Goal: Task Accomplishment & Management: Complete application form

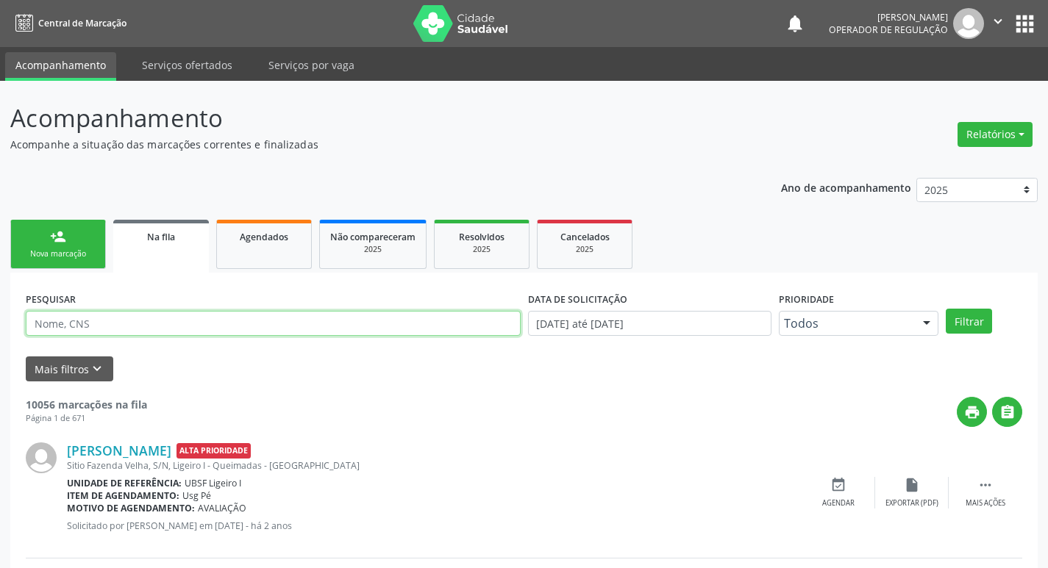
click at [154, 321] on input "text" at bounding box center [273, 323] width 495 height 25
paste input "209 1854 9439 0018"
type input "209 1854 9439 0018"
click at [946, 309] on button "Filtrar" at bounding box center [969, 321] width 46 height 25
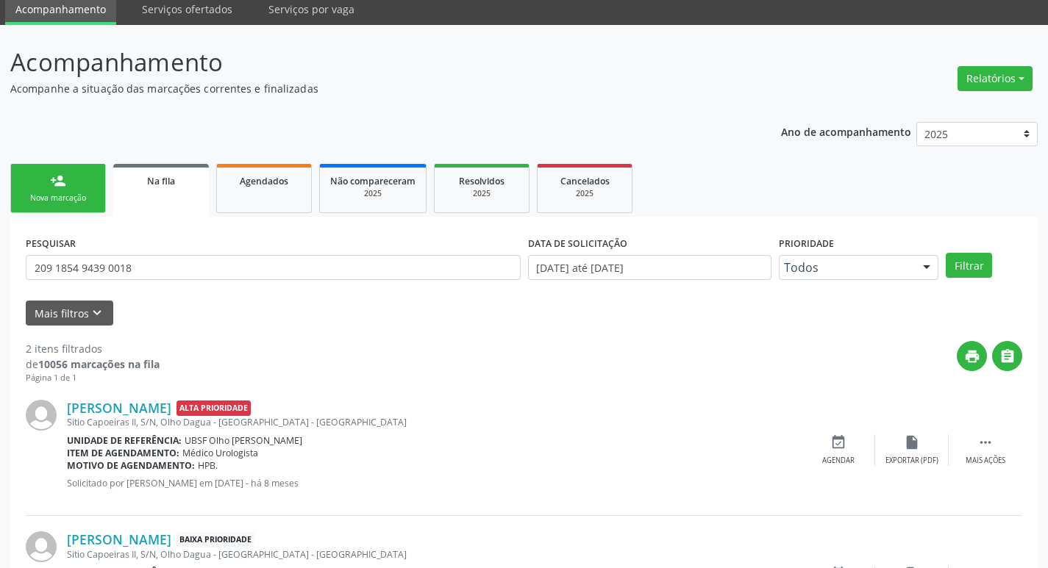
scroll to position [160, 0]
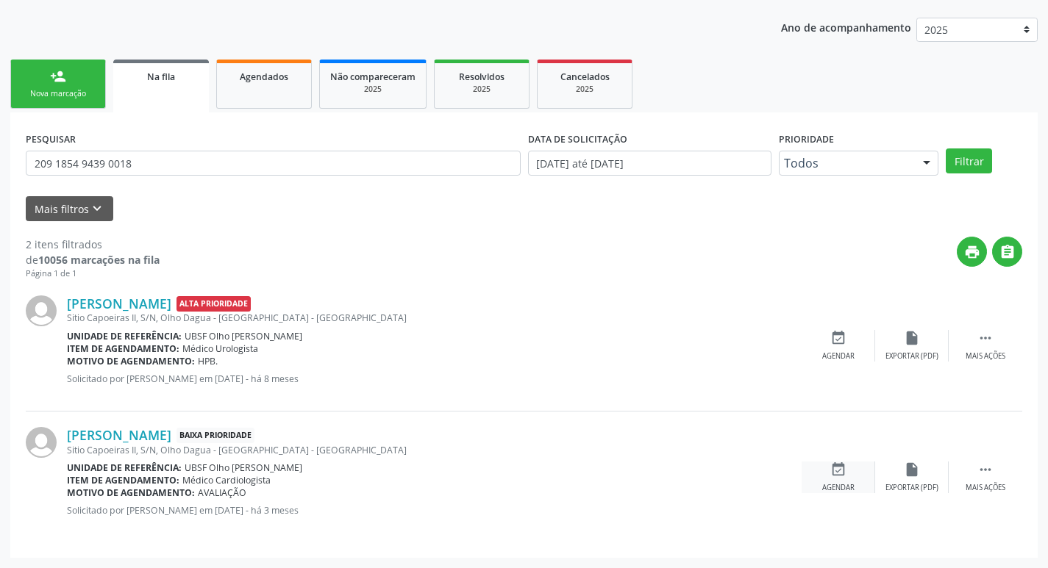
drag, startPoint x: 838, startPoint y: 479, endPoint x: 821, endPoint y: 480, distance: 16.9
click at [835, 480] on div "event_available Agendar" at bounding box center [839, 478] width 74 height 32
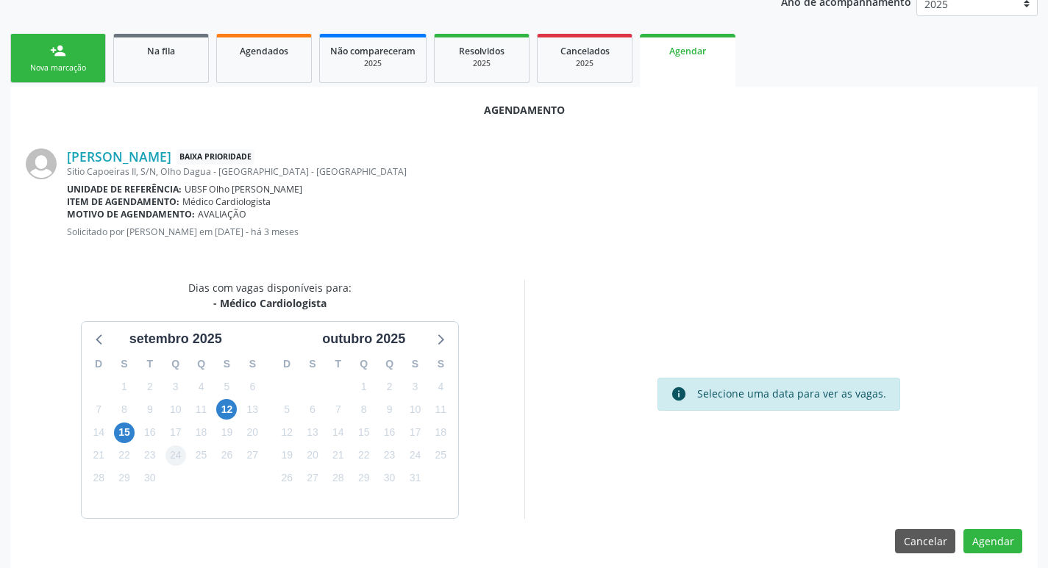
scroll to position [197, 0]
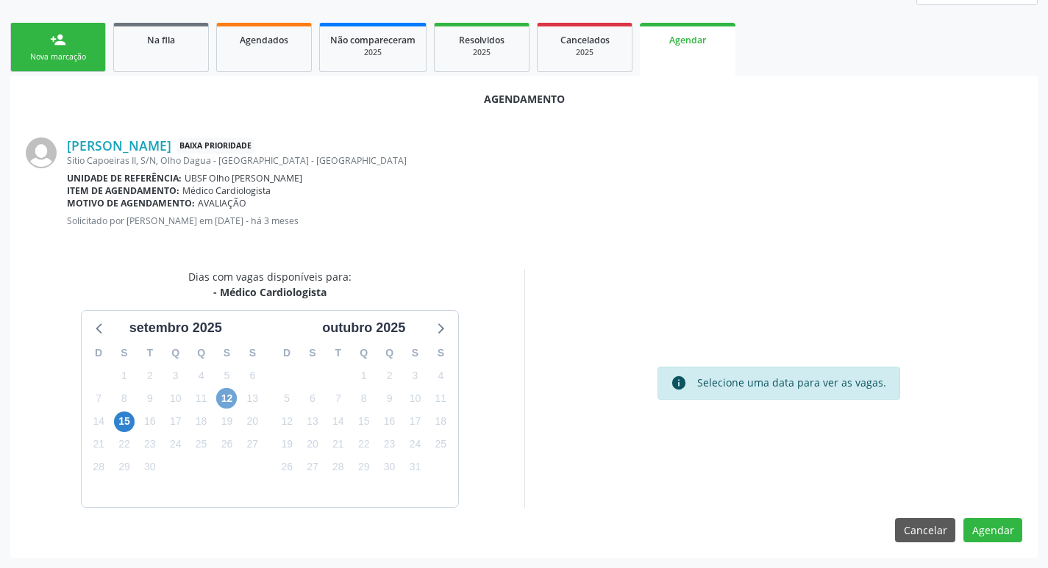
click at [232, 392] on span "12" at bounding box center [226, 398] width 21 height 21
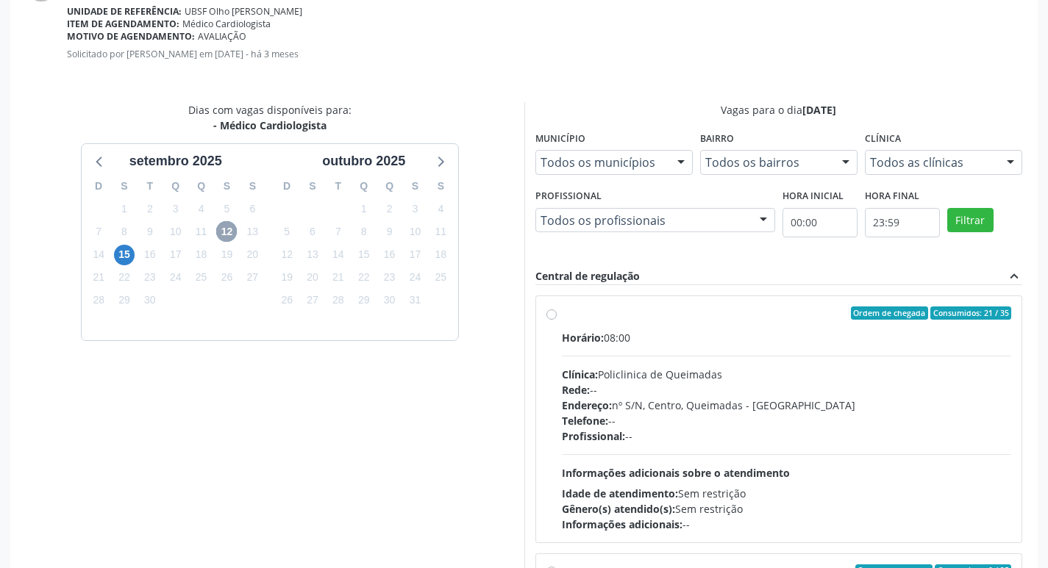
scroll to position [436, 0]
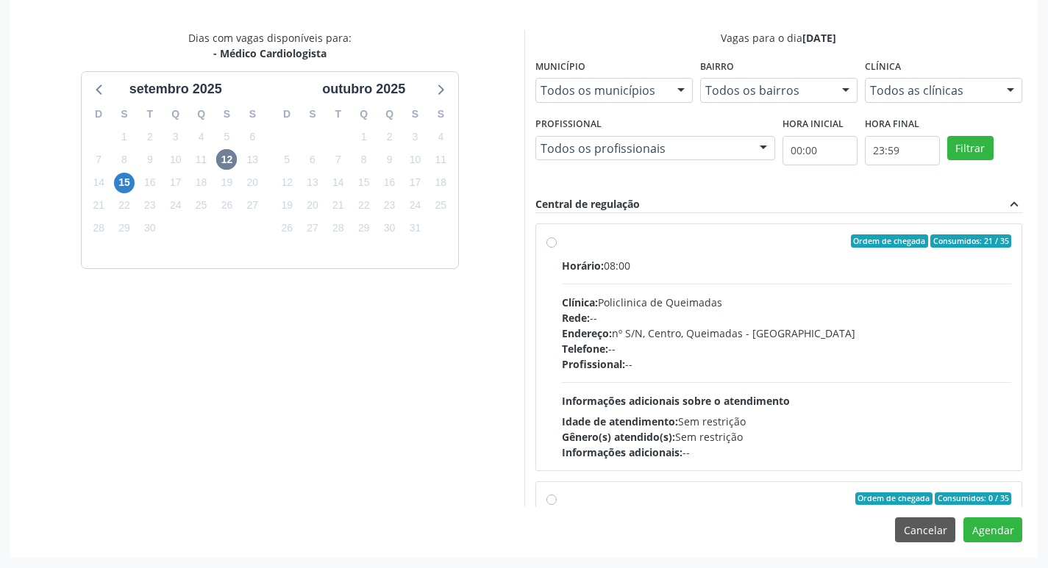
click at [674, 239] on div "Ordem de chegada Consumidos: 21 / 35" at bounding box center [787, 241] width 450 height 13
click at [557, 239] on input "Ordem de chegada Consumidos: 21 / 35 Horário: 08:00 Clínica: Policlinica de Que…" at bounding box center [551, 241] width 10 height 13
radio input "true"
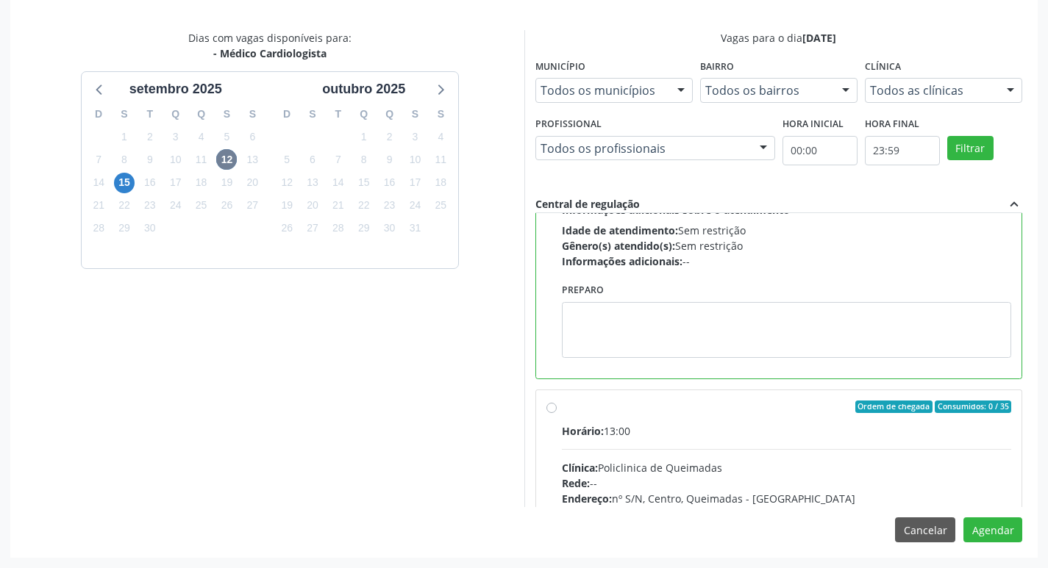
scroll to position [221, 0]
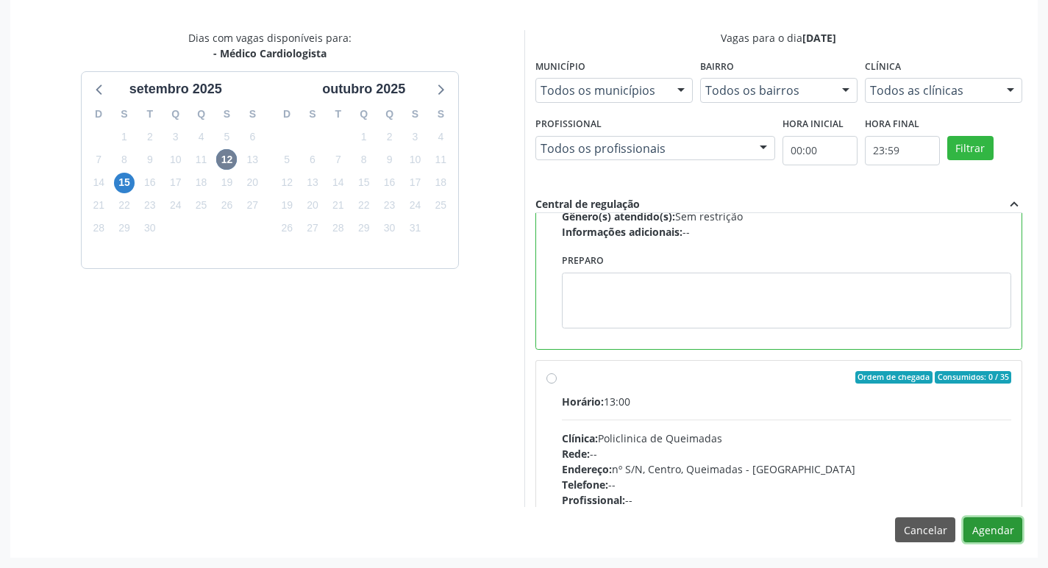
click at [1003, 523] on button "Agendar" at bounding box center [992, 530] width 59 height 25
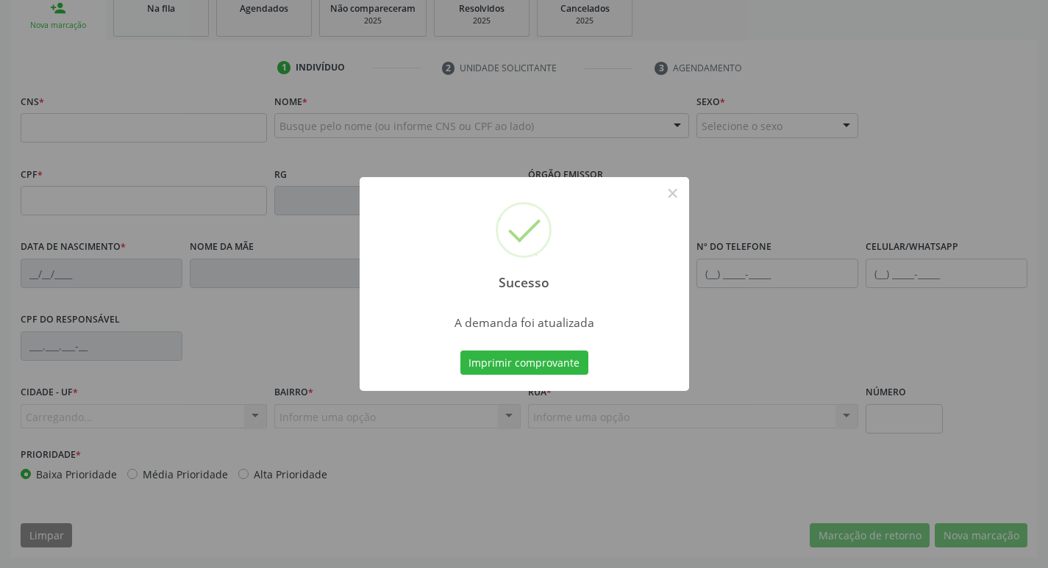
scroll to position [229, 0]
click at [549, 357] on button "Imprimir comprovante" at bounding box center [524, 363] width 128 height 25
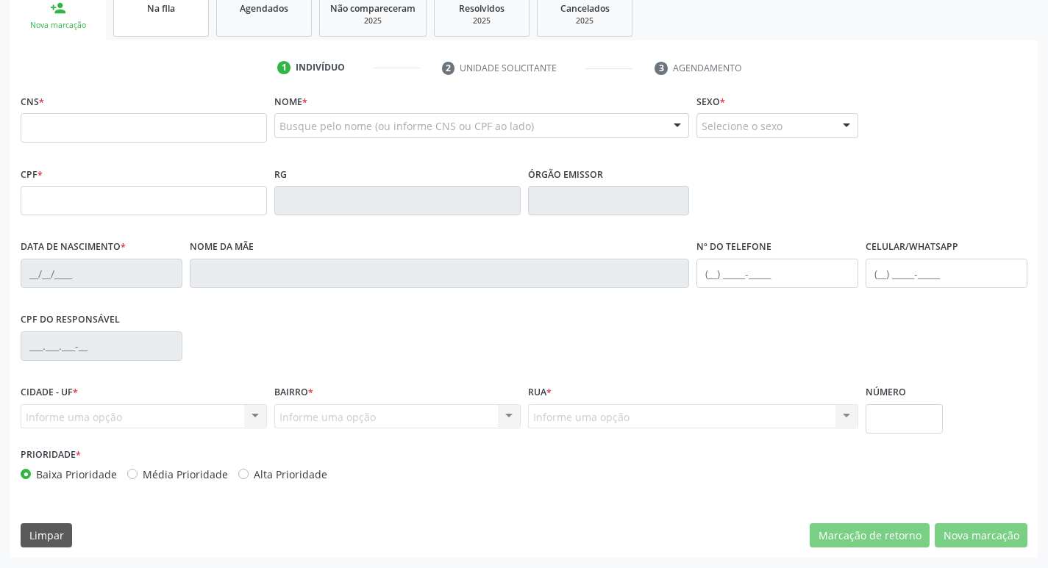
click at [142, 18] on link "Na fila" at bounding box center [161, 14] width 96 height 46
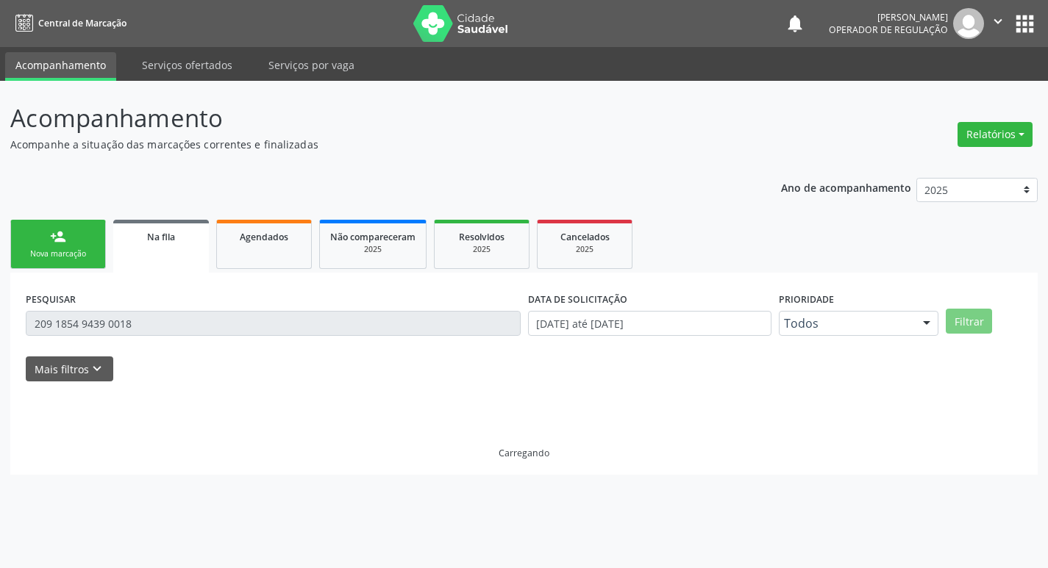
scroll to position [0, 0]
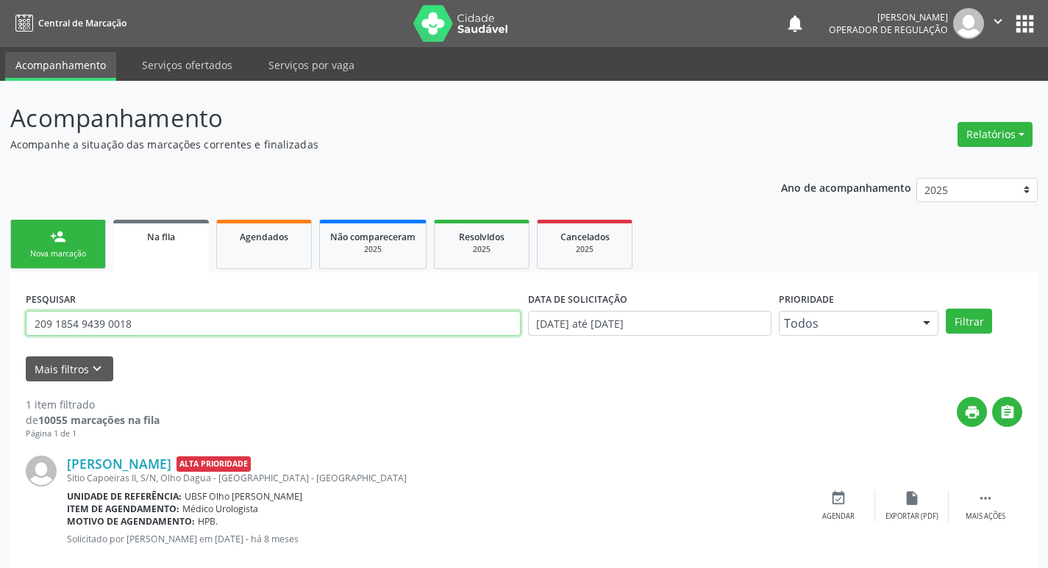
click at [143, 318] on input "209 1854 9439 0018" at bounding box center [273, 323] width 495 height 25
click at [143, 321] on input "209 1854 9439 0018" at bounding box center [273, 323] width 495 height 25
type input "2"
type input "700000142610903"
click at [946, 309] on button "Filtrar" at bounding box center [969, 321] width 46 height 25
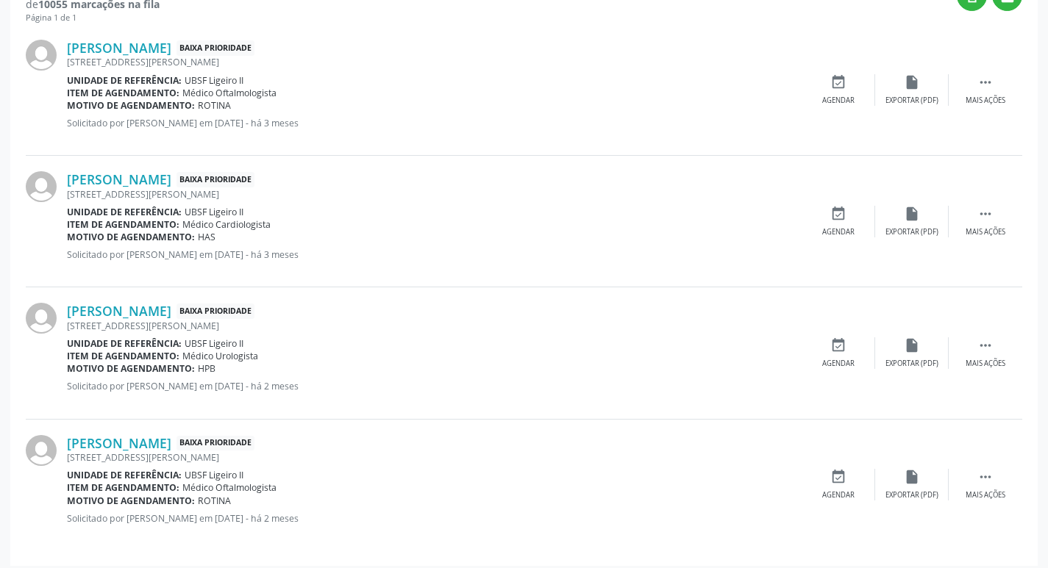
scroll to position [424, 0]
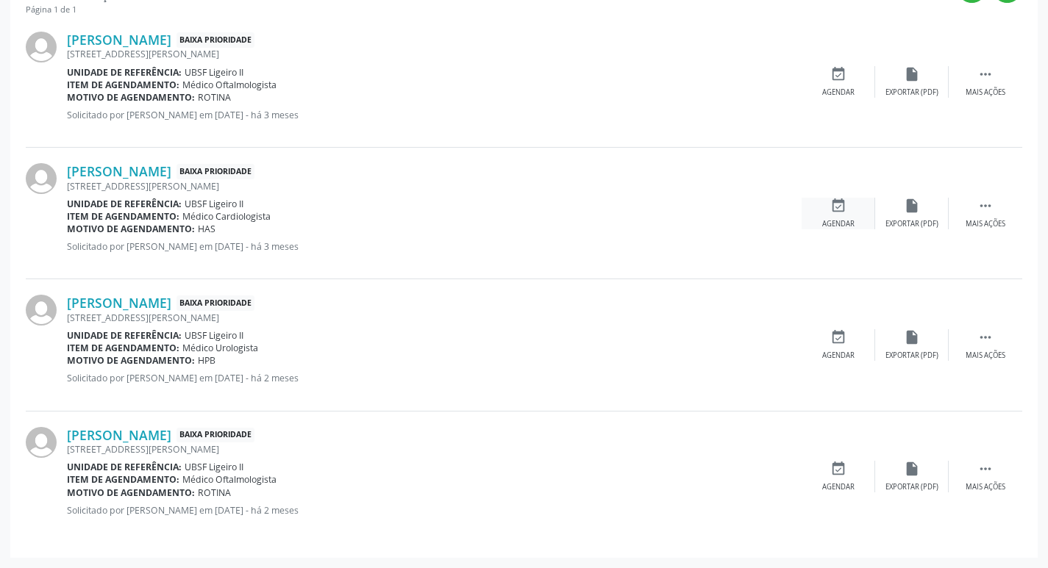
click at [857, 211] on div "event_available Agendar" at bounding box center [839, 214] width 74 height 32
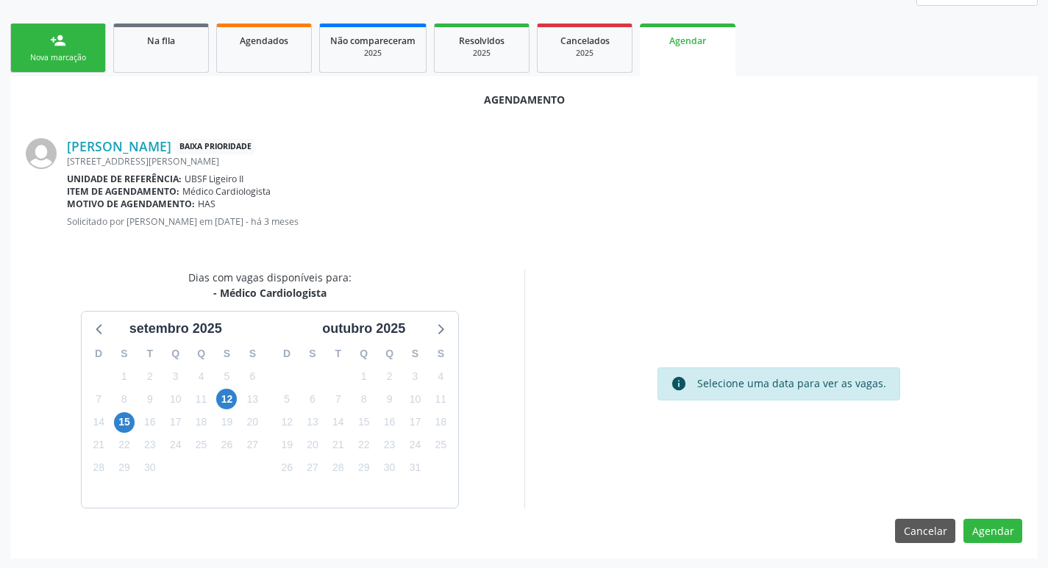
scroll to position [197, 0]
click at [233, 396] on span "12" at bounding box center [226, 398] width 21 height 21
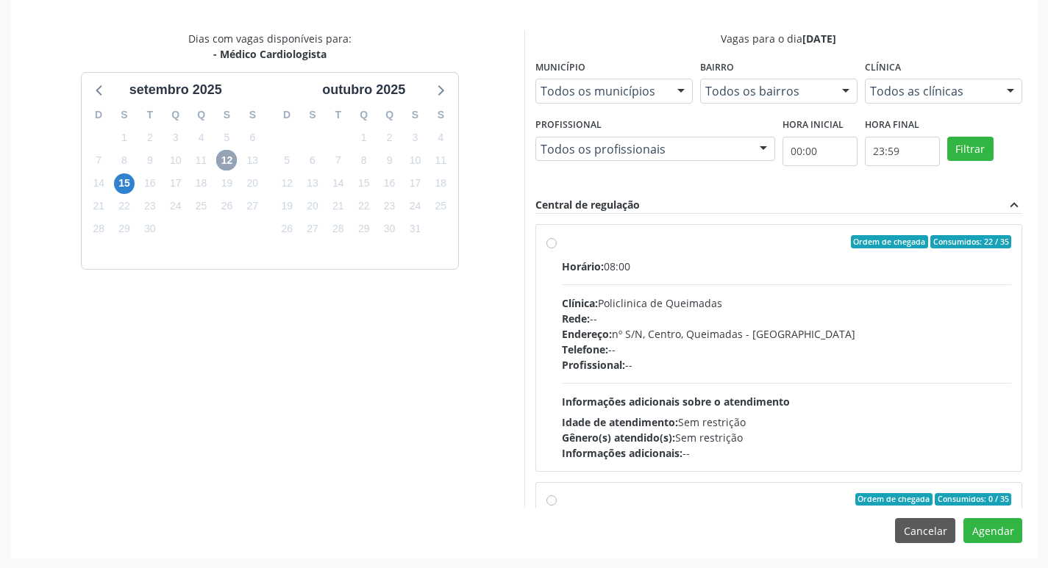
scroll to position [436, 0]
click at [858, 265] on div "Horário: 08:00" at bounding box center [787, 265] width 450 height 15
click at [557, 248] on input "Ordem de chegada Consumidos: 22 / 35 Horário: 08:00 Clínica: Policlinica de Que…" at bounding box center [551, 241] width 10 height 13
radio input "true"
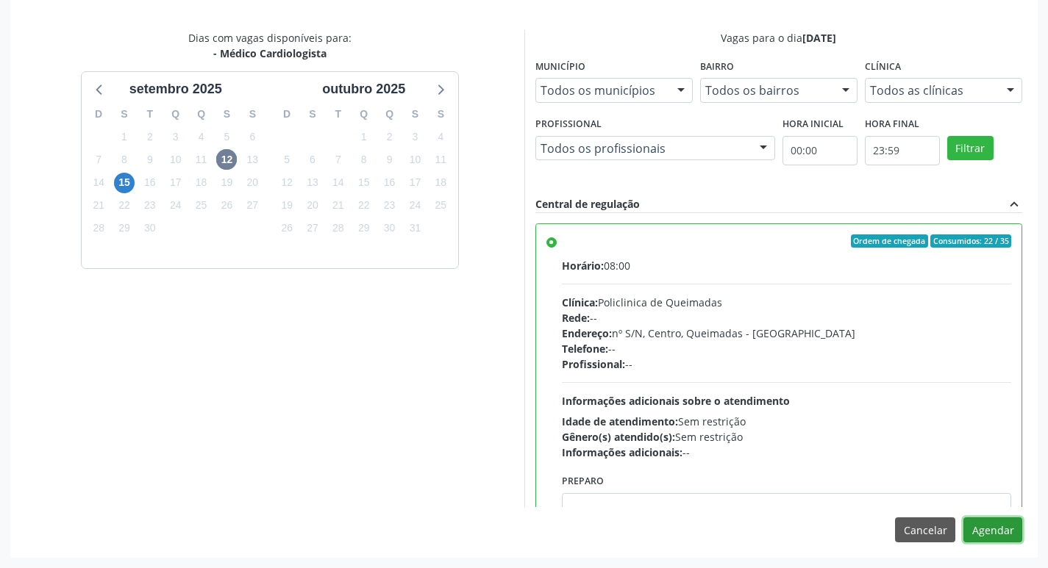
click at [991, 525] on button "Agendar" at bounding box center [992, 530] width 59 height 25
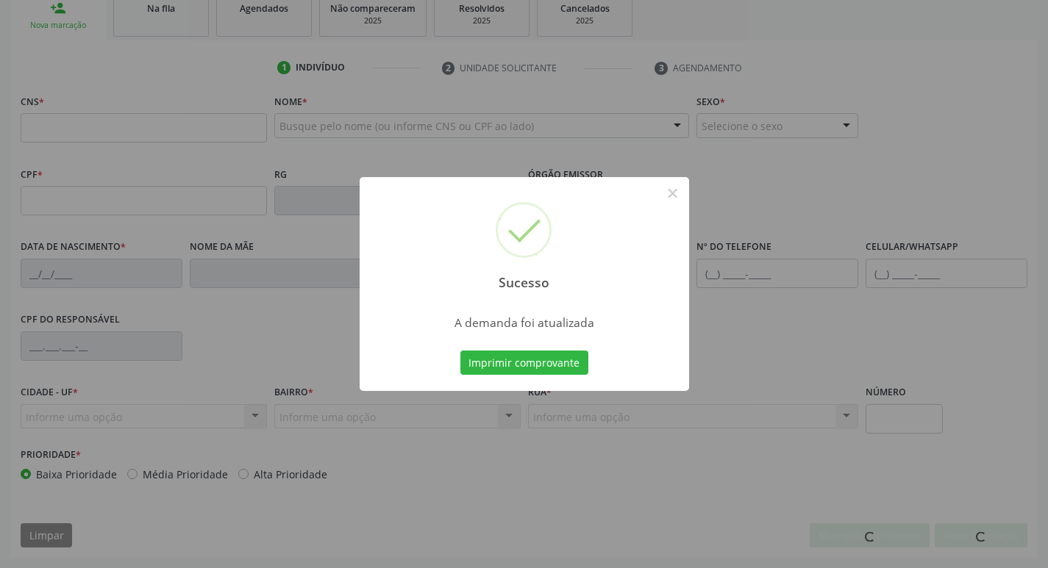
scroll to position [229, 0]
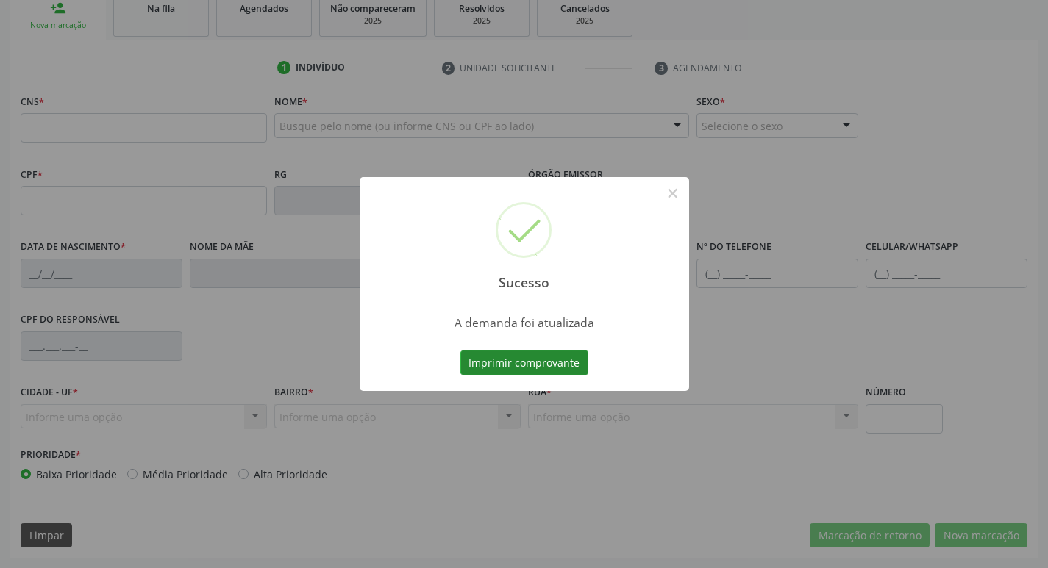
click at [541, 360] on button "Imprimir comprovante" at bounding box center [524, 363] width 128 height 25
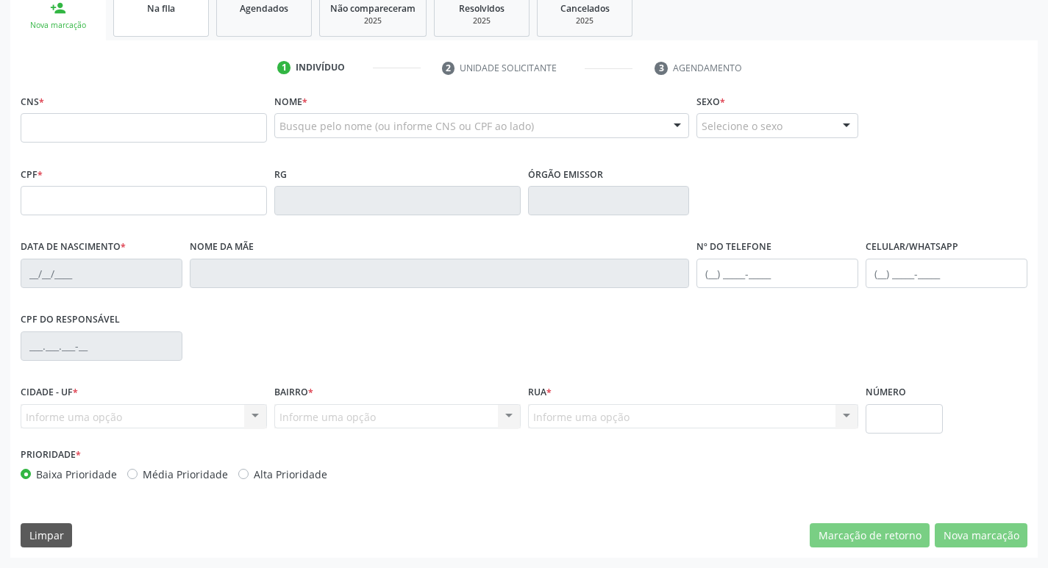
click at [175, 25] on link "Na fila" at bounding box center [161, 14] width 96 height 46
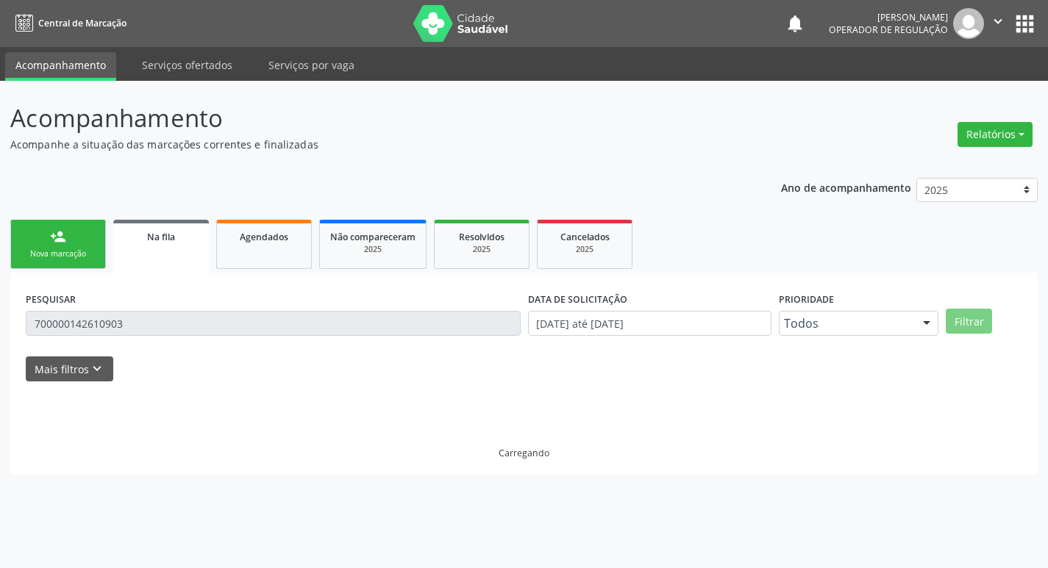
scroll to position [0, 0]
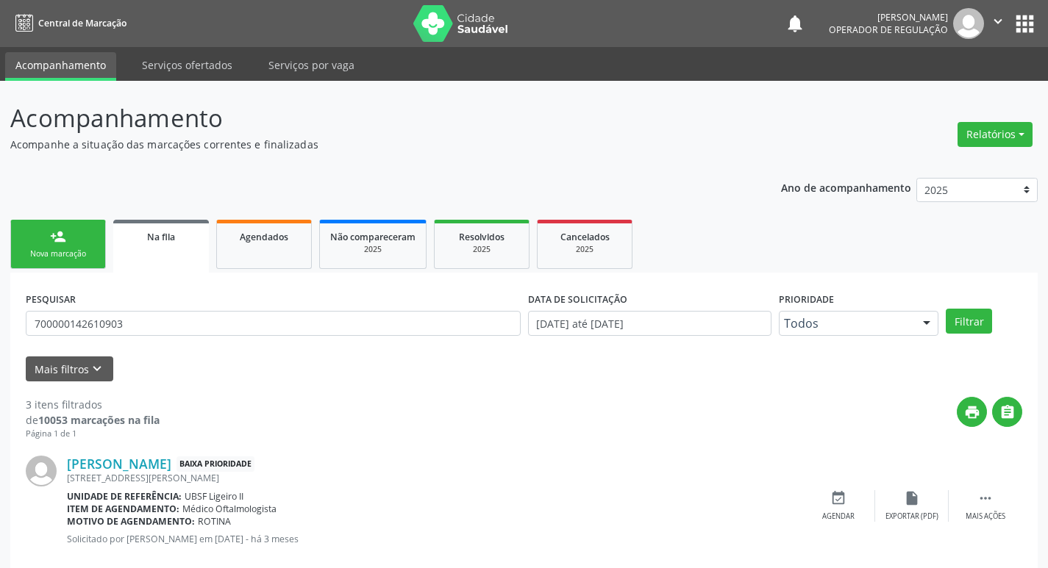
click at [134, 302] on div "PESQUISAR 700000142610903" at bounding box center [273, 316] width 502 height 57
click at [137, 307] on div "PESQUISAR 700000142610903" at bounding box center [273, 316] width 502 height 57
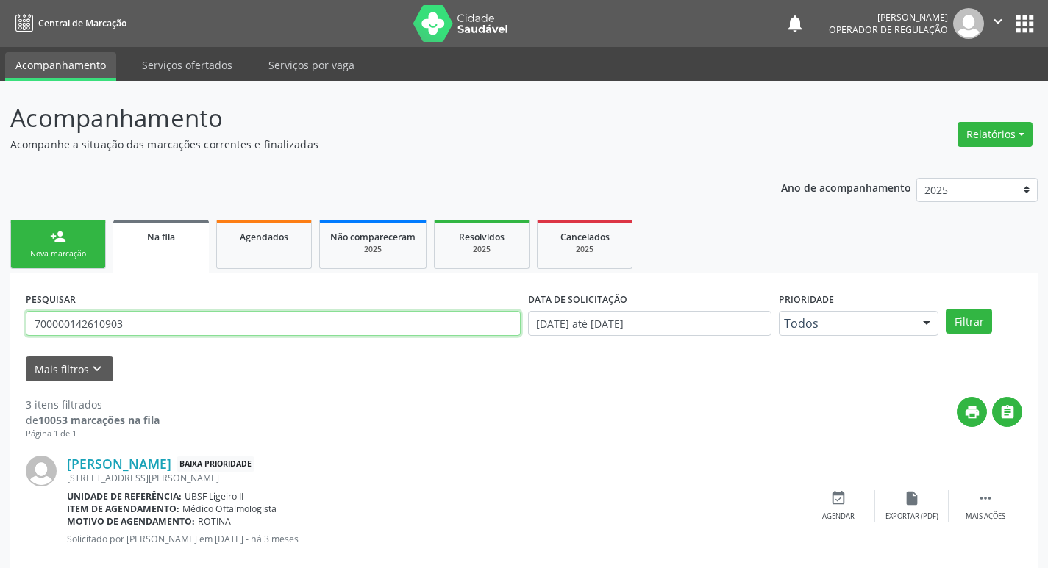
click at [142, 333] on input "700000142610903" at bounding box center [273, 323] width 495 height 25
click at [139, 329] on input "700000142610903" at bounding box center [273, 323] width 495 height 25
type input "703605008829630"
click at [946, 309] on button "Filtrar" at bounding box center [969, 321] width 46 height 25
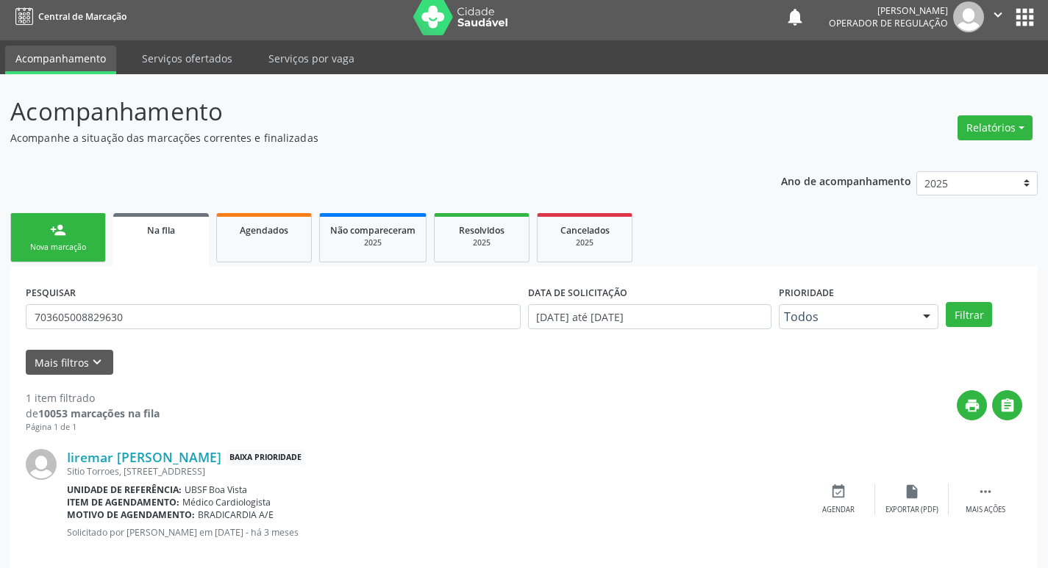
scroll to position [29, 0]
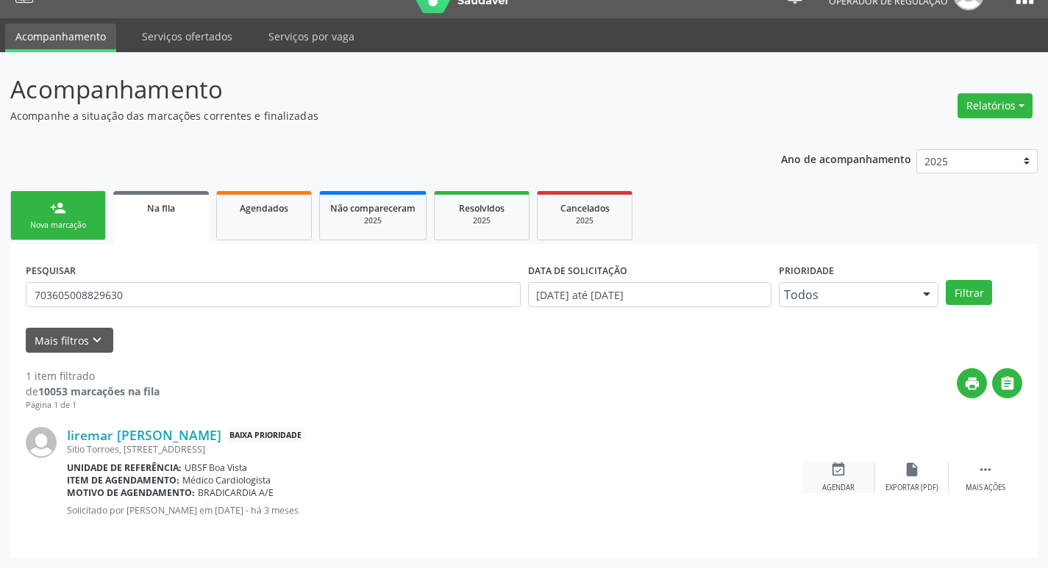
click at [835, 479] on div "event_available Agendar" at bounding box center [839, 478] width 74 height 32
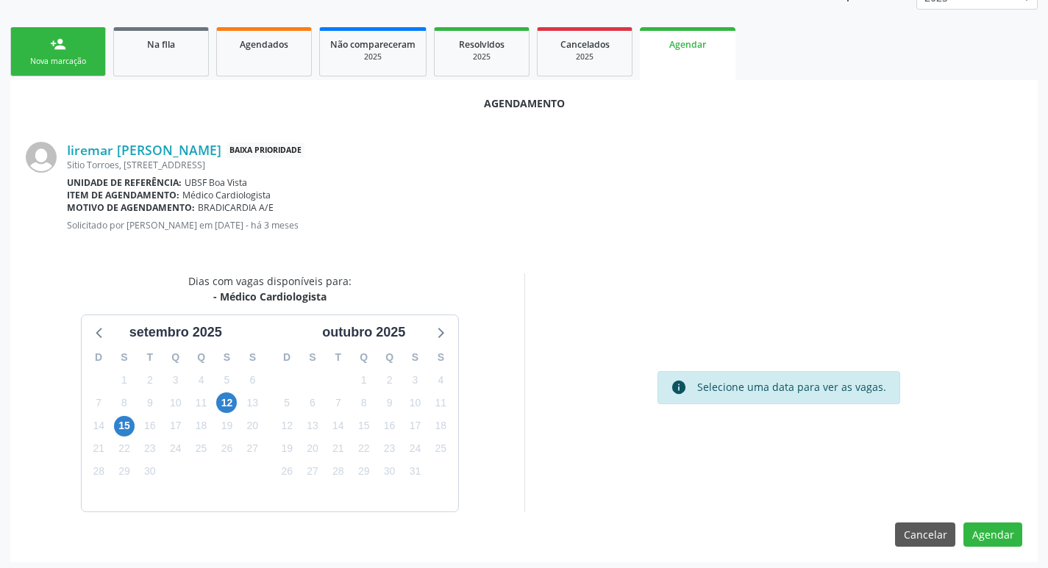
scroll to position [197, 0]
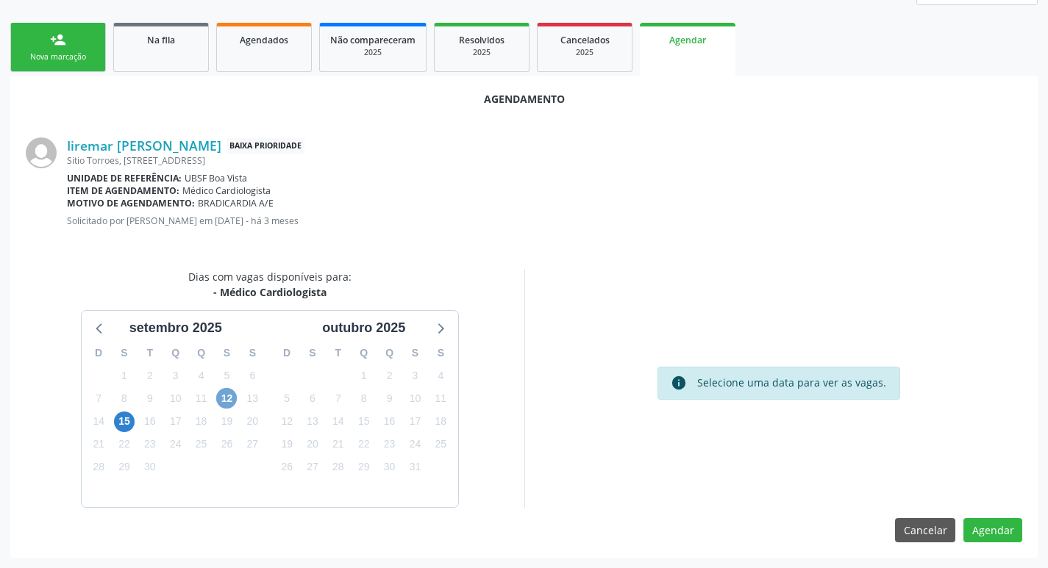
click at [224, 399] on span "12" at bounding box center [226, 398] width 21 height 21
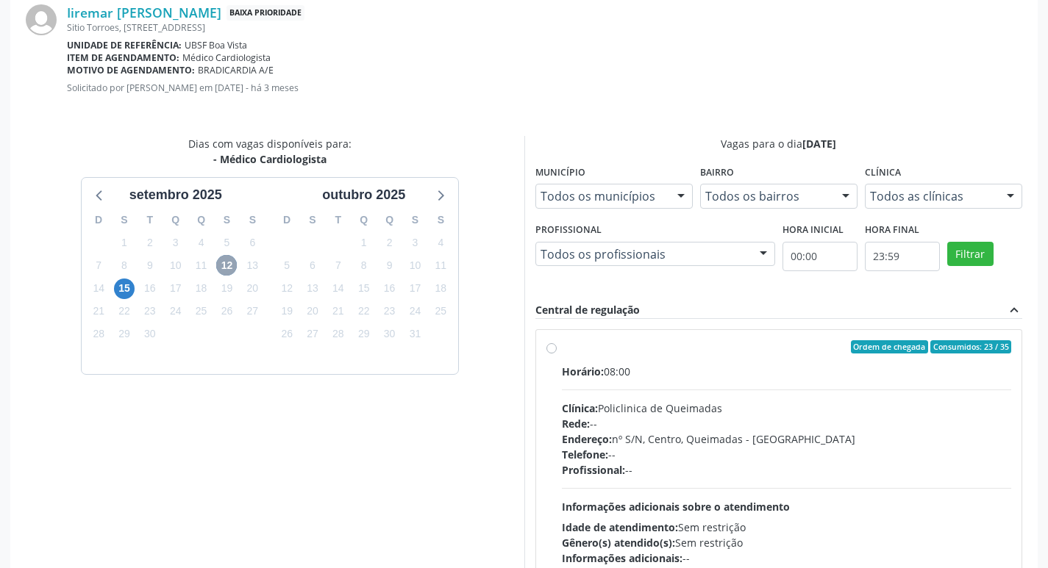
scroll to position [436, 0]
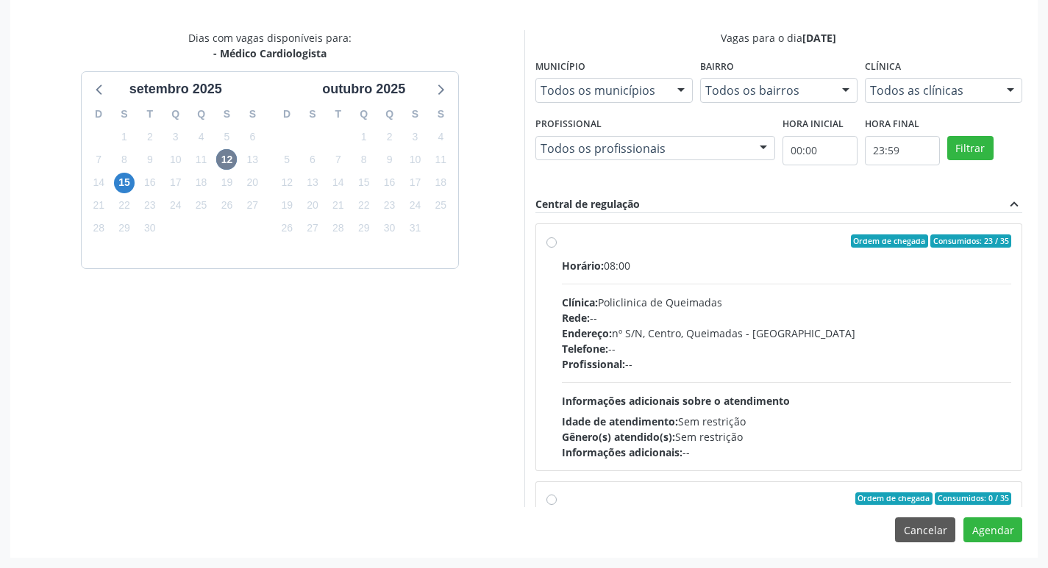
click at [853, 265] on div "Horário: 08:00" at bounding box center [787, 265] width 450 height 15
click at [557, 248] on input "Ordem de chegada Consumidos: 23 / 35 Horário: 08:00 Clínica: Policlinica de Que…" at bounding box center [551, 241] width 10 height 13
radio input "true"
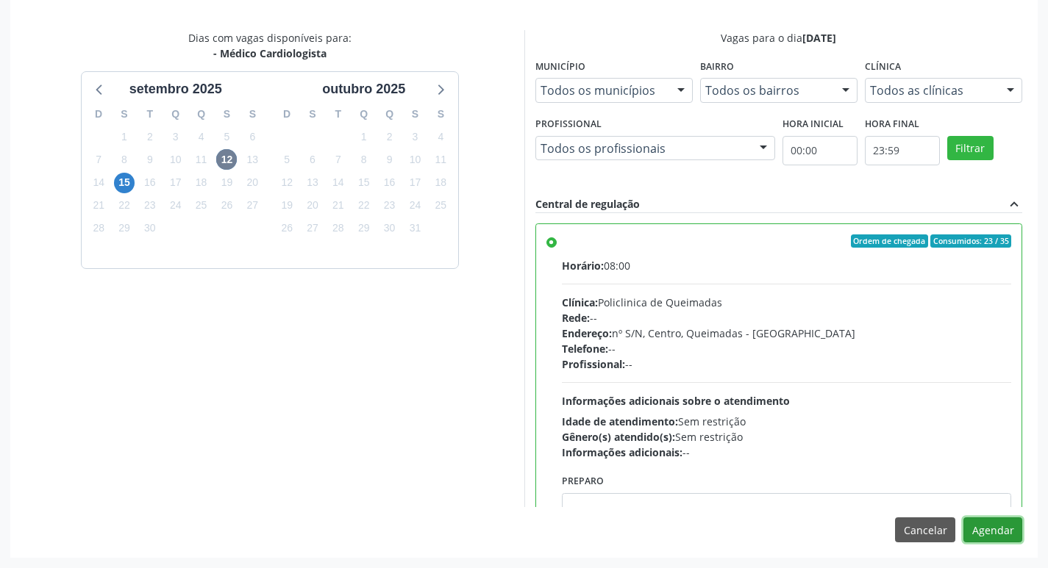
click at [993, 532] on button "Agendar" at bounding box center [992, 530] width 59 height 25
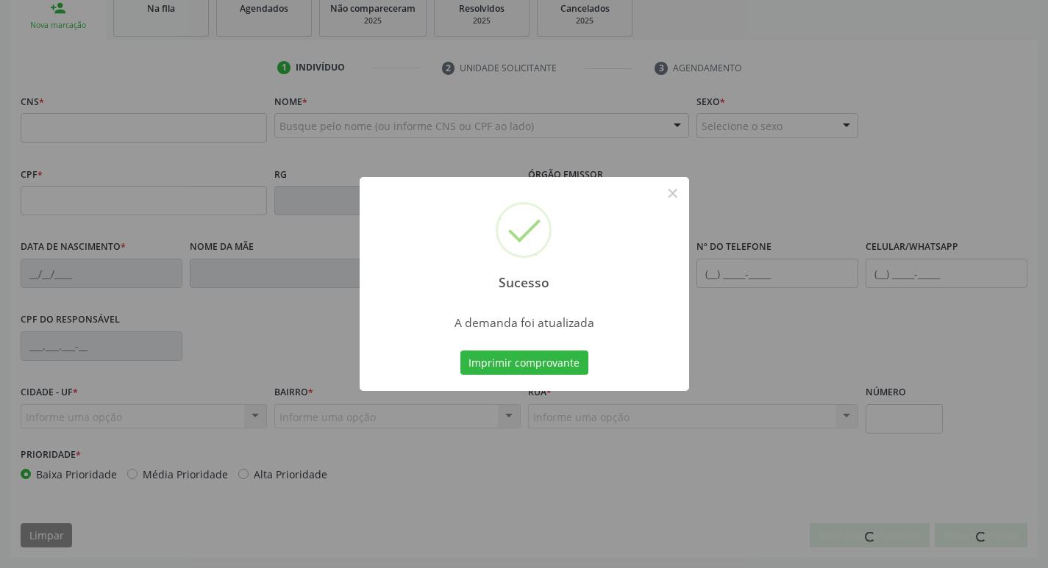
scroll to position [229, 0]
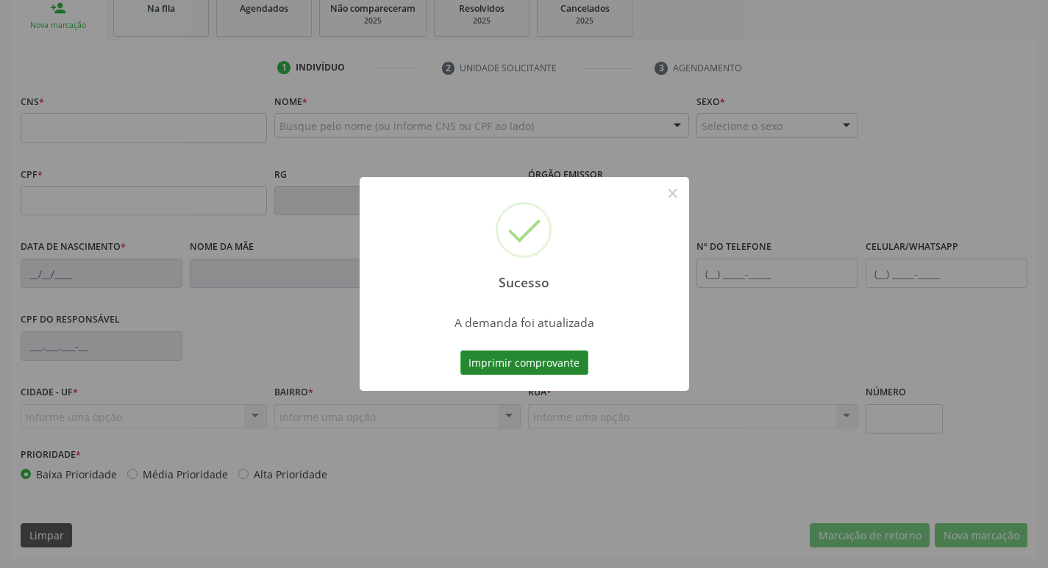
click at [511, 368] on button "Imprimir comprovante" at bounding box center [524, 363] width 128 height 25
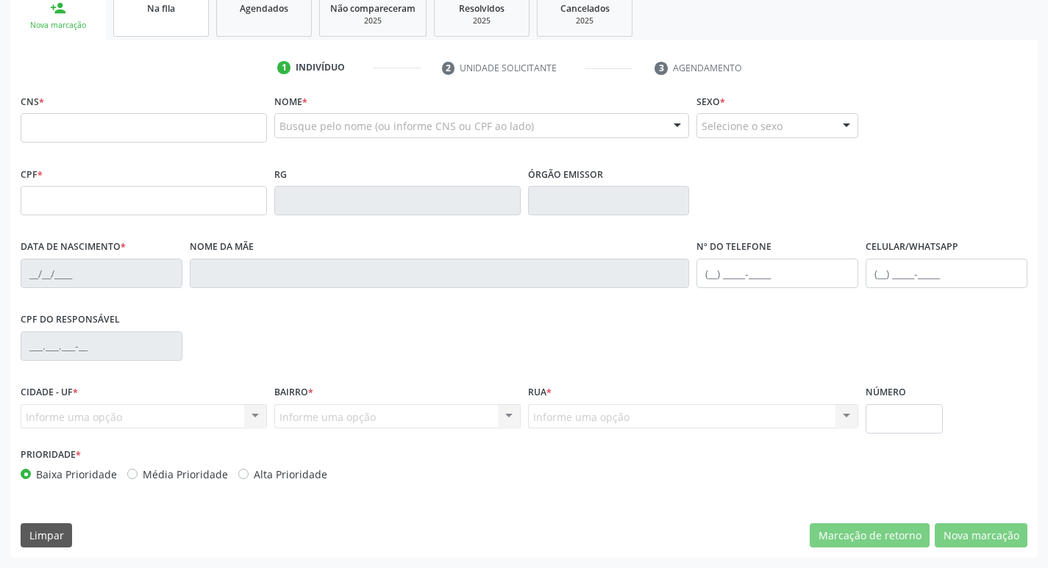
click at [163, 5] on span "Na fila" at bounding box center [161, 8] width 28 height 13
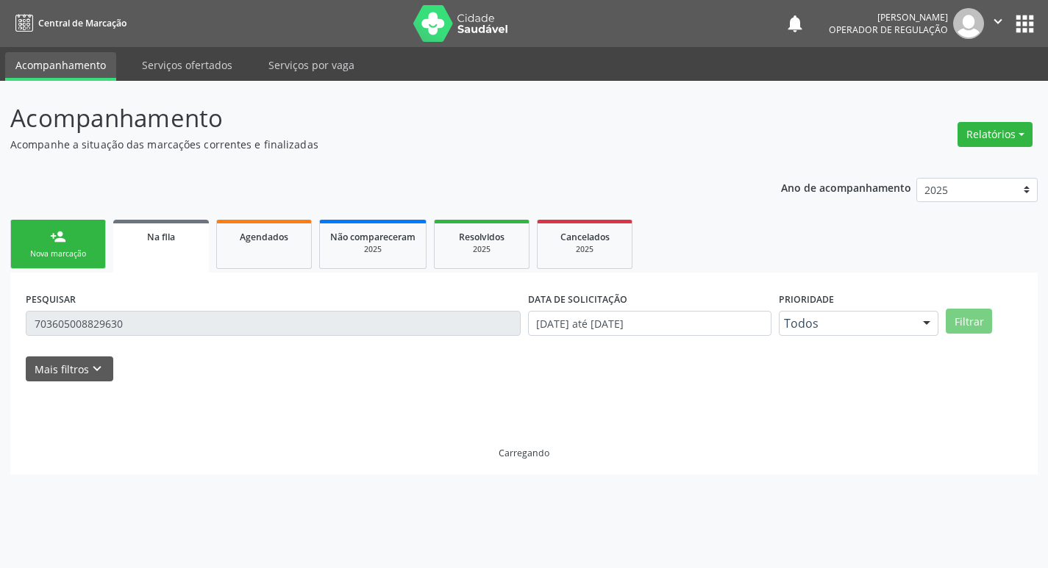
scroll to position [0, 0]
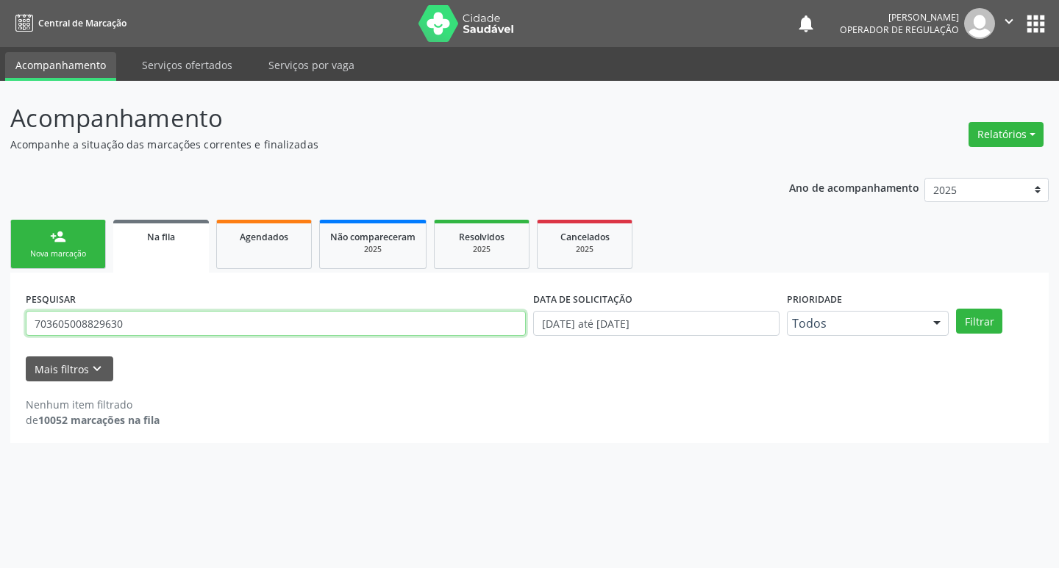
click at [169, 317] on input "703605008829630" at bounding box center [276, 323] width 500 height 25
click at [168, 317] on input "703605008829630" at bounding box center [276, 323] width 500 height 25
click at [168, 316] on input "703605008829630" at bounding box center [276, 323] width 500 height 25
type input "705008697070452"
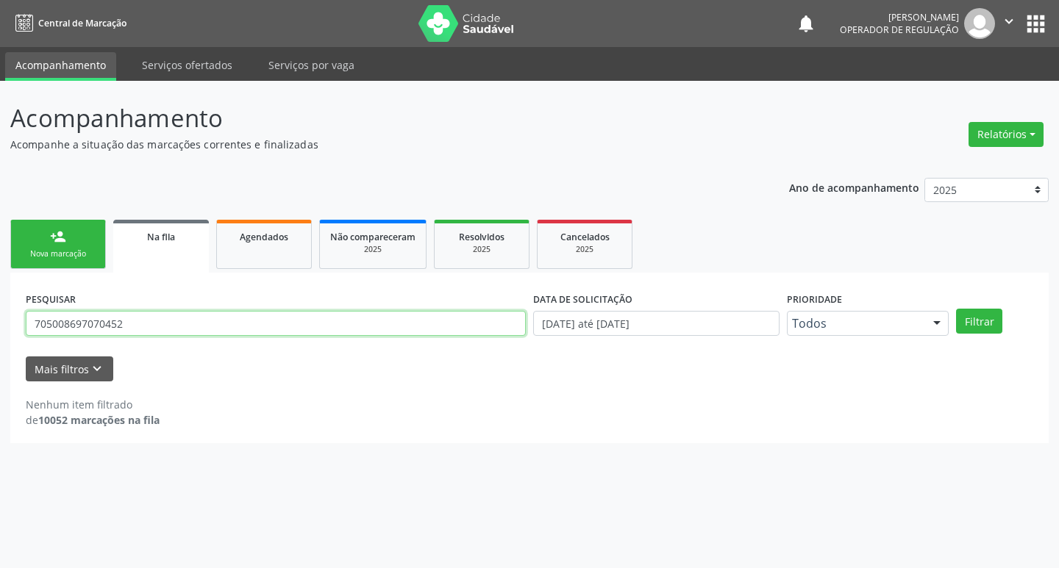
click at [956, 309] on button "Filtrar" at bounding box center [979, 321] width 46 height 25
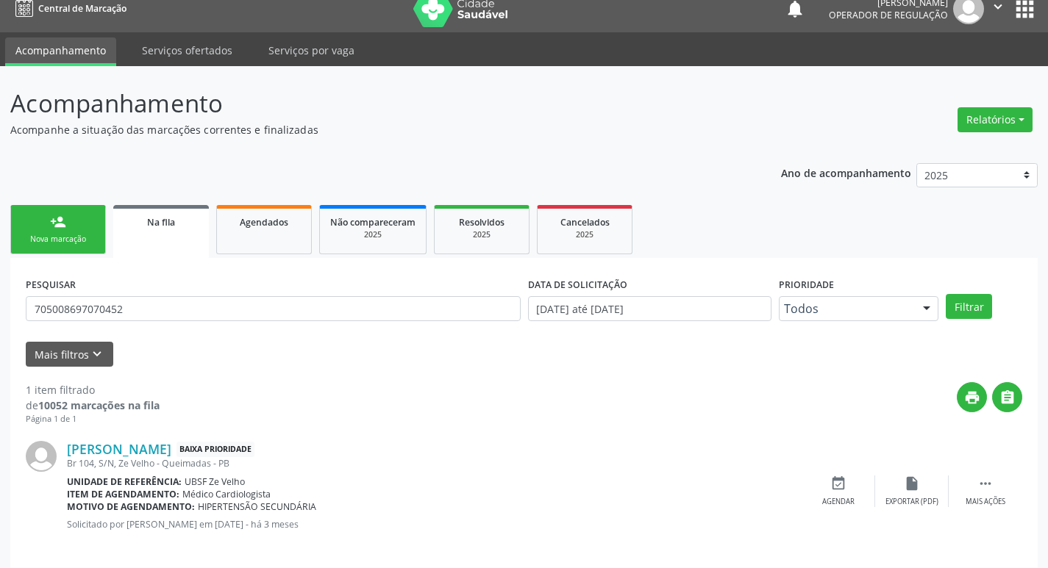
scroll to position [29, 0]
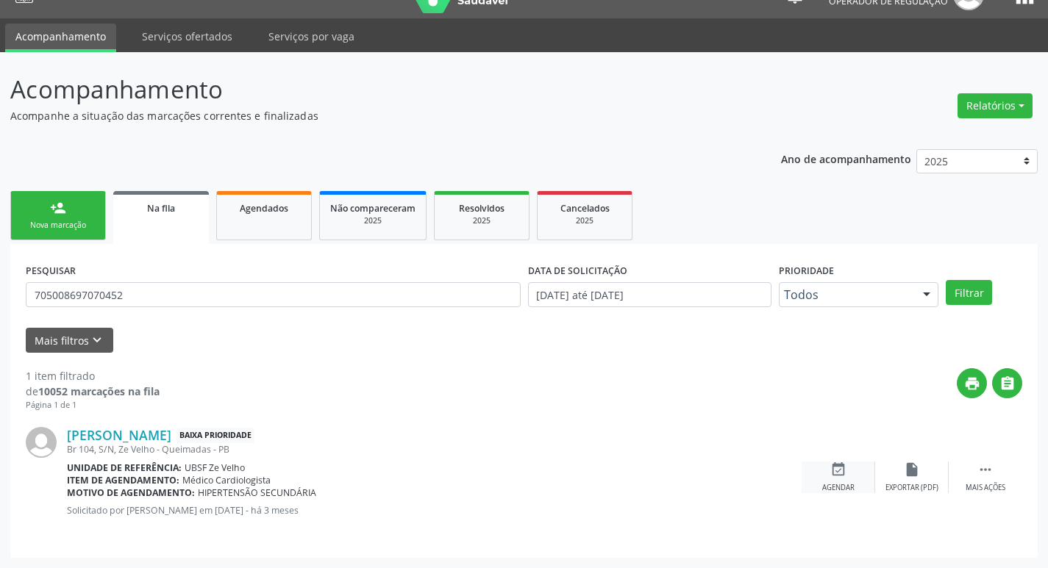
click at [844, 473] on icon "event_available" at bounding box center [838, 470] width 16 height 16
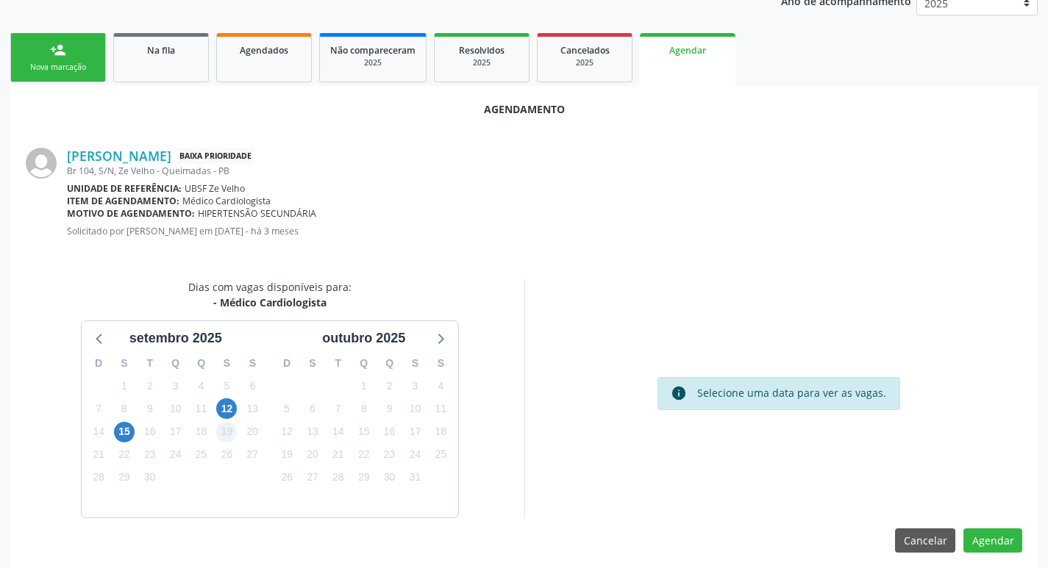
scroll to position [197, 0]
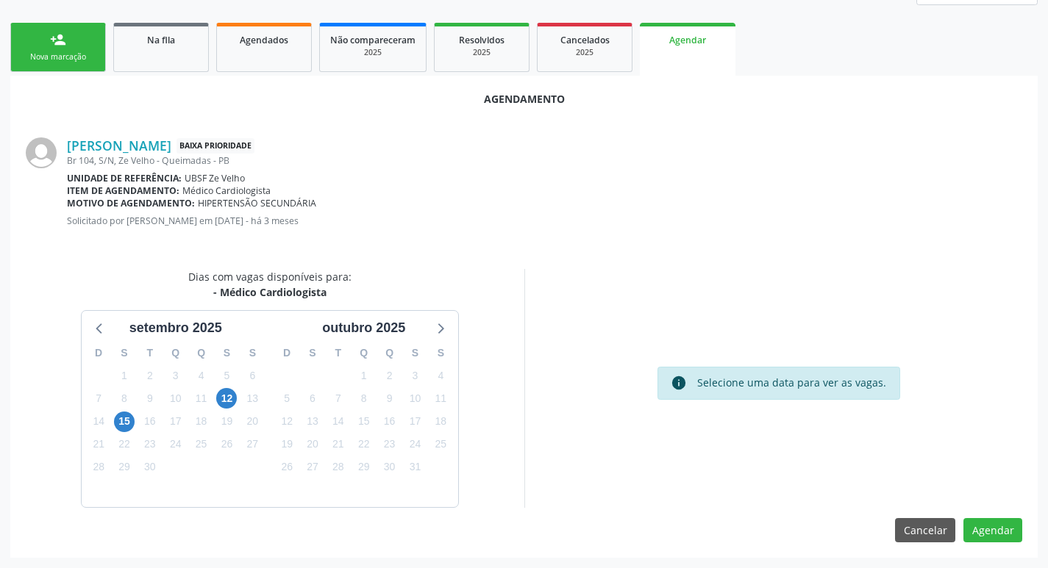
click at [230, 410] on div "19" at bounding box center [226, 421] width 21 height 23
click at [233, 397] on span "12" at bounding box center [226, 398] width 21 height 21
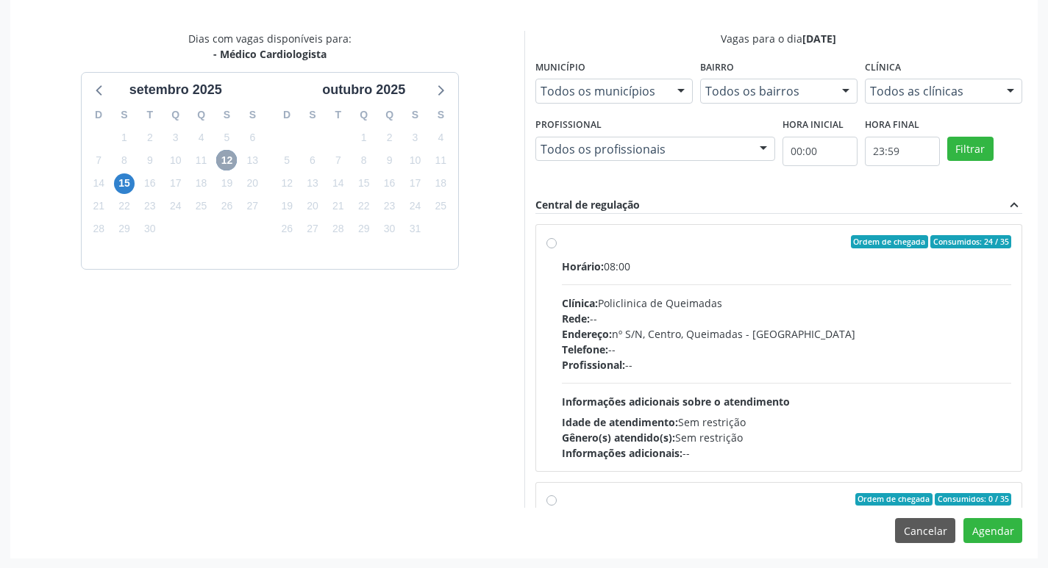
scroll to position [436, 0]
click at [669, 245] on div "Ordem de chegada Consumidos: 24 / 35" at bounding box center [787, 241] width 450 height 13
click at [557, 245] on input "Ordem de chegada Consumidos: 24 / 35 Horário: 08:00 Clínica: Policlinica de Que…" at bounding box center [551, 241] width 10 height 13
radio input "true"
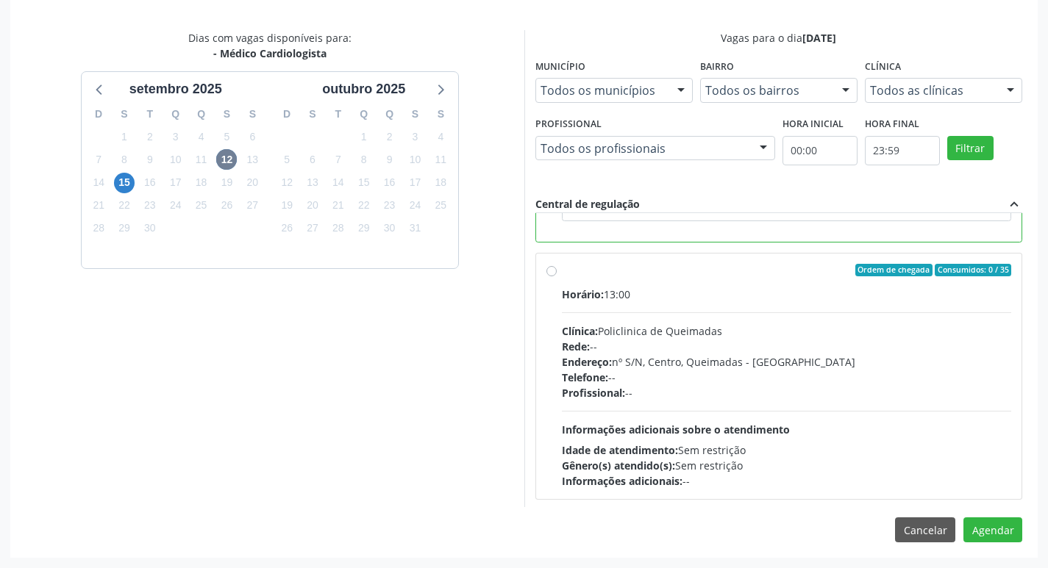
scroll to position [331, 0]
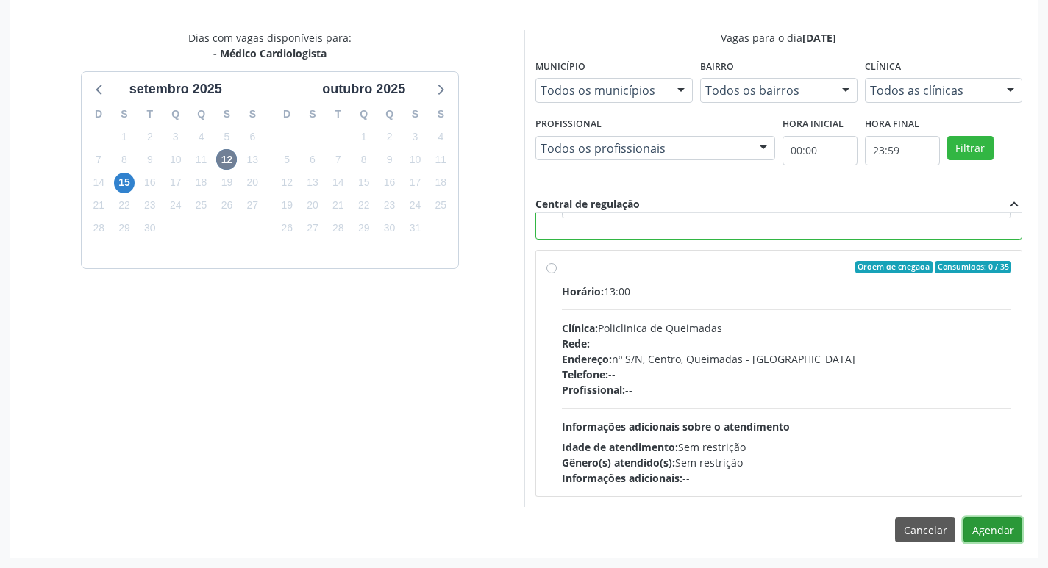
click at [1010, 524] on button "Agendar" at bounding box center [992, 530] width 59 height 25
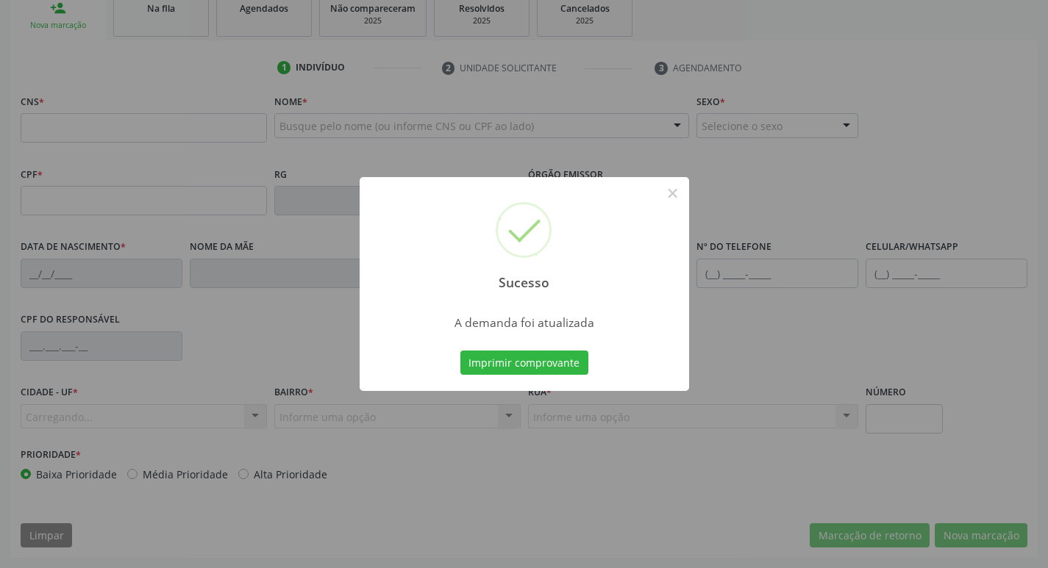
scroll to position [229, 0]
click at [538, 357] on button "Imprimir comprovante" at bounding box center [524, 363] width 128 height 25
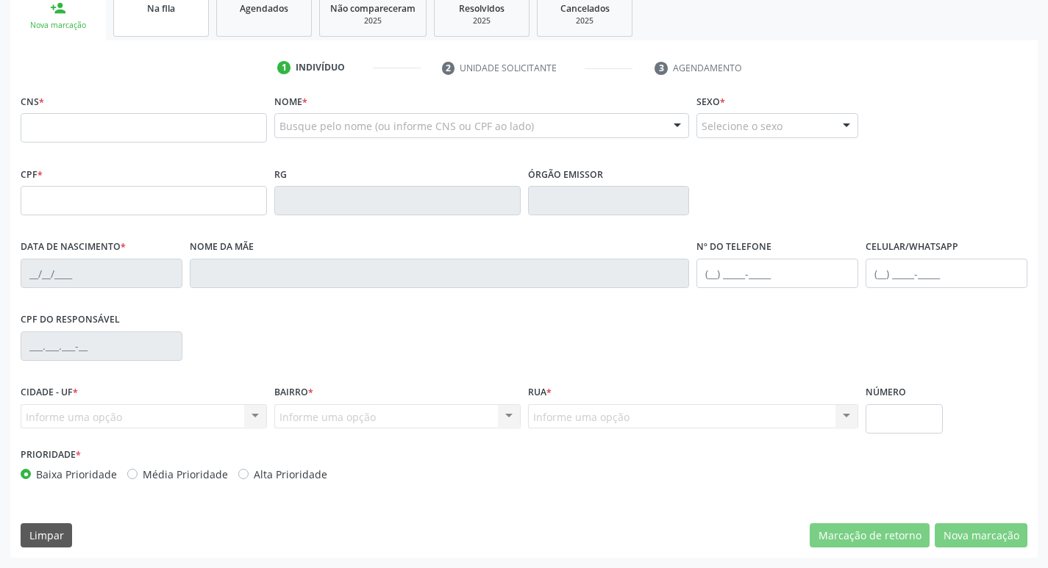
click at [196, 29] on link "Na fila" at bounding box center [161, 14] width 96 height 46
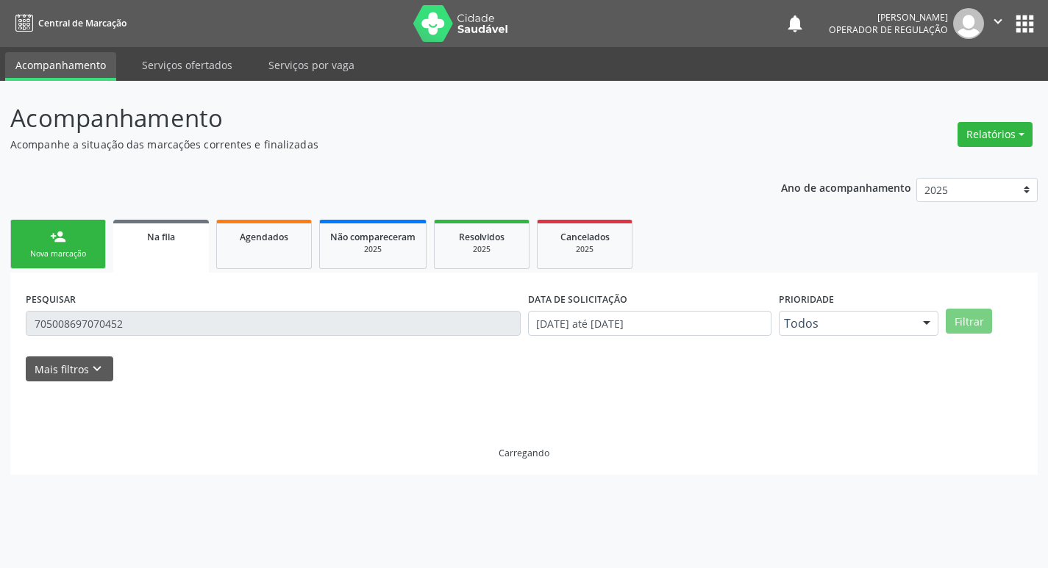
scroll to position [0, 0]
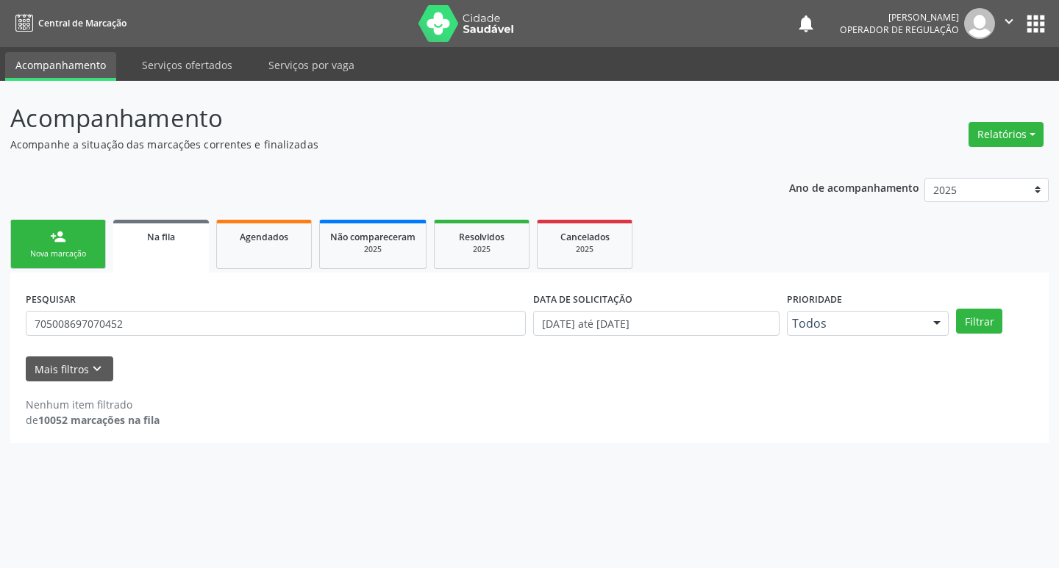
click at [147, 311] on div "PESQUISAR 705008697070452" at bounding box center [275, 316] width 507 height 57
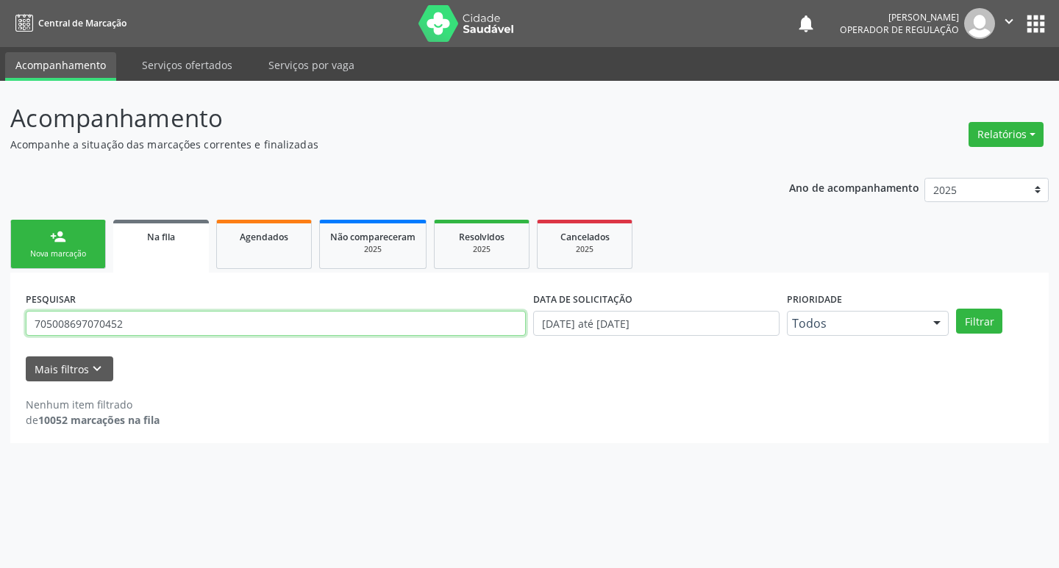
click at [158, 317] on input "705008697070452" at bounding box center [276, 323] width 500 height 25
type input "700007217432000"
click at [956, 309] on button "Filtrar" at bounding box center [979, 321] width 46 height 25
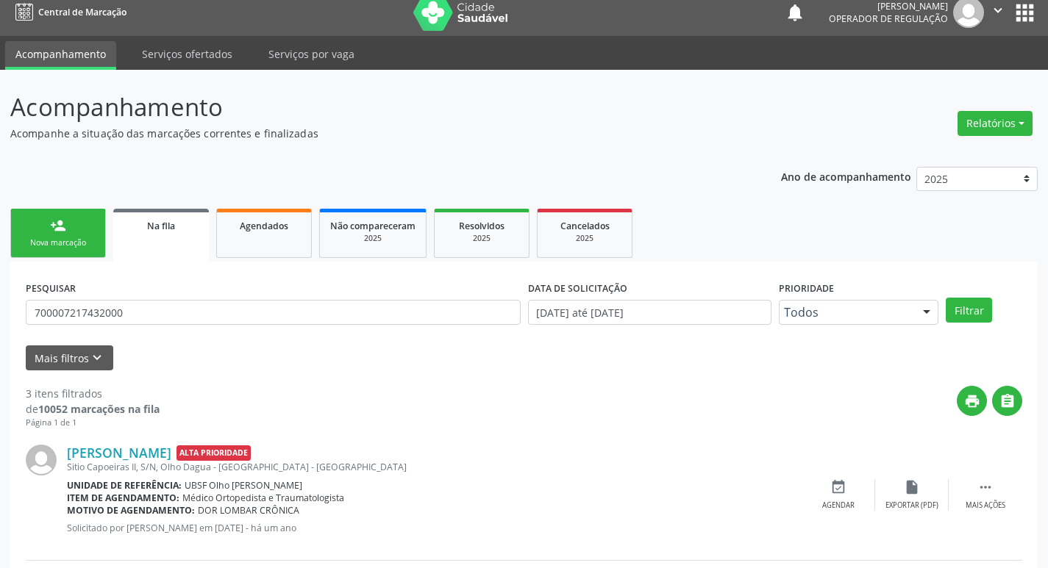
scroll to position [293, 0]
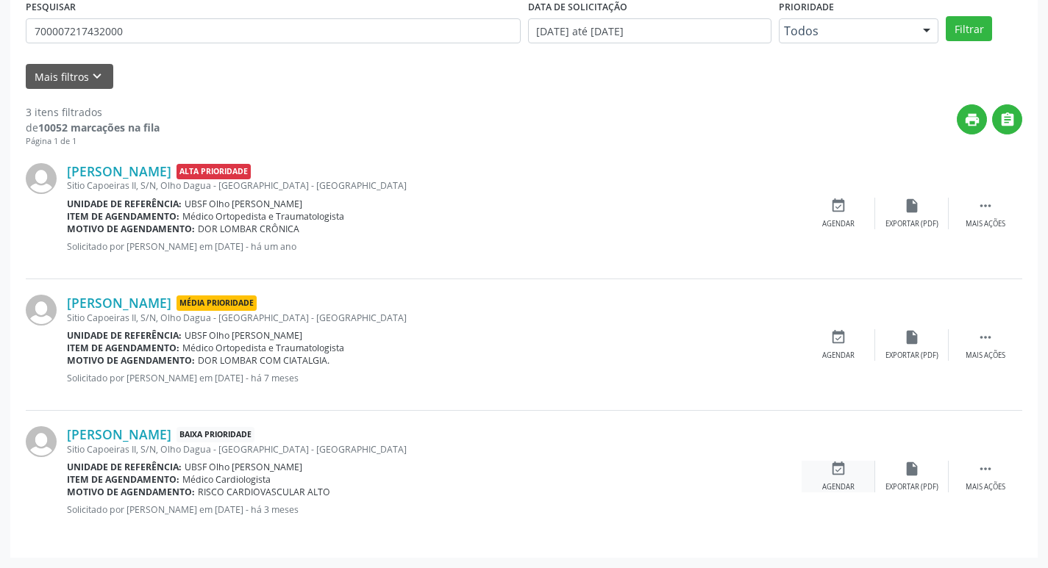
click at [860, 475] on div "event_available Agendar" at bounding box center [839, 477] width 74 height 32
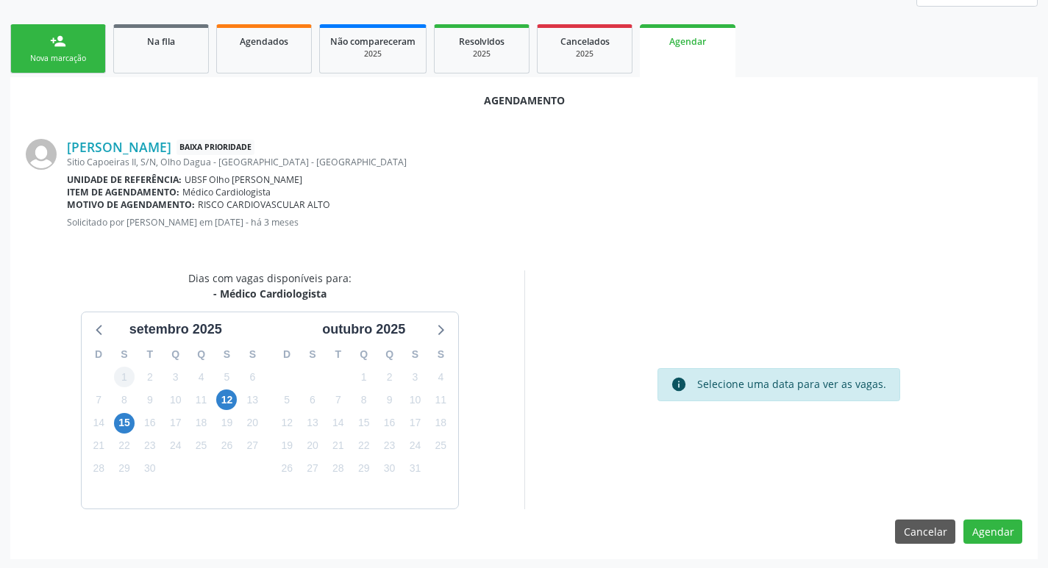
scroll to position [197, 0]
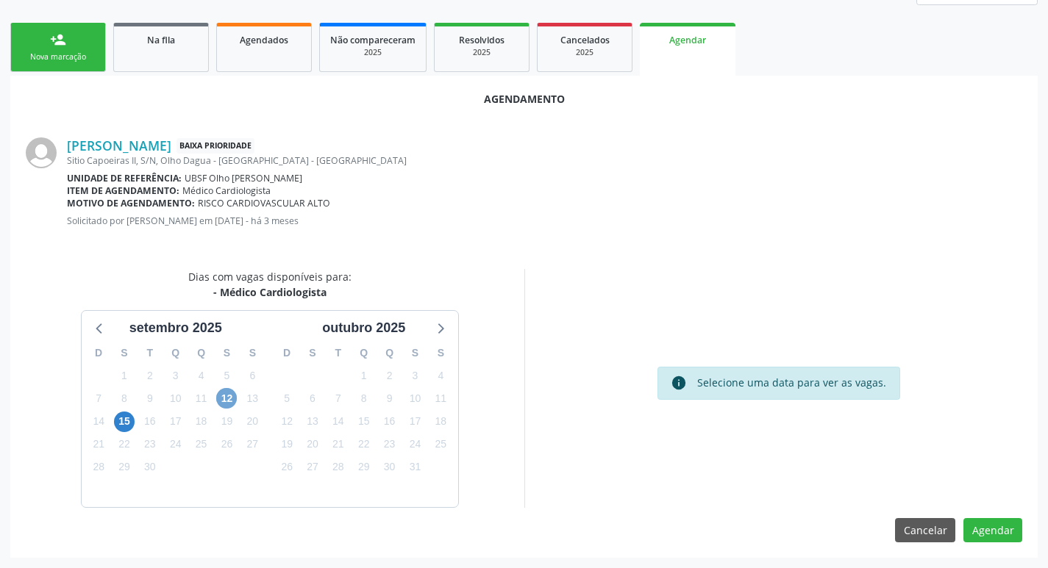
click at [232, 396] on span "12" at bounding box center [226, 398] width 21 height 21
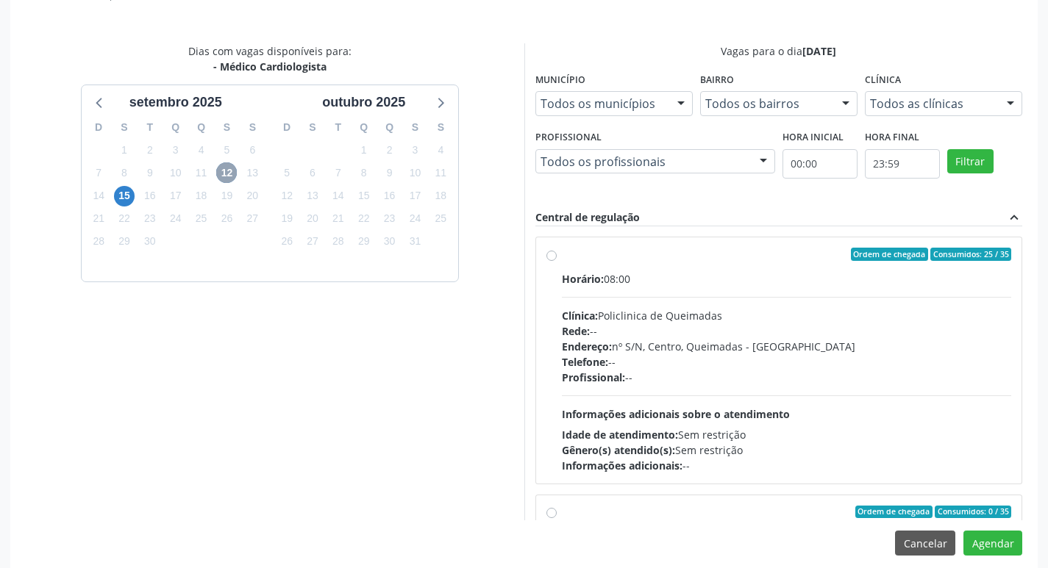
scroll to position [436, 0]
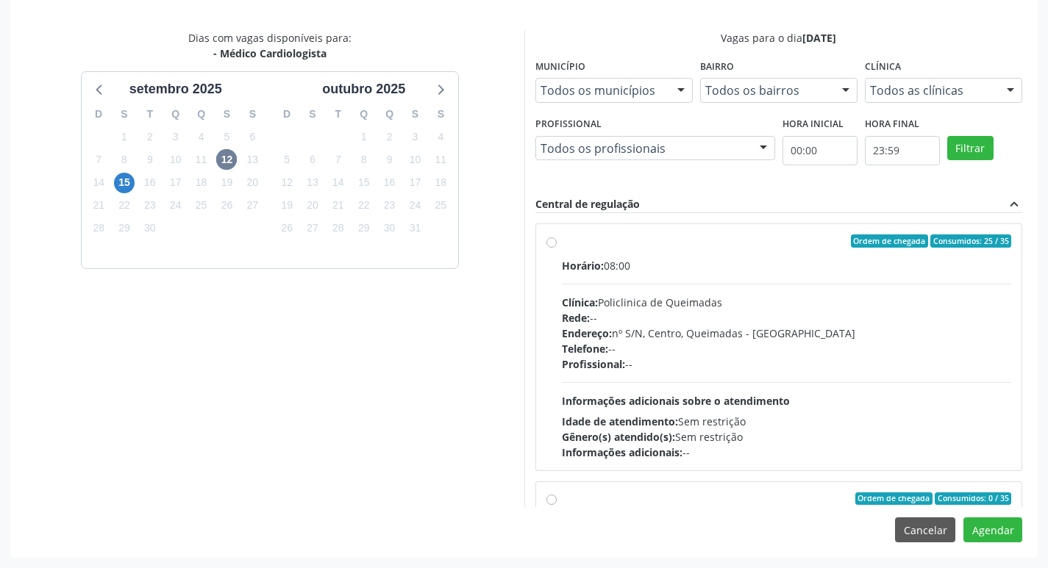
click at [683, 256] on label "Ordem de chegada Consumidos: 25 / 35 Horário: 08:00 Clínica: Policlinica de Que…" at bounding box center [787, 348] width 450 height 226
click at [557, 248] on input "Ordem de chegada Consumidos: 25 / 35 Horário: 08:00 Clínica: Policlinica de Que…" at bounding box center [551, 241] width 10 height 13
radio input "true"
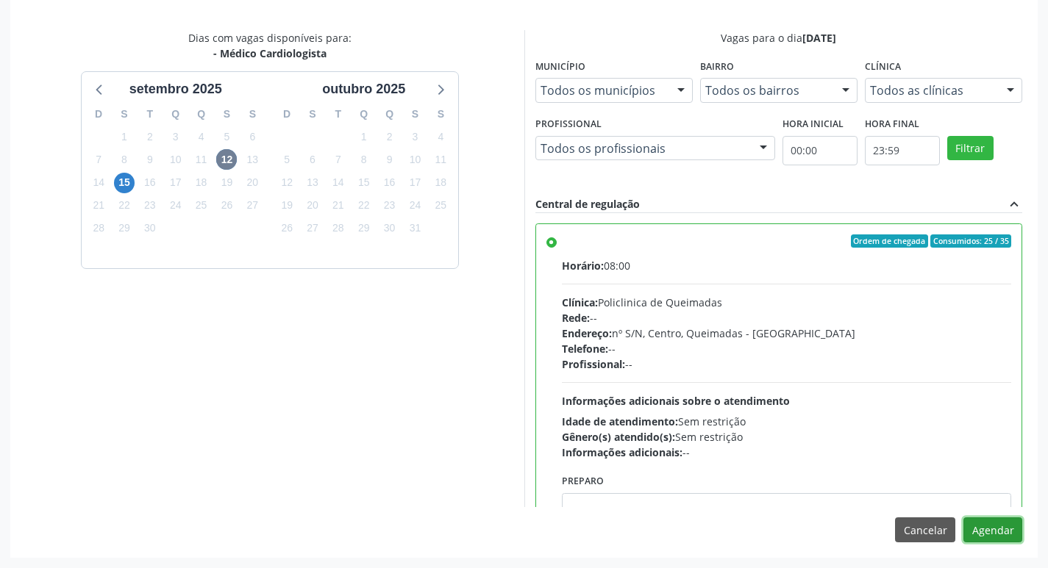
click at [996, 538] on button "Agendar" at bounding box center [992, 530] width 59 height 25
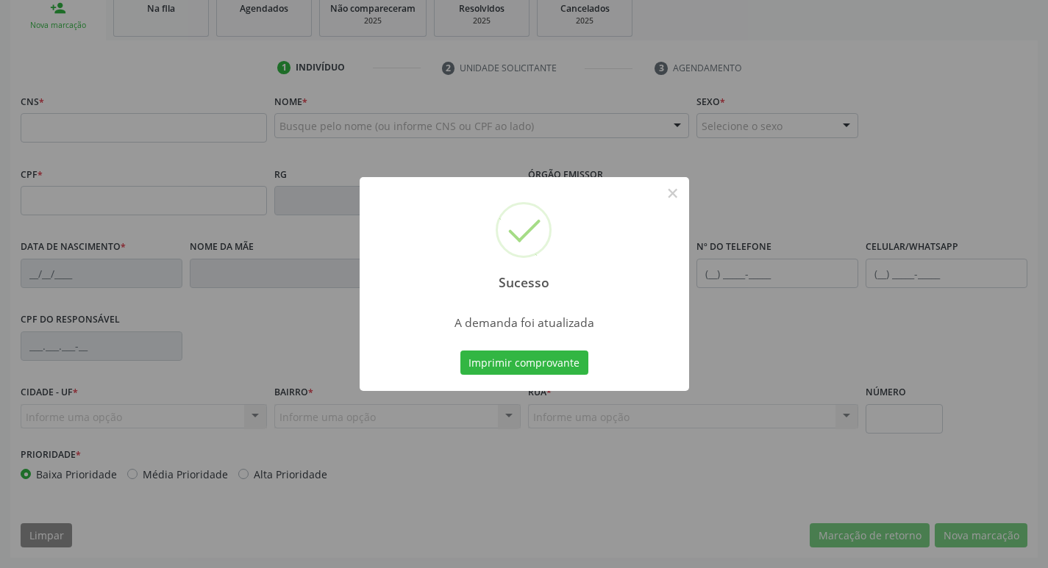
scroll to position [229, 0]
click at [538, 365] on button "Imprimir comprovante" at bounding box center [524, 363] width 128 height 25
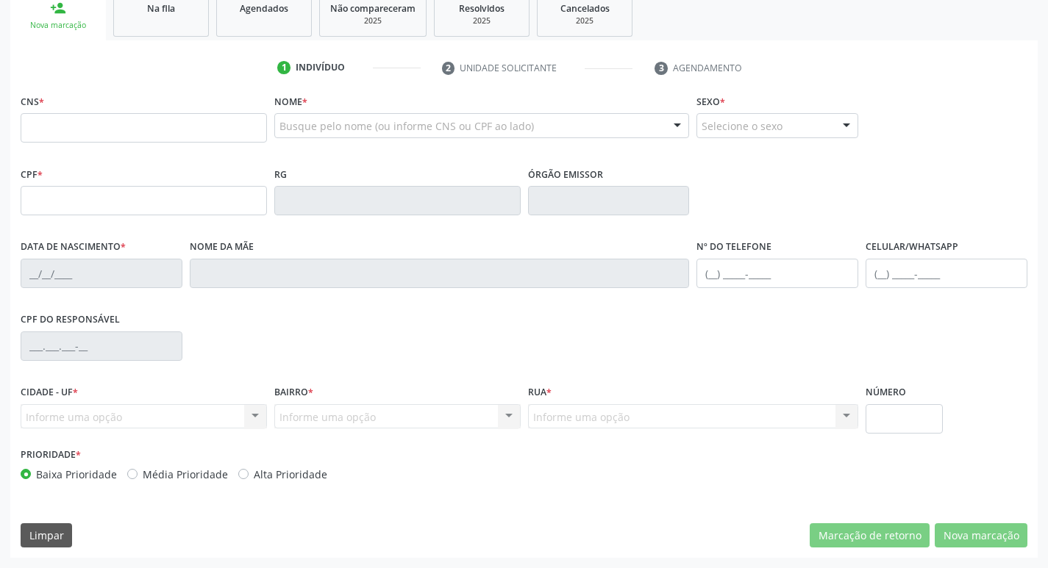
click at [162, 19] on link "Na fila" at bounding box center [161, 14] width 96 height 46
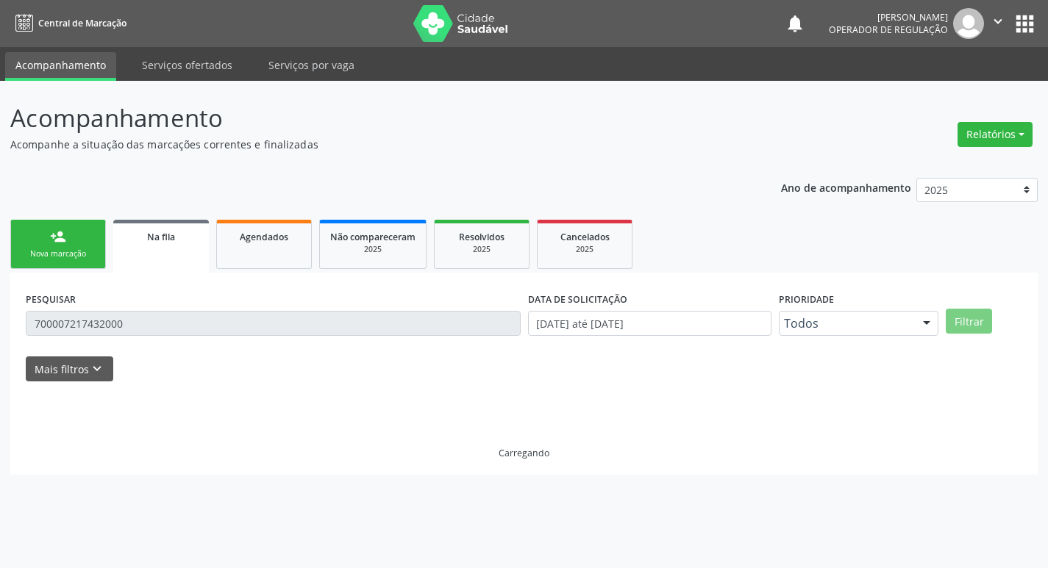
scroll to position [0, 0]
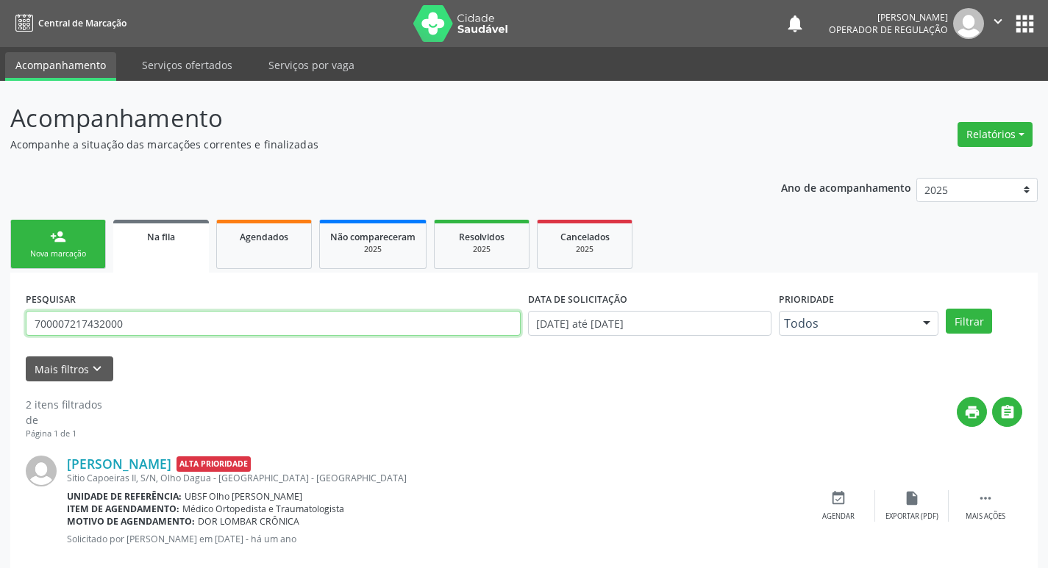
click at [164, 330] on input "700007217432000" at bounding box center [273, 323] width 495 height 25
type input "700803908593384"
click at [946, 309] on button "Filtrar" at bounding box center [969, 321] width 46 height 25
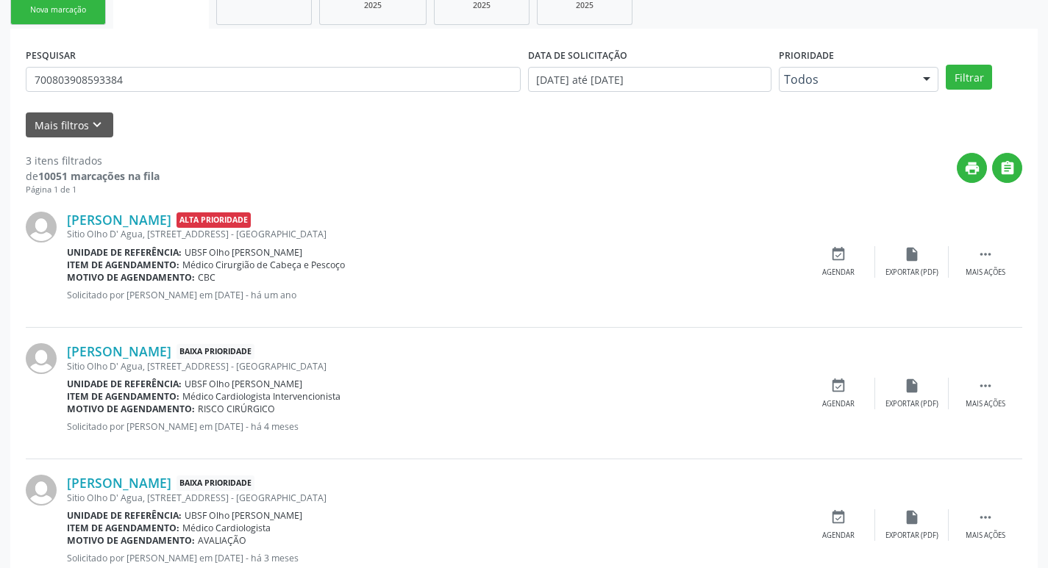
scroll to position [293, 0]
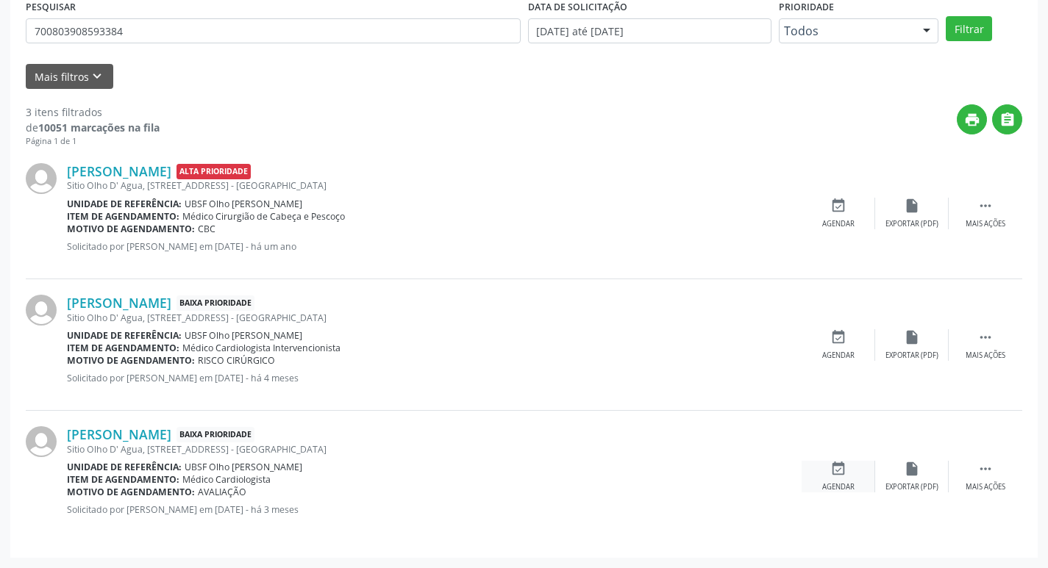
click at [841, 484] on div "Agendar" at bounding box center [838, 487] width 32 height 10
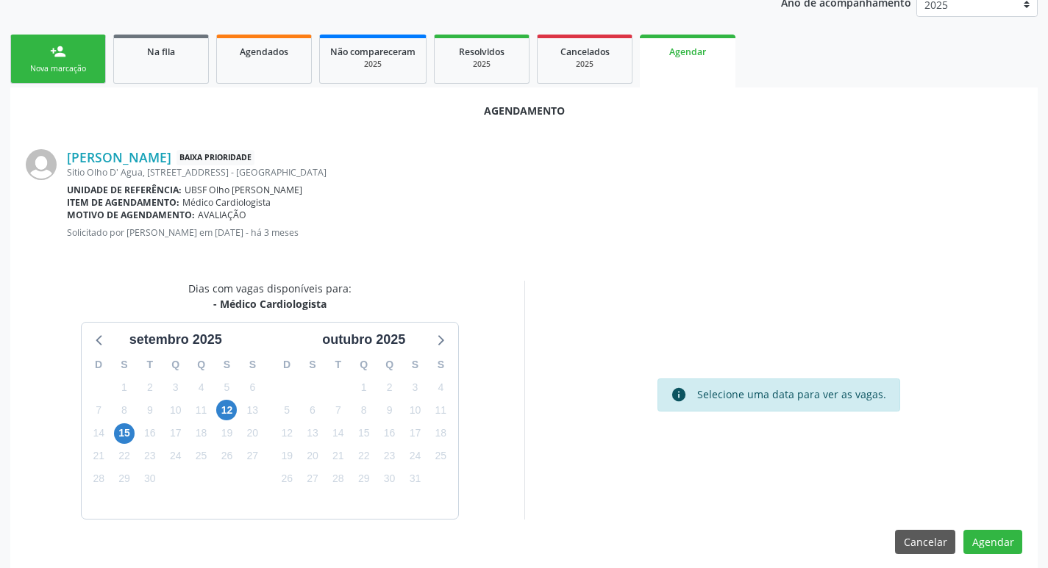
scroll to position [197, 0]
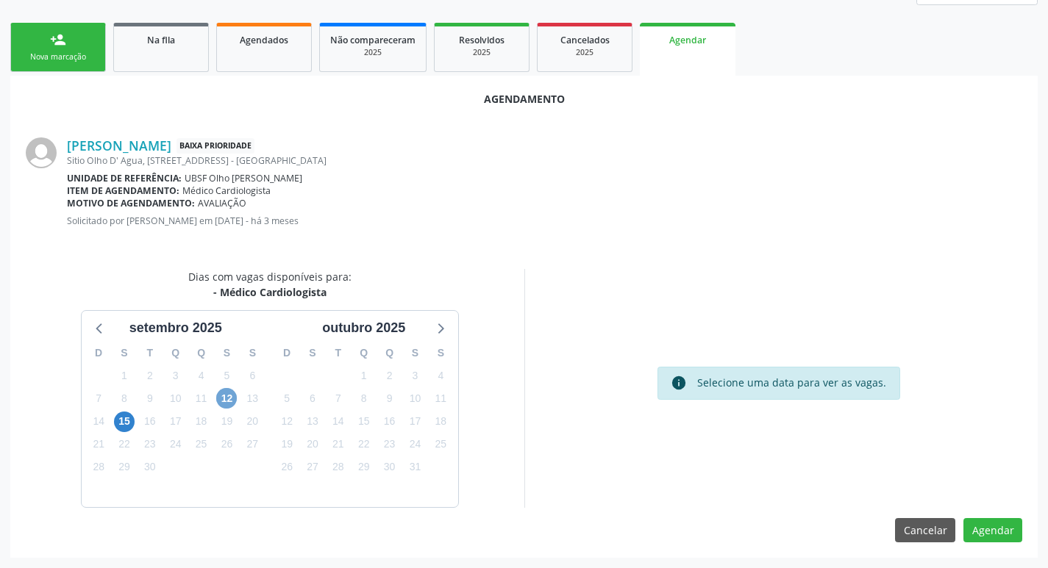
click at [228, 402] on span "12" at bounding box center [226, 398] width 21 height 21
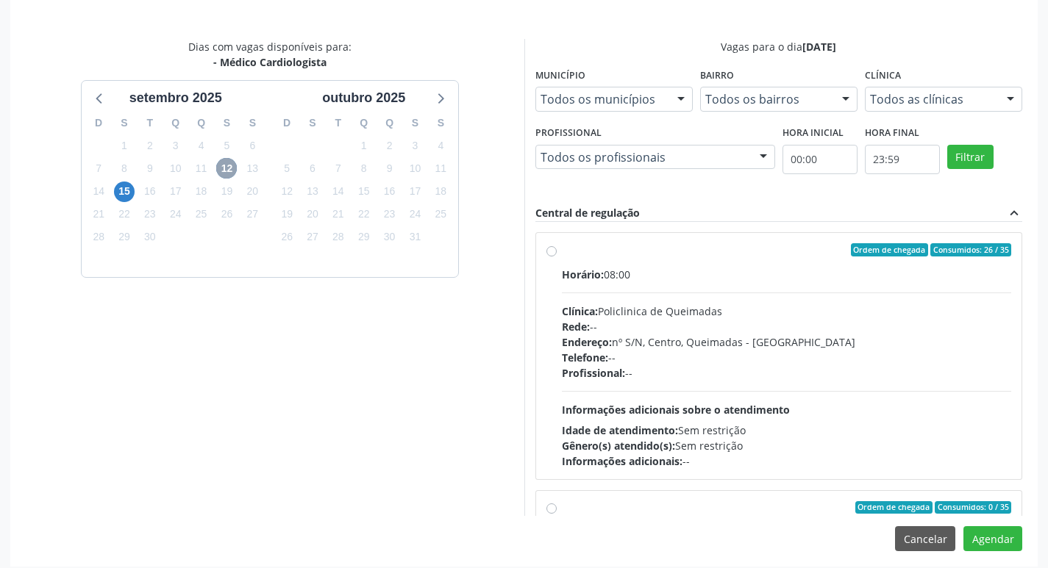
scroll to position [436, 0]
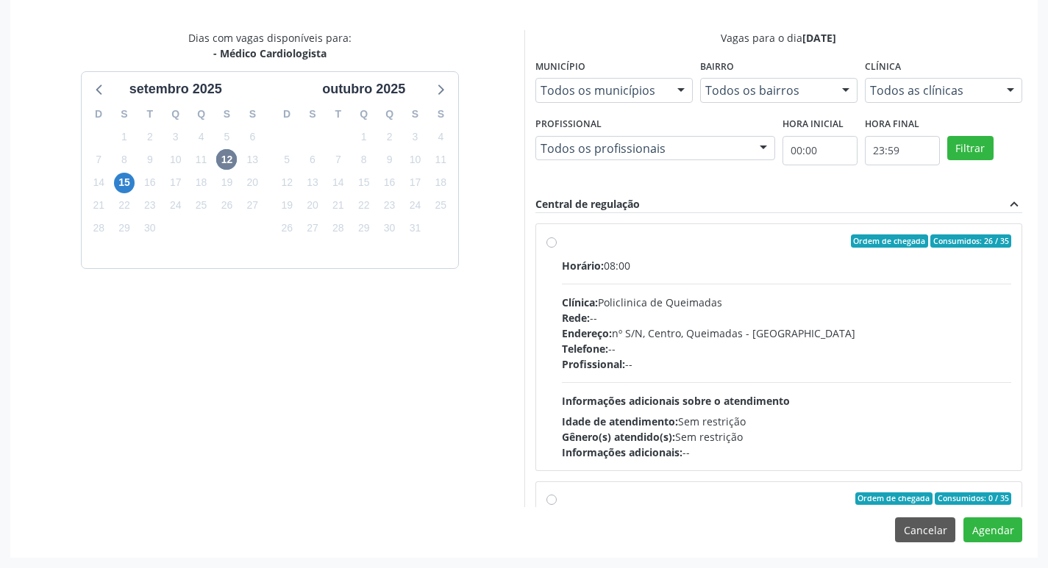
click at [932, 249] on label "Ordem de chegada Consumidos: 26 / 35 Horário: 08:00 Clínica: Policlinica de Que…" at bounding box center [787, 348] width 450 height 226
click at [557, 248] on input "Ordem de chegada Consumidos: 26 / 35 Horário: 08:00 Clínica: Policlinica de Que…" at bounding box center [551, 241] width 10 height 13
radio input "true"
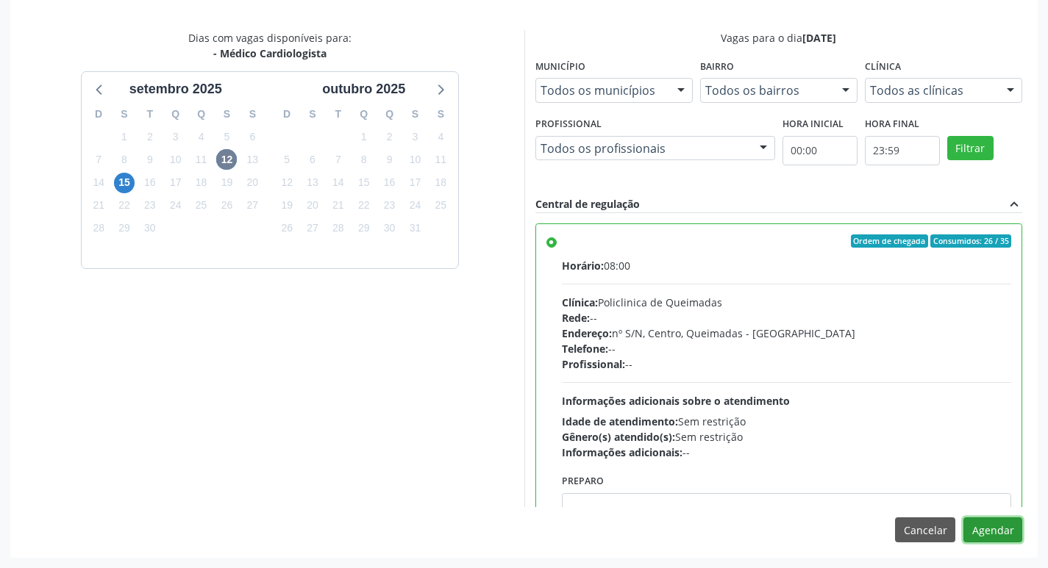
click at [986, 539] on button "Agendar" at bounding box center [992, 530] width 59 height 25
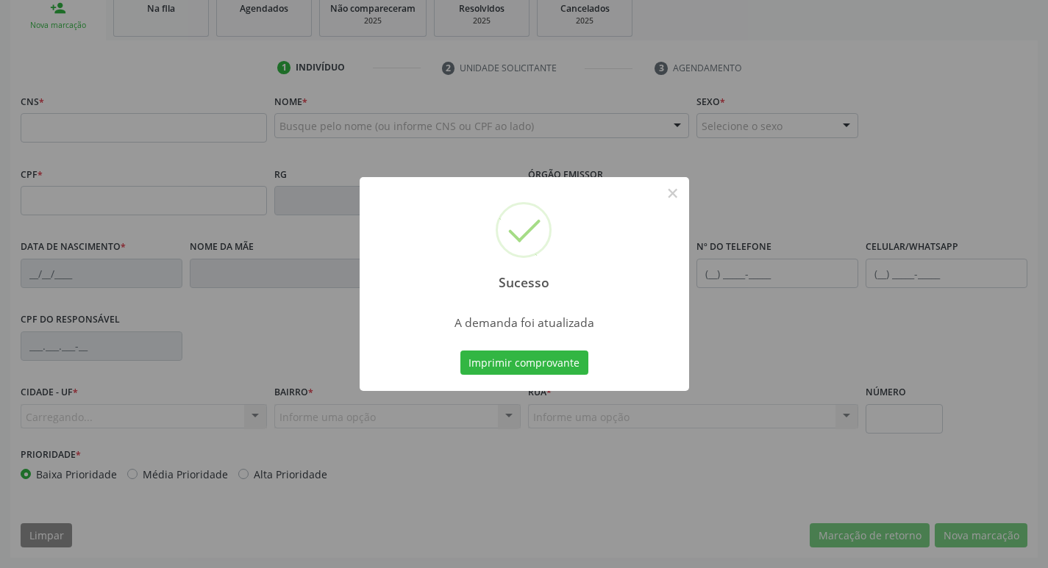
scroll to position [229, 0]
click at [559, 363] on button "Imprimir comprovante" at bounding box center [524, 363] width 128 height 25
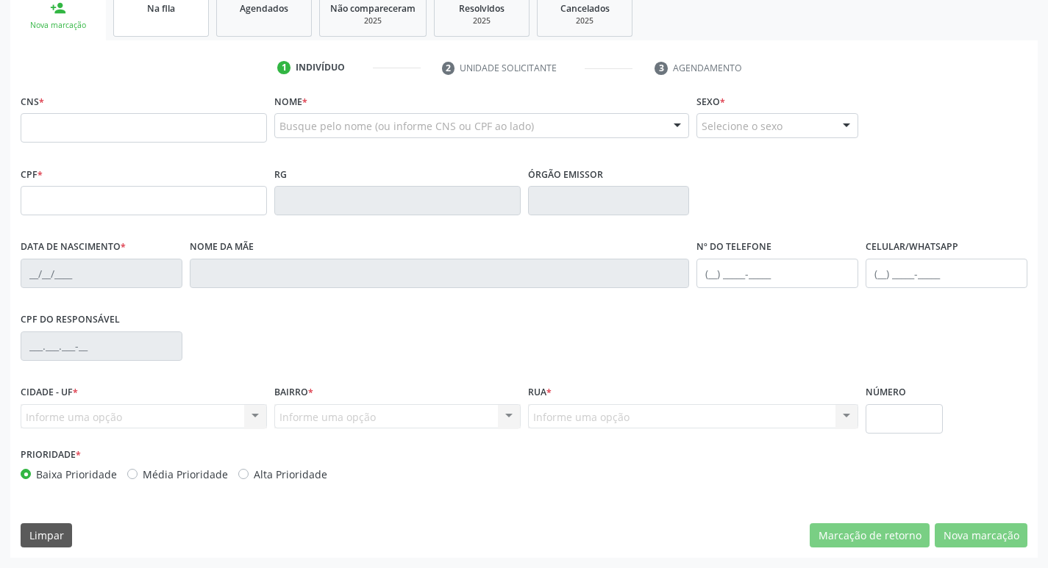
click at [179, 19] on link "Na fila" at bounding box center [161, 14] width 96 height 46
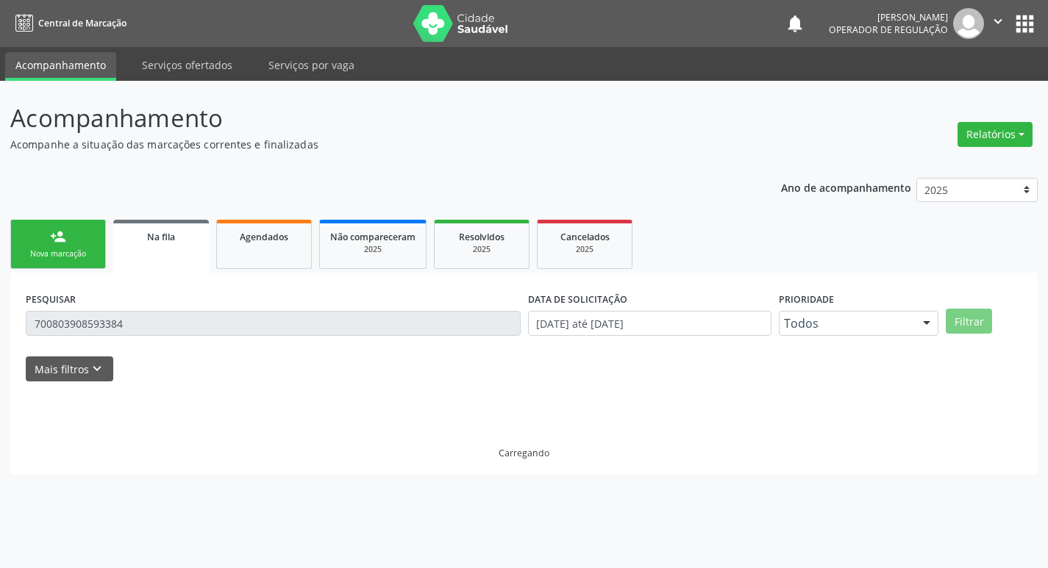
scroll to position [0, 0]
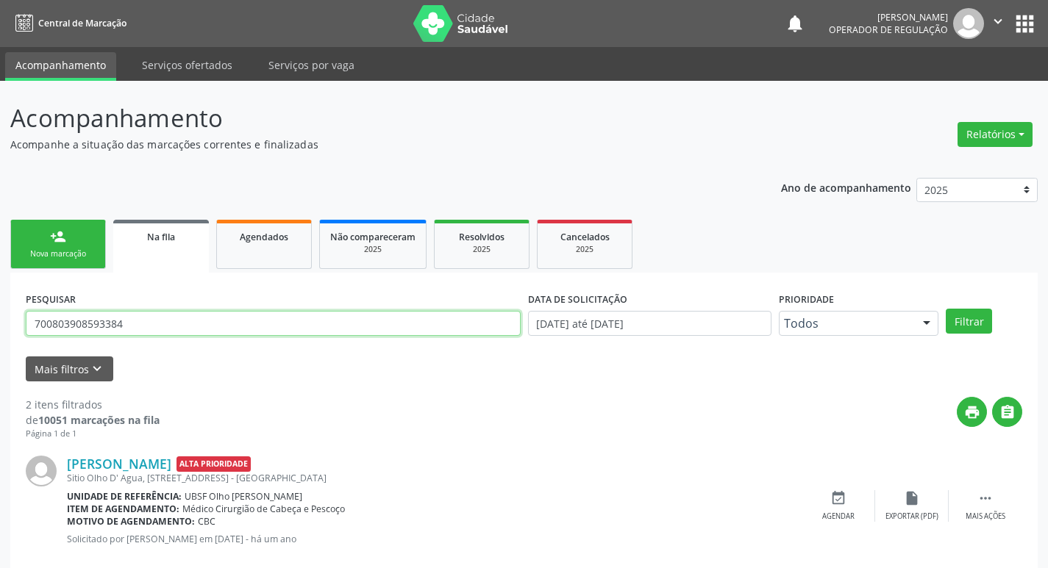
click at [175, 318] on input "700803908593384" at bounding box center [273, 323] width 495 height 25
type input "701001855512095"
click at [946, 309] on button "Filtrar" at bounding box center [969, 321] width 46 height 25
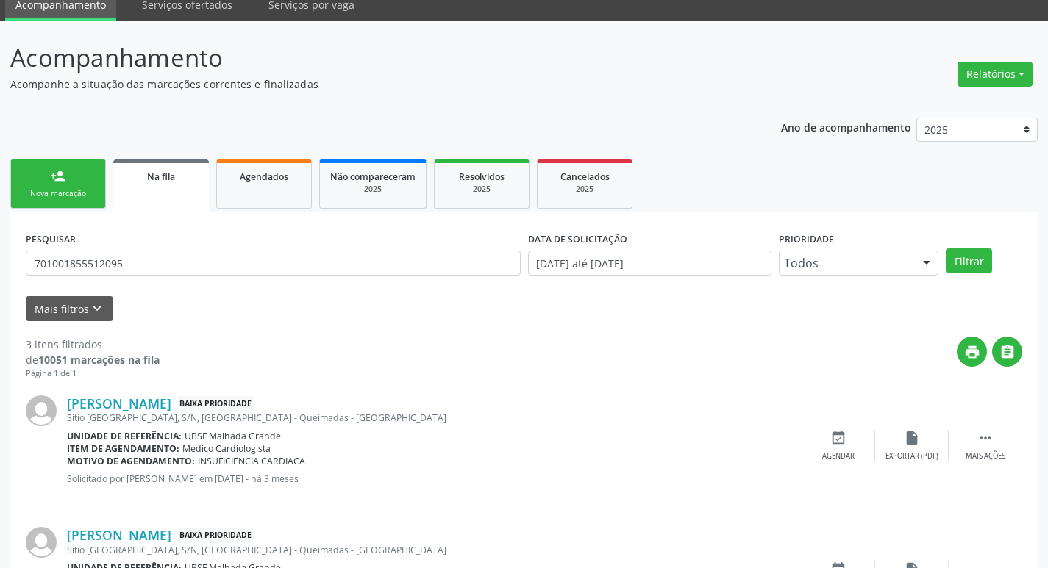
scroll to position [293, 0]
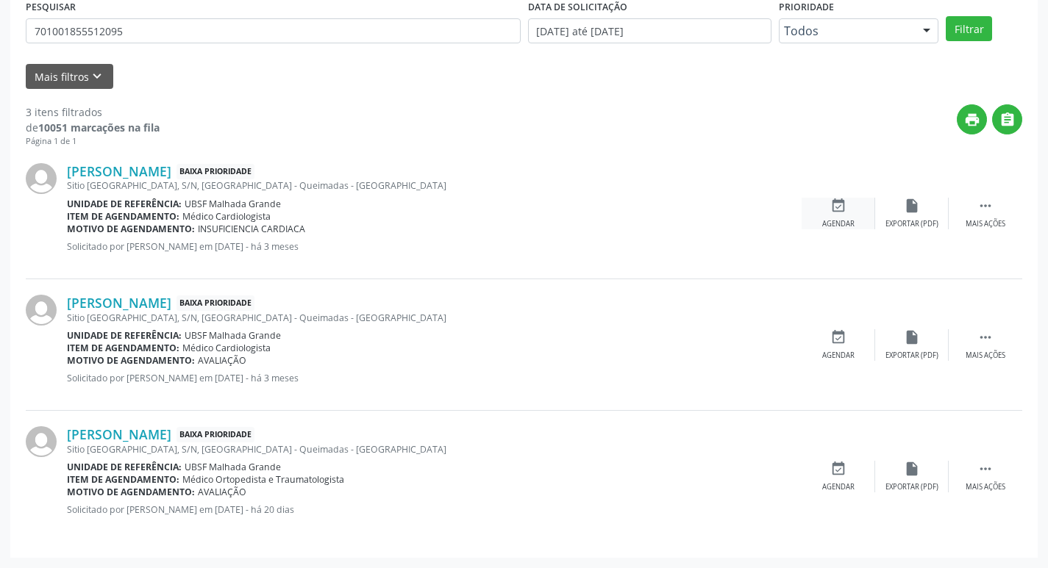
click at [848, 217] on div "event_available Agendar" at bounding box center [839, 214] width 74 height 32
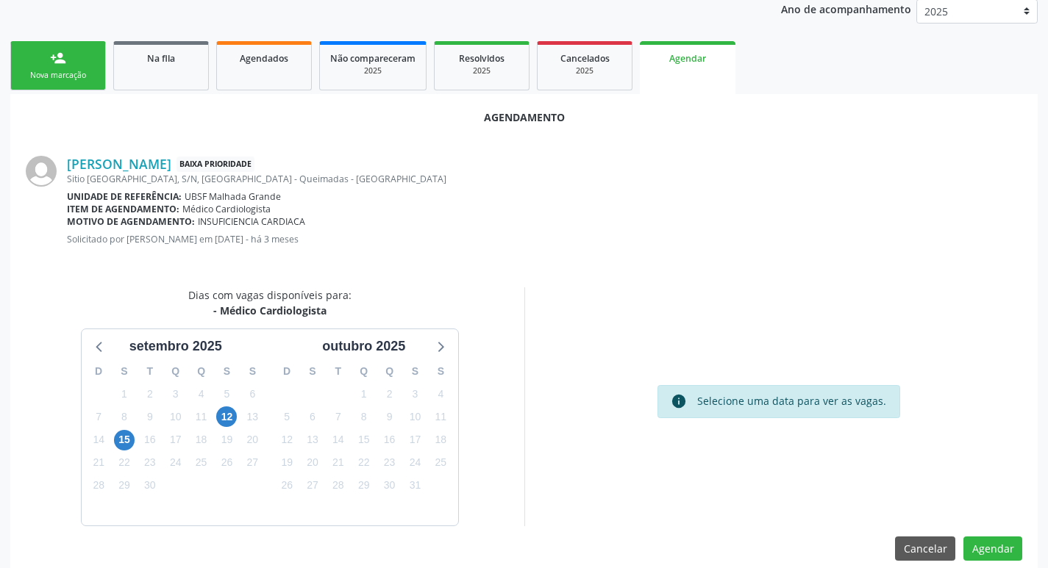
scroll to position [197, 0]
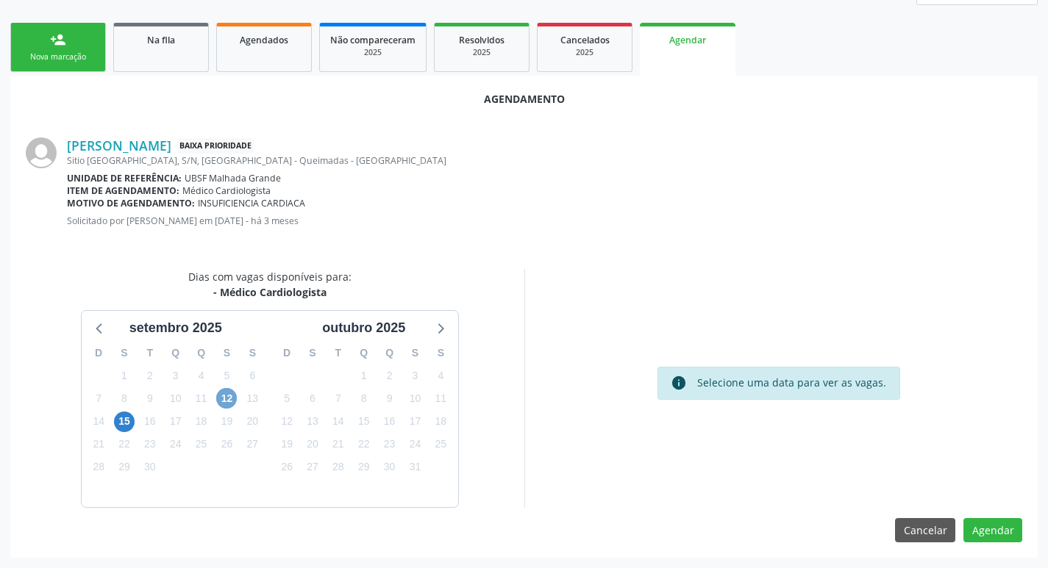
click at [227, 395] on span "12" at bounding box center [226, 398] width 21 height 21
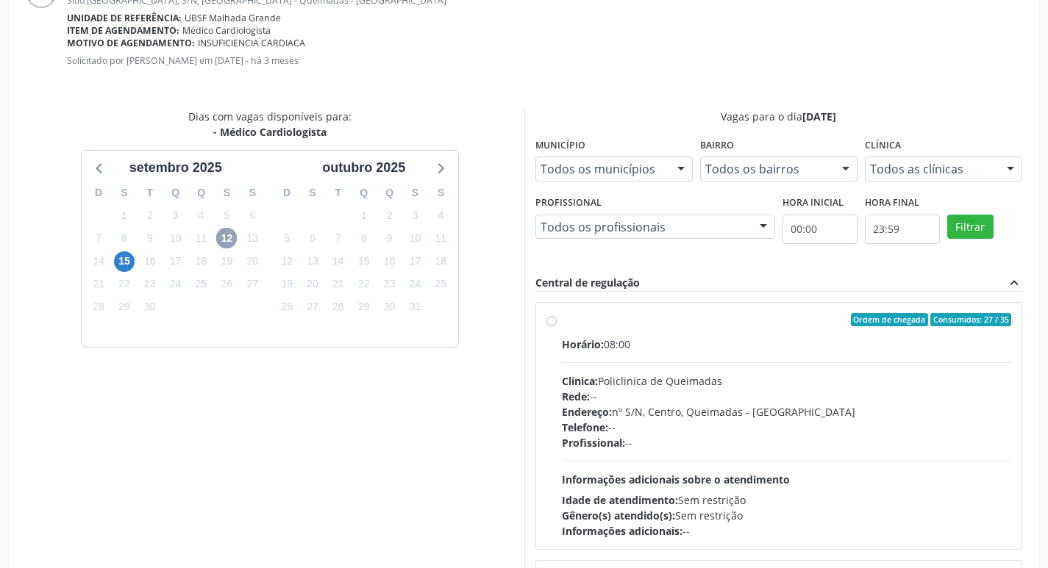
scroll to position [436, 0]
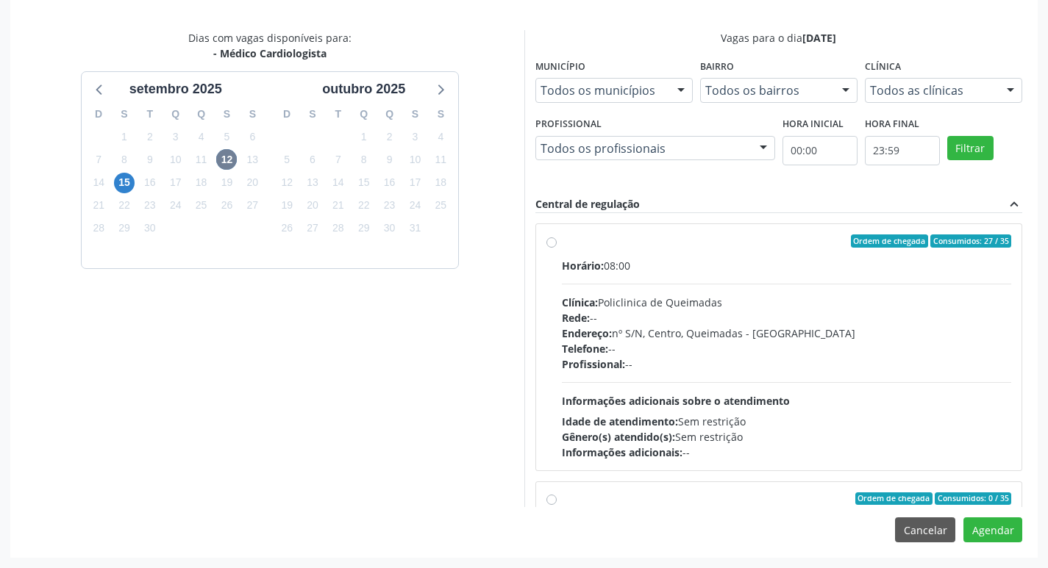
click at [748, 245] on div "Ordem de chegada Consumidos: 27 / 35" at bounding box center [787, 241] width 450 height 13
click at [557, 245] on input "Ordem de chegada Consumidos: 27 / 35 Horário: 08:00 Clínica: Policlinica de Que…" at bounding box center [551, 241] width 10 height 13
radio input "true"
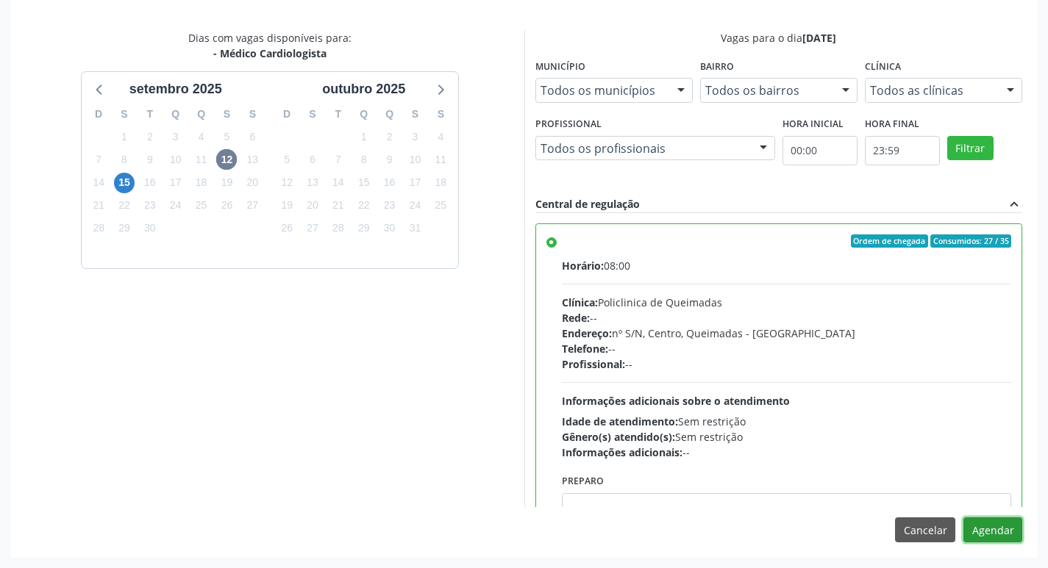
drag, startPoint x: 977, startPoint y: 537, endPoint x: 758, endPoint y: 454, distance: 234.4
click at [977, 536] on button "Agendar" at bounding box center [992, 530] width 59 height 25
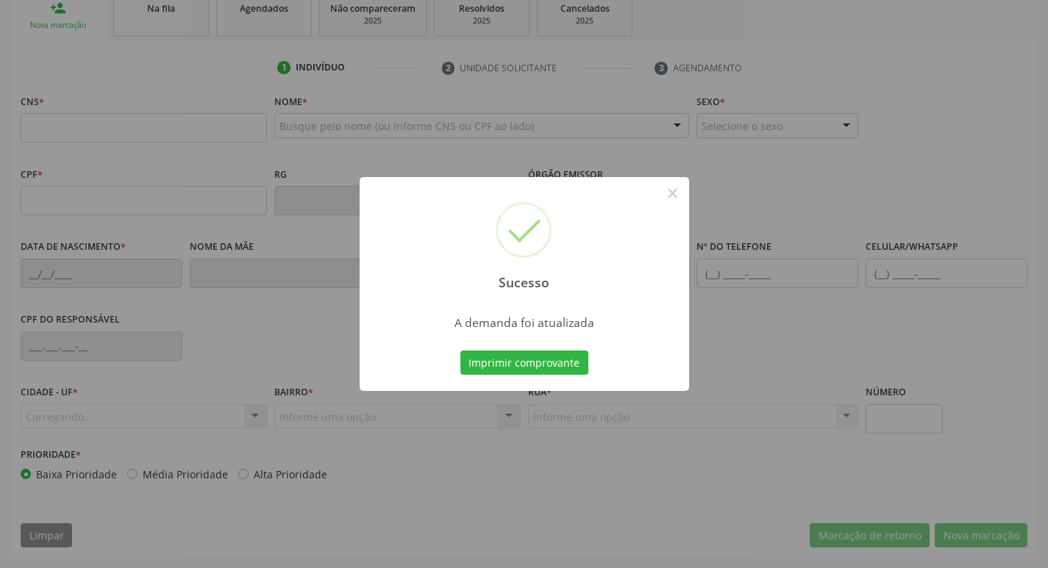
scroll to position [229, 0]
click at [491, 344] on div "Sucesso × A demanda foi atualizada Imprimir comprovante Cancel" at bounding box center [524, 284] width 329 height 215
click at [491, 360] on button "Imprimir comprovante" at bounding box center [524, 363] width 128 height 25
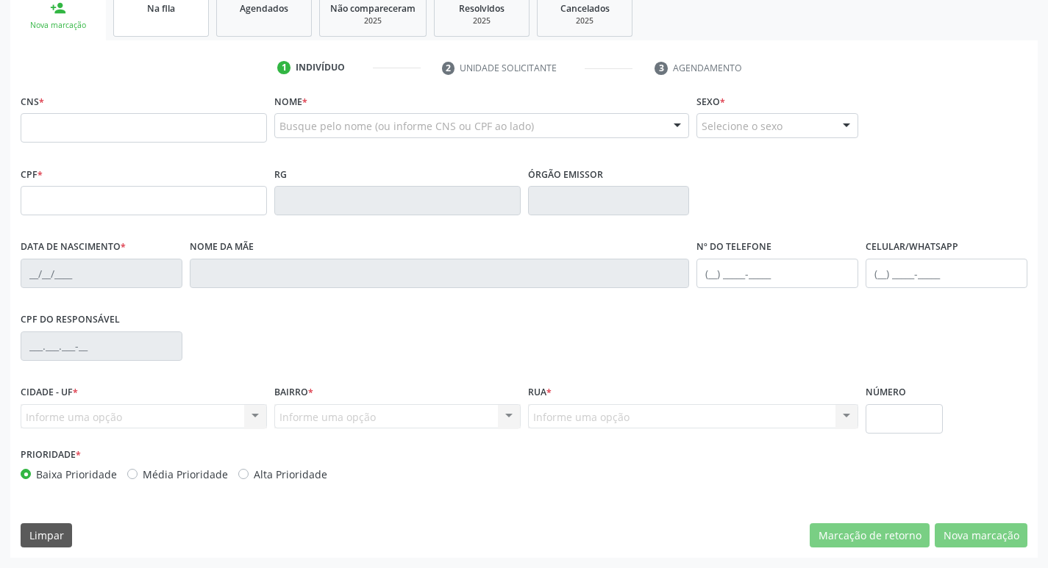
click at [177, 16] on link "Na fila" at bounding box center [161, 14] width 96 height 46
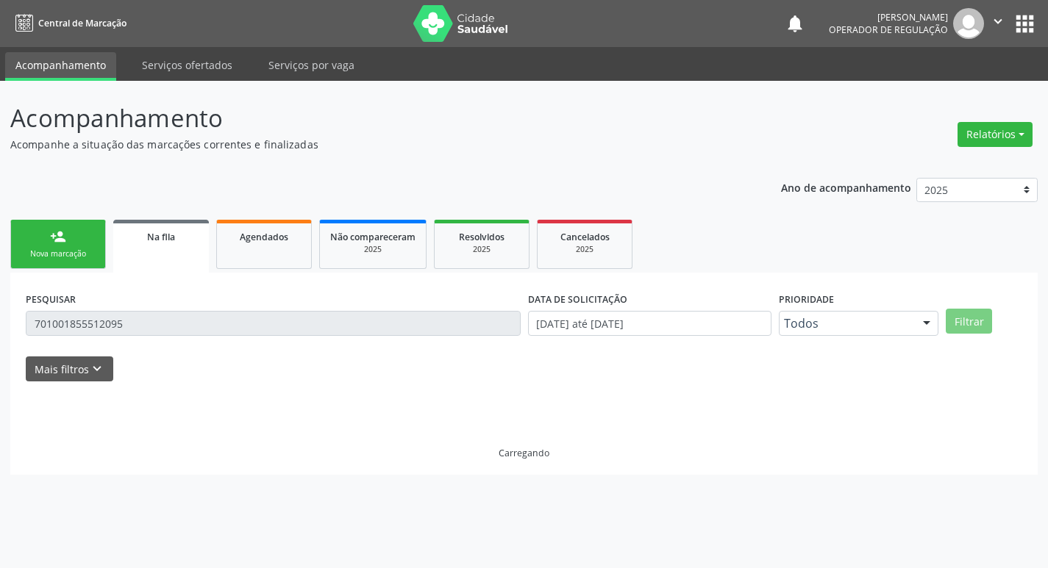
scroll to position [0, 0]
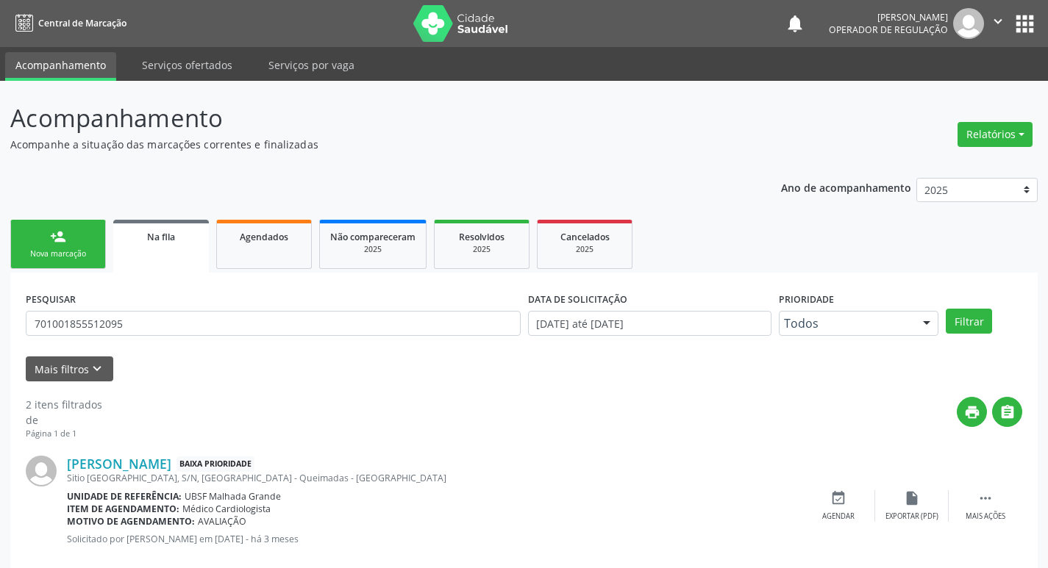
click at [178, 304] on div "PESQUISAR 701001855512095" at bounding box center [273, 316] width 502 height 57
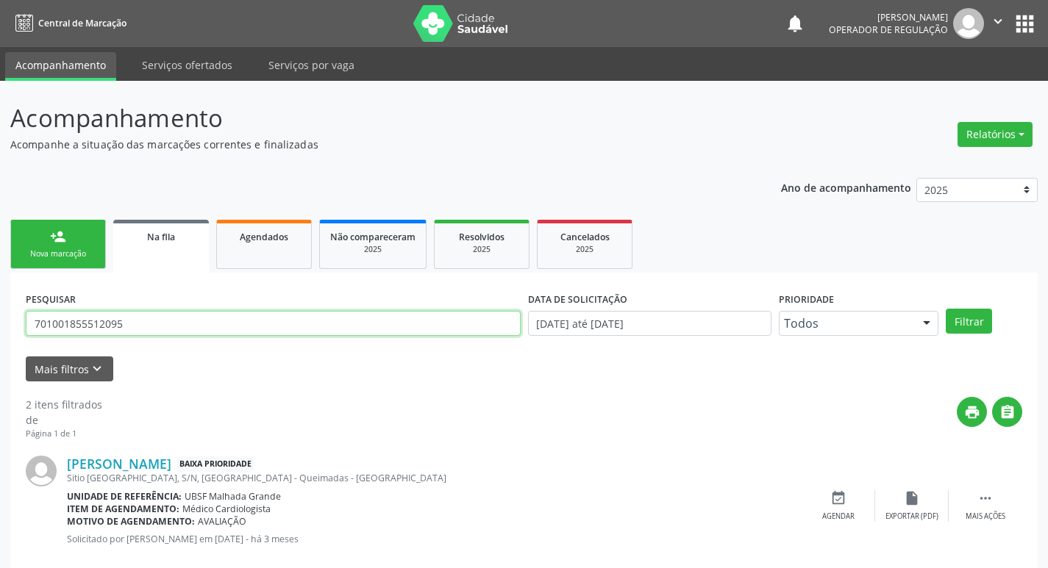
click at [179, 322] on input "701001855512095" at bounding box center [273, 323] width 495 height 25
type input "703206613400790"
click at [946, 309] on button "Filtrar" at bounding box center [969, 321] width 46 height 25
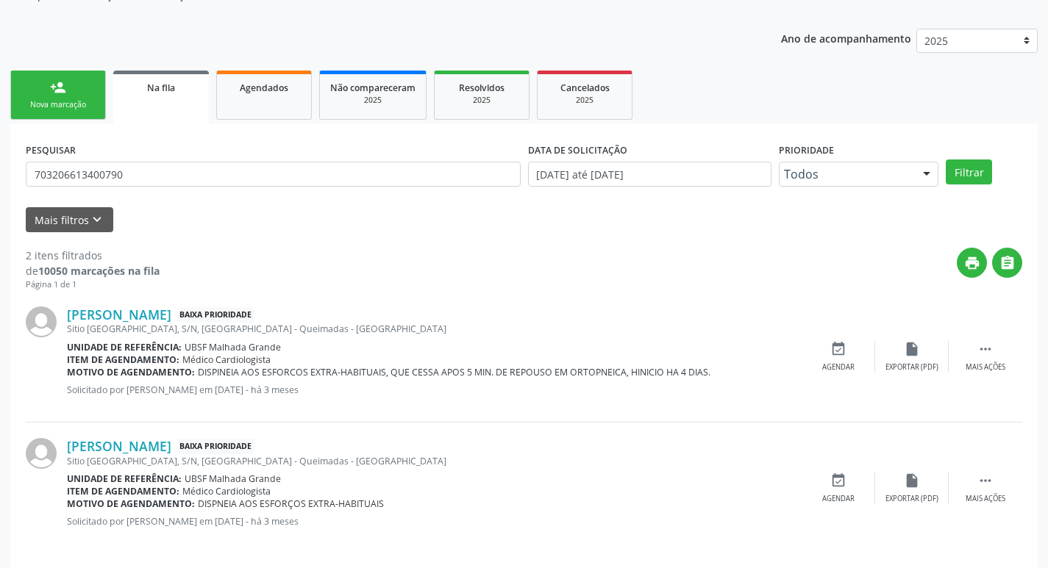
scroll to position [160, 0]
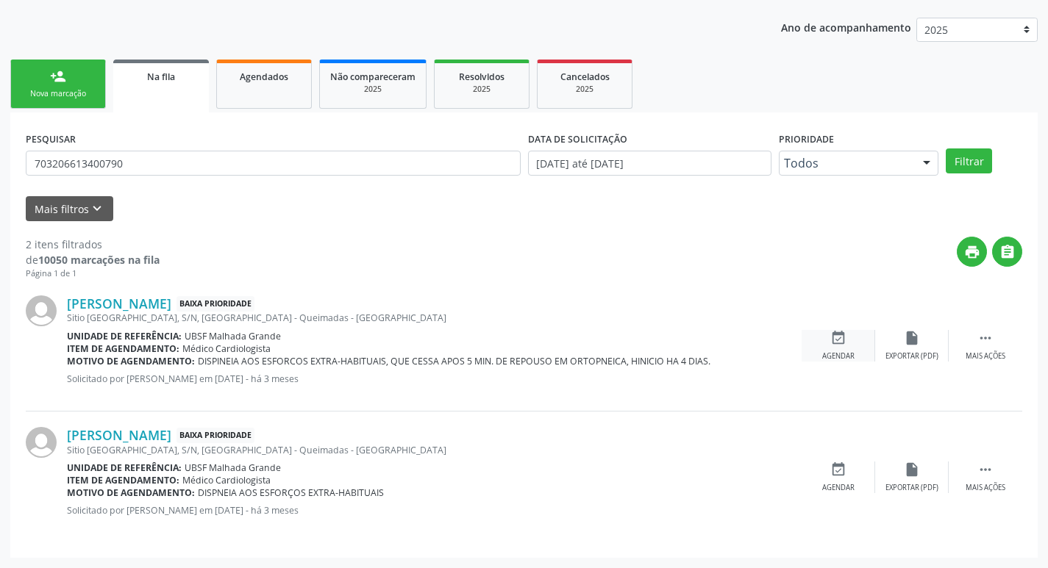
click at [849, 342] on div "event_available Agendar" at bounding box center [839, 346] width 74 height 32
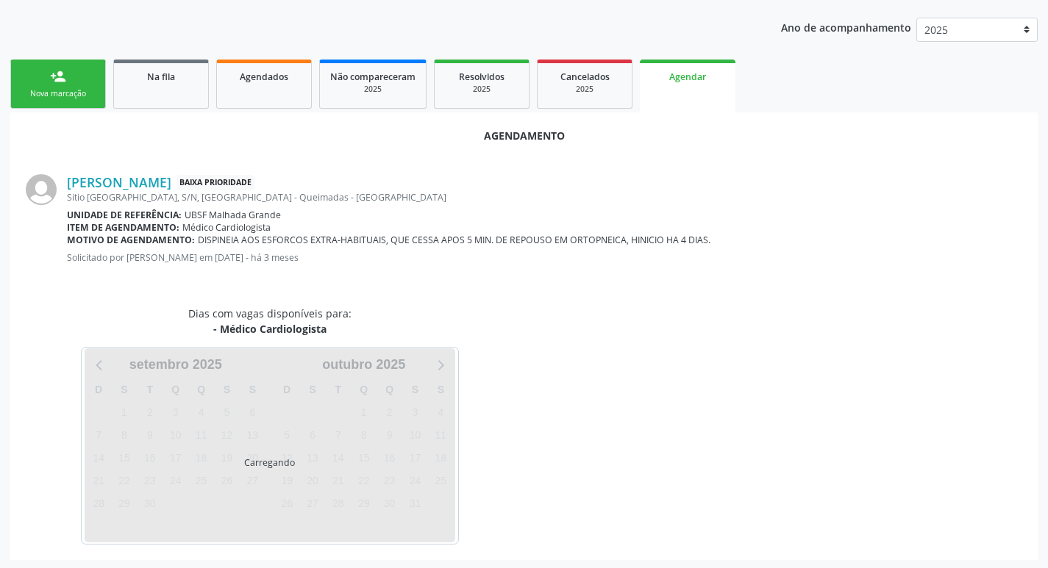
scroll to position [163, 0]
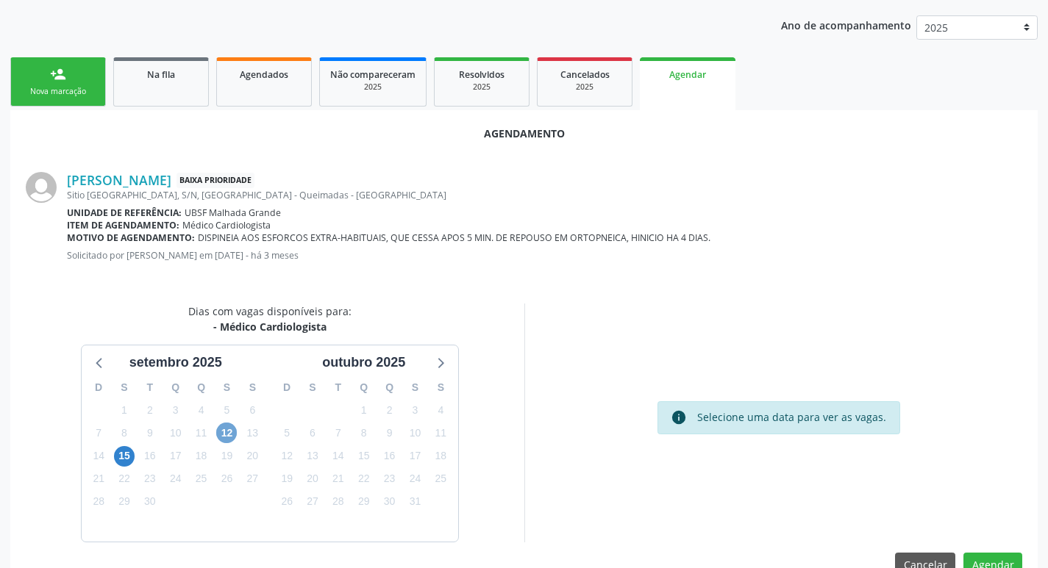
click at [227, 435] on span "12" at bounding box center [226, 433] width 21 height 21
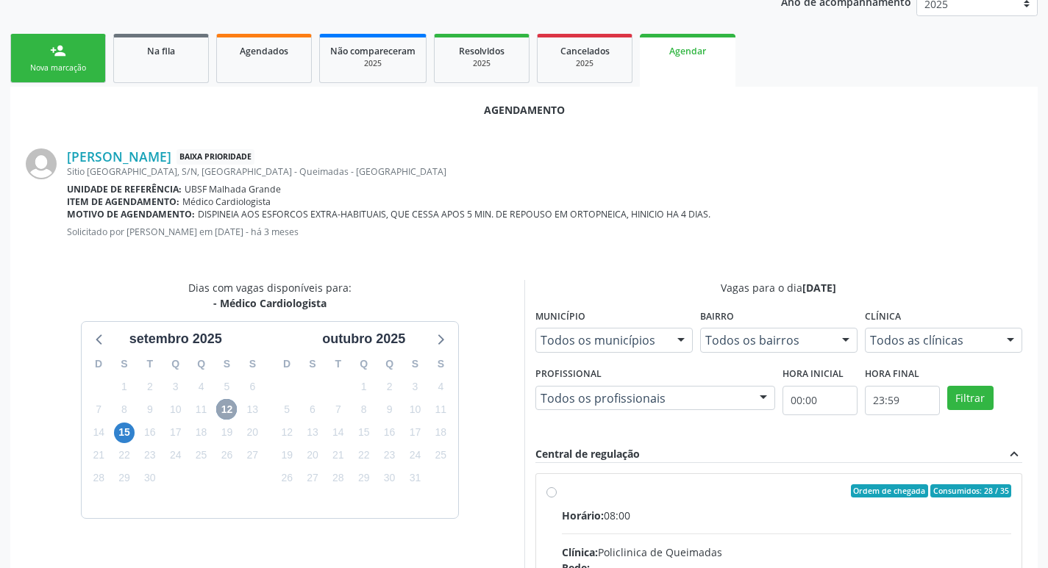
scroll to position [436, 0]
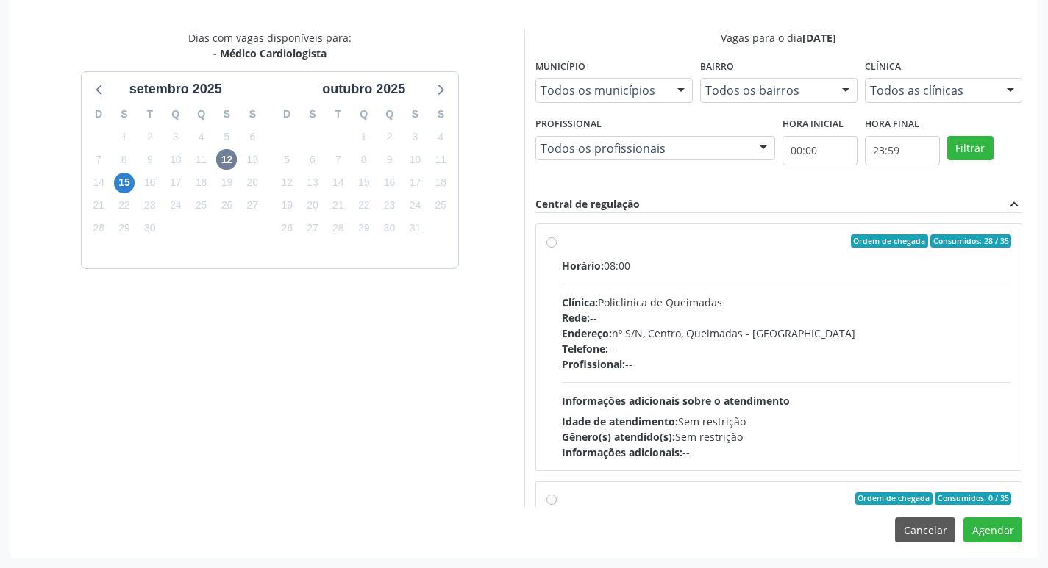
click at [800, 252] on label "Ordem de chegada Consumidos: 28 / 35 Horário: 08:00 Clínica: Policlinica de Que…" at bounding box center [787, 348] width 450 height 226
click at [557, 248] on input "Ordem de chegada Consumidos: 28 / 35 Horário: 08:00 Clínica: Policlinica de Que…" at bounding box center [551, 241] width 10 height 13
radio input "true"
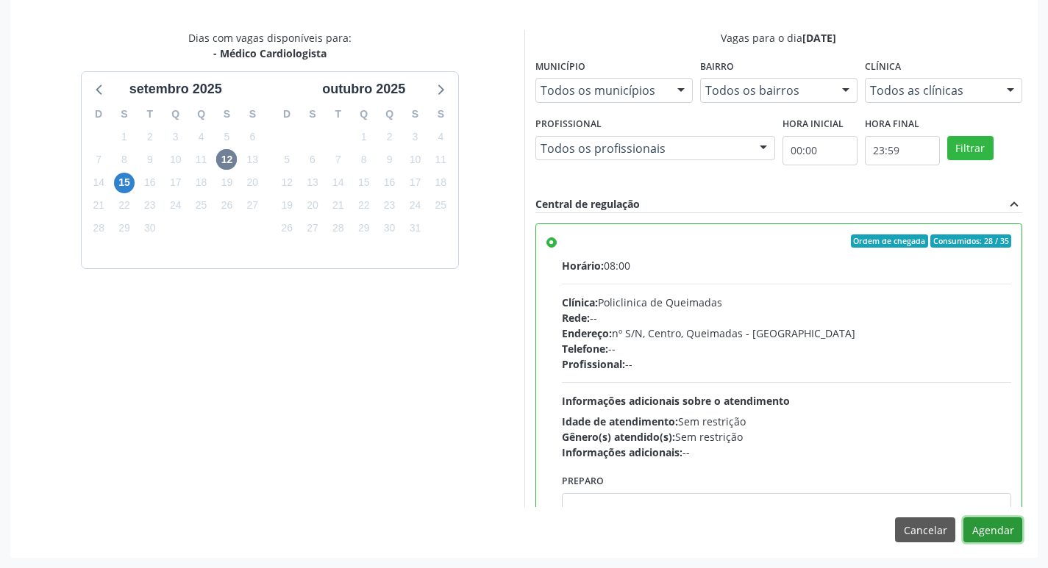
click at [988, 526] on button "Agendar" at bounding box center [992, 530] width 59 height 25
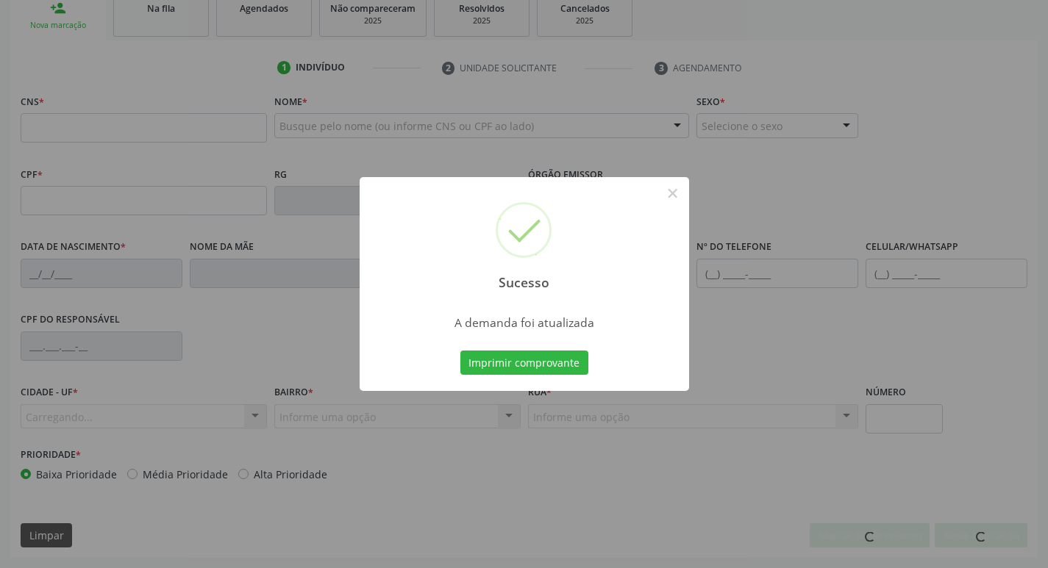
scroll to position [229, 0]
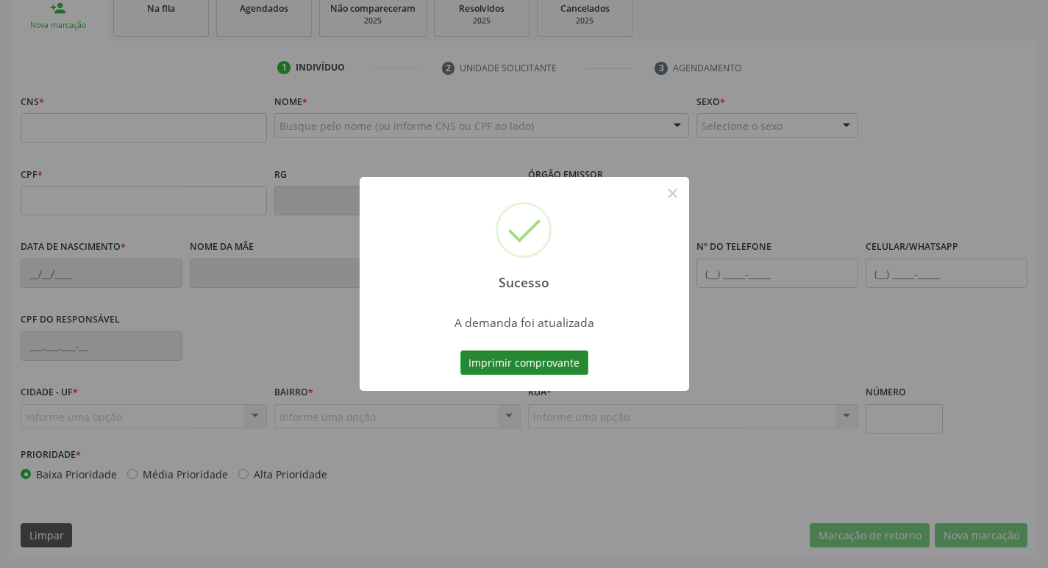
click at [529, 366] on button "Imprimir comprovante" at bounding box center [524, 363] width 128 height 25
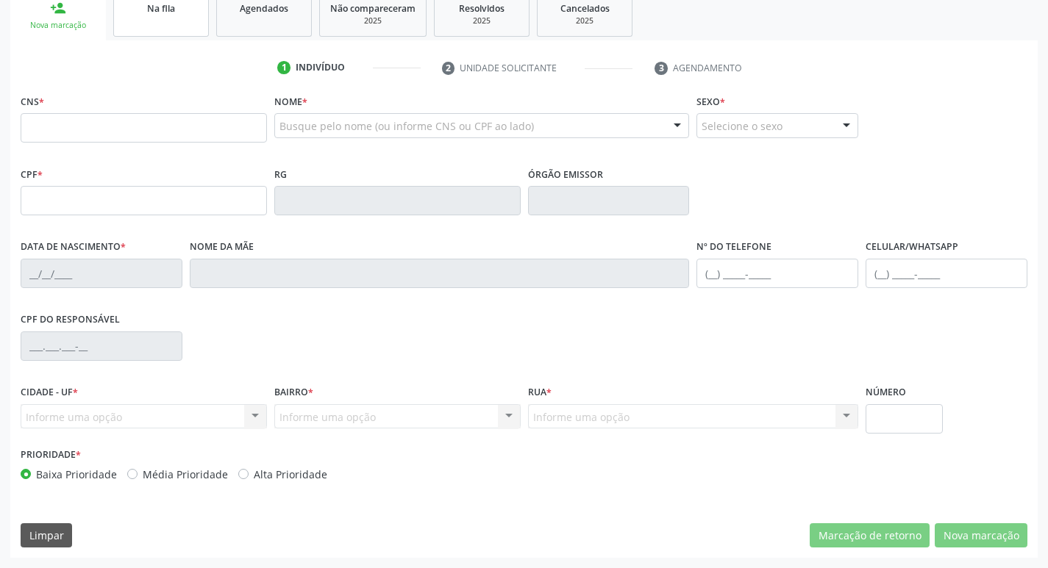
click at [149, 21] on link "Na fila" at bounding box center [161, 14] width 96 height 46
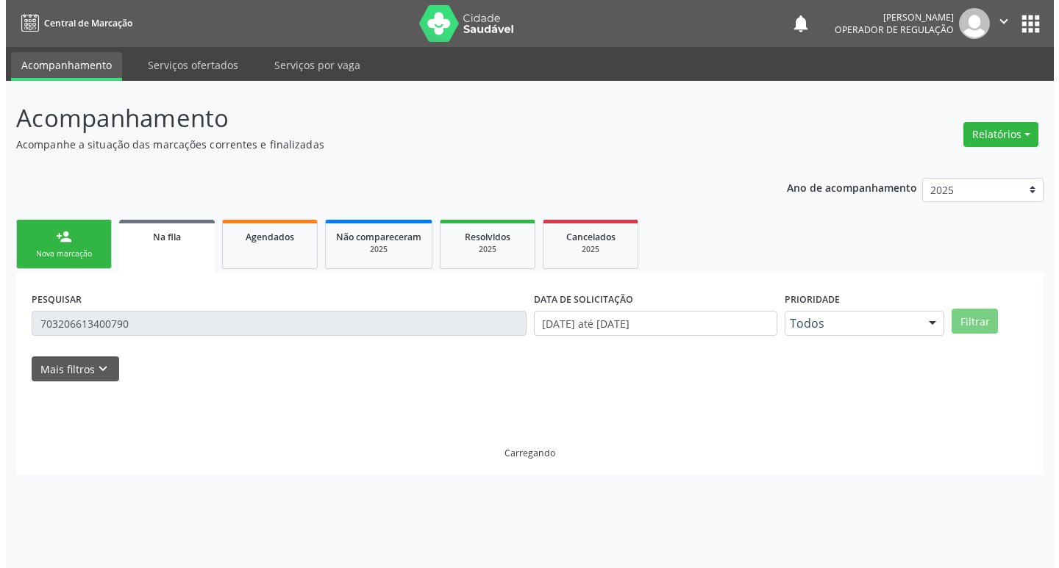
scroll to position [0, 0]
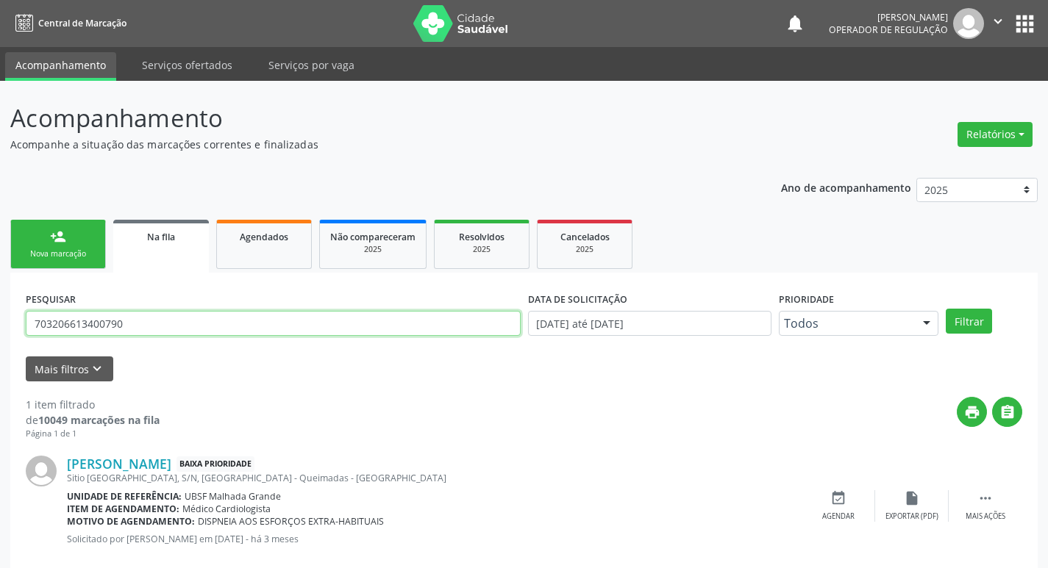
click at [158, 323] on input "703206613400790" at bounding box center [273, 323] width 495 height 25
type input "702803188447063"
click at [946, 309] on button "Filtrar" at bounding box center [969, 321] width 46 height 25
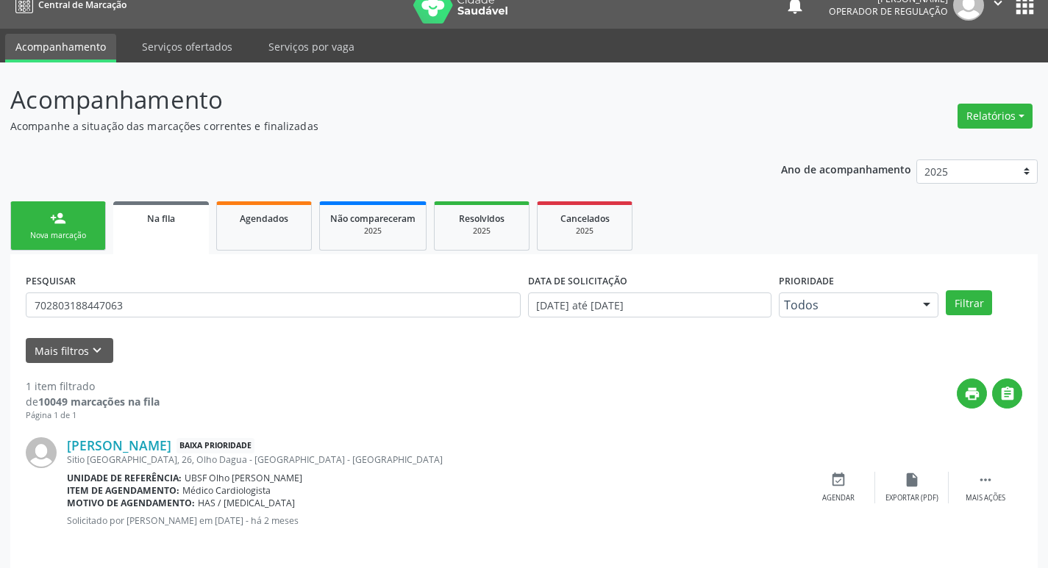
scroll to position [29, 0]
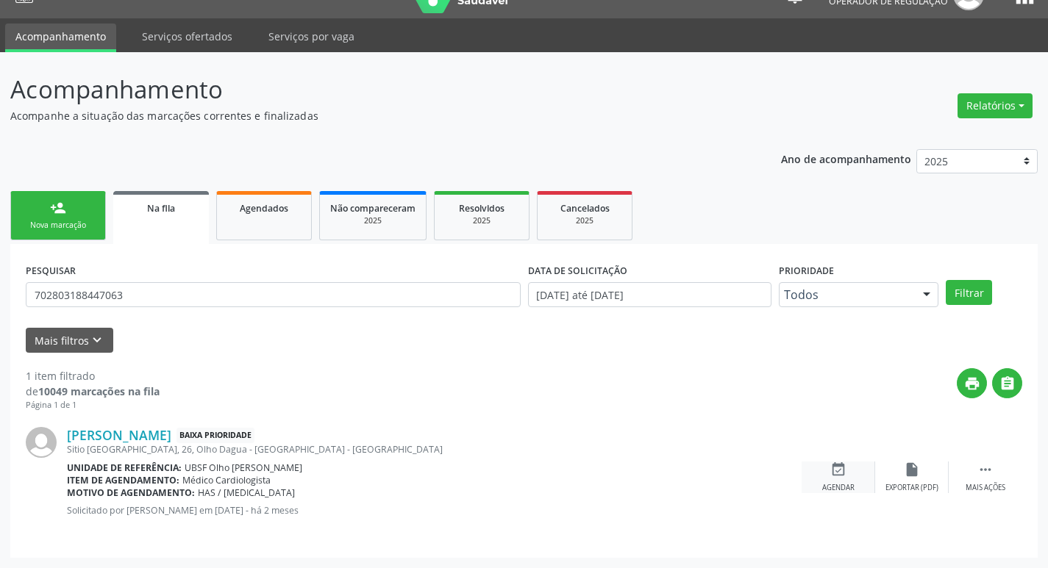
click at [844, 476] on icon "event_available" at bounding box center [838, 470] width 16 height 16
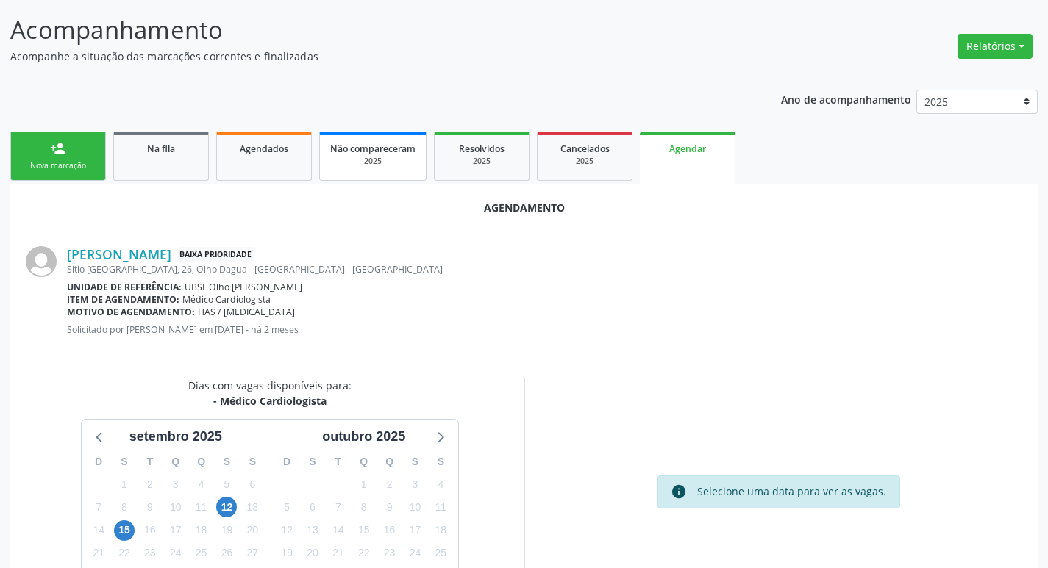
scroll to position [197, 0]
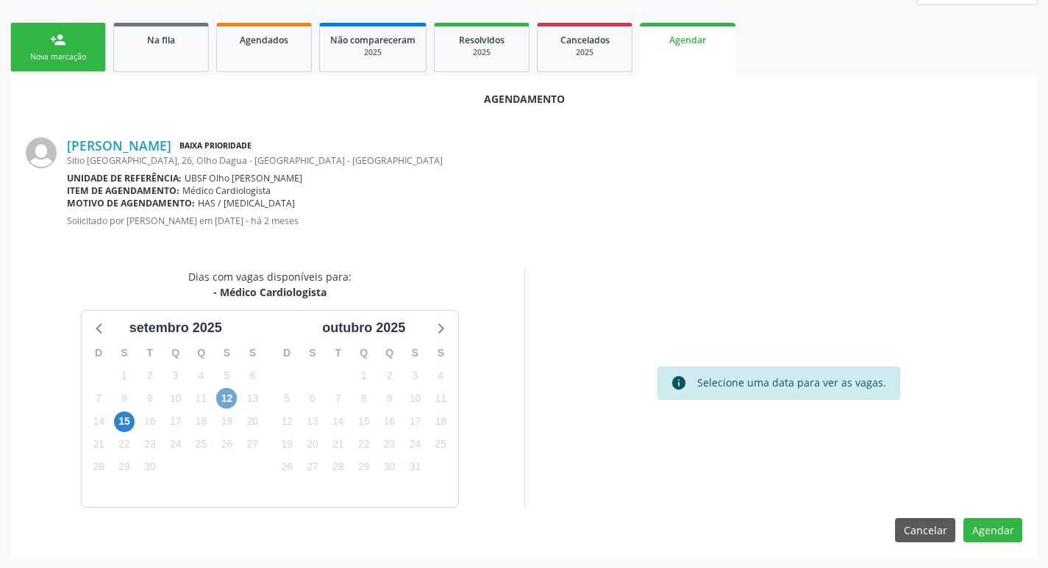
click at [221, 401] on span "12" at bounding box center [226, 398] width 21 height 21
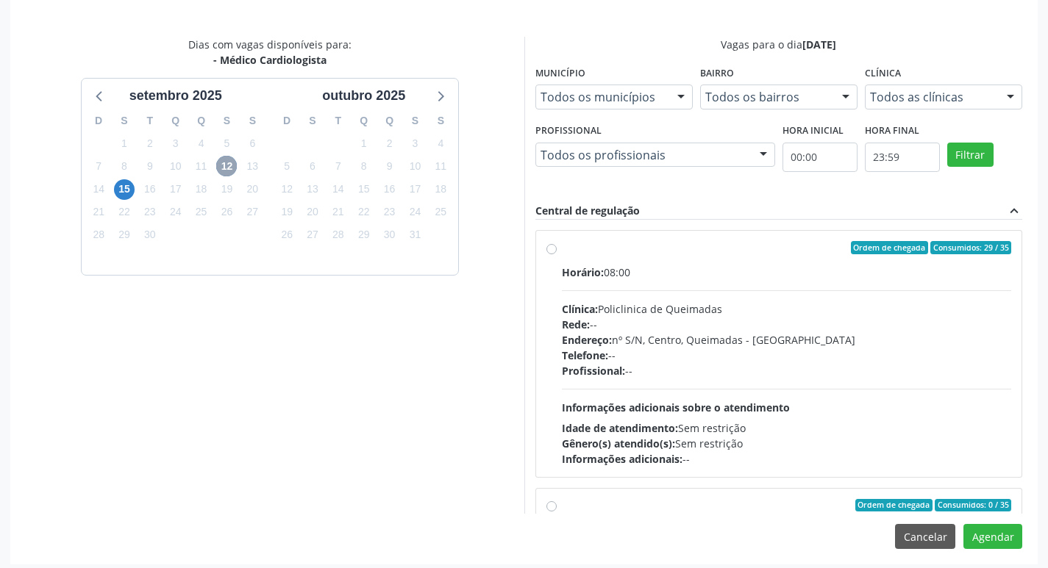
scroll to position [436, 0]
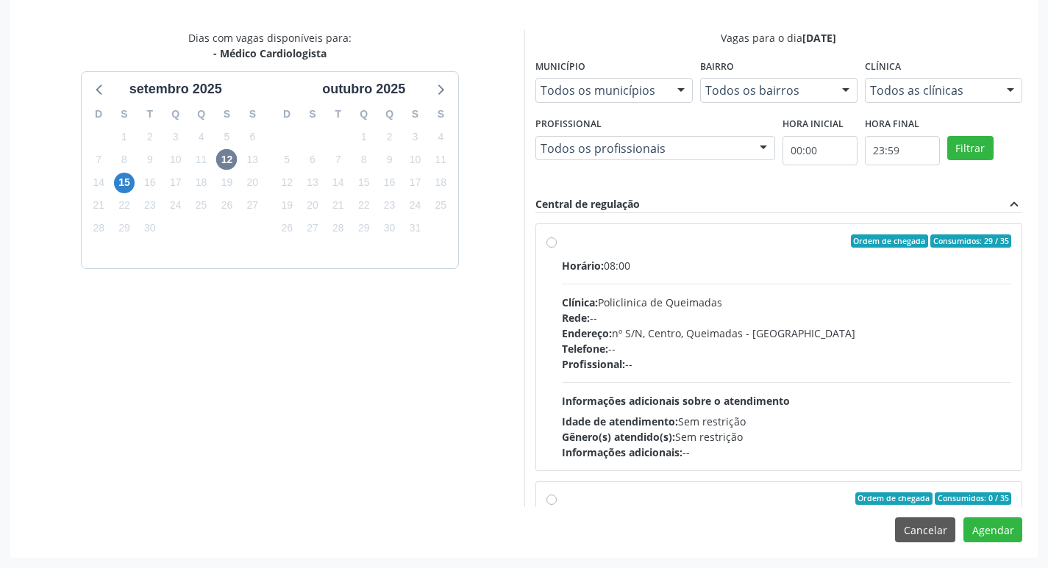
click at [851, 263] on div "Horário: 08:00" at bounding box center [787, 265] width 450 height 15
click at [557, 248] on input "Ordem de chegada Consumidos: 29 / 35 Horário: 08:00 Clínica: Policlinica de Que…" at bounding box center [551, 241] width 10 height 13
radio input "true"
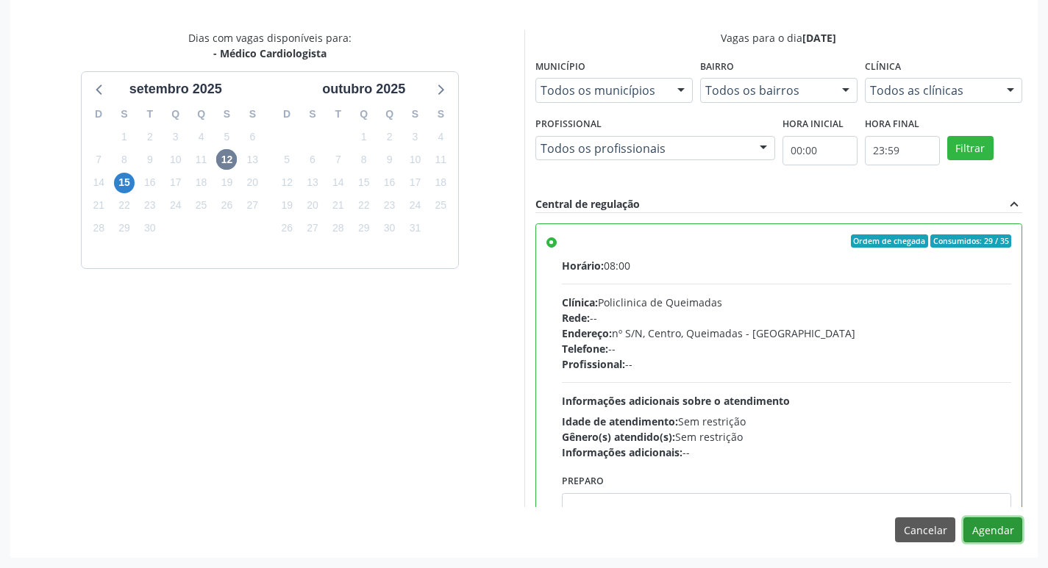
click at [999, 534] on button "Agendar" at bounding box center [992, 530] width 59 height 25
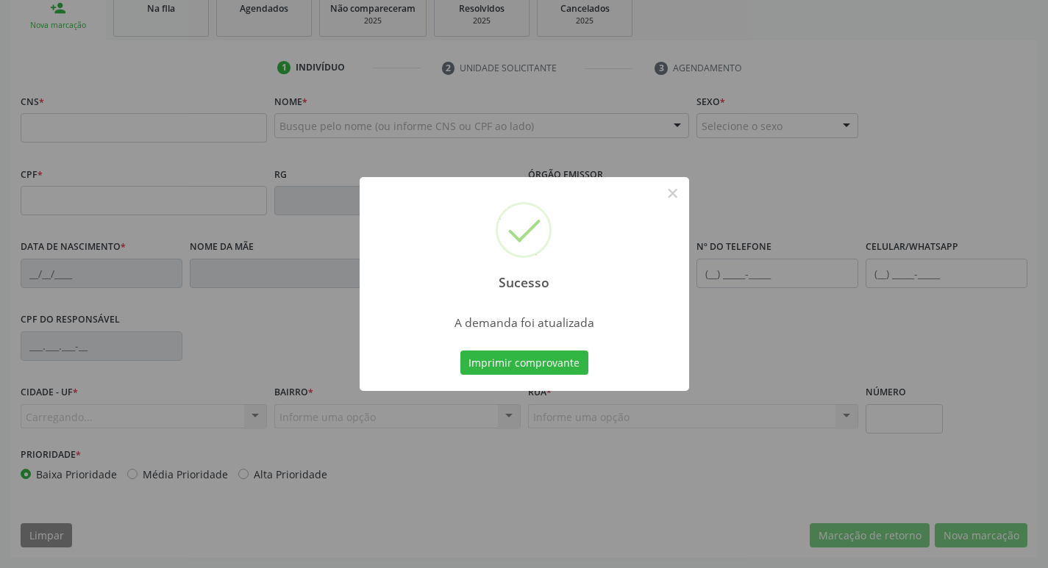
scroll to position [229, 0]
click at [507, 349] on div "Imprimir comprovante Cancel" at bounding box center [524, 363] width 135 height 31
click at [509, 349] on div "Imprimir comprovante Cancel" at bounding box center [524, 363] width 135 height 31
click at [511, 370] on button "Imprimir comprovante" at bounding box center [524, 363] width 128 height 25
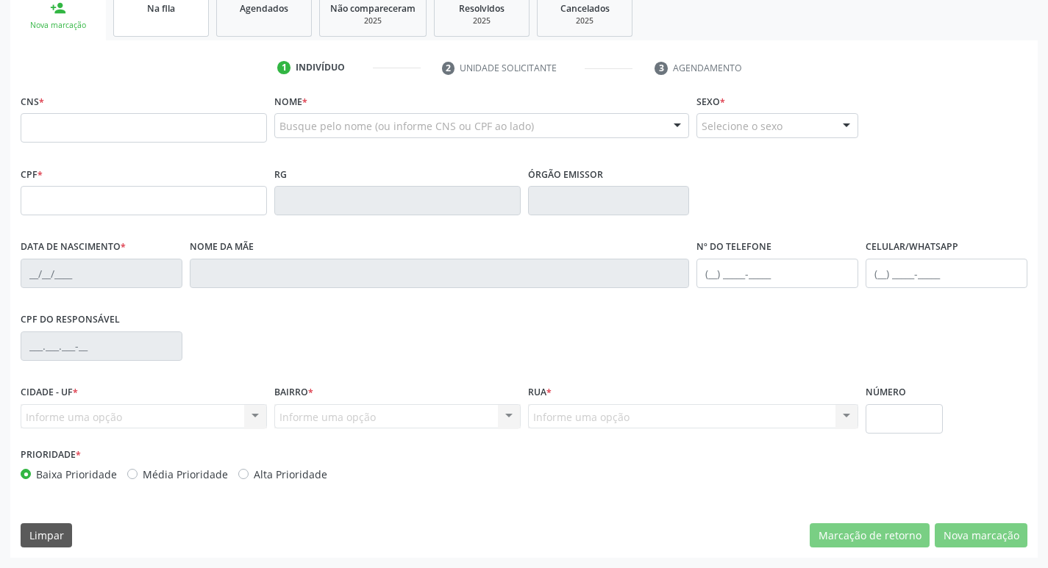
click at [160, 33] on link "Na fila" at bounding box center [161, 14] width 96 height 46
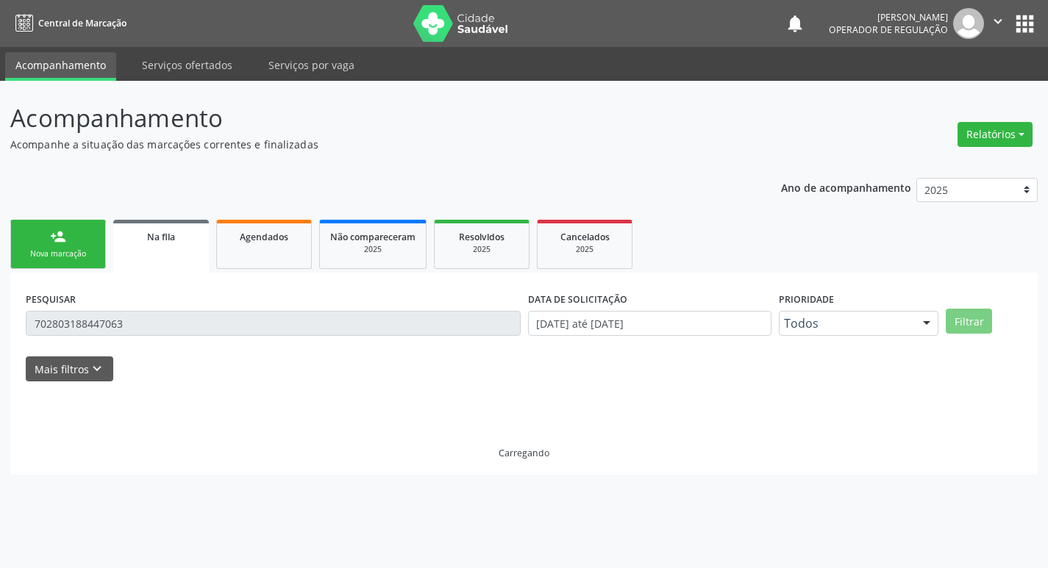
scroll to position [0, 0]
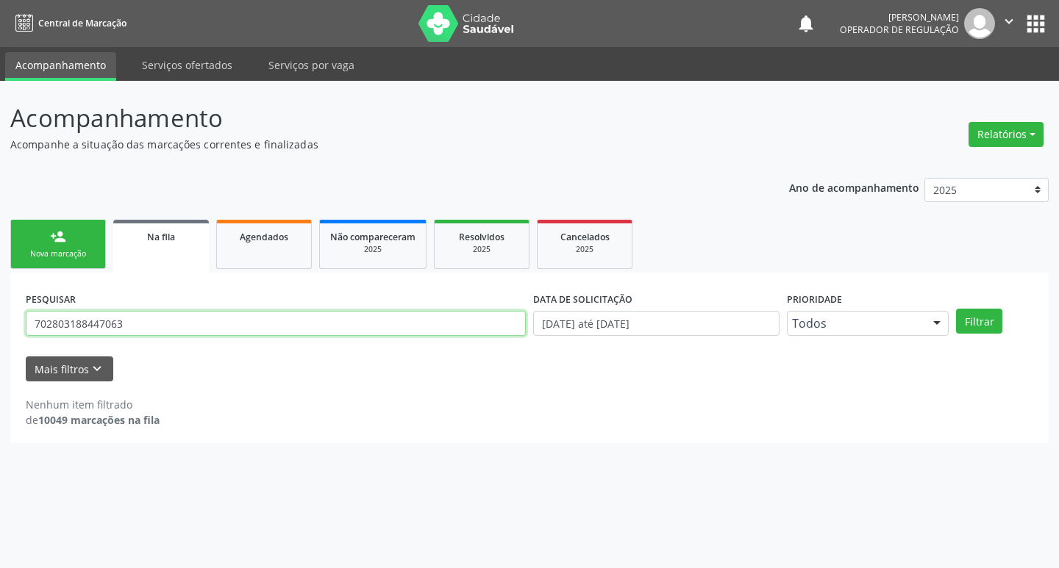
click at [127, 332] on input "702803188447063" at bounding box center [276, 323] width 500 height 25
type input "708605064588180"
click at [956, 309] on button "Filtrar" at bounding box center [979, 321] width 46 height 25
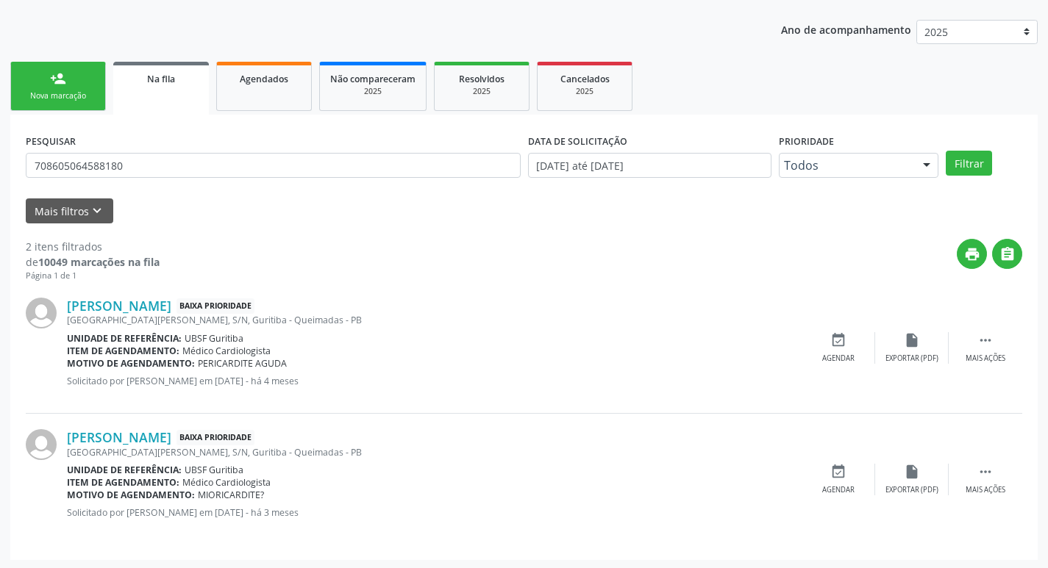
scroll to position [160, 0]
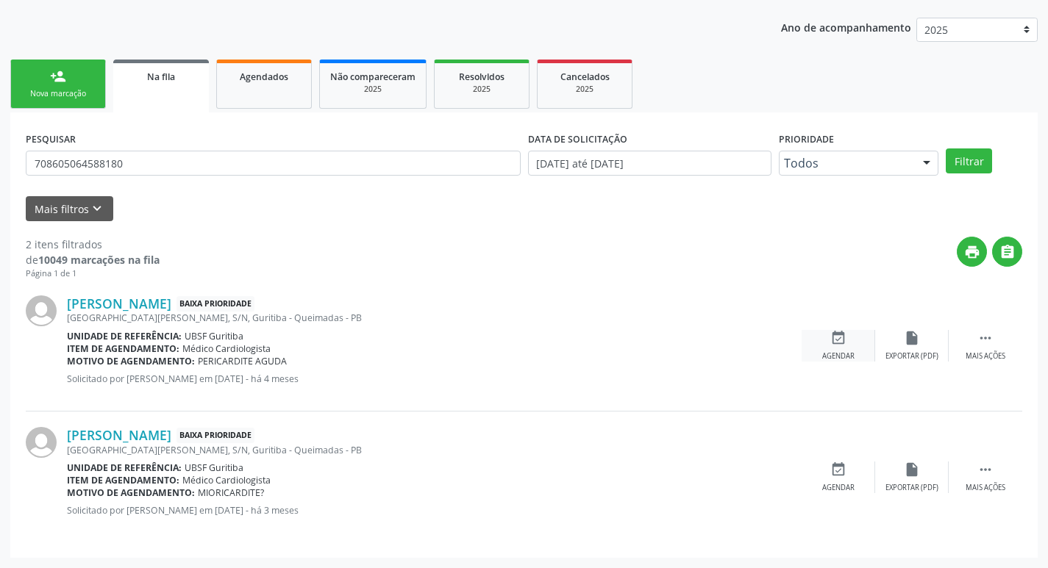
click at [850, 349] on div "event_available Agendar" at bounding box center [839, 346] width 74 height 32
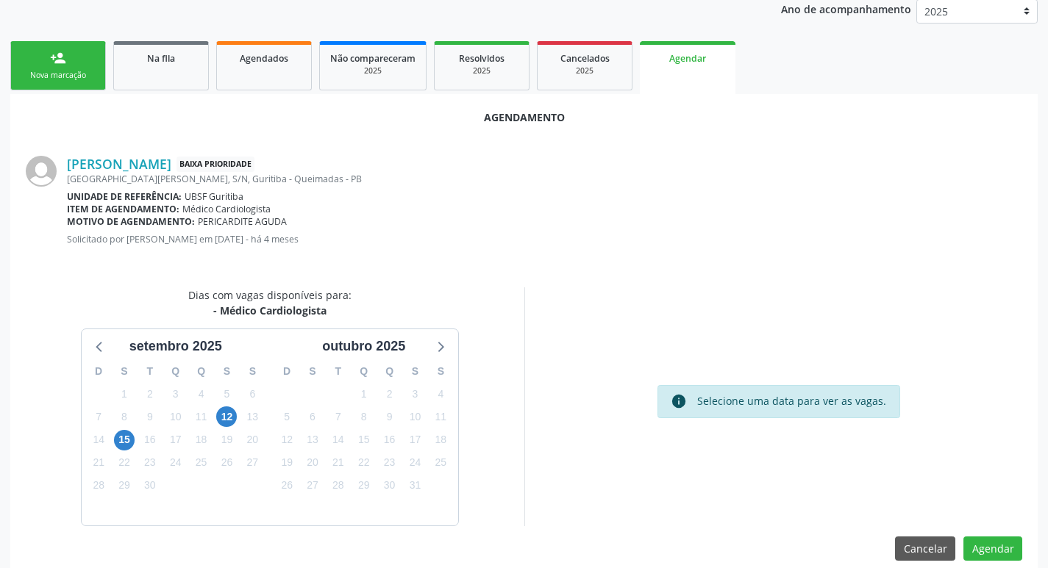
scroll to position [197, 0]
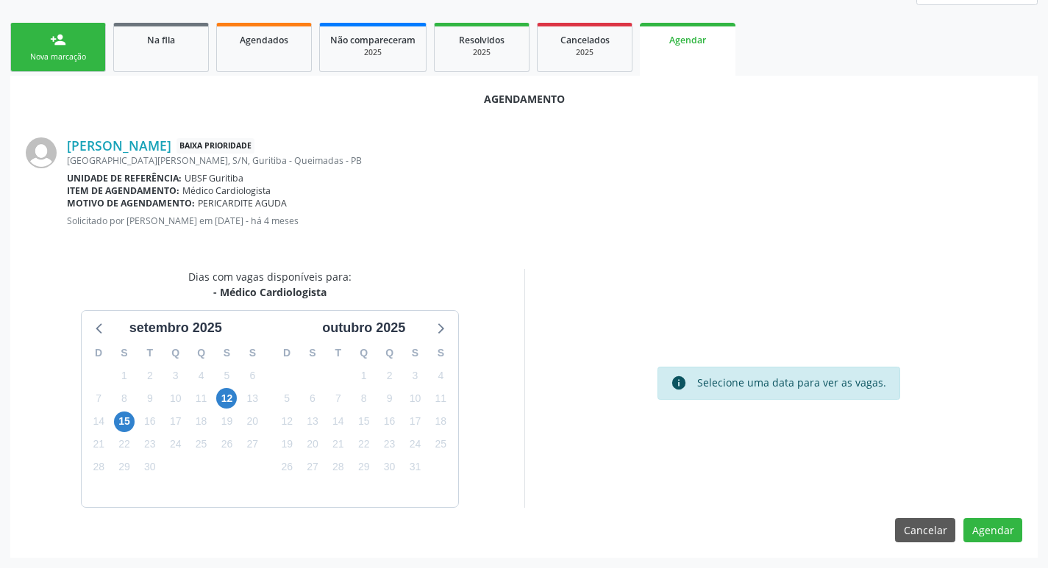
click at [237, 395] on div "12" at bounding box center [226, 399] width 21 height 23
click at [232, 395] on span "12" at bounding box center [226, 398] width 21 height 21
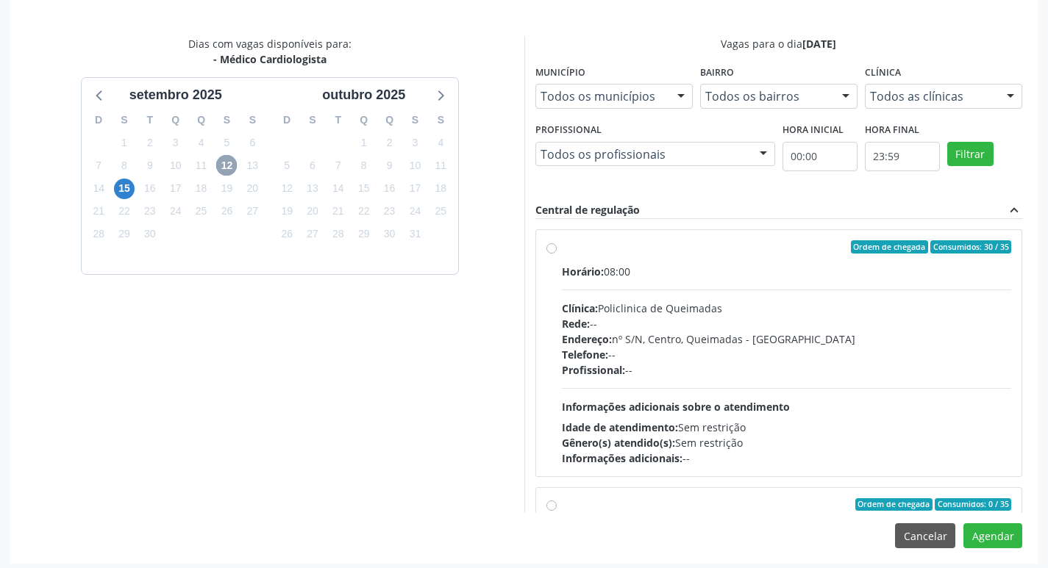
scroll to position [436, 0]
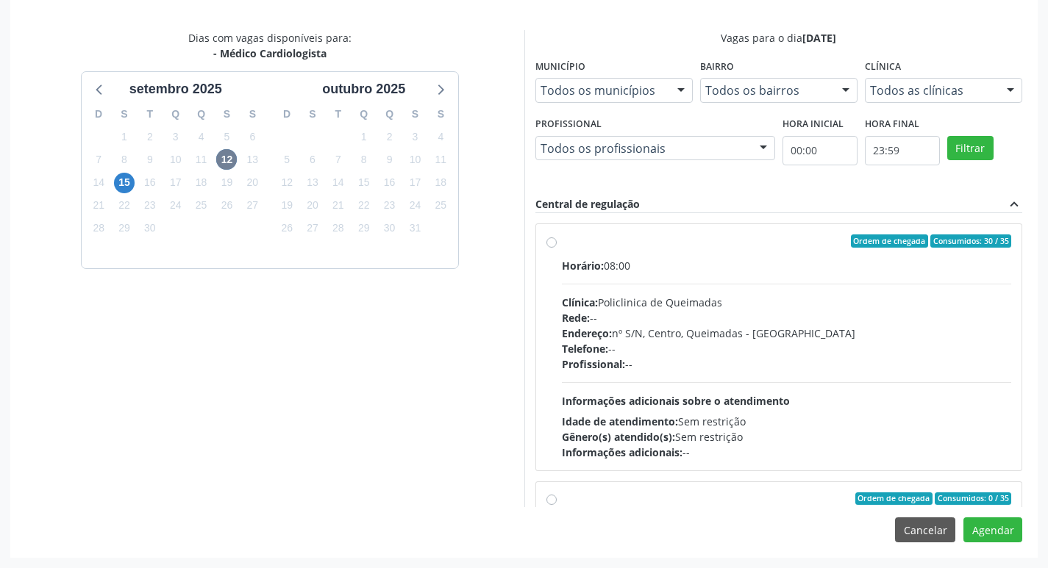
click at [851, 240] on span "Ordem de chegada" at bounding box center [889, 241] width 77 height 13
click at [557, 240] on input "Ordem de chegada Consumidos: 30 / 35 Horário: 08:00 Clínica: Policlinica de Que…" at bounding box center [551, 241] width 10 height 13
radio input "true"
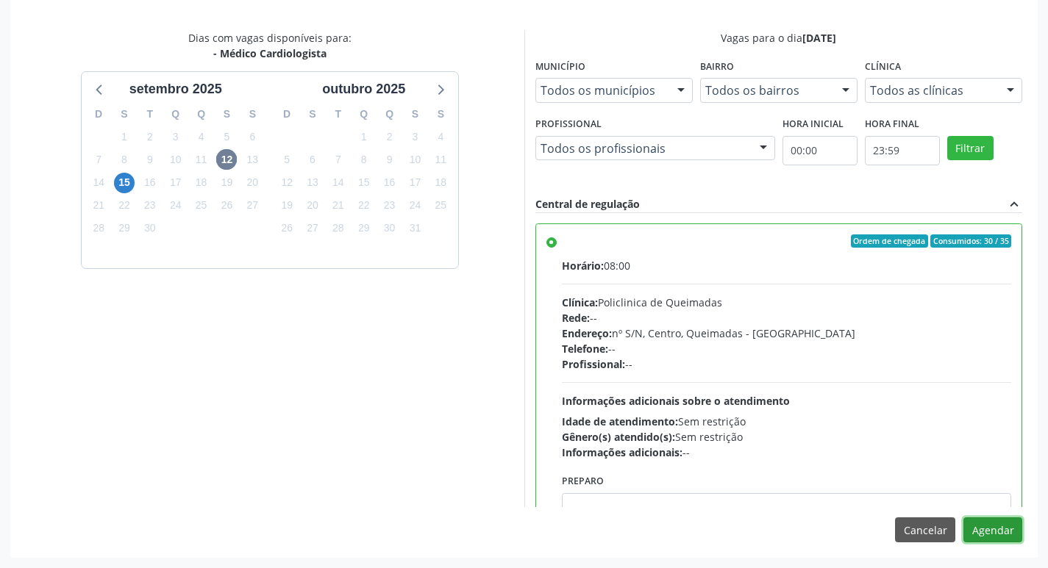
click at [985, 521] on button "Agendar" at bounding box center [992, 530] width 59 height 25
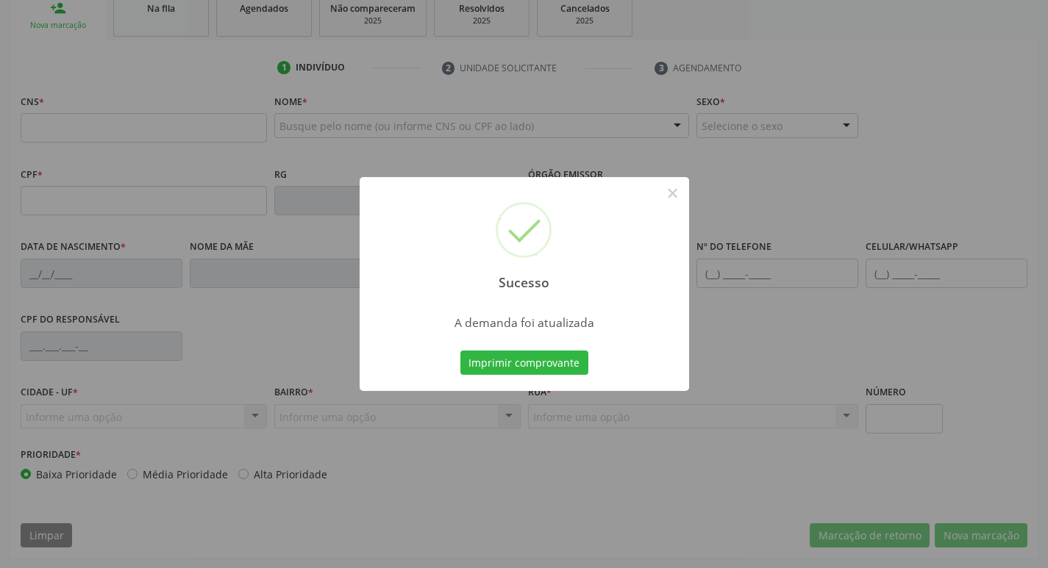
scroll to position [229, 0]
click at [557, 373] on button "Imprimir comprovante" at bounding box center [524, 363] width 128 height 25
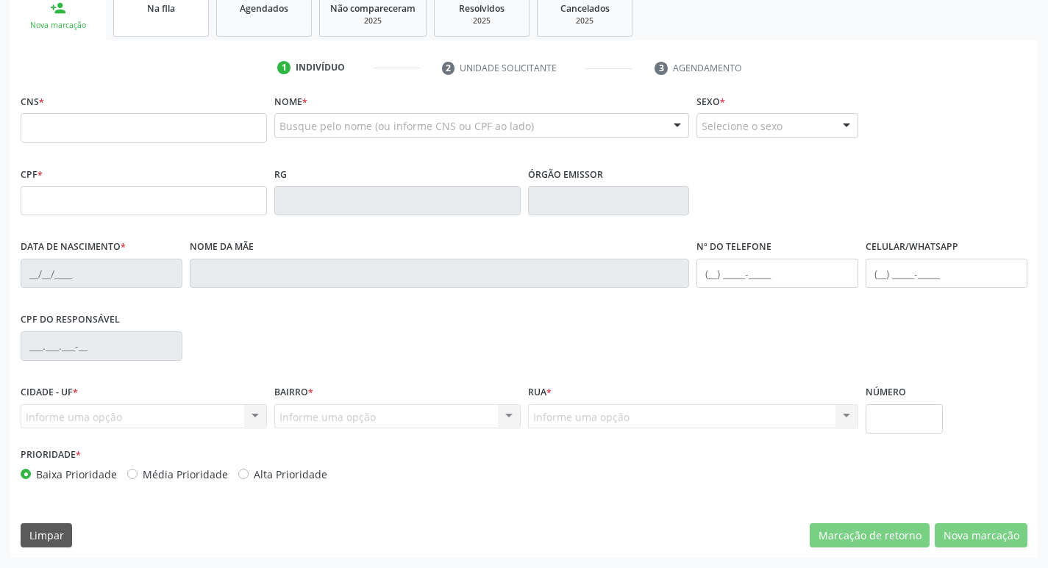
click at [184, 18] on link "Na fila" at bounding box center [161, 14] width 96 height 46
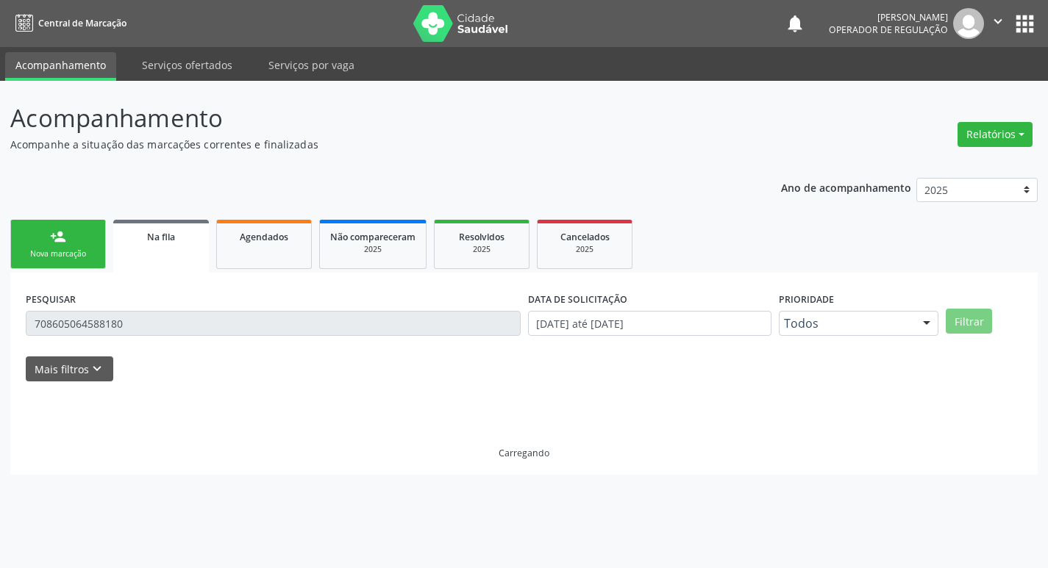
scroll to position [0, 0]
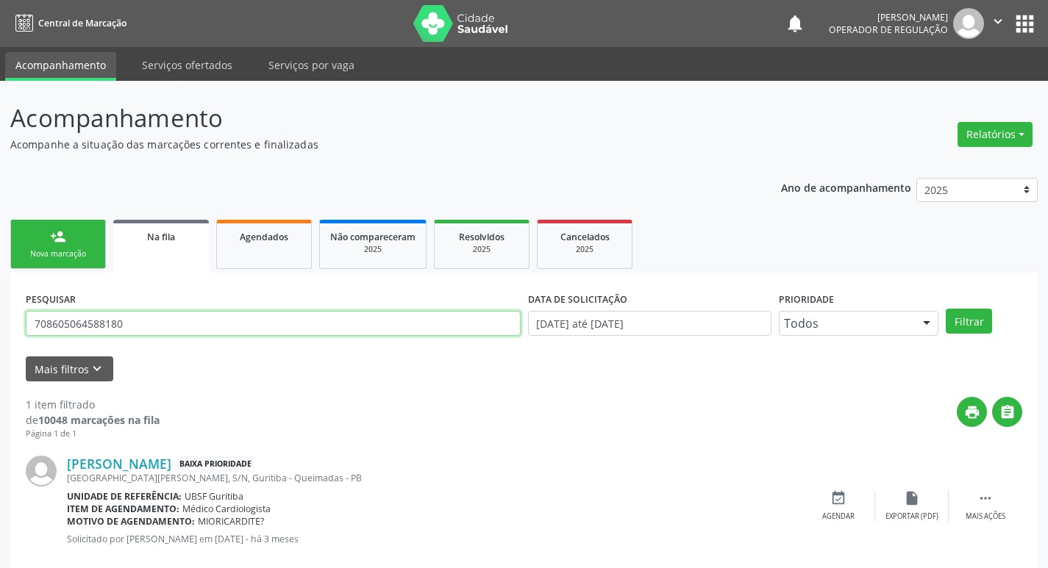
click at [157, 323] on input "708605064588180" at bounding box center [273, 323] width 495 height 25
type input "700009554109207"
click at [946, 309] on button "Filtrar" at bounding box center [969, 321] width 46 height 25
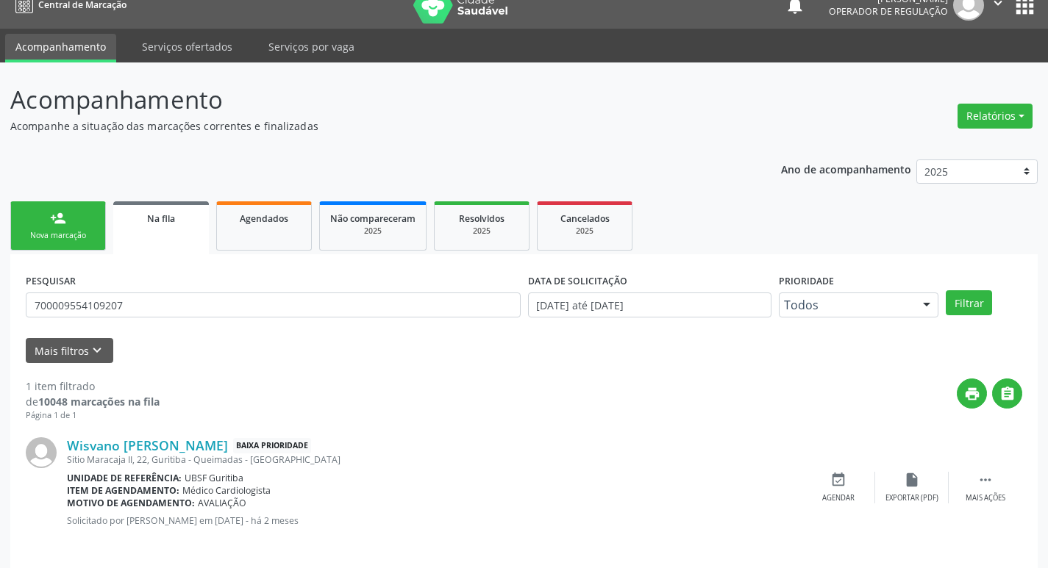
scroll to position [29, 0]
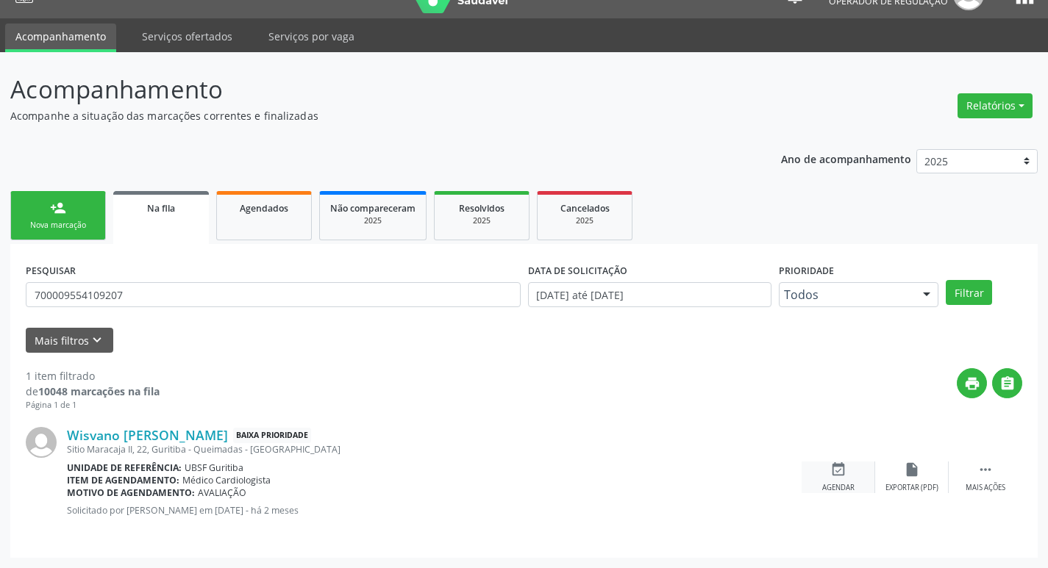
click at [830, 477] on icon "event_available" at bounding box center [838, 470] width 16 height 16
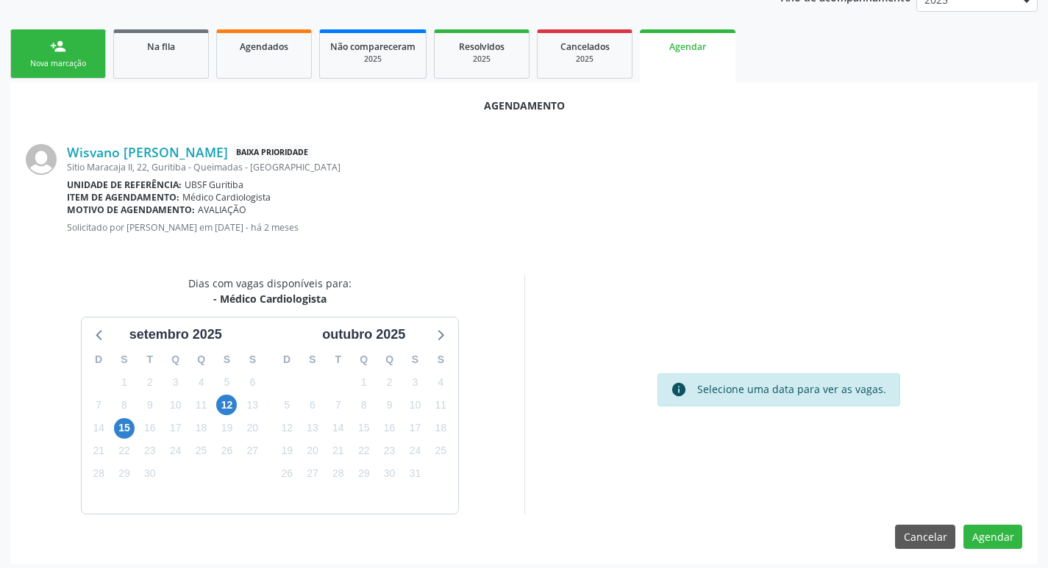
scroll to position [197, 0]
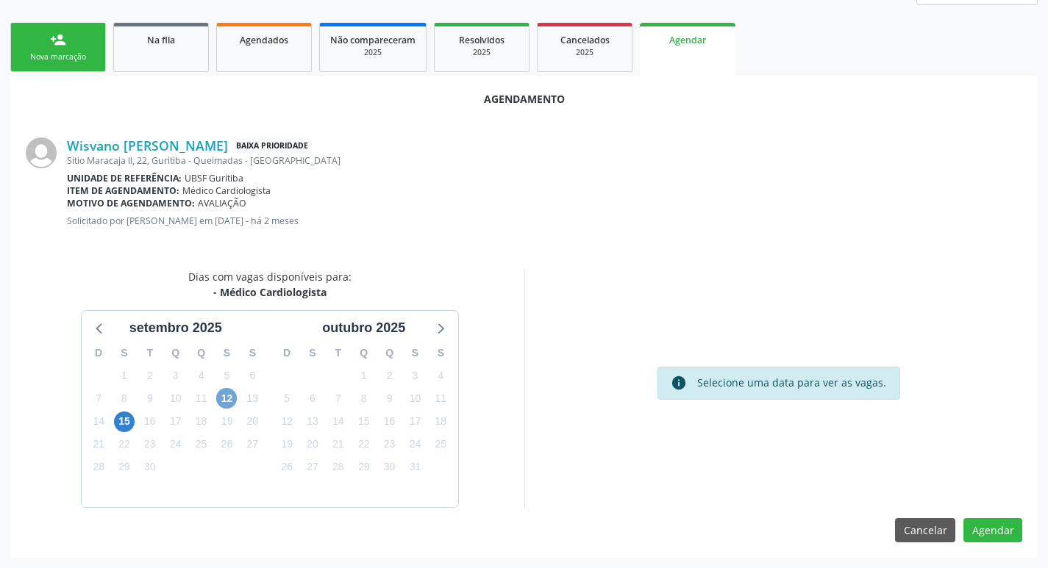
click at [217, 402] on span "12" at bounding box center [226, 398] width 21 height 21
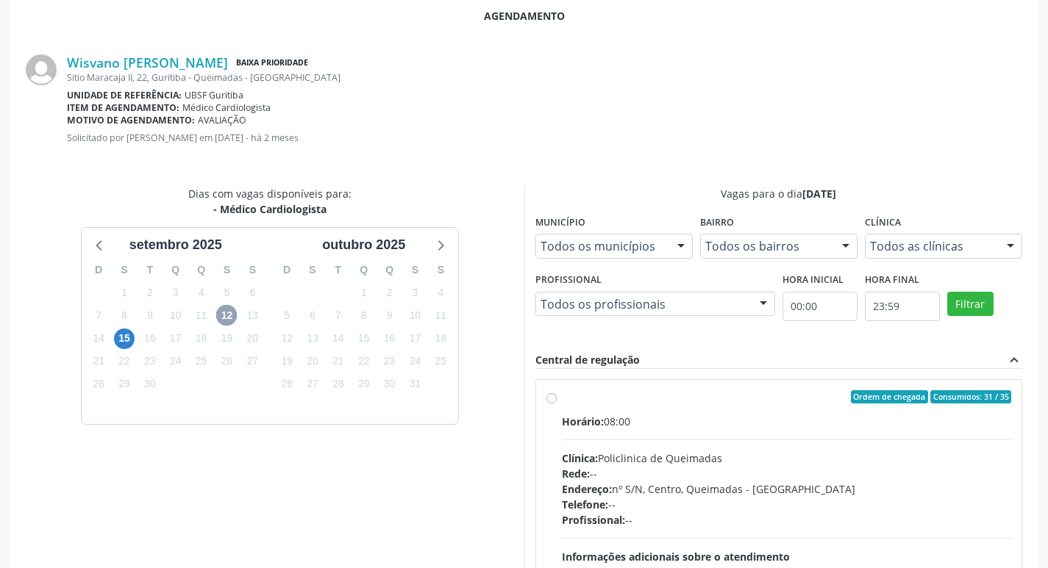
scroll to position [436, 0]
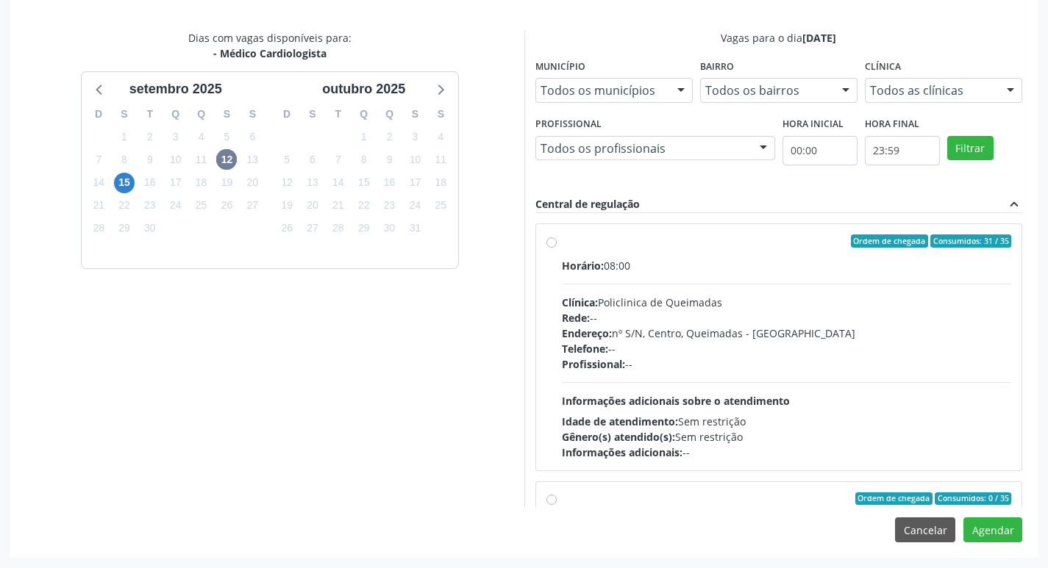
click at [766, 267] on div "Horário: 08:00" at bounding box center [787, 265] width 450 height 15
click at [557, 248] on input "Ordem de chegada Consumidos: 31 / 35 Horário: 08:00 Clínica: Policlinica de Que…" at bounding box center [551, 241] width 10 height 13
radio input "true"
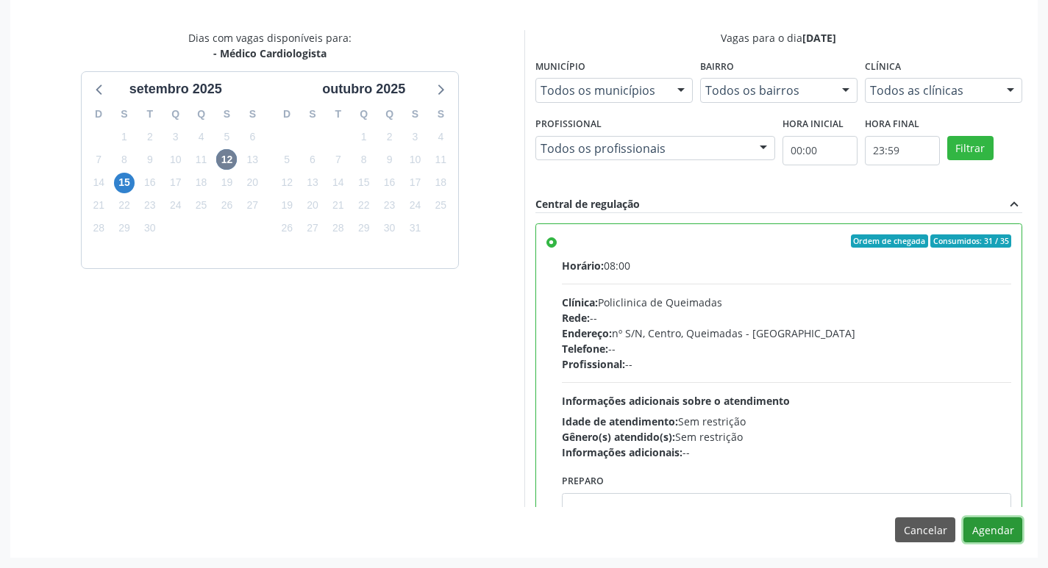
click at [996, 536] on button "Agendar" at bounding box center [992, 530] width 59 height 25
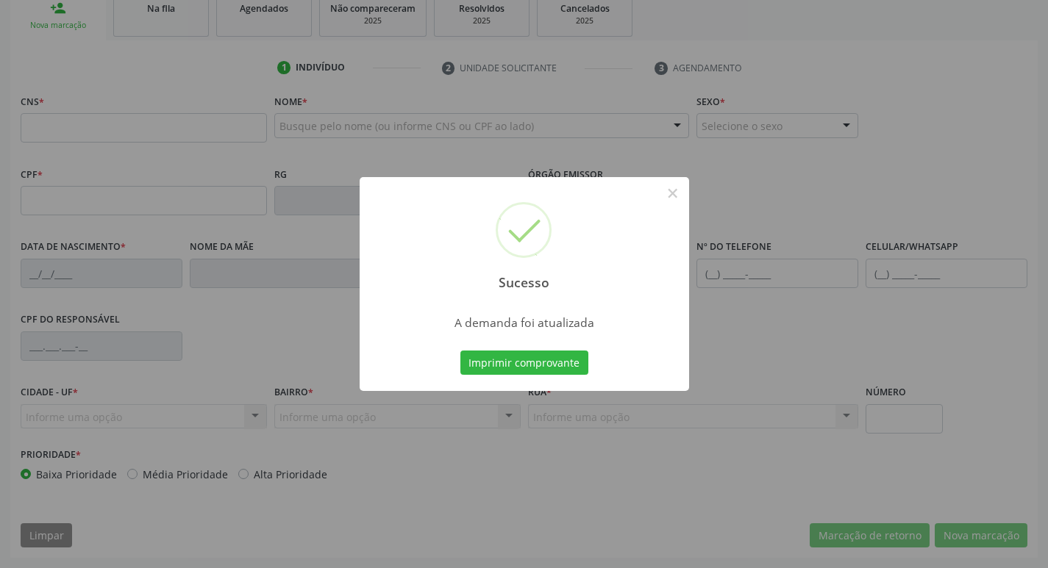
scroll to position [229, 0]
click at [566, 361] on button "Imprimir comprovante" at bounding box center [524, 363] width 128 height 25
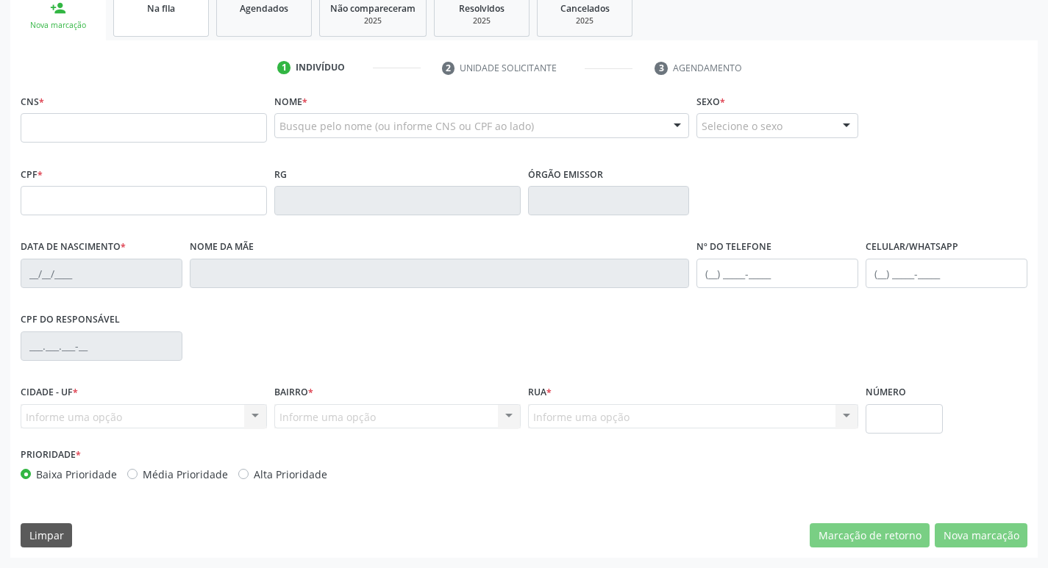
click at [160, 26] on link "Na fila" at bounding box center [161, 14] width 96 height 46
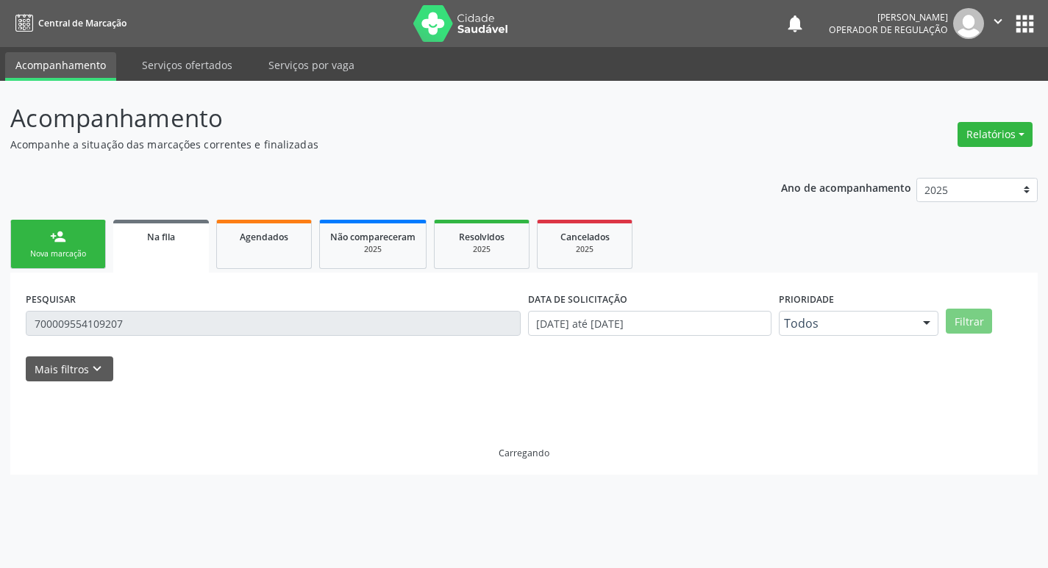
scroll to position [0, 0]
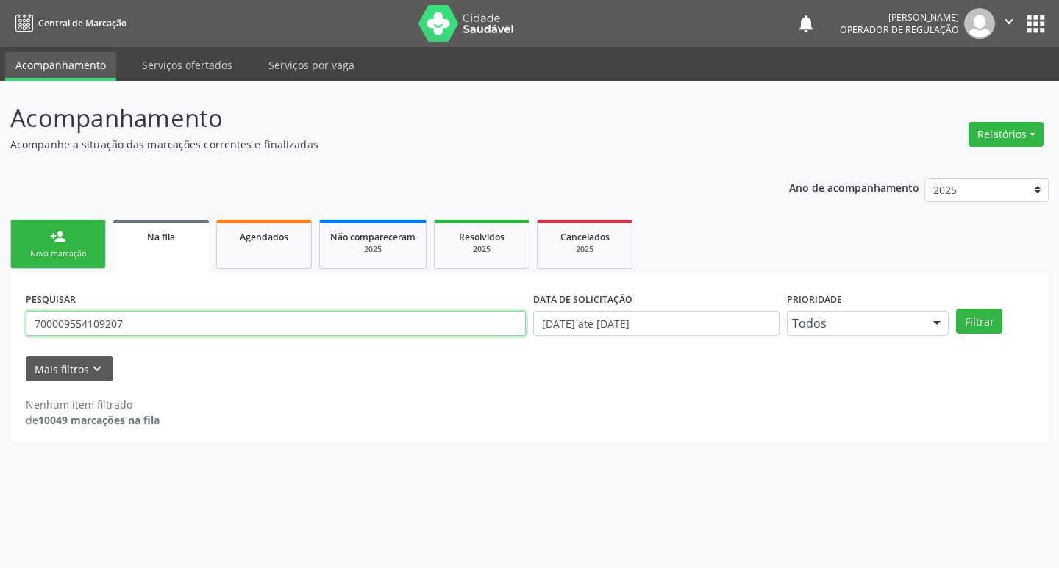
click at [168, 324] on input "700009554109207" at bounding box center [276, 323] width 500 height 25
type input "705002659425553"
click at [956, 309] on button "Filtrar" at bounding box center [979, 321] width 46 height 25
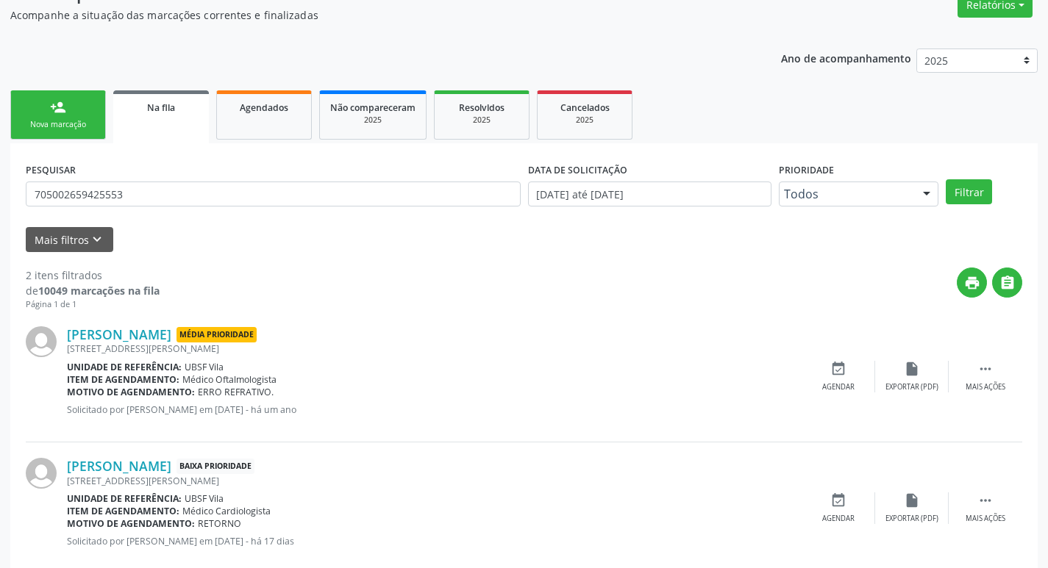
scroll to position [160, 0]
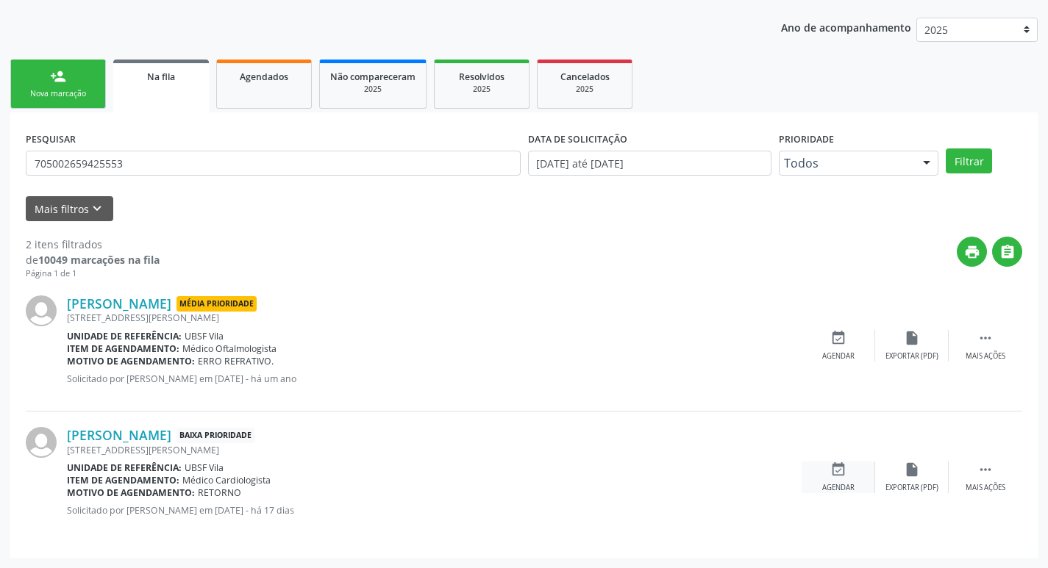
click at [839, 474] on icon "event_available" at bounding box center [838, 470] width 16 height 16
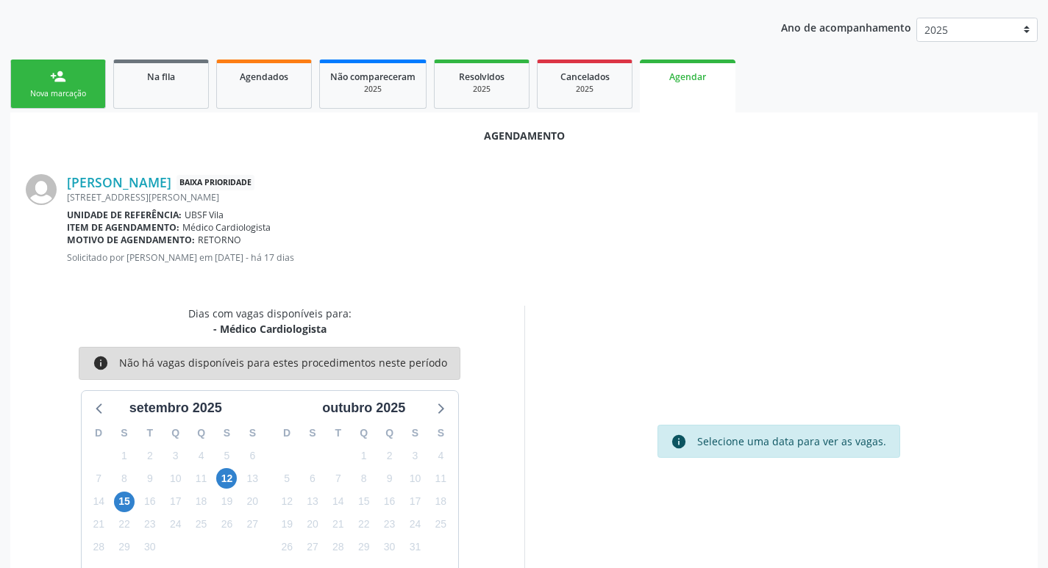
scroll to position [163, 0]
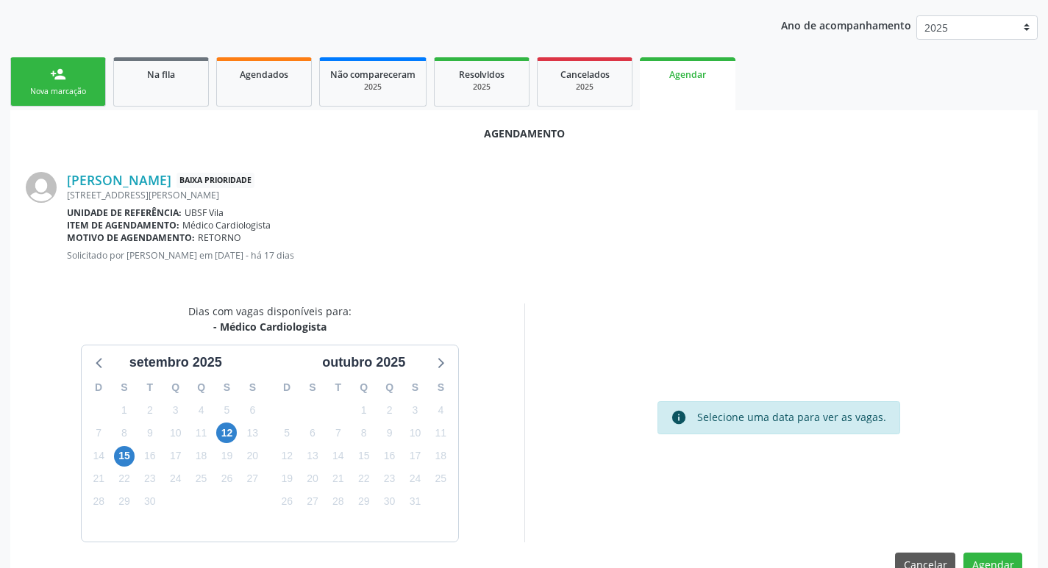
click at [228, 445] on div "19" at bounding box center [226, 456] width 21 height 23
click at [229, 433] on span "12" at bounding box center [226, 433] width 21 height 21
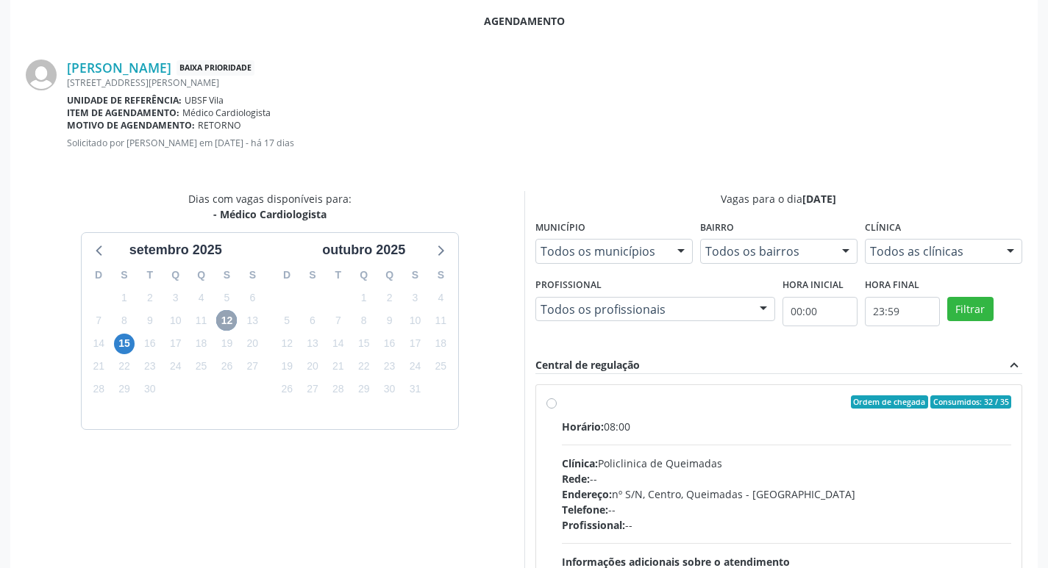
scroll to position [436, 0]
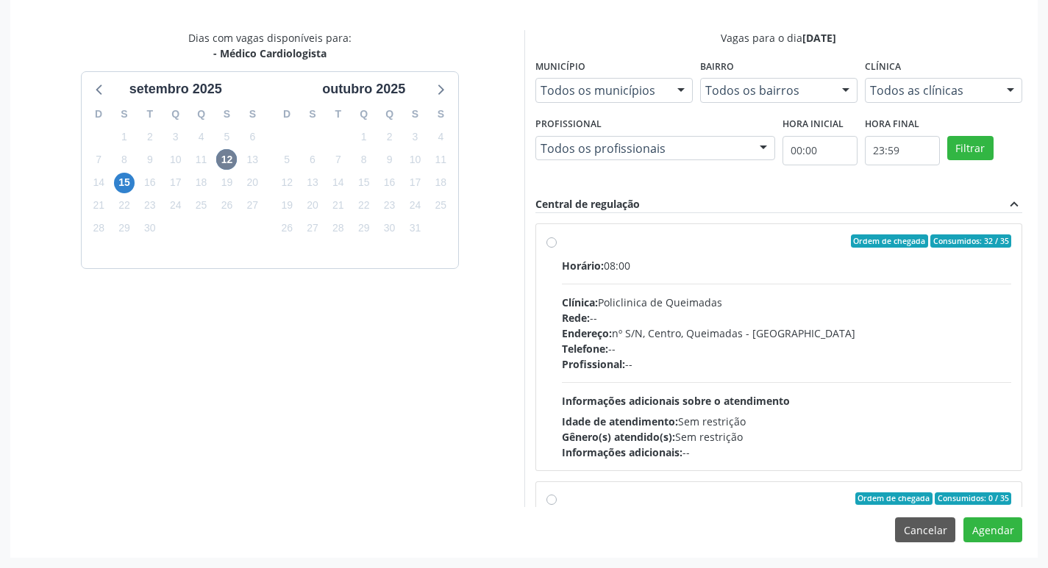
drag, startPoint x: 755, startPoint y: 268, endPoint x: 761, endPoint y: 285, distance: 18.2
click at [755, 268] on div "Horário: 08:00" at bounding box center [787, 265] width 450 height 15
click at [557, 248] on input "Ordem de chegada Consumidos: 32 / 35 Horário: 08:00 Clínica: Policlinica de Que…" at bounding box center [551, 241] width 10 height 13
radio input "true"
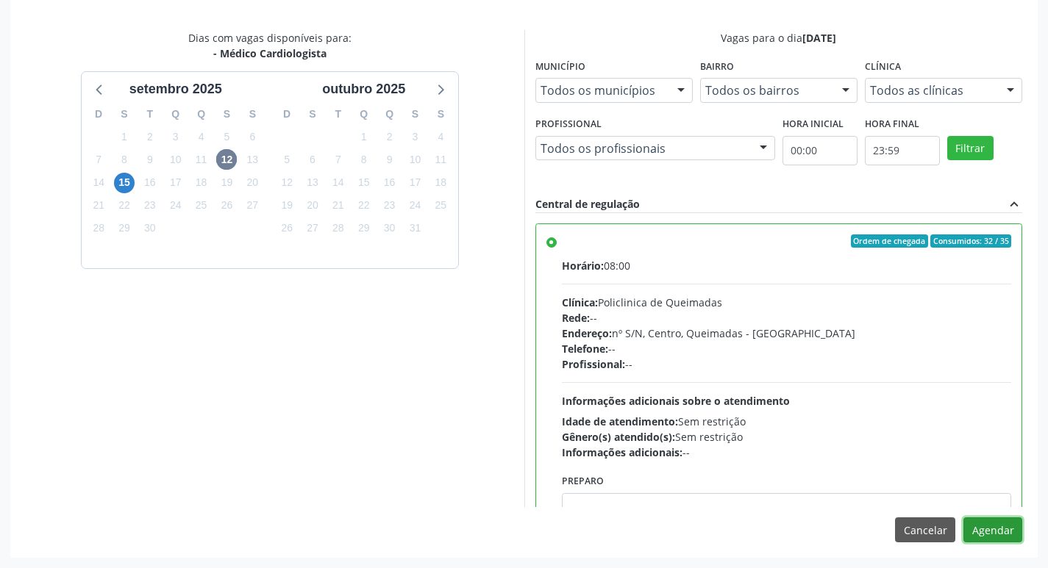
click at [1009, 527] on button "Agendar" at bounding box center [992, 530] width 59 height 25
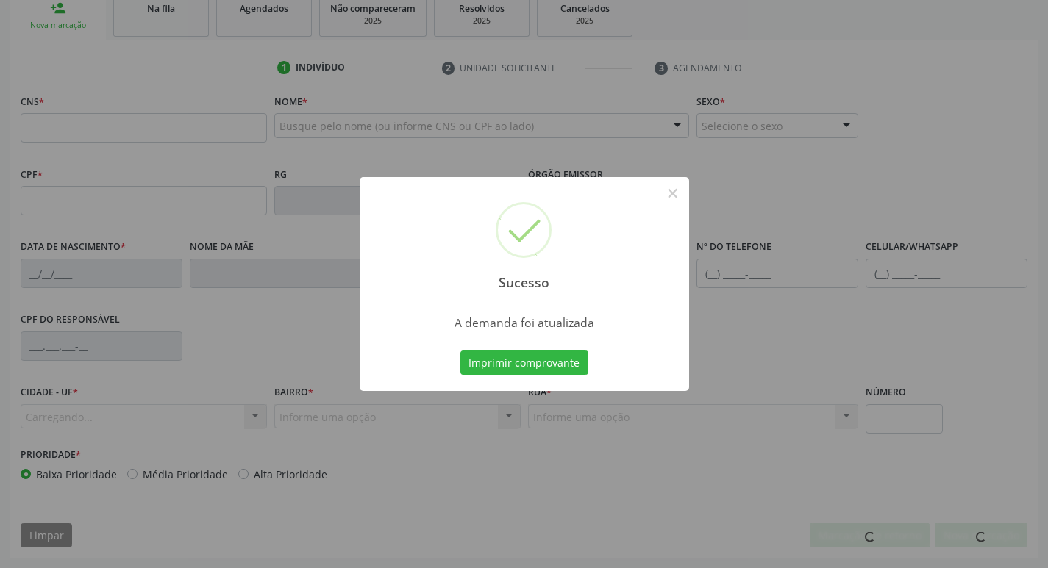
scroll to position [229, 0]
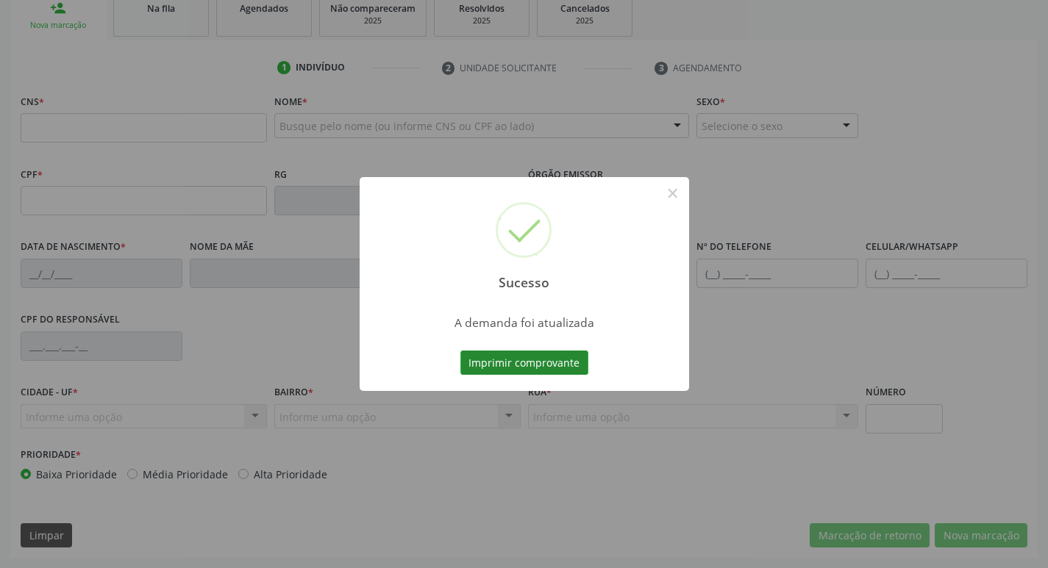
click at [533, 358] on button "Imprimir comprovante" at bounding box center [524, 363] width 128 height 25
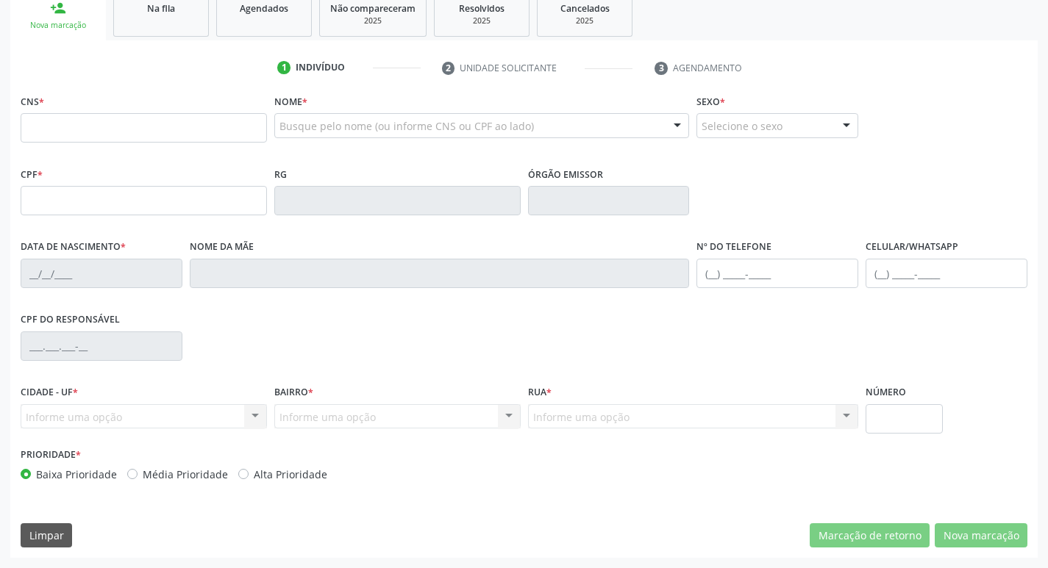
click at [162, 21] on link "Na fila" at bounding box center [161, 14] width 96 height 46
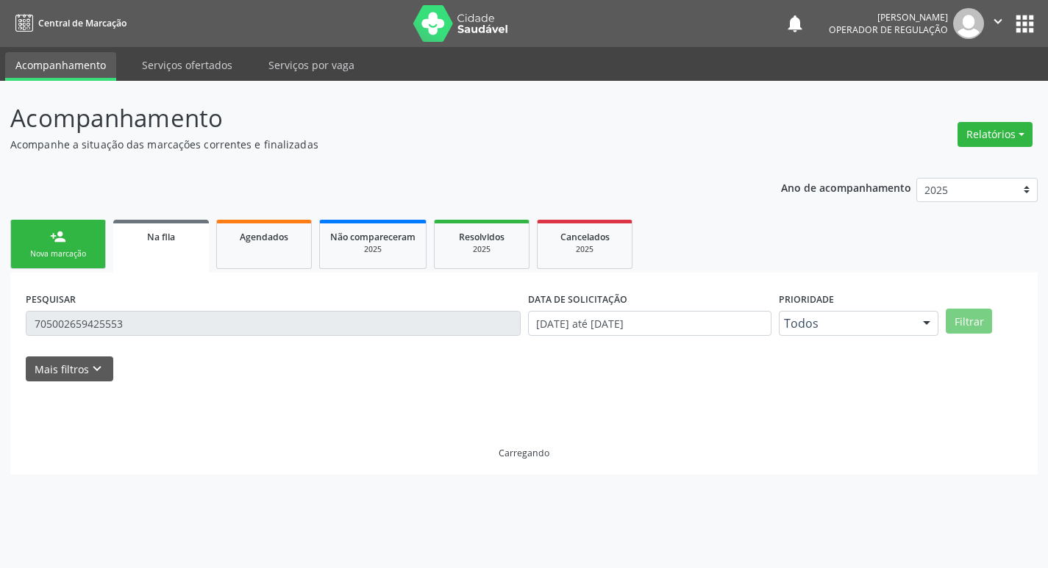
scroll to position [0, 0]
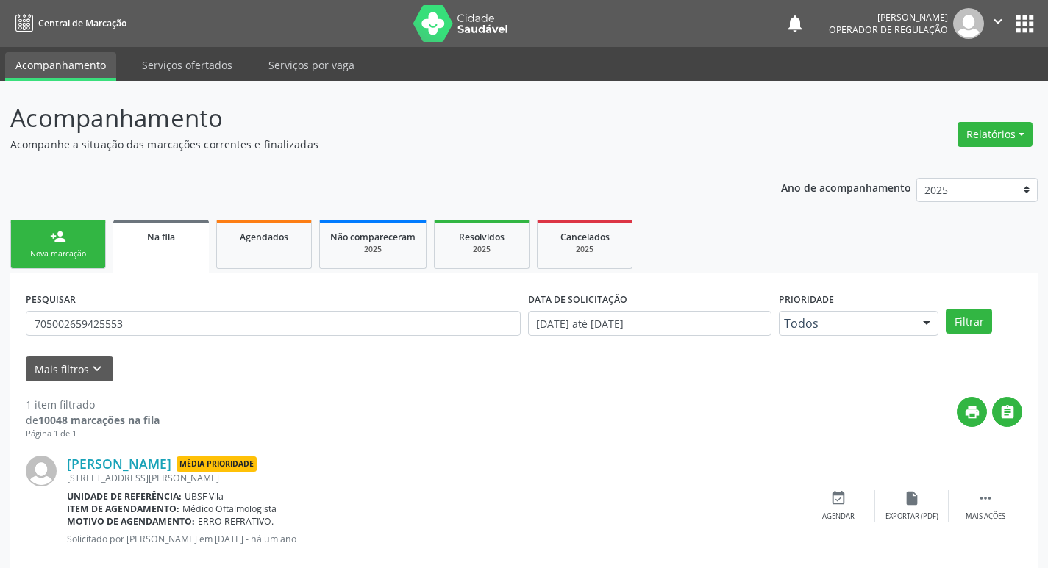
click at [55, 246] on link "person_add Nova marcação" at bounding box center [58, 244] width 96 height 49
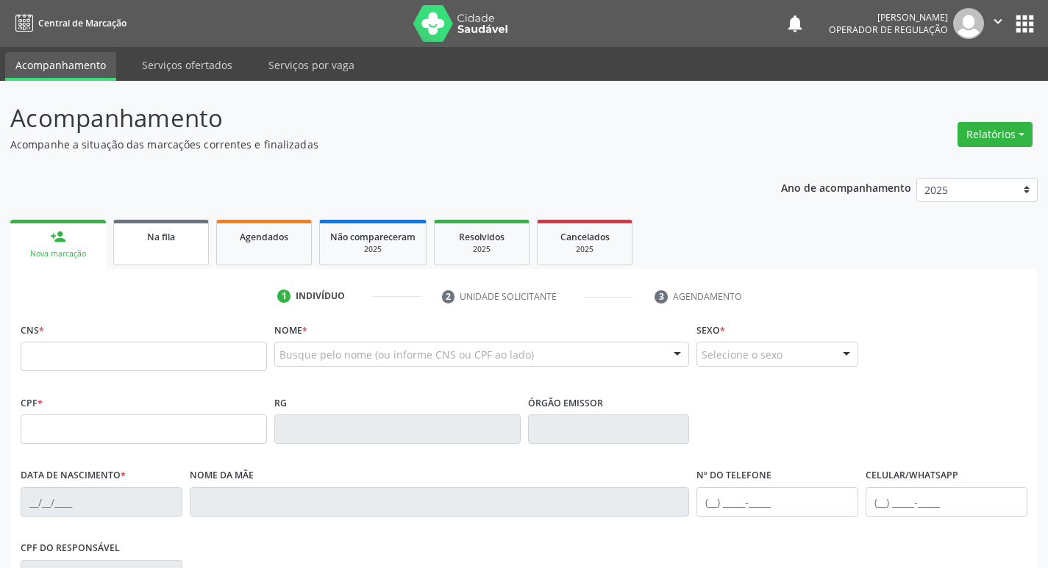
click at [149, 254] on link "Na fila" at bounding box center [161, 243] width 96 height 46
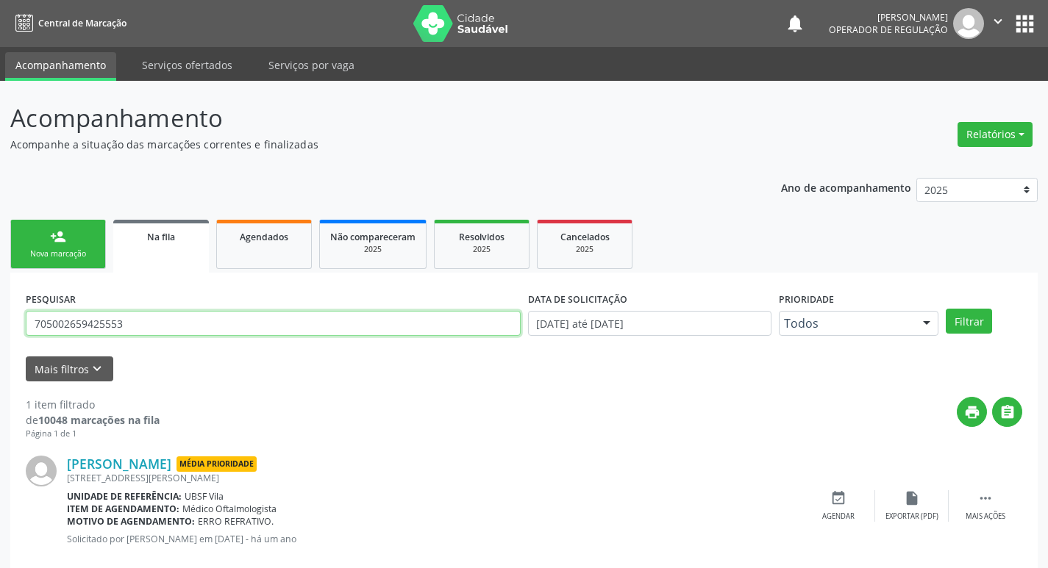
click at [196, 318] on input "705002659425553" at bounding box center [273, 323] width 495 height 25
type input "700002693932208"
click at [946, 309] on button "Filtrar" at bounding box center [969, 321] width 46 height 25
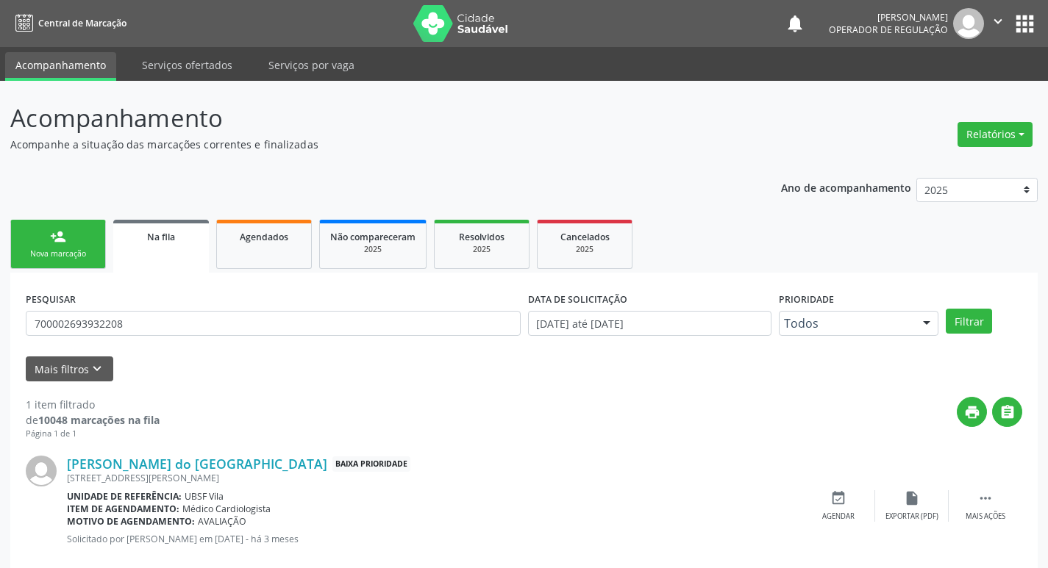
scroll to position [29, 0]
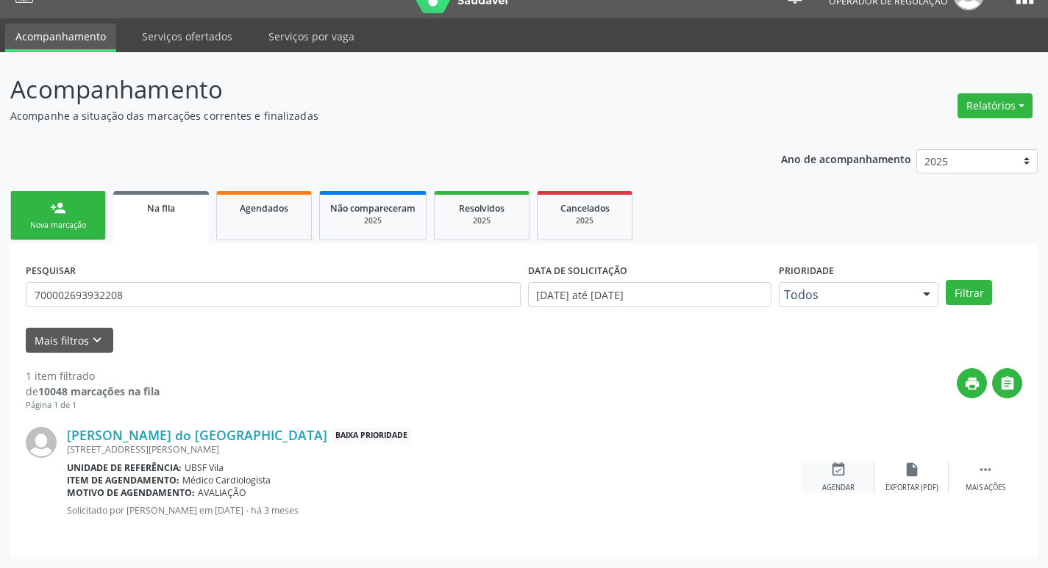
click at [850, 485] on div "Agendar" at bounding box center [838, 488] width 32 height 10
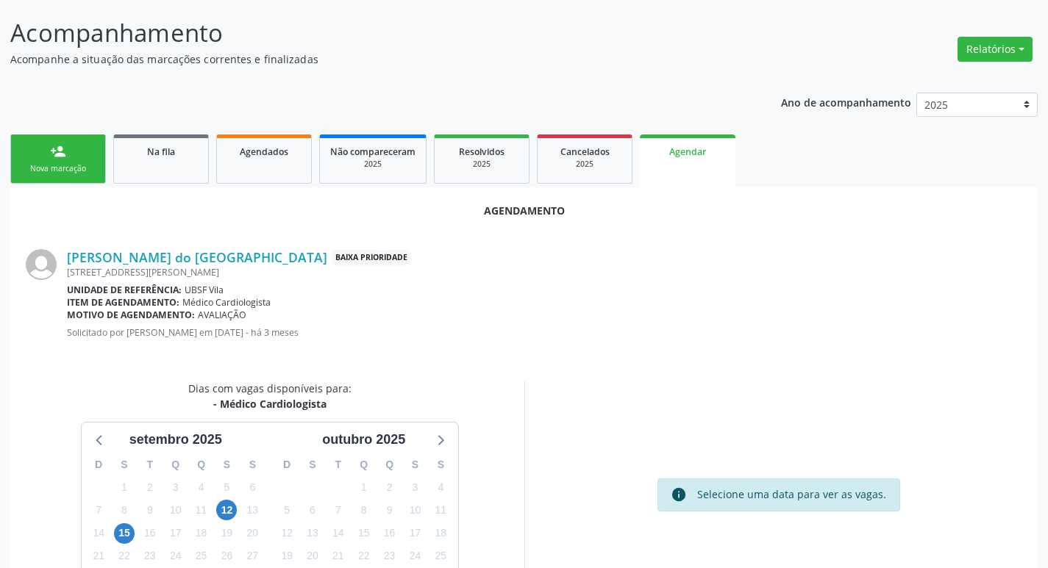
scroll to position [197, 0]
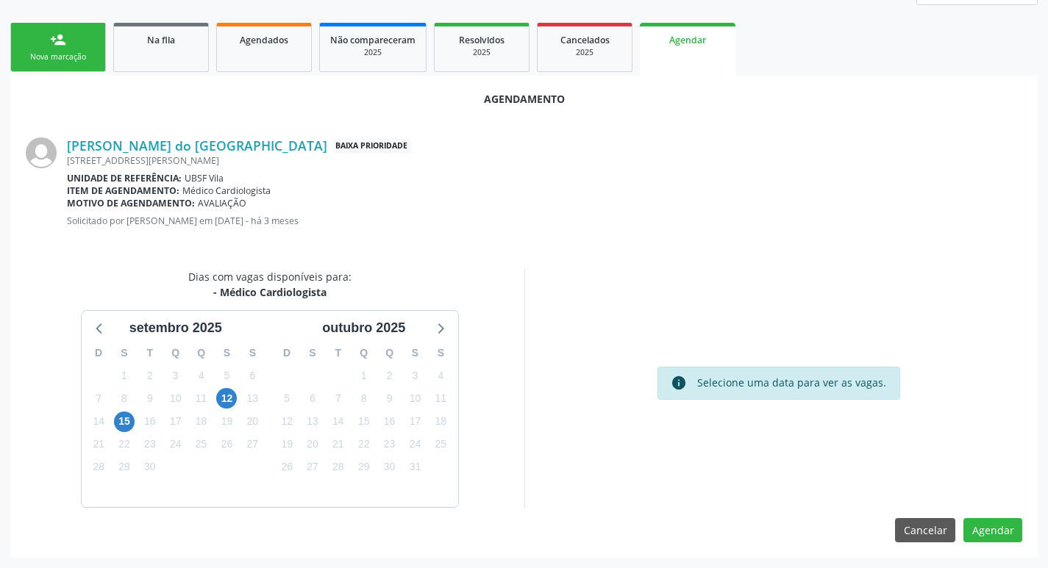
click at [240, 402] on div "13" at bounding box center [253, 399] width 26 height 23
click at [221, 397] on span "12" at bounding box center [226, 398] width 21 height 21
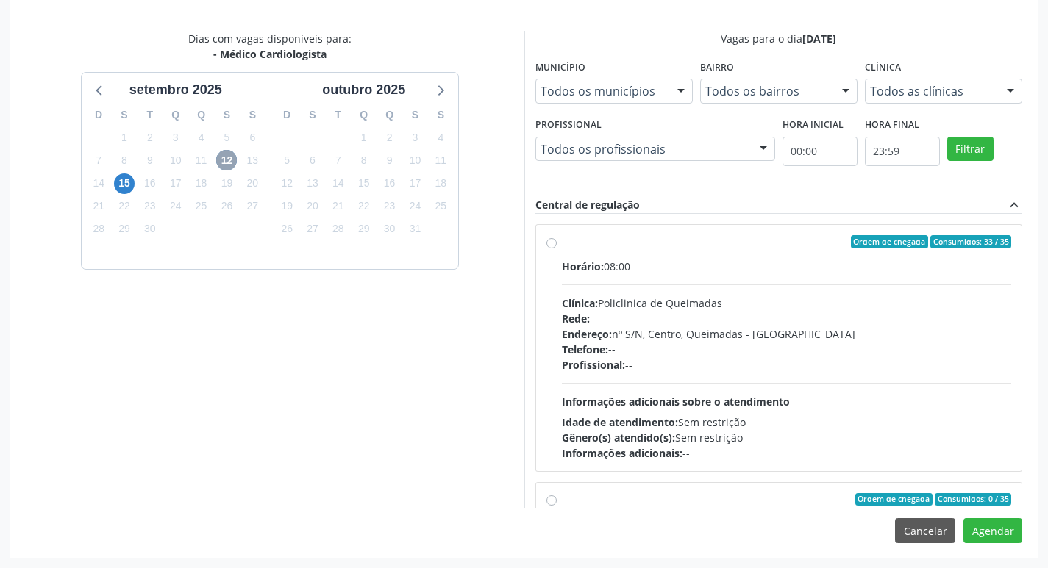
scroll to position [436, 0]
click at [680, 265] on div "Horário: 08:00" at bounding box center [787, 265] width 450 height 15
click at [557, 248] on input "Ordem de chegada Consumidos: 33 / 35 Horário: 08:00 Clínica: Policlinica de Que…" at bounding box center [551, 241] width 10 height 13
radio input "true"
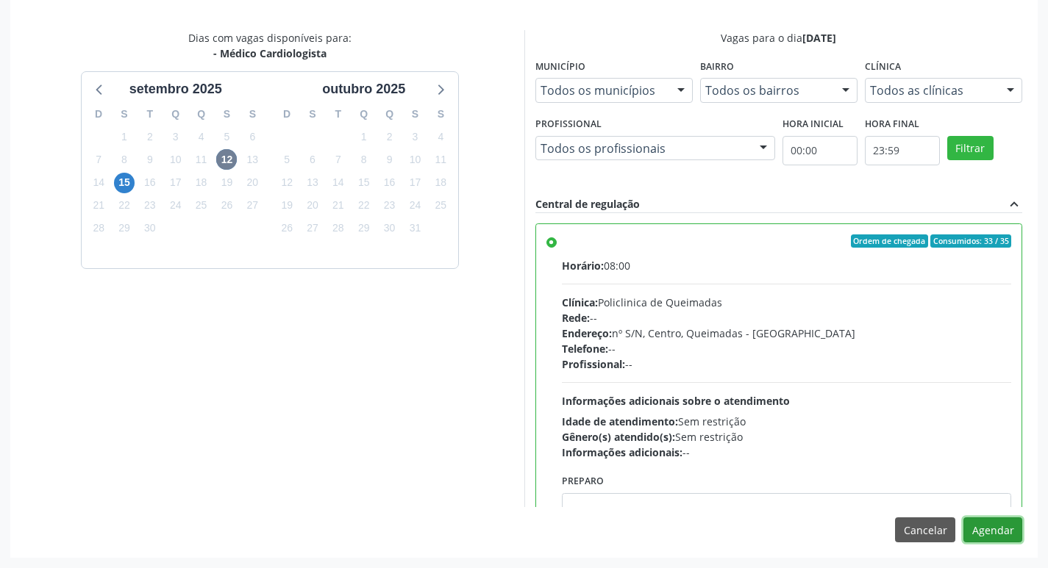
click at [996, 530] on button "Agendar" at bounding box center [992, 530] width 59 height 25
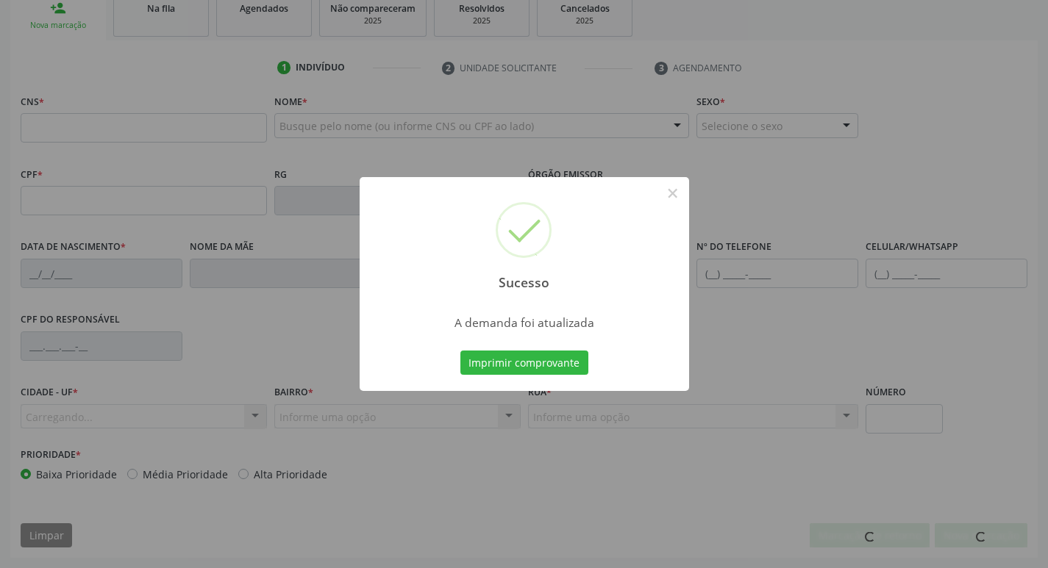
scroll to position [229, 0]
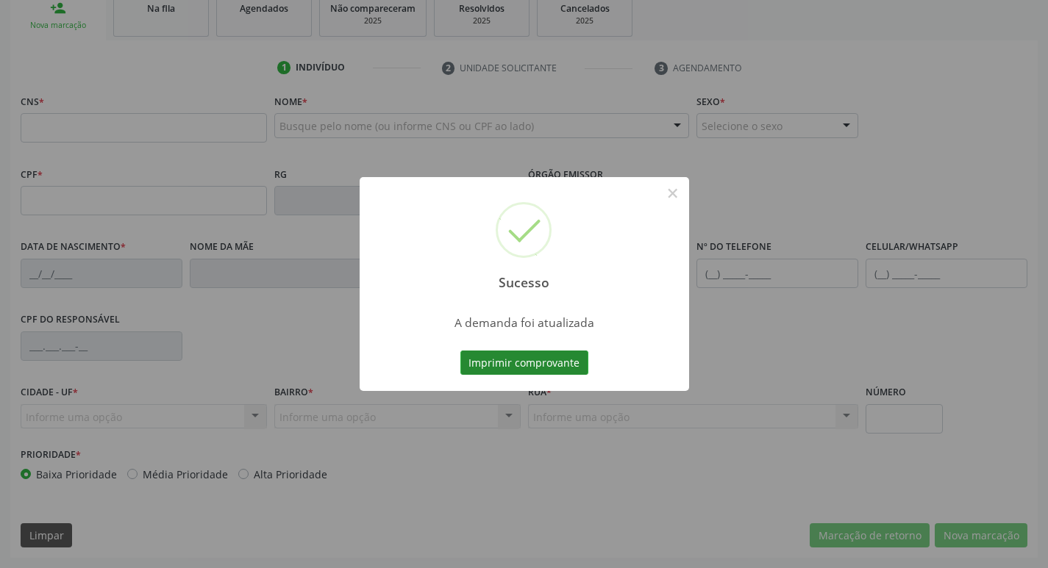
click at [489, 366] on button "Imprimir comprovante" at bounding box center [524, 363] width 128 height 25
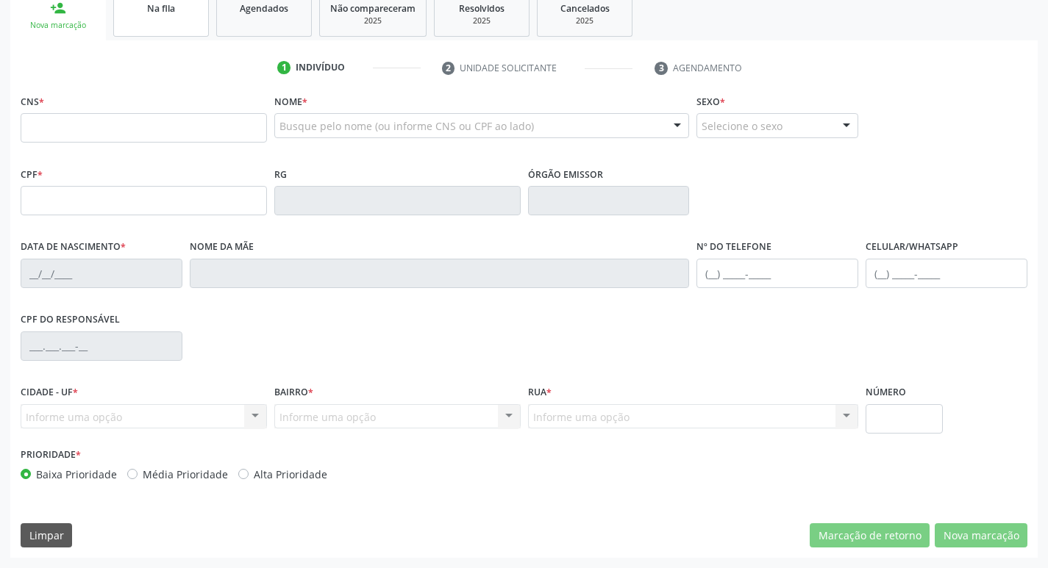
click at [149, 5] on span "Na fila" at bounding box center [161, 8] width 28 height 13
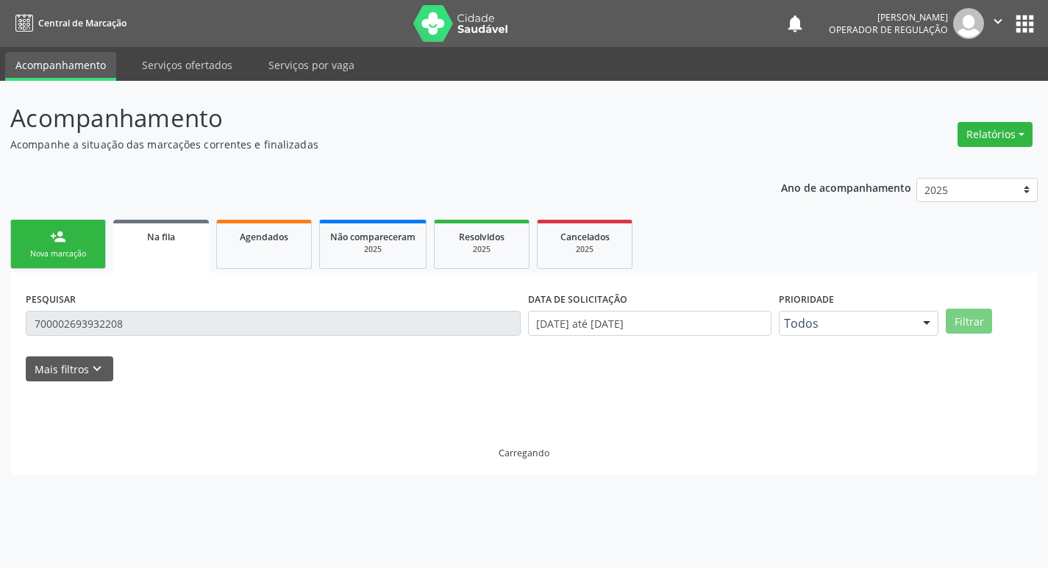
scroll to position [0, 0]
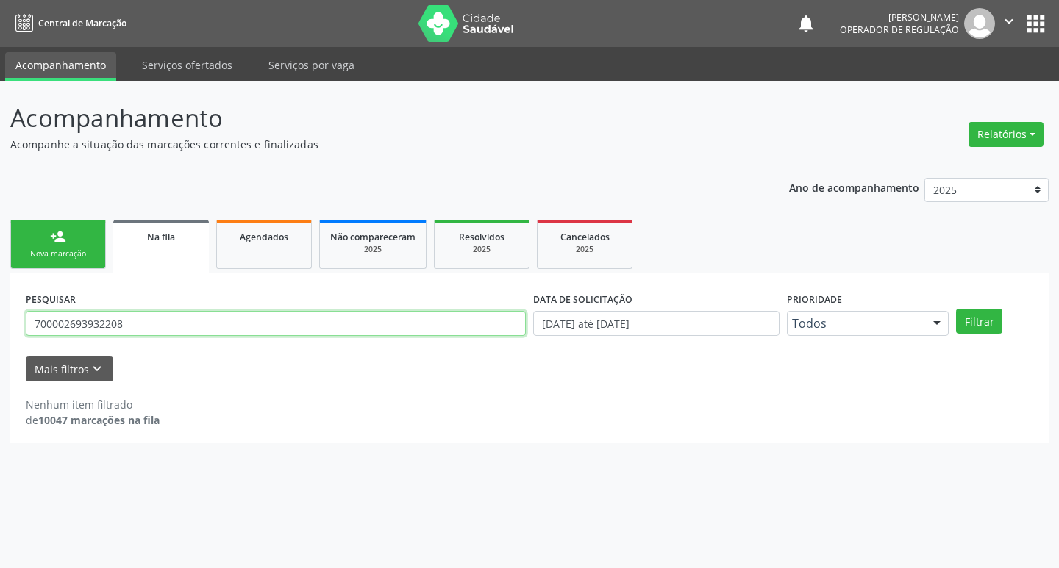
click at [147, 325] on input "700002693932208" at bounding box center [276, 323] width 500 height 25
type input "706204066362364"
click at [956, 309] on button "Filtrar" at bounding box center [979, 321] width 46 height 25
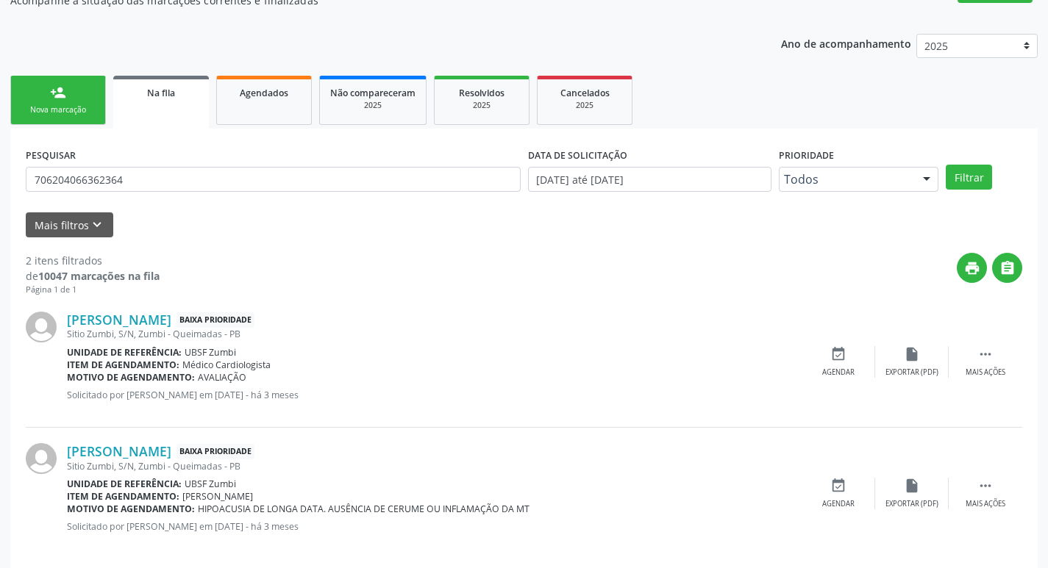
scroll to position [160, 0]
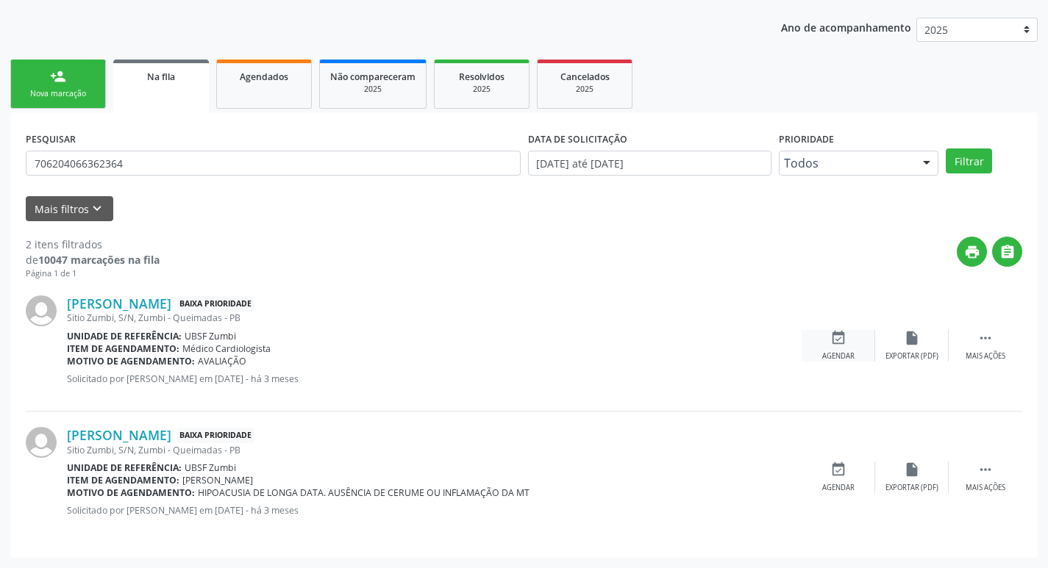
click at [855, 335] on div "event_available Agendar" at bounding box center [839, 346] width 74 height 32
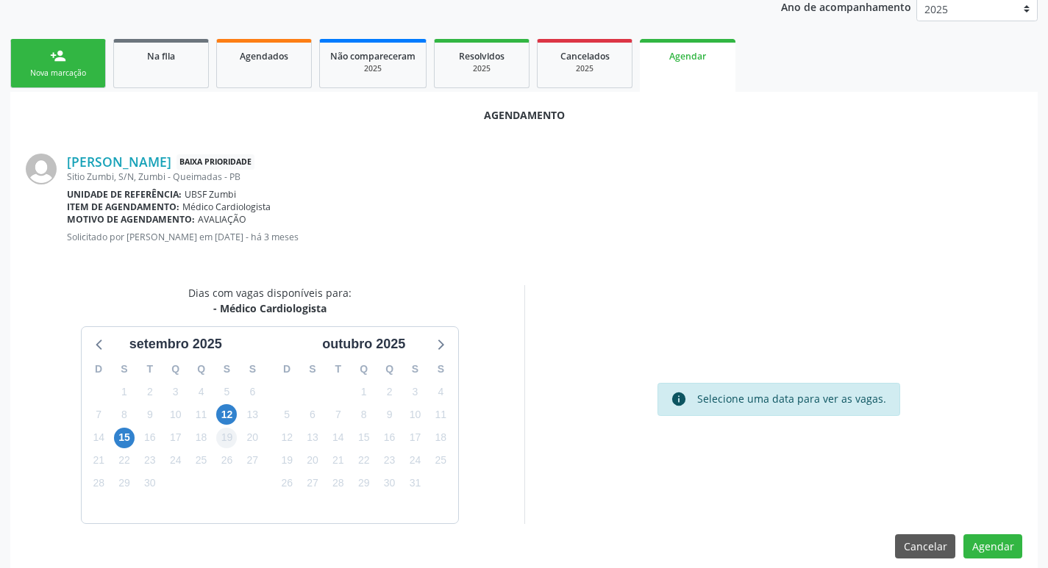
scroll to position [197, 0]
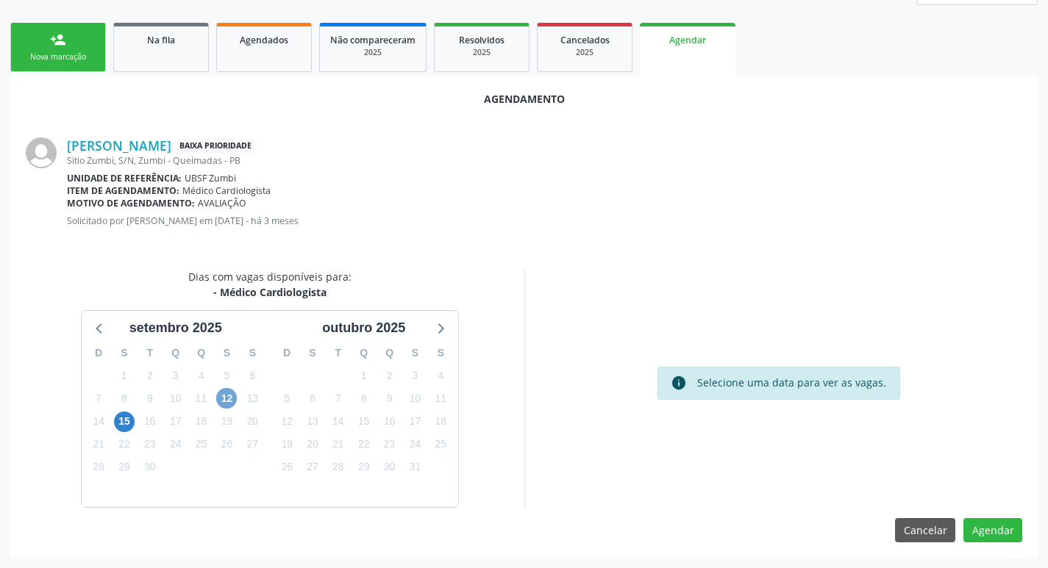
click at [235, 395] on span "12" at bounding box center [226, 398] width 21 height 21
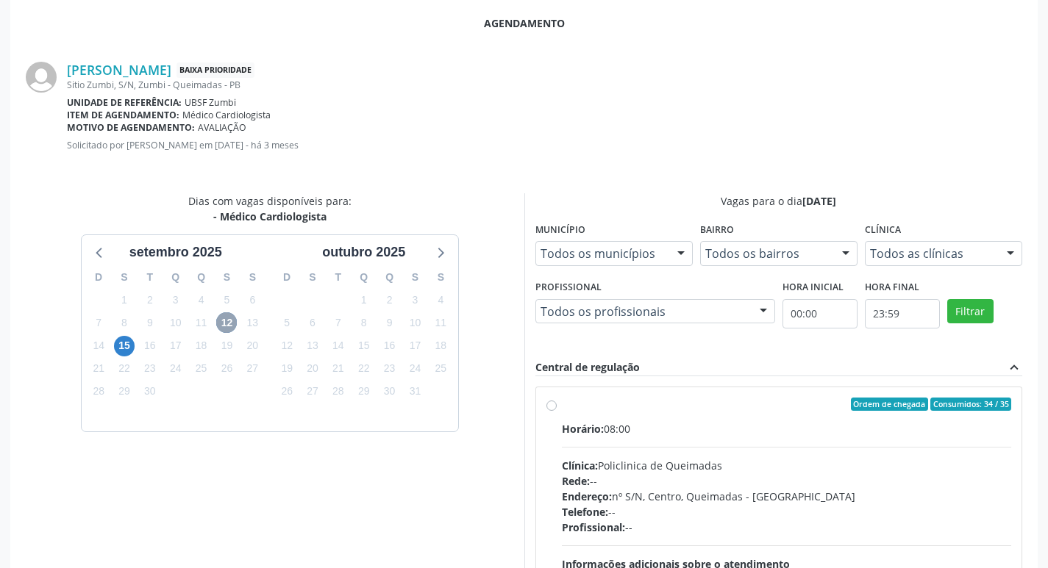
scroll to position [344, 0]
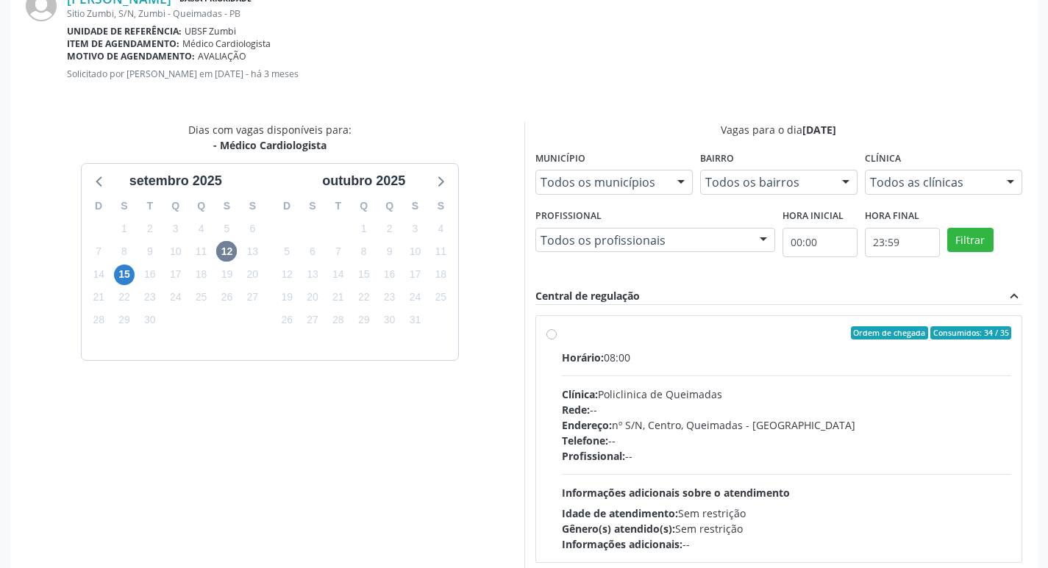
click at [737, 341] on label "Ordem de chegada Consumidos: 34 / 35 Horário: 08:00 Clínica: Policlinica de Que…" at bounding box center [787, 440] width 450 height 226
click at [557, 340] on input "Ordem de chegada Consumidos: 34 / 35 Horário: 08:00 Clínica: Policlinica de Que…" at bounding box center [551, 333] width 10 height 13
radio input "true"
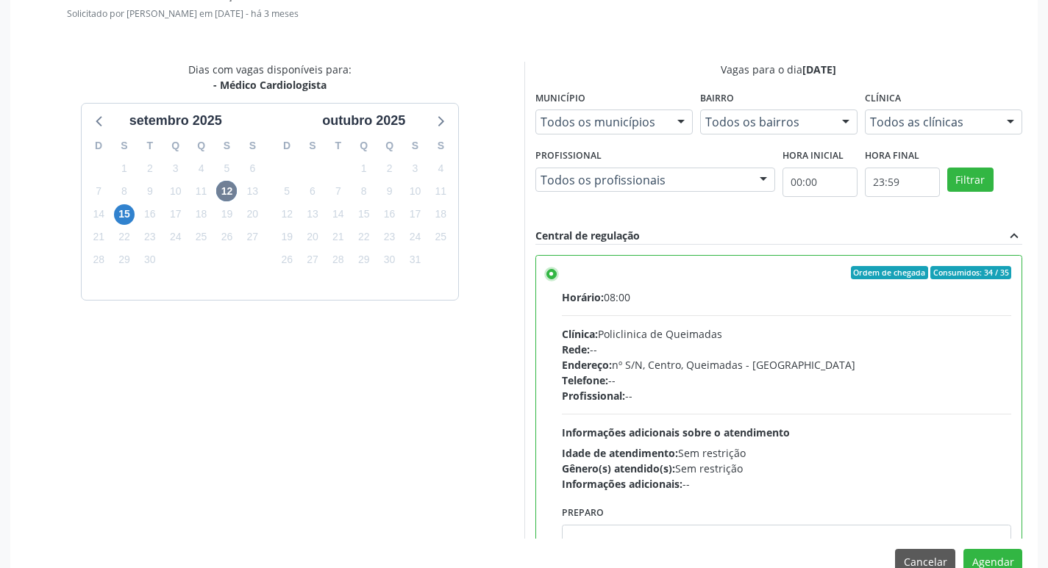
scroll to position [436, 0]
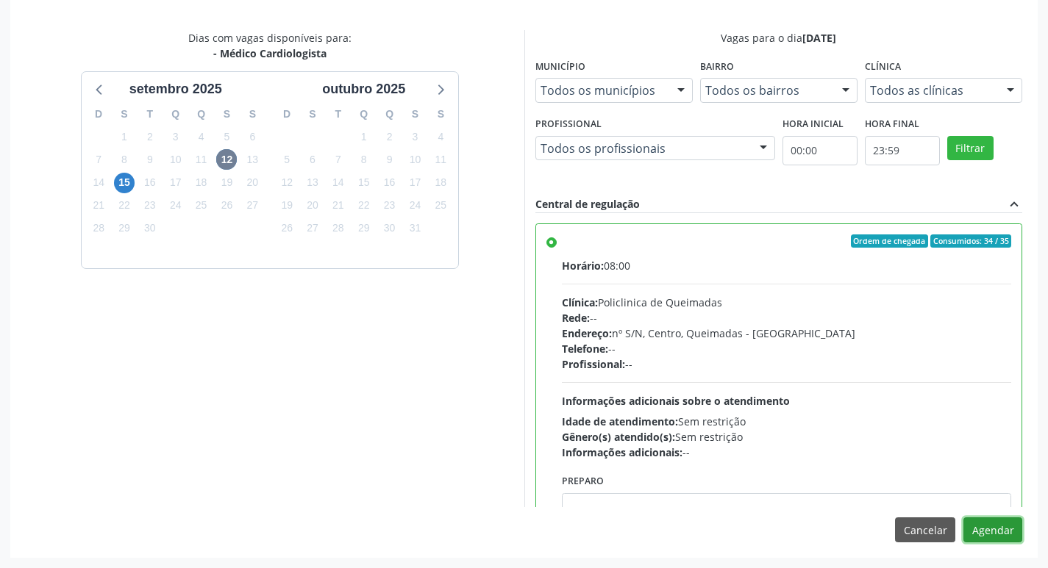
click at [992, 532] on button "Agendar" at bounding box center [992, 530] width 59 height 25
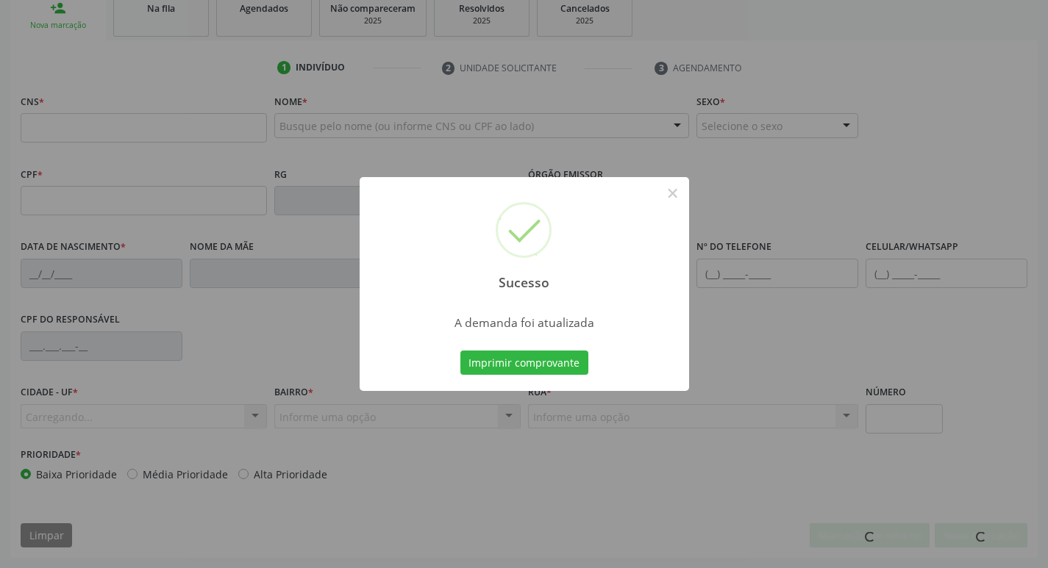
scroll to position [229, 0]
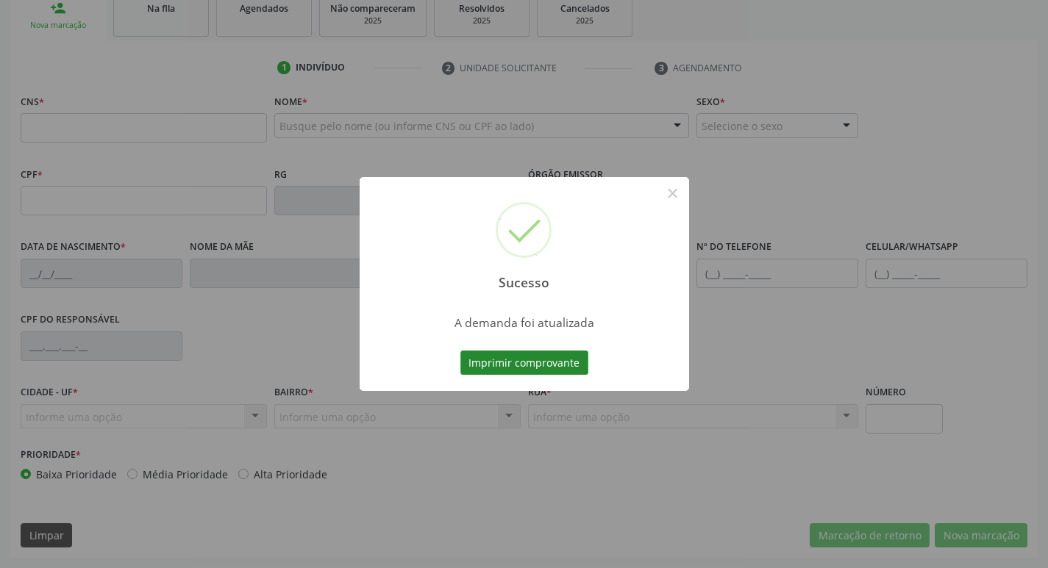
click at [492, 363] on button "Imprimir comprovante" at bounding box center [524, 363] width 128 height 25
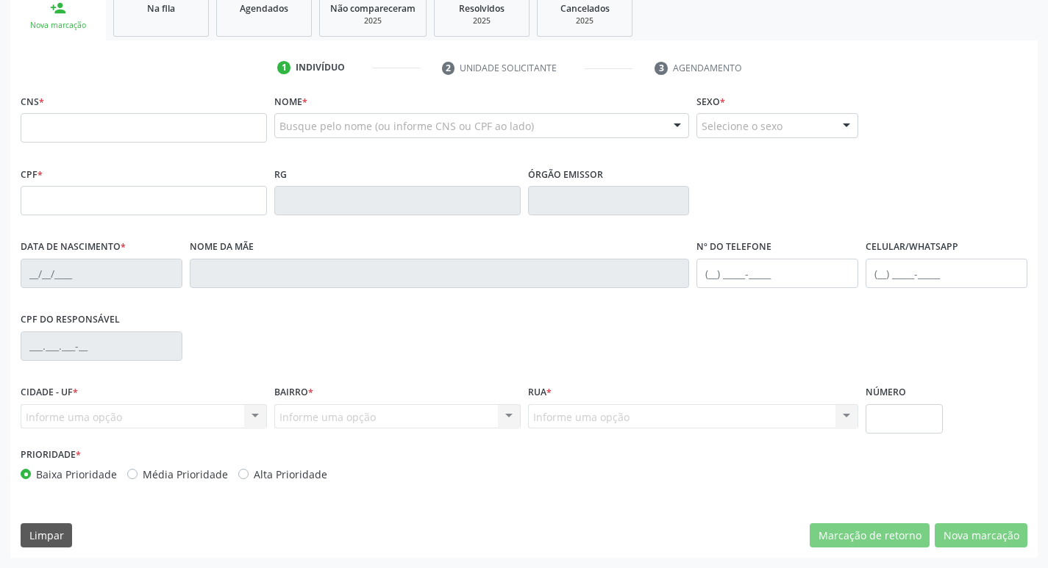
click at [174, 18] on link "Na fila" at bounding box center [161, 14] width 96 height 46
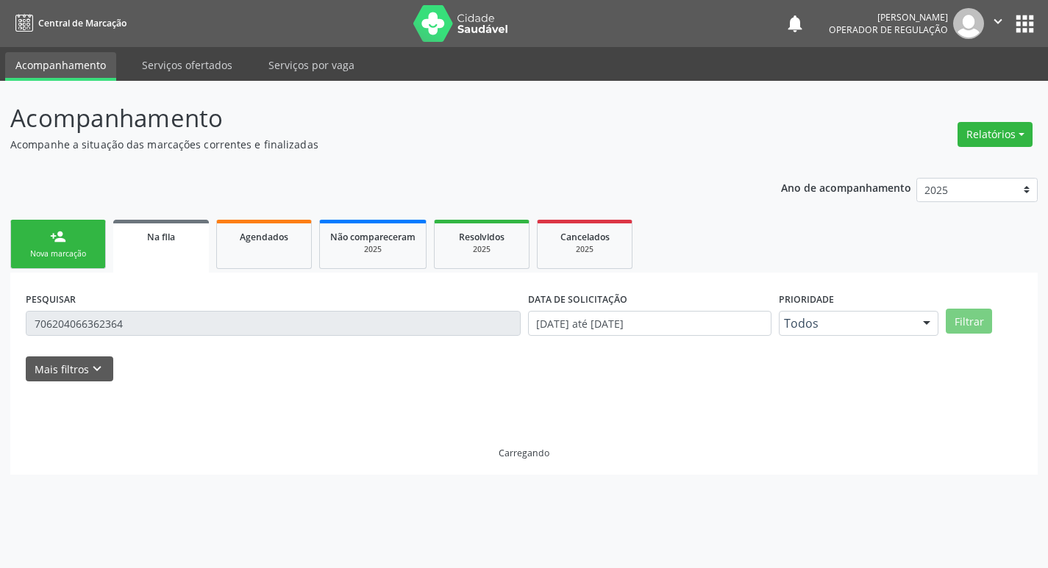
scroll to position [0, 0]
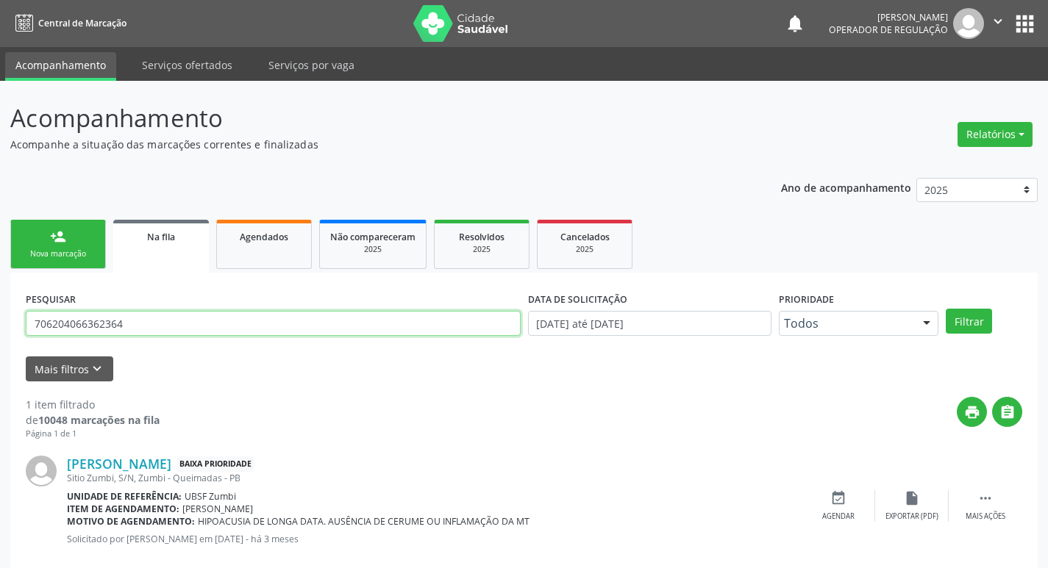
click at [182, 326] on input "706204066362364" at bounding box center [273, 323] width 495 height 25
type input "705005691425752"
click at [946, 309] on button "Filtrar" at bounding box center [969, 321] width 46 height 25
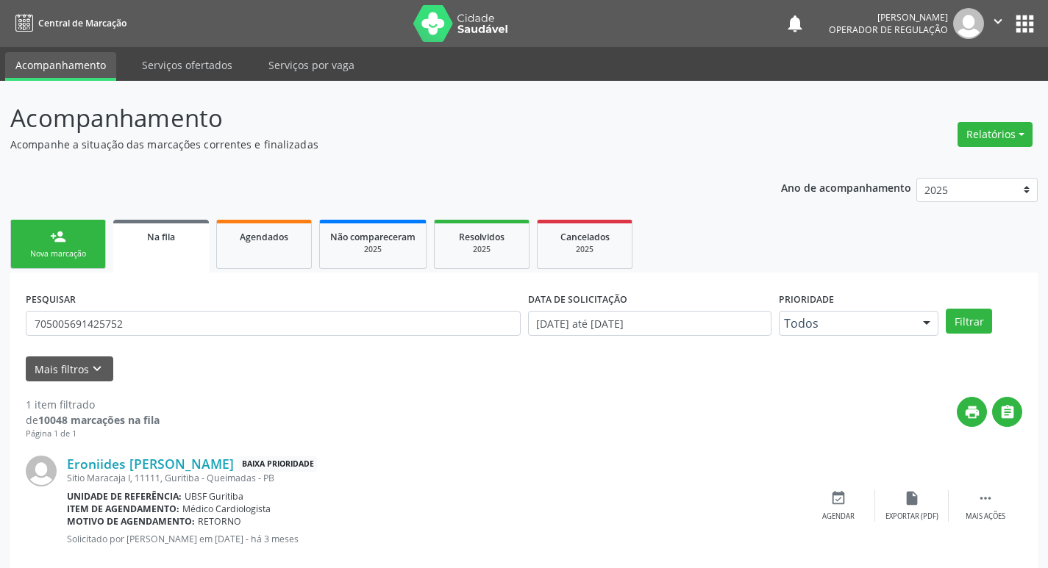
scroll to position [29, 0]
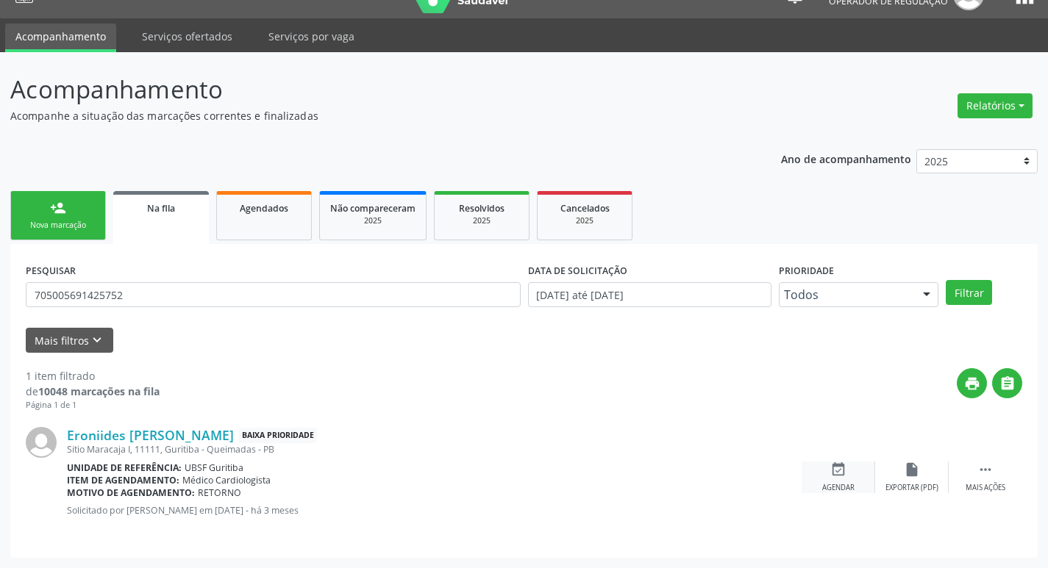
click at [854, 466] on div "event_available Agendar" at bounding box center [839, 478] width 74 height 32
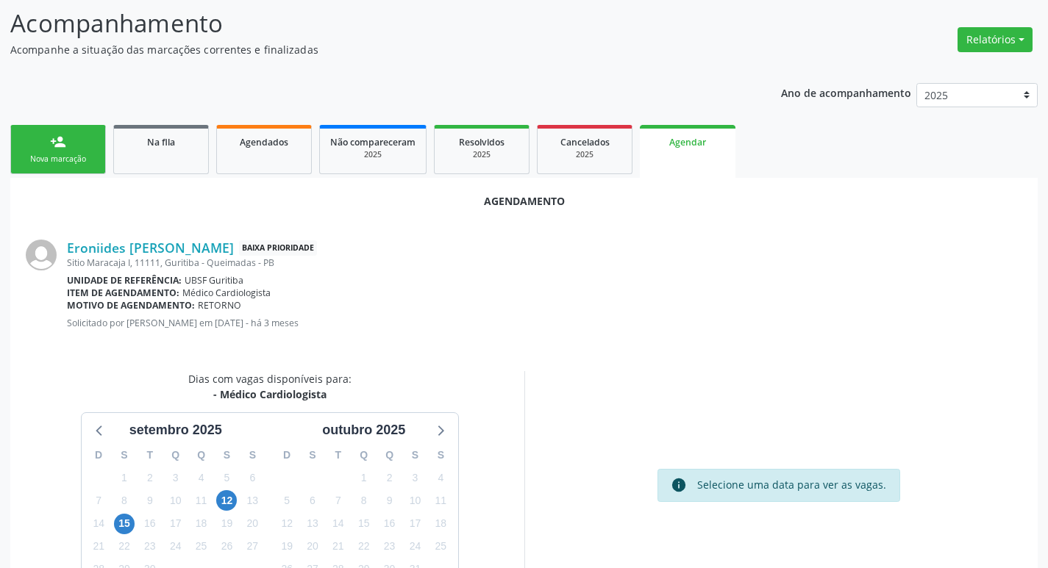
scroll to position [197, 0]
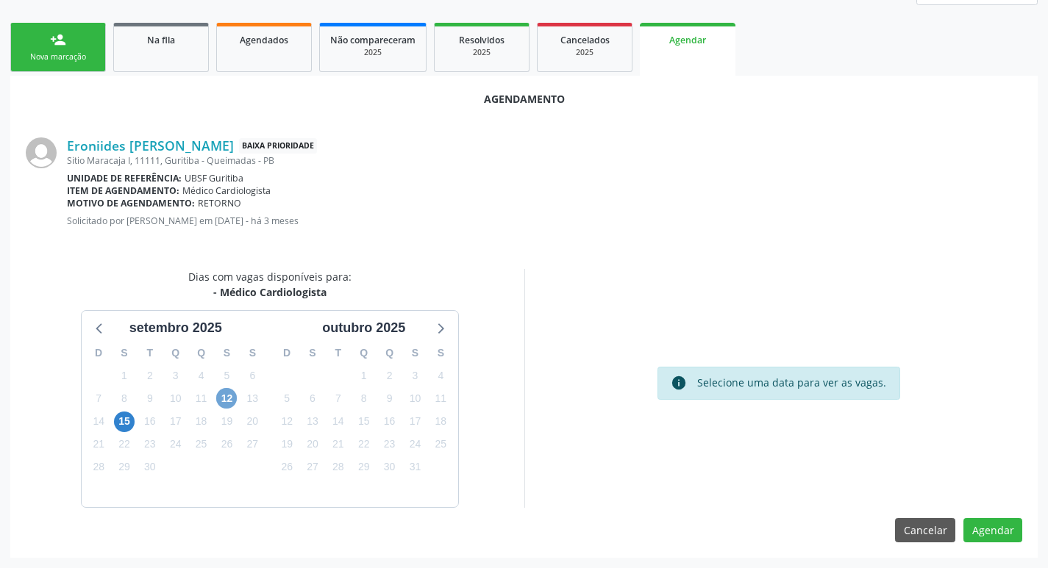
click at [229, 405] on span "12" at bounding box center [226, 398] width 21 height 21
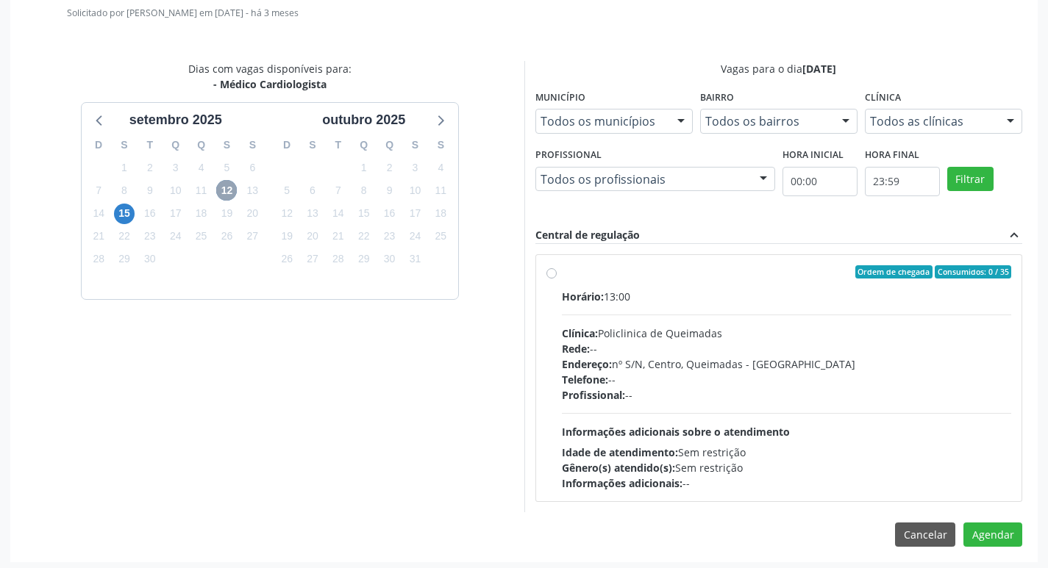
scroll to position [410, 0]
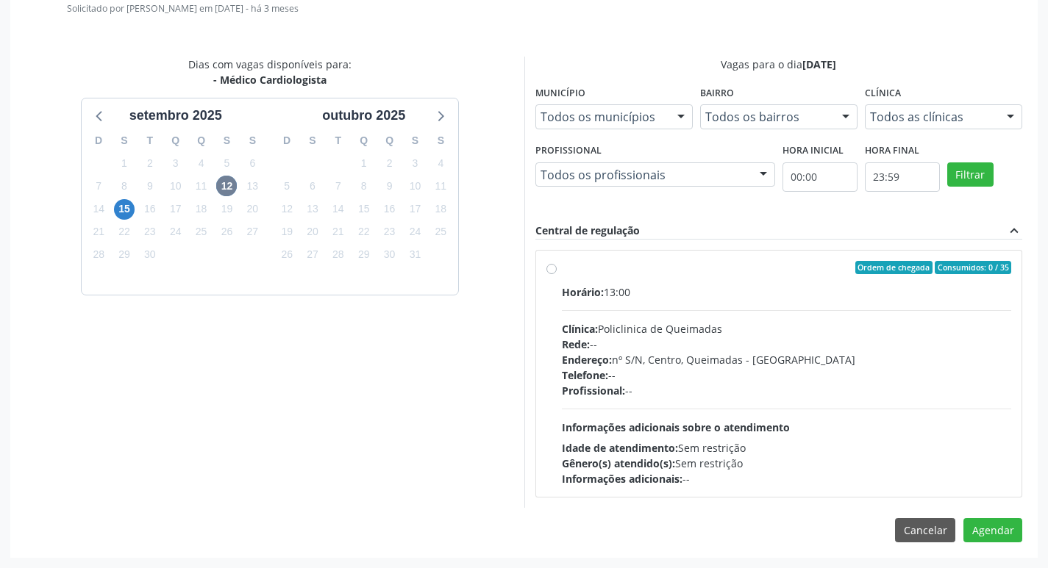
click at [720, 277] on label "Ordem de chegada Consumidos: 0 / 35 Horário: 13:00 Clínica: Policlinica de Quei…" at bounding box center [787, 374] width 450 height 226
click at [557, 274] on input "Ordem de chegada Consumidos: 0 / 35 Horário: 13:00 Clínica: Policlinica de Quei…" at bounding box center [551, 267] width 10 height 13
radio input "true"
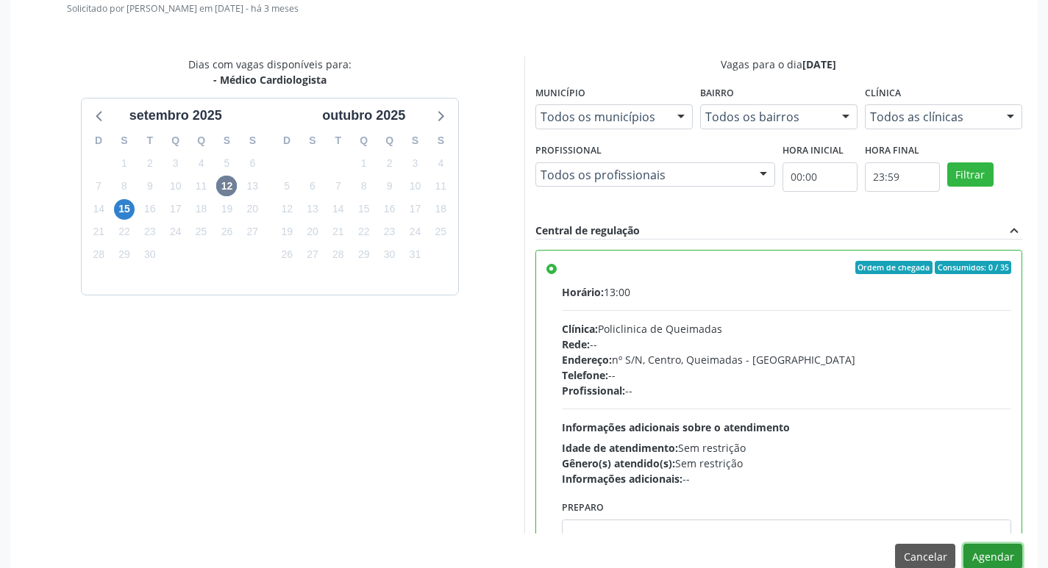
click at [985, 554] on button "Agendar" at bounding box center [992, 556] width 59 height 25
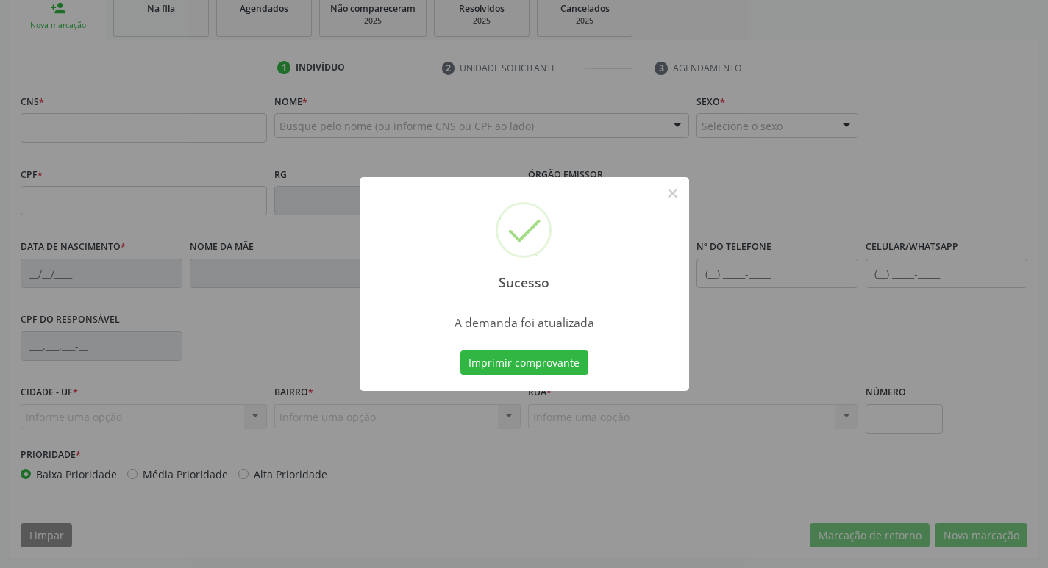
scroll to position [229, 0]
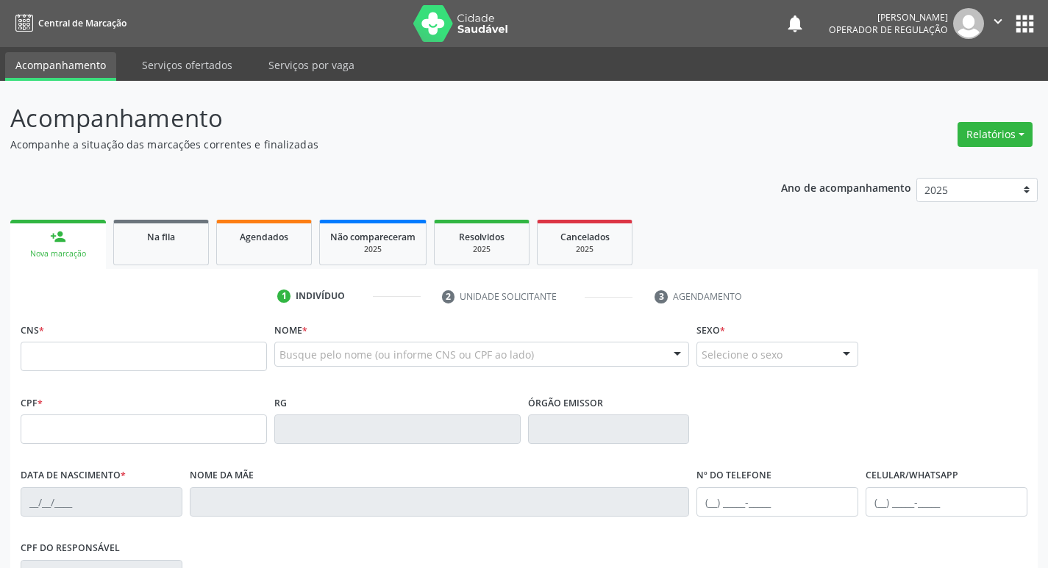
scroll to position [229, 0]
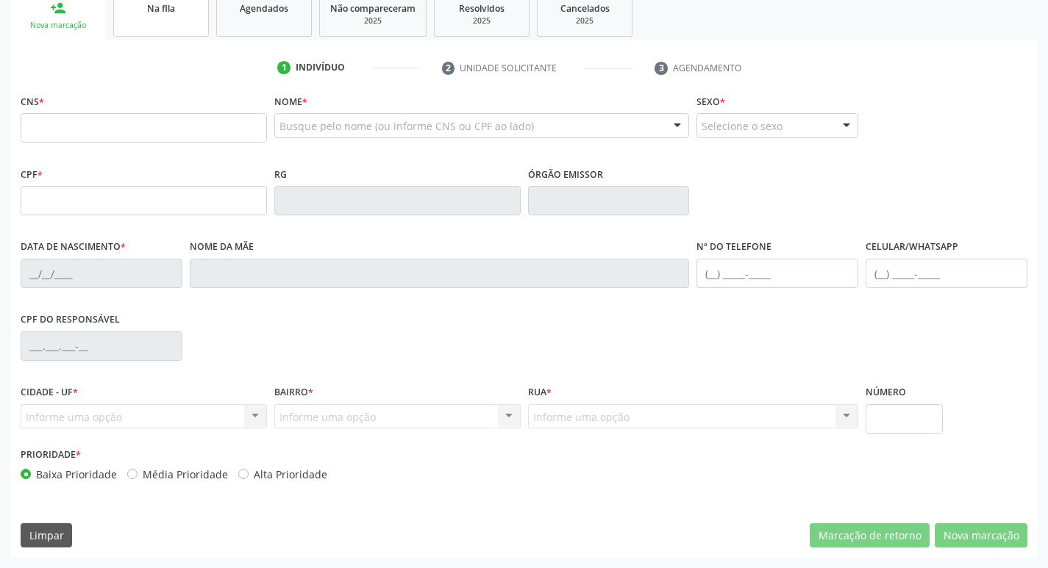
click at [188, 8] on div "Na fila" at bounding box center [161, 7] width 74 height 15
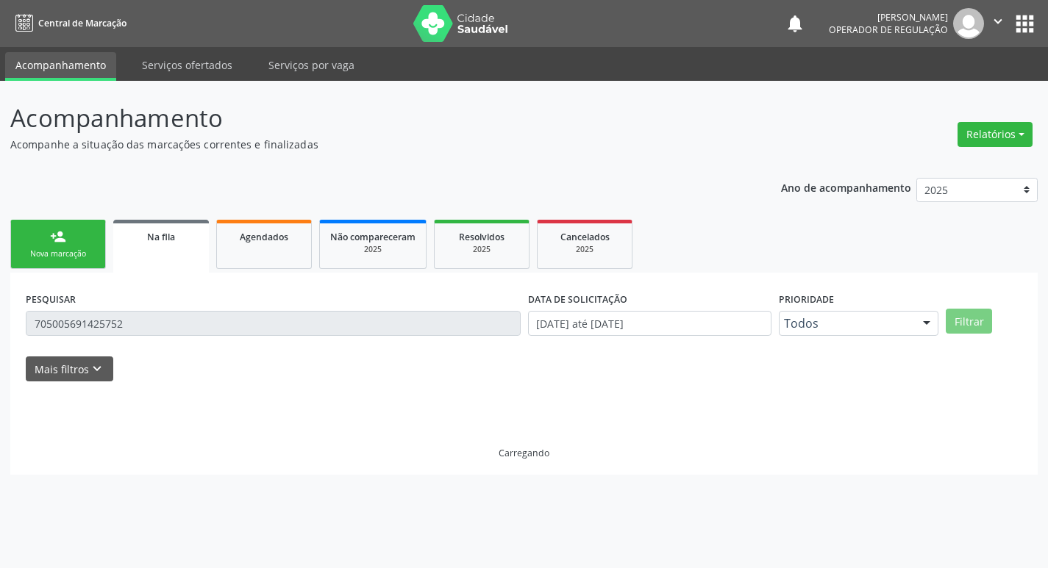
scroll to position [0, 0]
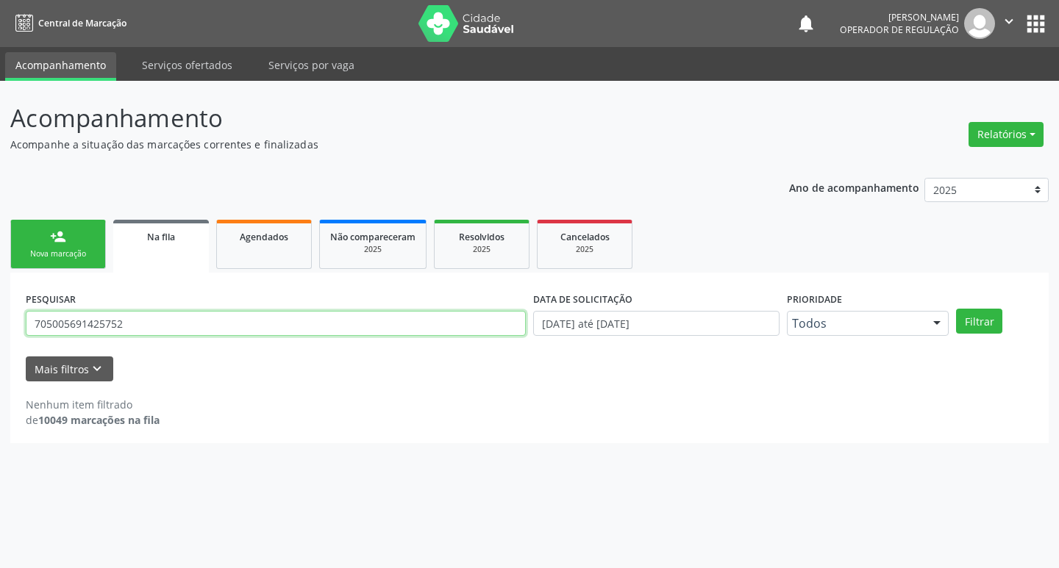
click at [160, 333] on input "705005691425752" at bounding box center [276, 323] width 500 height 25
click at [158, 332] on input "705005691425752" at bounding box center [276, 323] width 500 height 25
type input "7"
type input "700607484521565"
click at [956, 309] on button "Filtrar" at bounding box center [979, 321] width 46 height 25
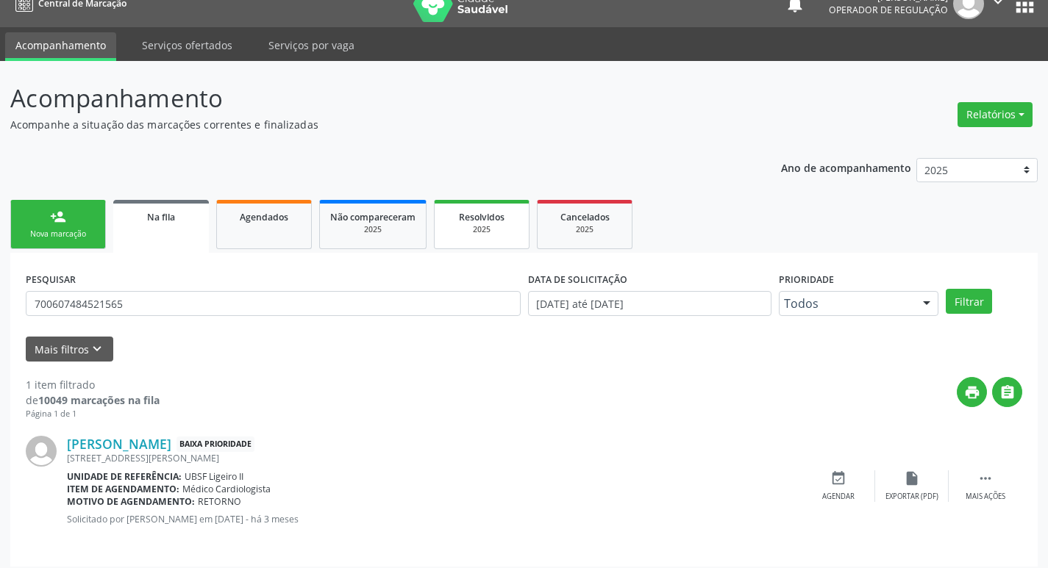
scroll to position [29, 0]
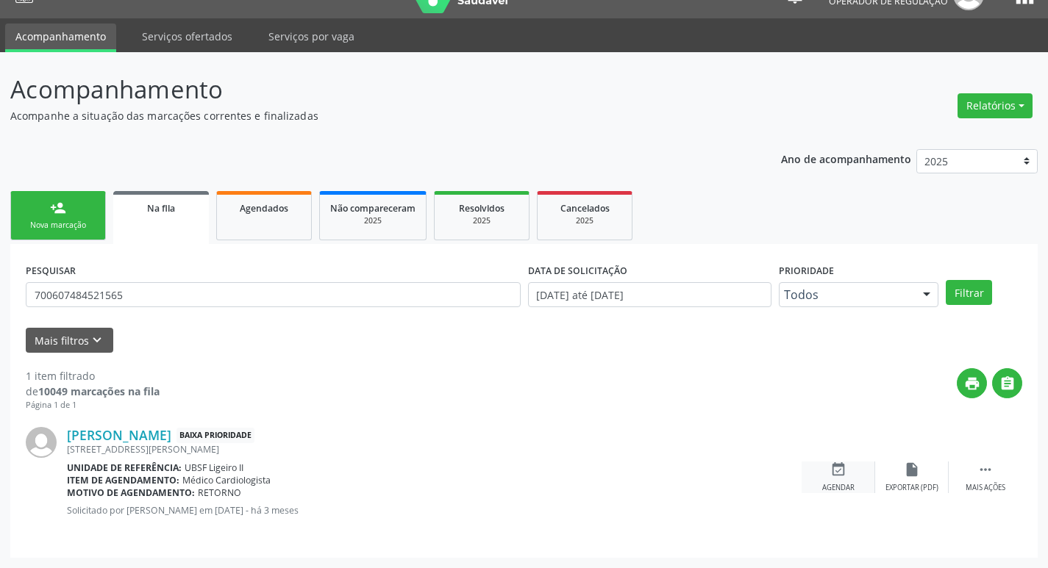
click at [841, 479] on div "event_available Agendar" at bounding box center [839, 478] width 74 height 32
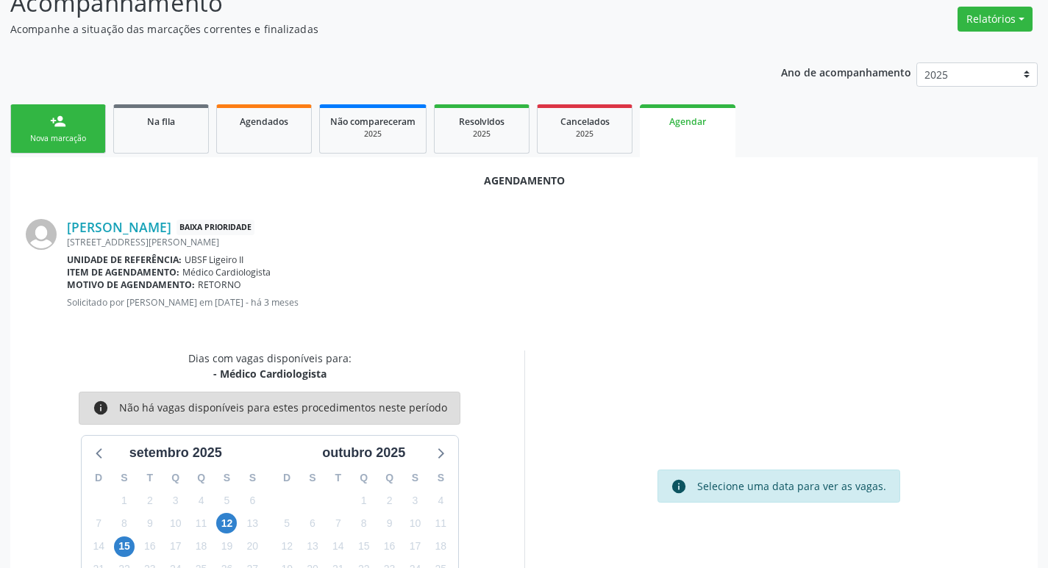
scroll to position [197, 0]
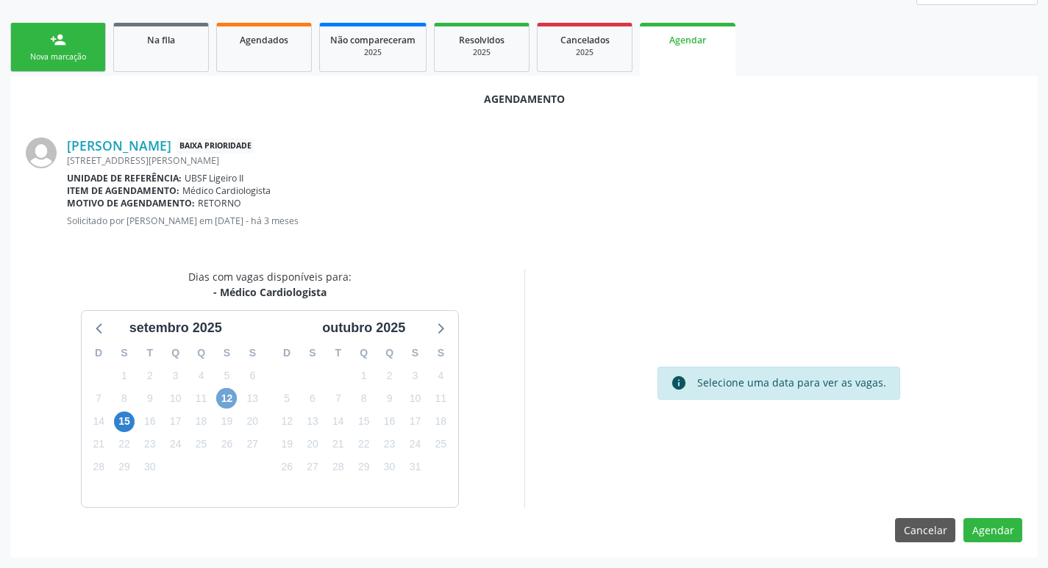
click at [224, 399] on span "12" at bounding box center [226, 398] width 21 height 21
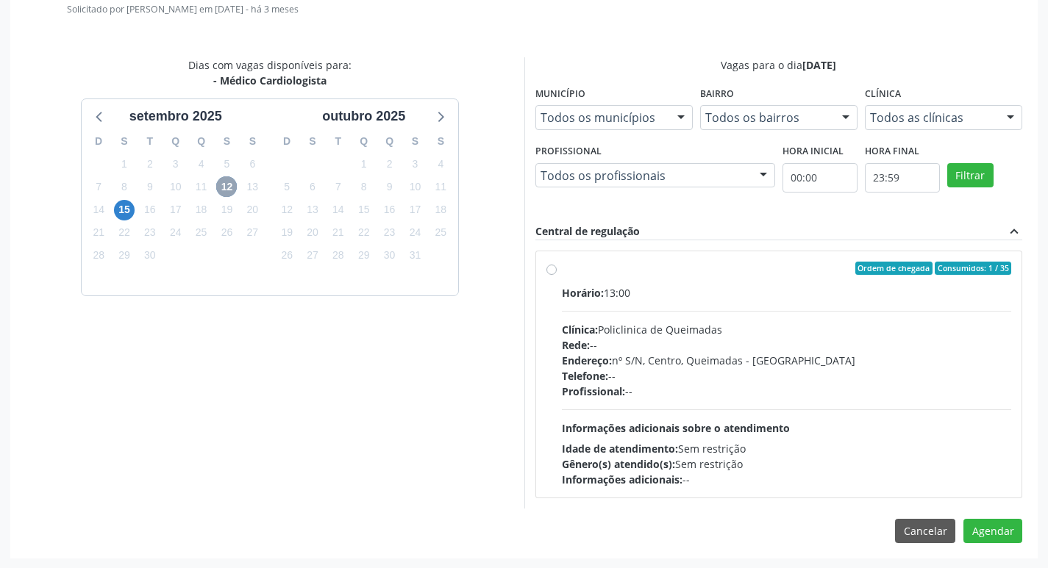
scroll to position [410, 0]
click at [780, 280] on label "Ordem de chegada Consumidos: 1 / 35 Horário: 13:00 Clínica: Policlinica de Quei…" at bounding box center [787, 374] width 450 height 226
click at [557, 274] on input "Ordem de chegada Consumidos: 1 / 35 Horário: 13:00 Clínica: Policlinica de Quei…" at bounding box center [551, 267] width 10 height 13
radio input "true"
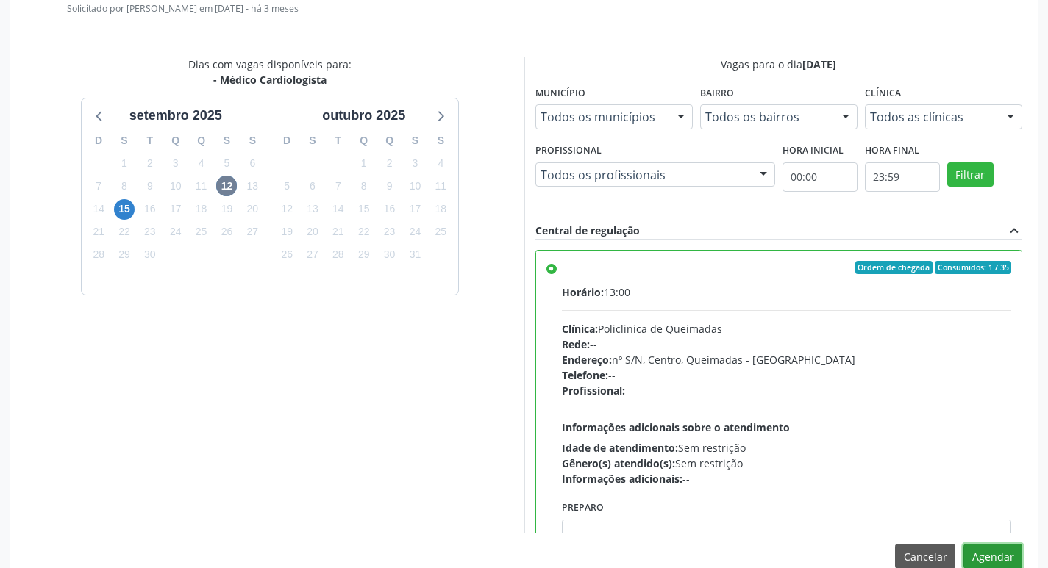
click at [976, 552] on button "Agendar" at bounding box center [992, 556] width 59 height 25
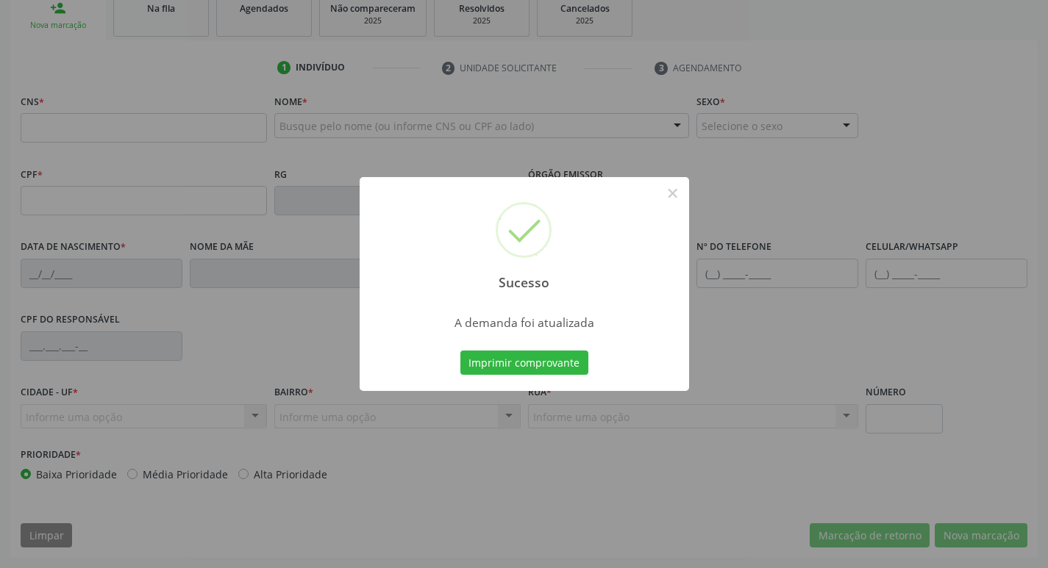
scroll to position [202, 0]
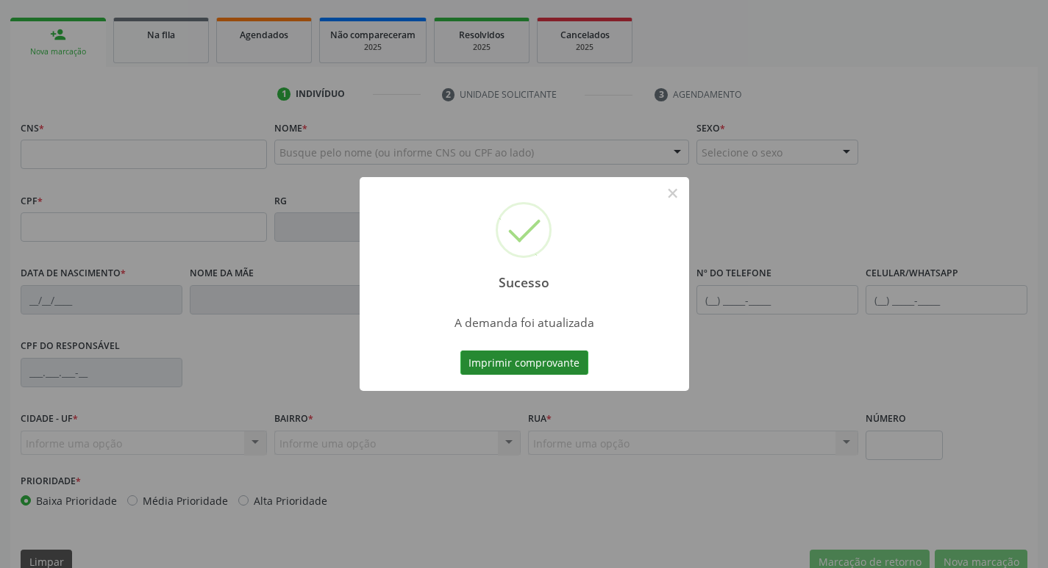
click at [561, 355] on button "Imprimir comprovante" at bounding box center [524, 363] width 128 height 25
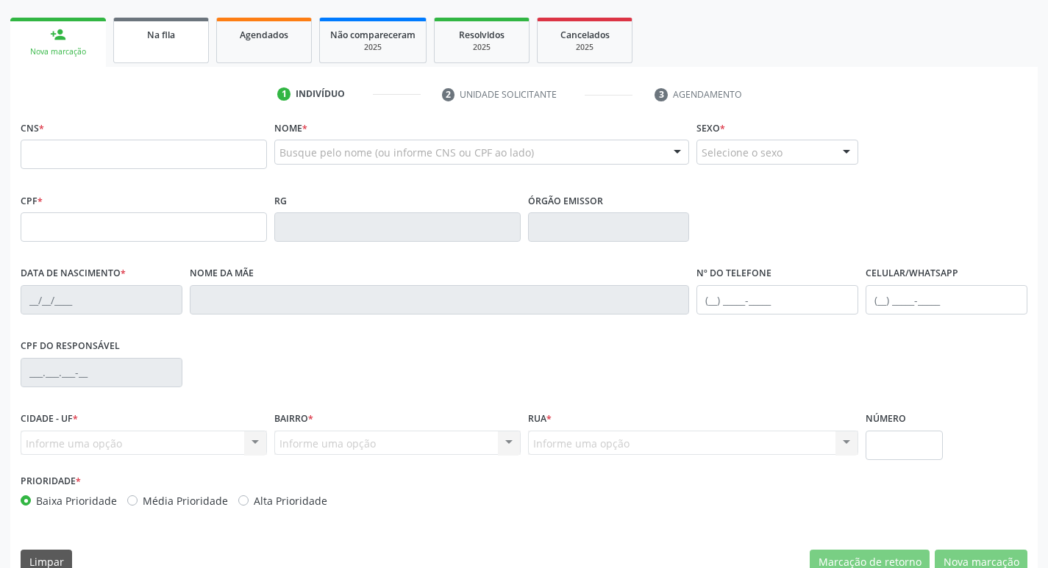
click at [165, 24] on link "Na fila" at bounding box center [161, 41] width 96 height 46
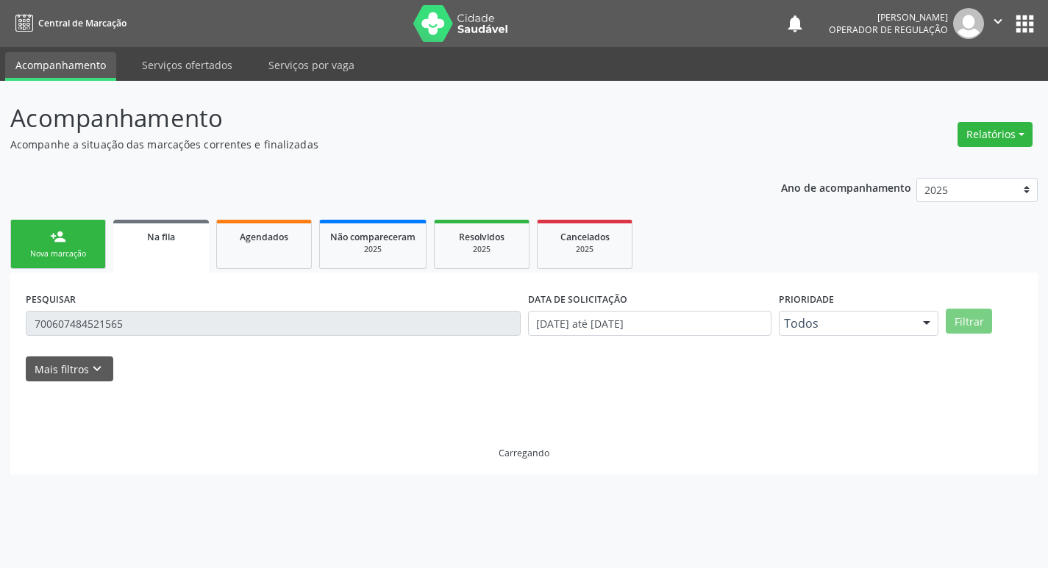
scroll to position [0, 0]
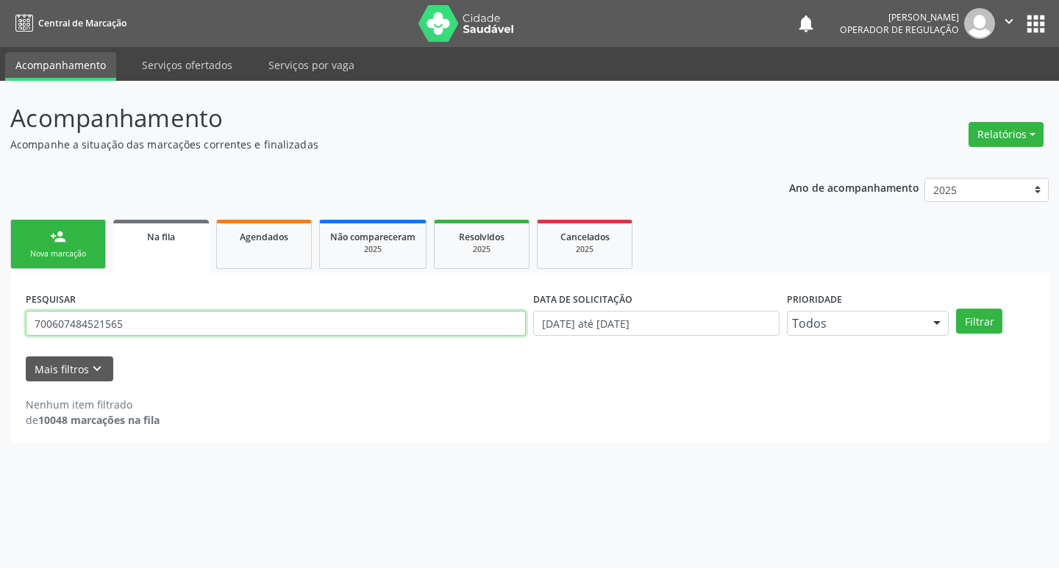
click at [204, 324] on input "700607484521565" at bounding box center [276, 323] width 500 height 25
type input "702409551610625"
click at [956, 309] on button "Filtrar" at bounding box center [979, 321] width 46 height 25
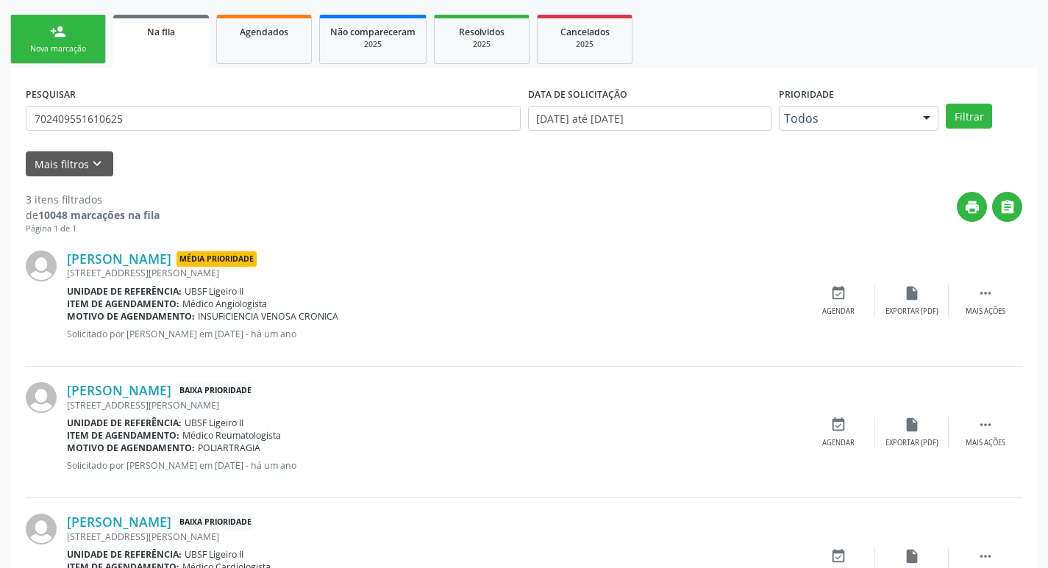
scroll to position [293, 0]
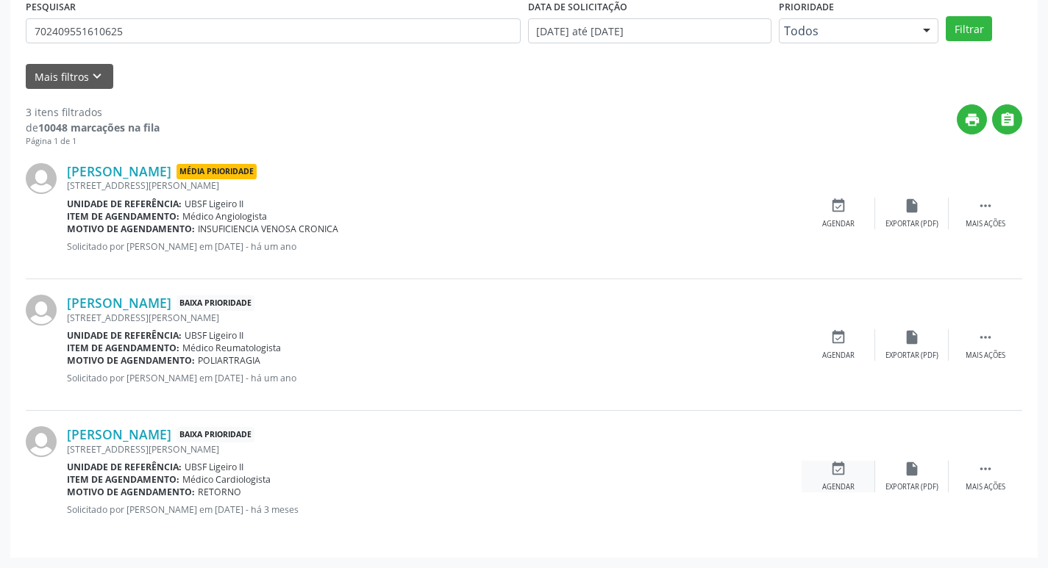
click at [847, 471] on div "event_available Agendar" at bounding box center [839, 477] width 74 height 32
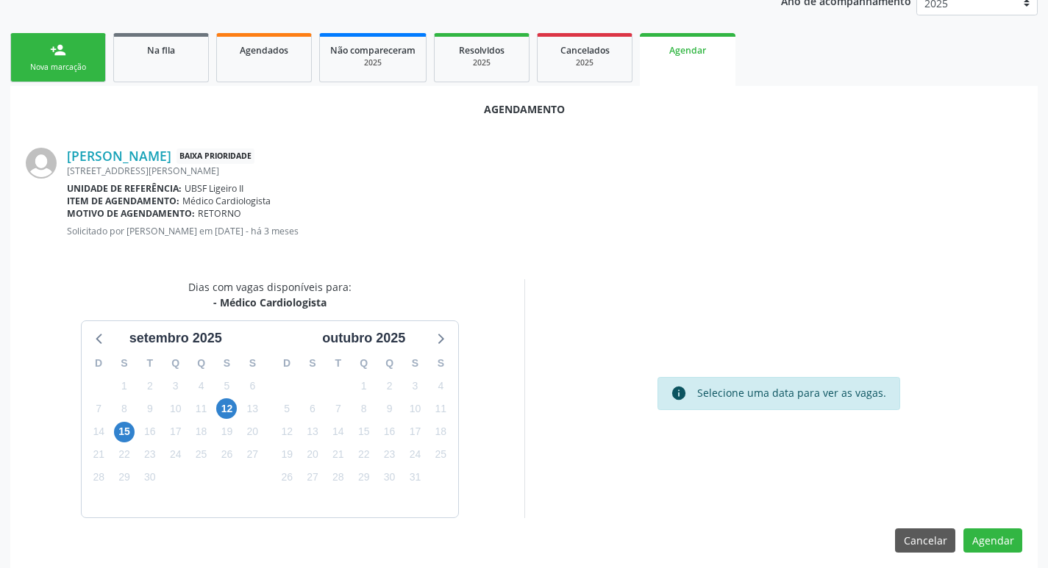
scroll to position [197, 0]
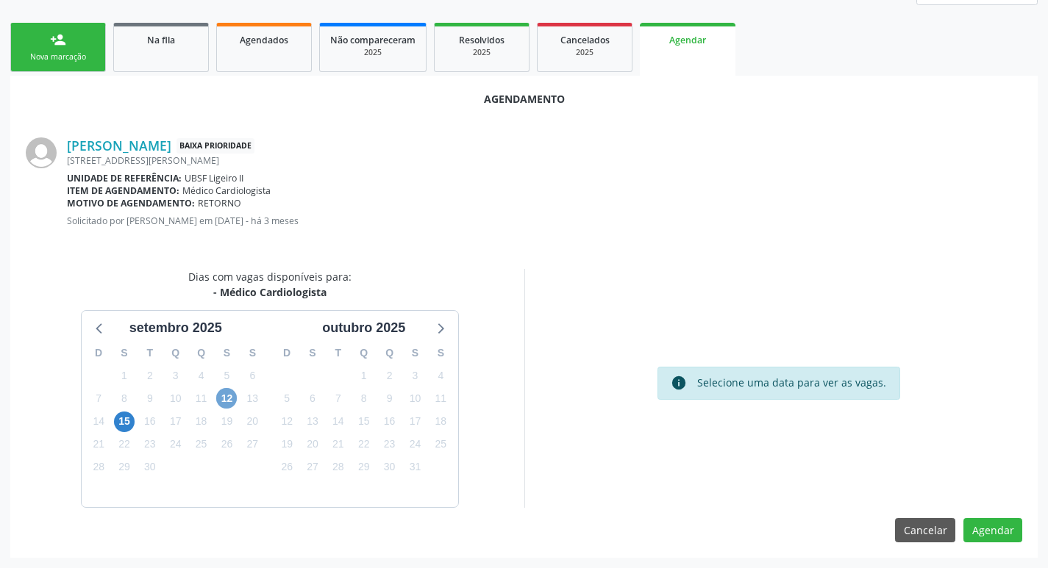
click at [229, 394] on span "12" at bounding box center [226, 398] width 21 height 21
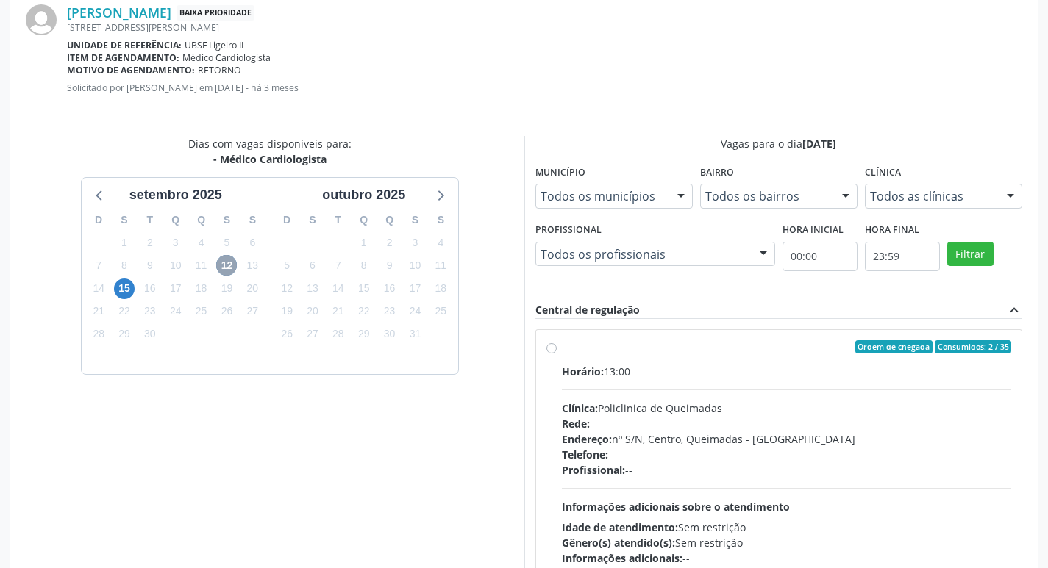
scroll to position [410, 0]
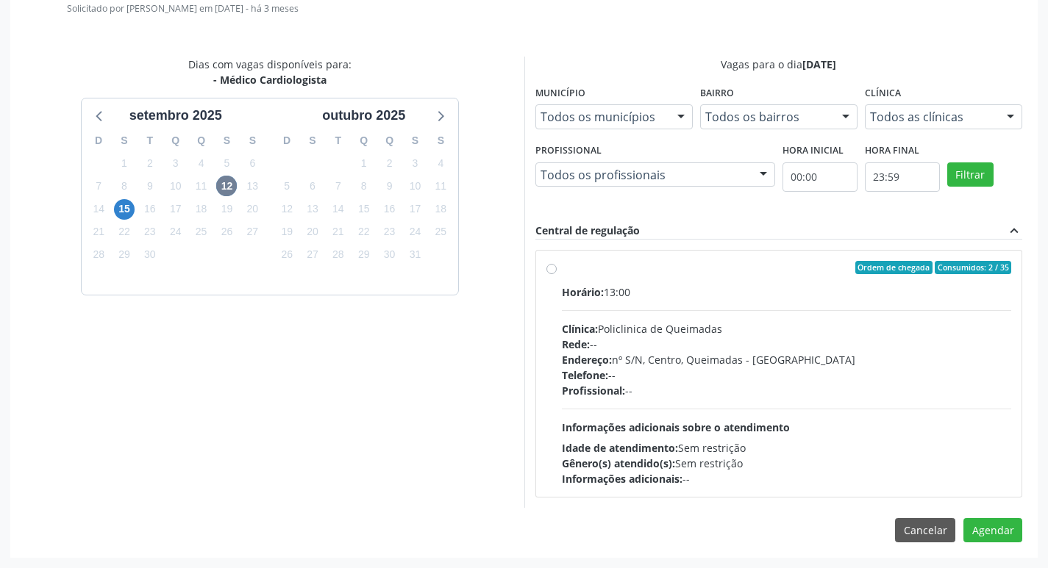
click at [814, 265] on div "Ordem de chegada Consumidos: 2 / 35" at bounding box center [787, 267] width 450 height 13
click at [557, 265] on input "Ordem de chegada Consumidos: 2 / 35 Horário: 13:00 Clínica: Policlinica de Quei…" at bounding box center [551, 267] width 10 height 13
radio input "true"
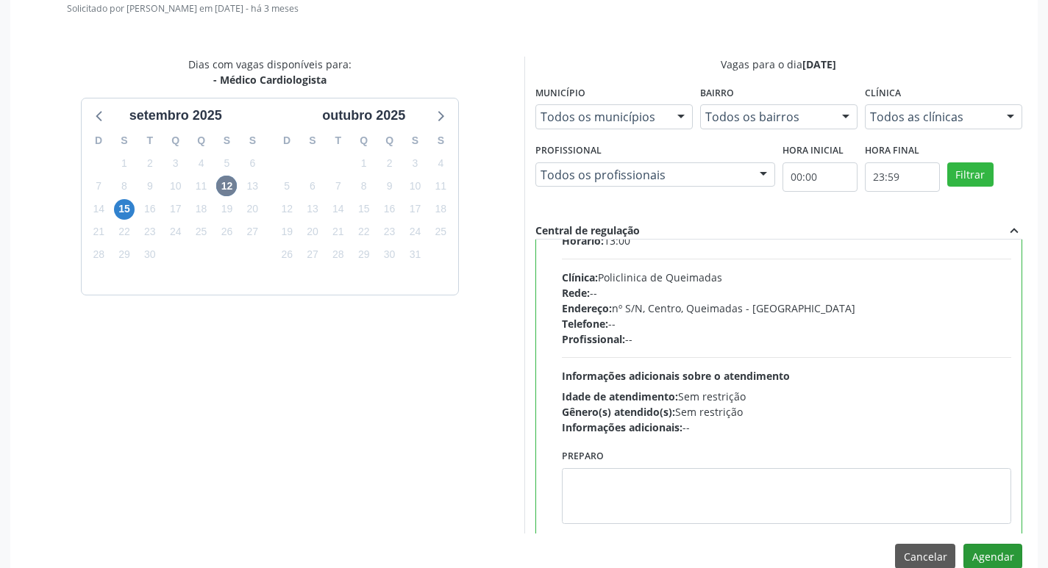
scroll to position [73, 0]
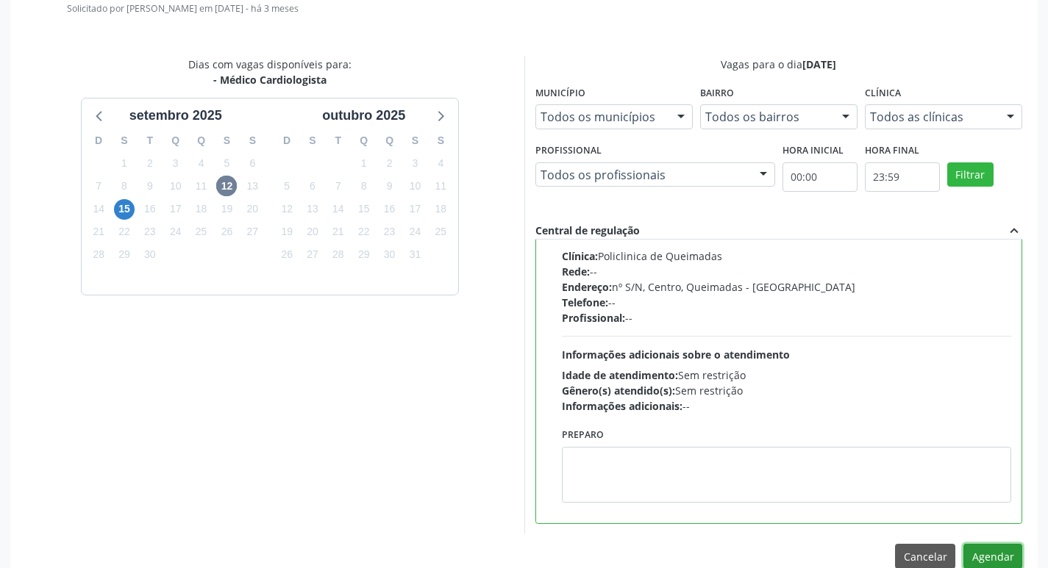
click at [1000, 547] on button "Agendar" at bounding box center [992, 556] width 59 height 25
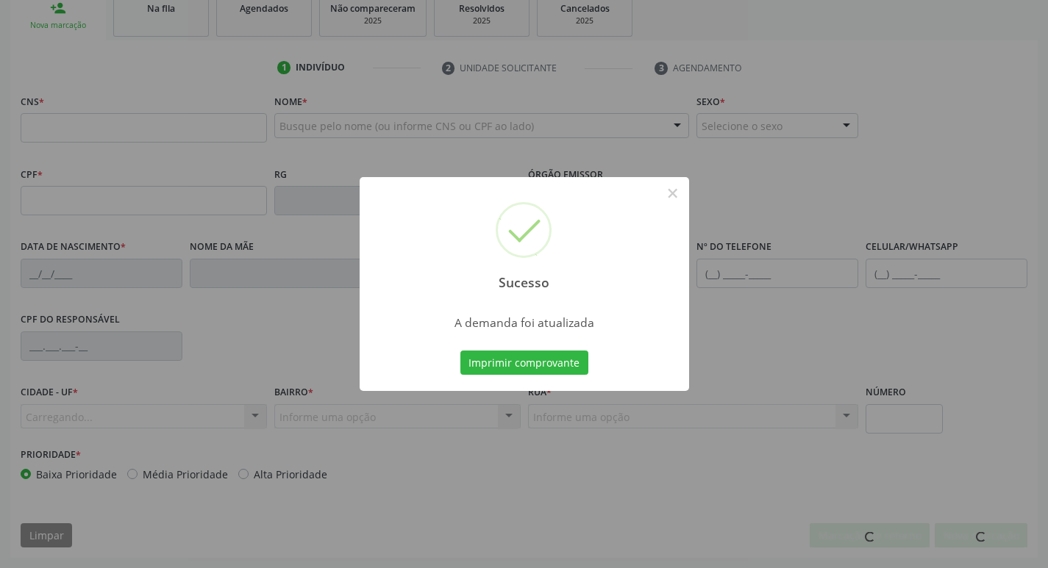
scroll to position [229, 0]
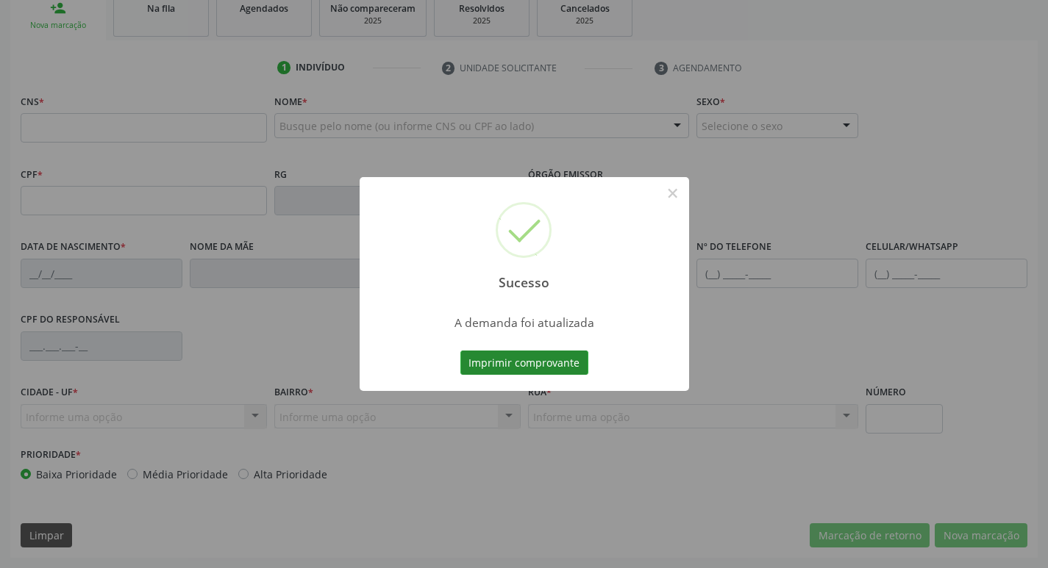
click at [530, 360] on button "Imprimir comprovante" at bounding box center [524, 363] width 128 height 25
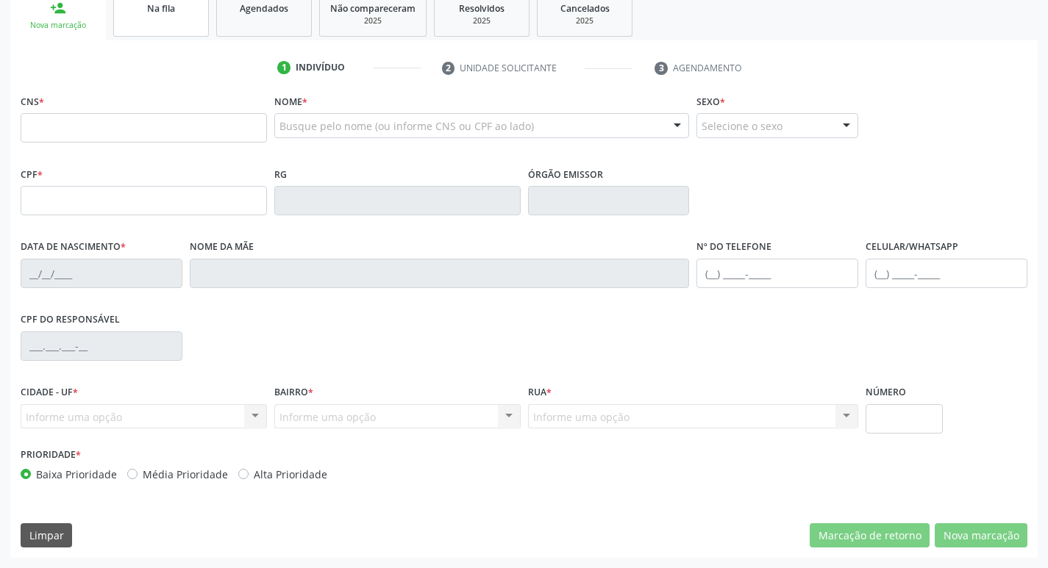
click at [154, 10] on span "Na fila" at bounding box center [161, 8] width 28 height 13
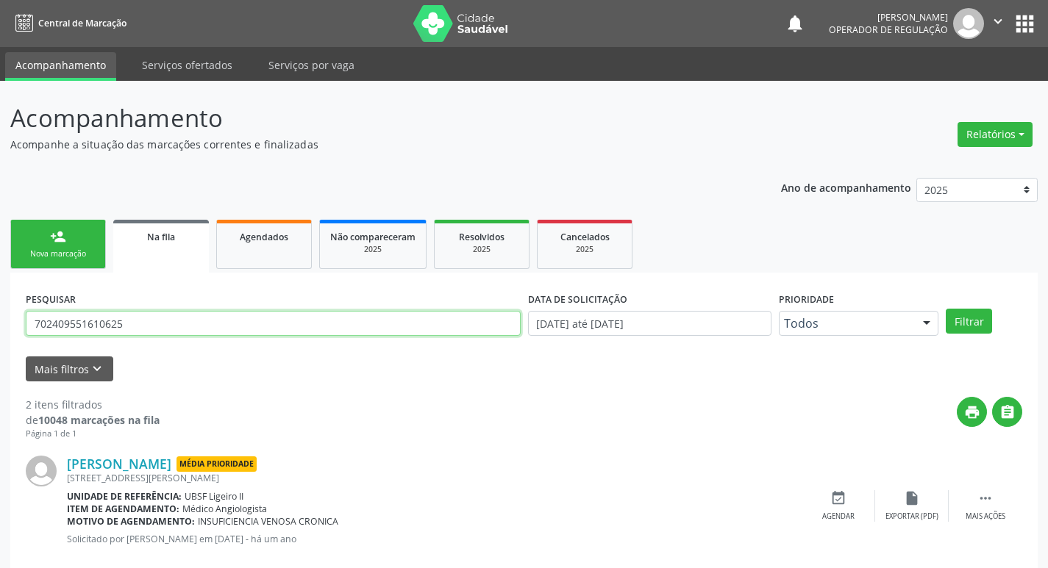
click at [129, 326] on input "702409551610625" at bounding box center [273, 323] width 495 height 25
type input "7"
type input "708102812571410"
click at [946, 309] on button "Filtrar" at bounding box center [969, 321] width 46 height 25
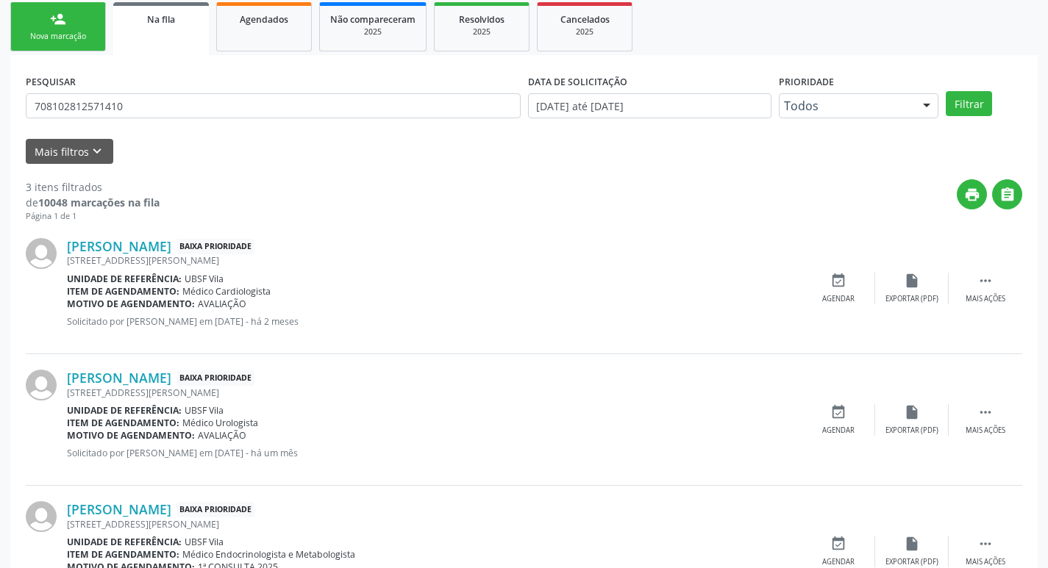
scroll to position [293, 0]
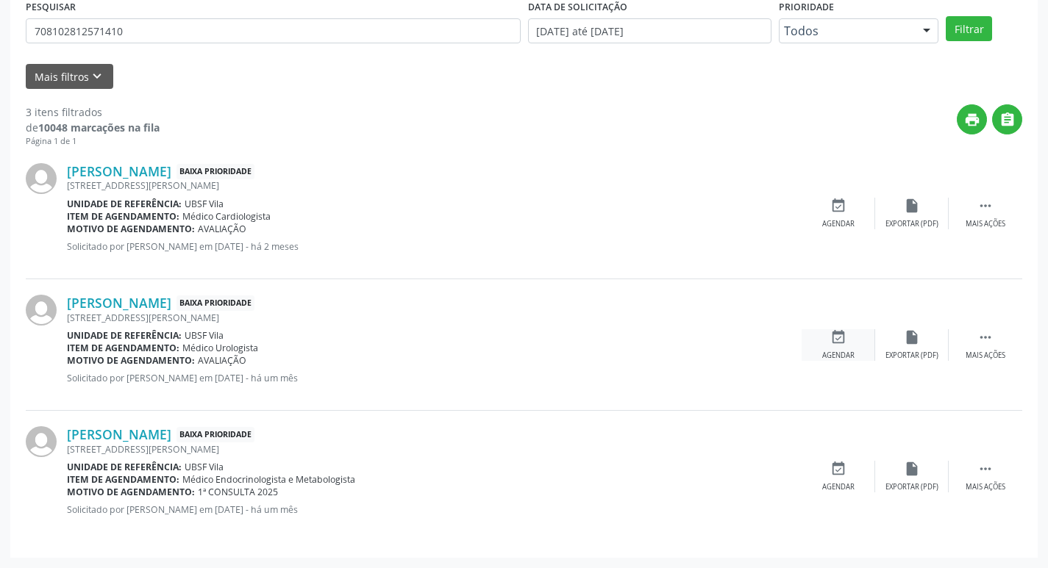
click at [844, 340] on icon "event_available" at bounding box center [838, 337] width 16 height 16
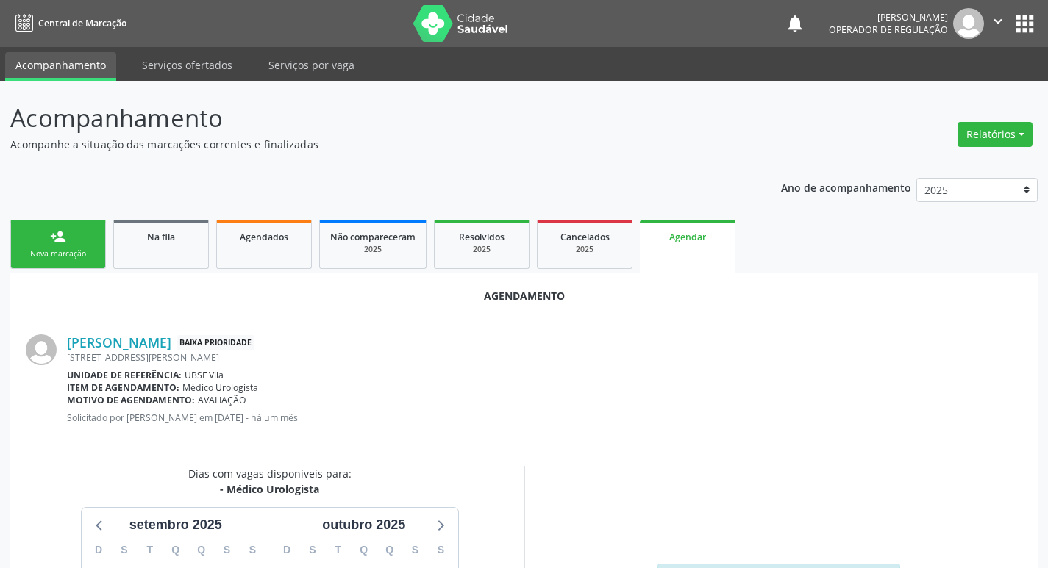
scroll to position [197, 0]
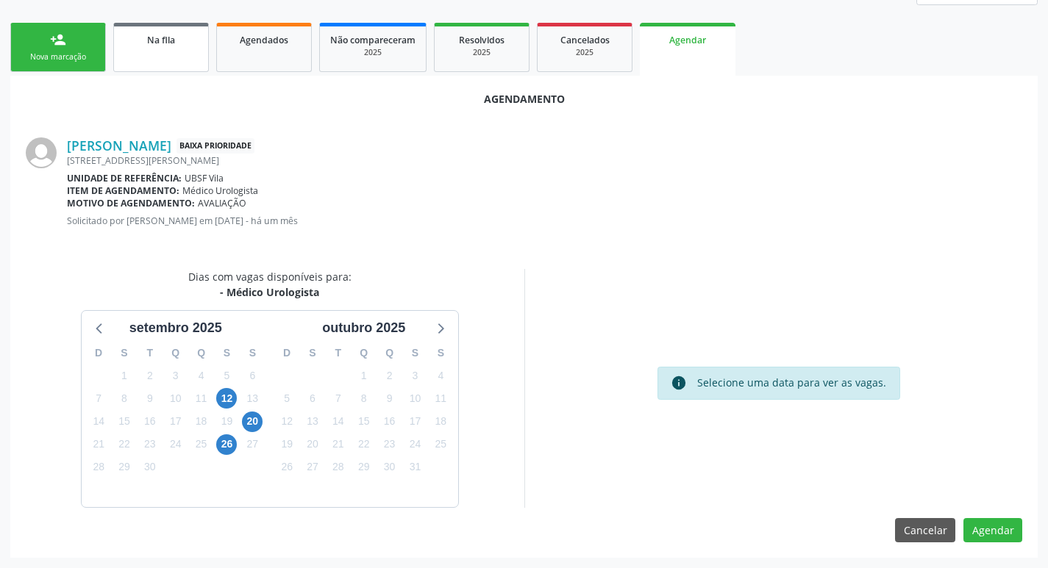
click at [85, 51] on div "Nova marcação" at bounding box center [58, 56] width 74 height 11
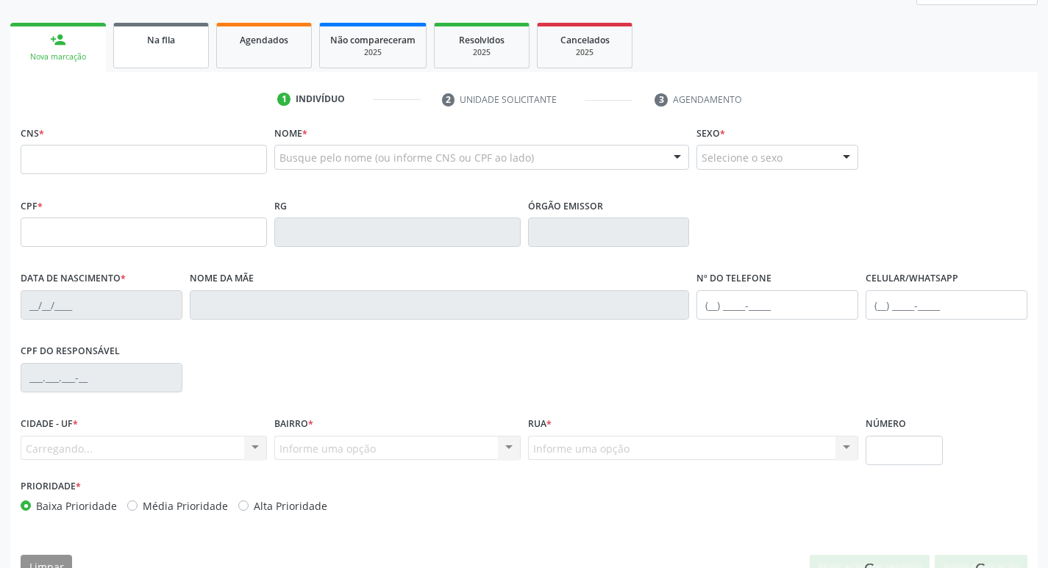
click at [149, 66] on link "Na fila" at bounding box center [161, 46] width 96 height 46
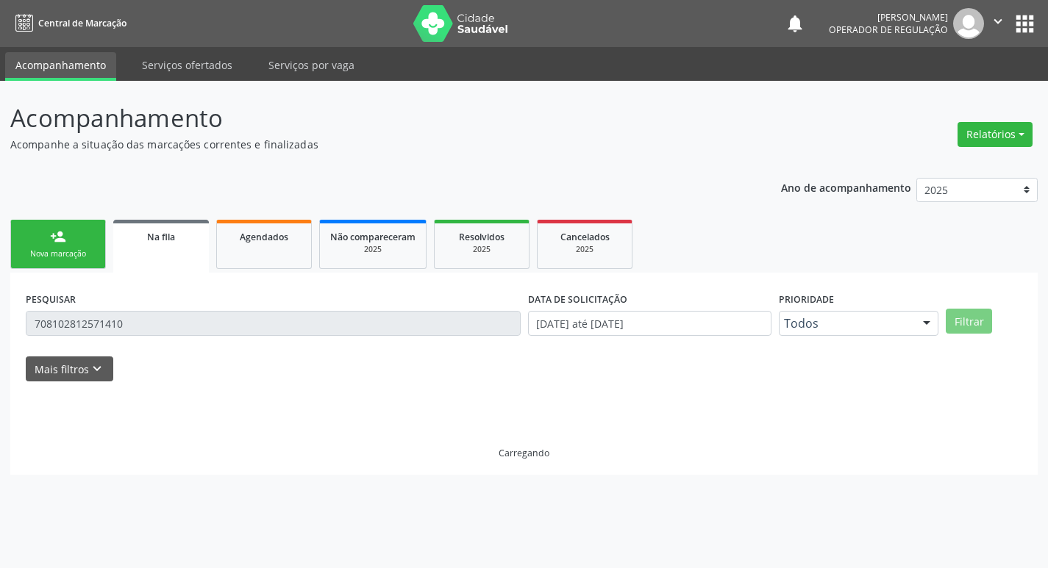
scroll to position [0, 0]
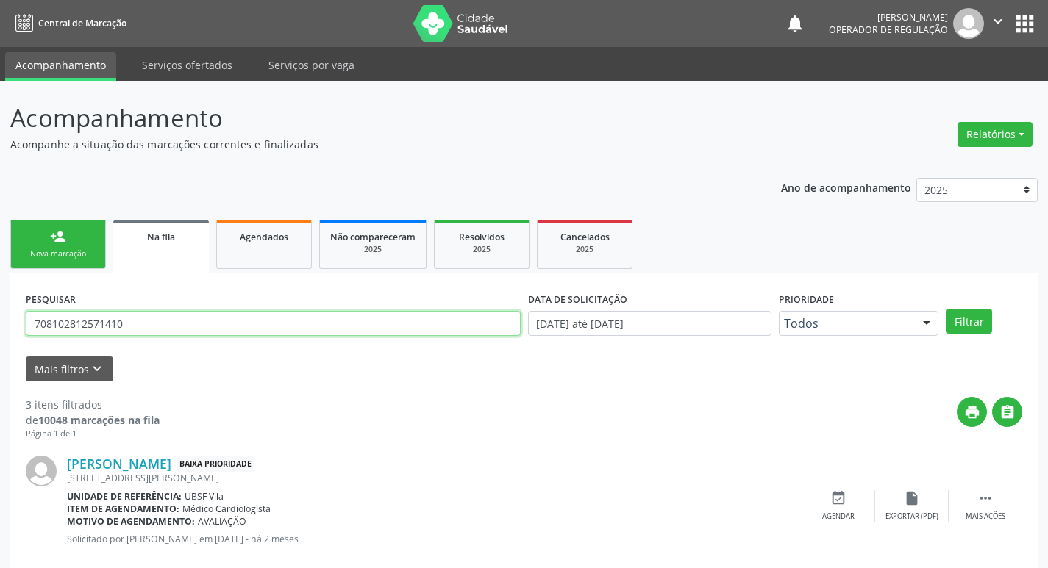
click at [139, 327] on input "708102812571410" at bounding box center [273, 323] width 495 height 25
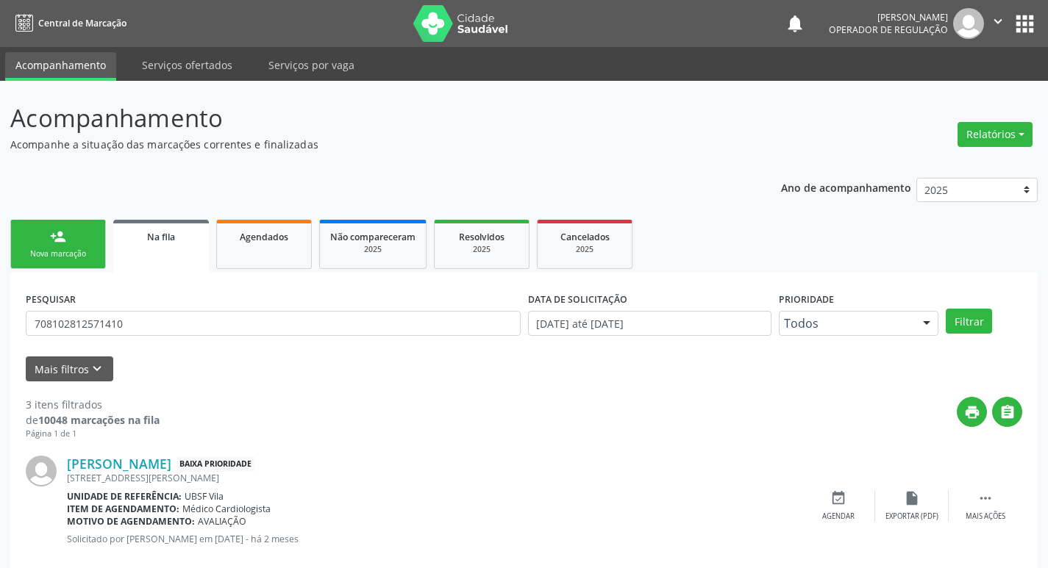
click at [607, 455] on div "José Gonçalo da Silva Baixa Prioridade Rua João Pessoa, 88, Vila - Queimadas - …" at bounding box center [524, 507] width 997 height 132
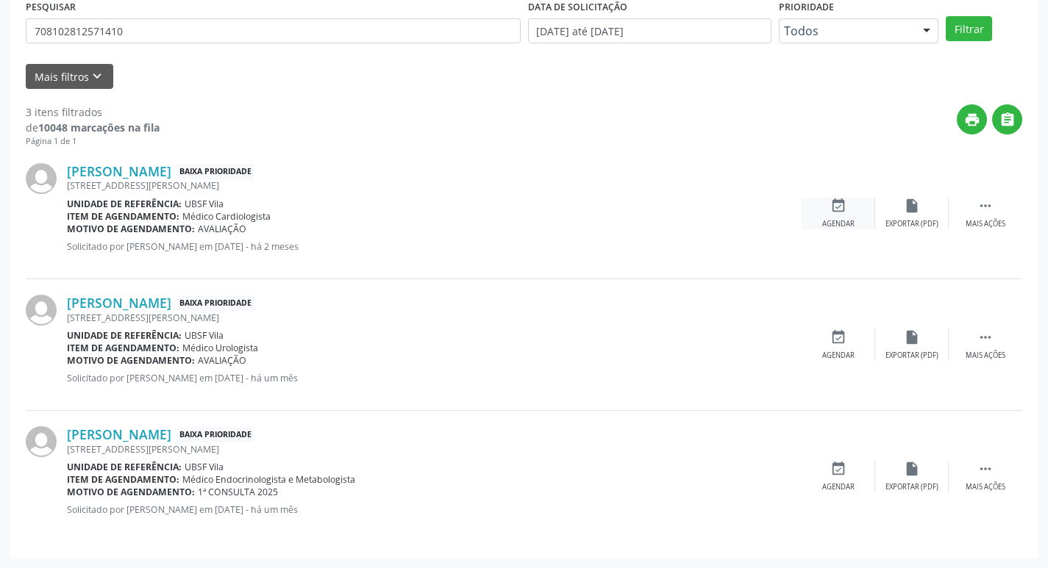
click at [839, 212] on icon "event_available" at bounding box center [838, 206] width 16 height 16
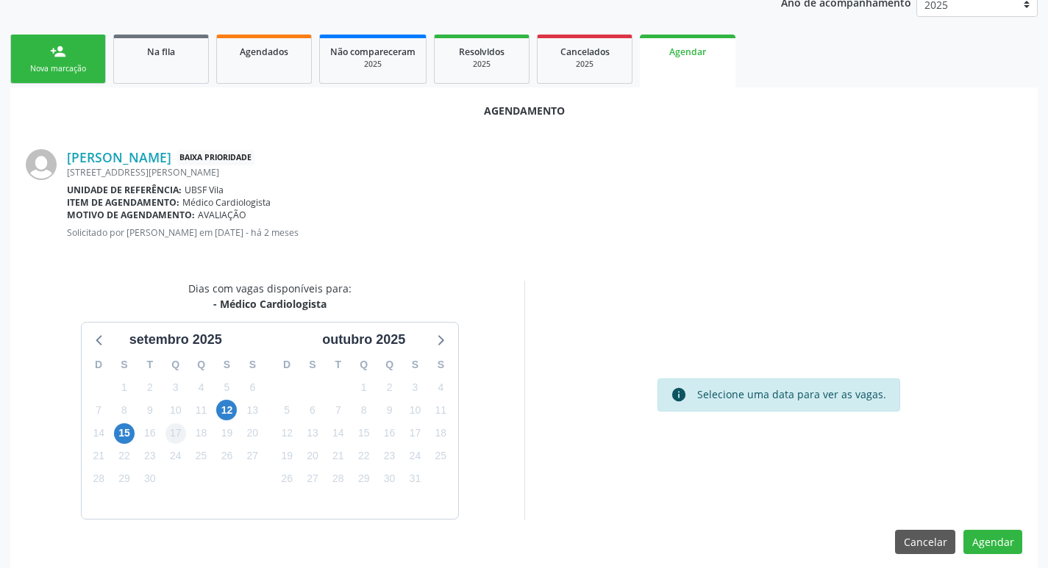
scroll to position [197, 0]
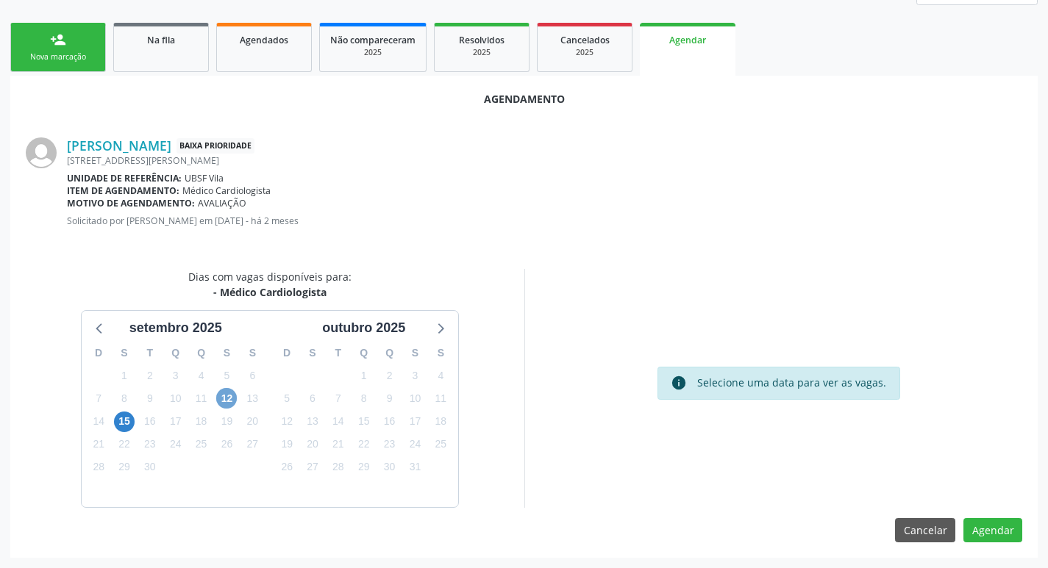
click at [228, 400] on span "12" at bounding box center [226, 398] width 21 height 21
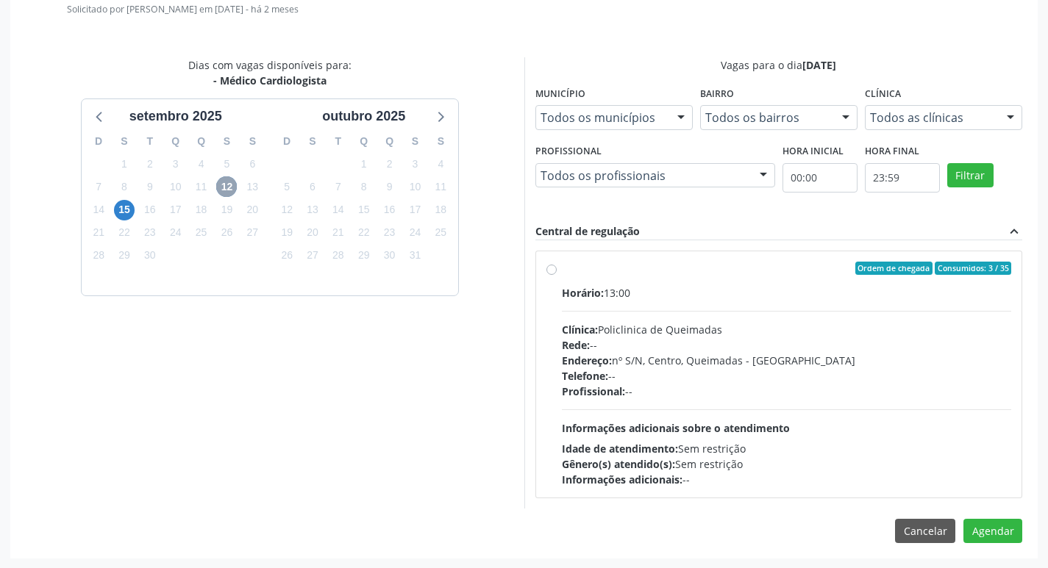
scroll to position [410, 0]
click at [645, 266] on div "Ordem de chegada Consumidos: 3 / 35" at bounding box center [787, 267] width 450 height 13
click at [557, 266] on input "Ordem de chegada Consumidos: 3 / 35 Horário: 13:00 Clínica: Policlinica de Quei…" at bounding box center [551, 267] width 10 height 13
radio input "true"
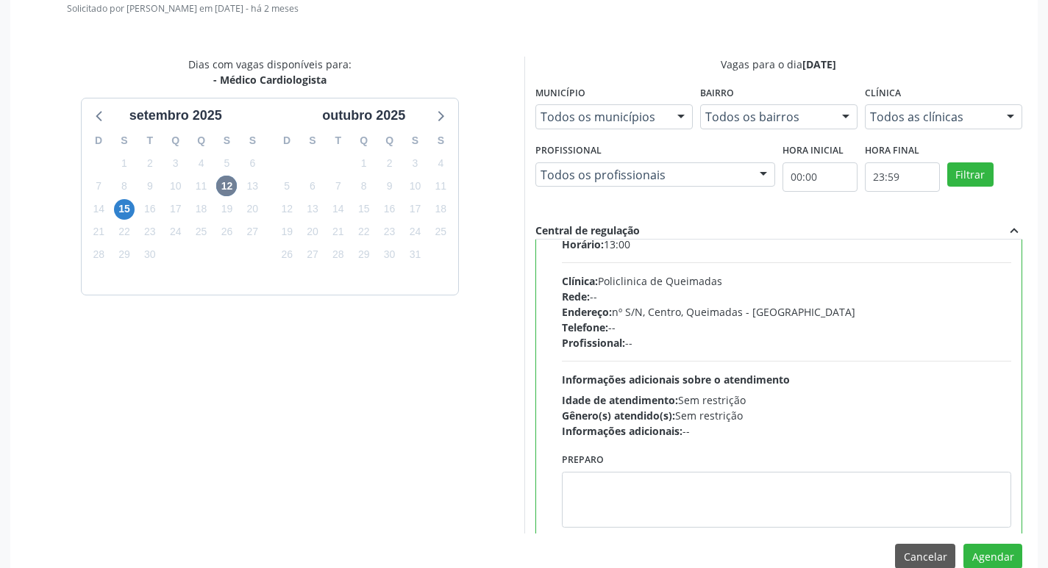
scroll to position [73, 0]
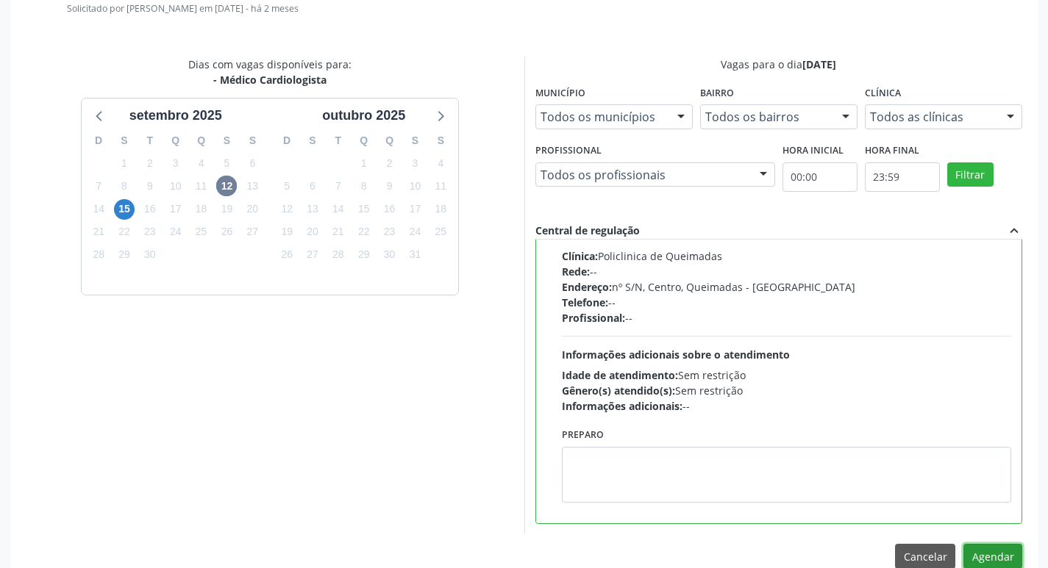
click at [975, 552] on button "Agendar" at bounding box center [992, 556] width 59 height 25
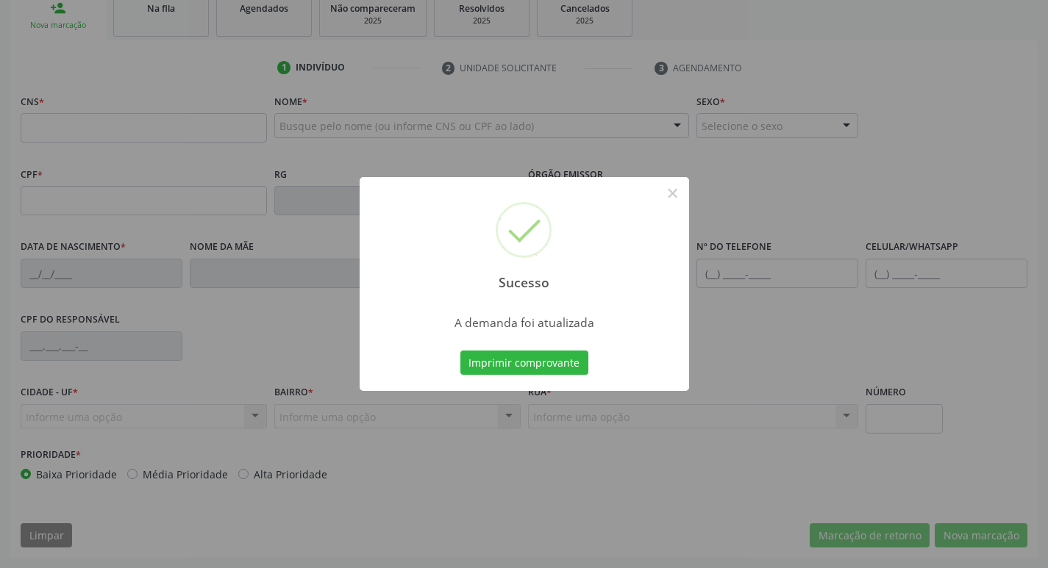
scroll to position [229, 0]
click at [543, 369] on button "Imprimir comprovante" at bounding box center [524, 363] width 128 height 25
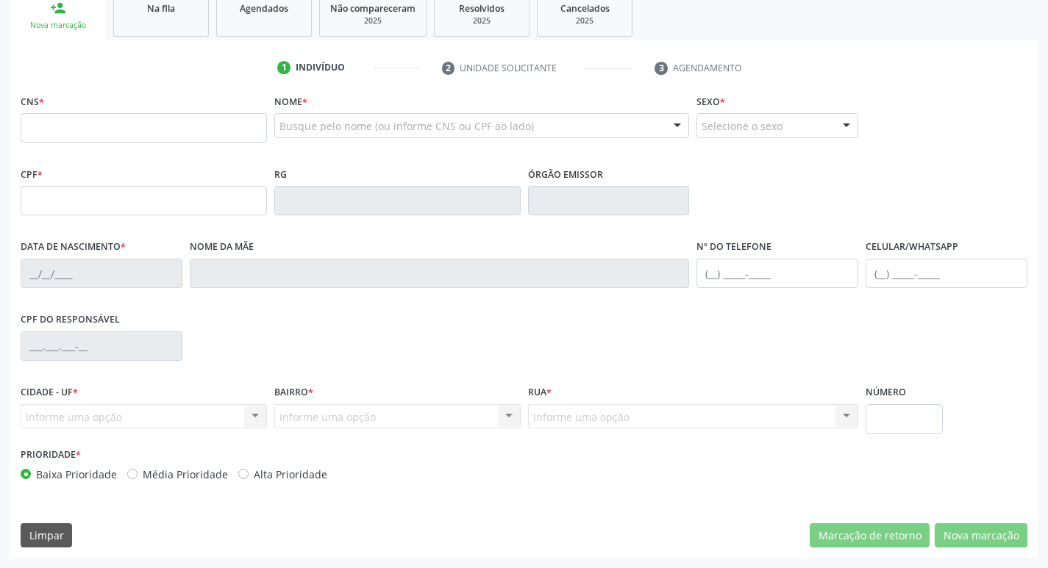
click at [185, 20] on link "Na fila" at bounding box center [161, 14] width 96 height 46
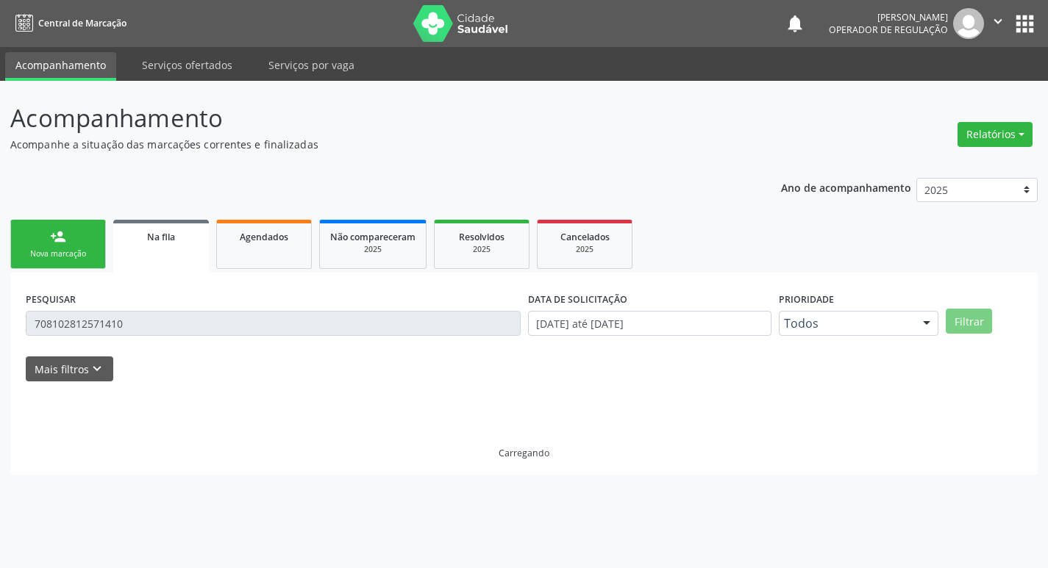
scroll to position [0, 0]
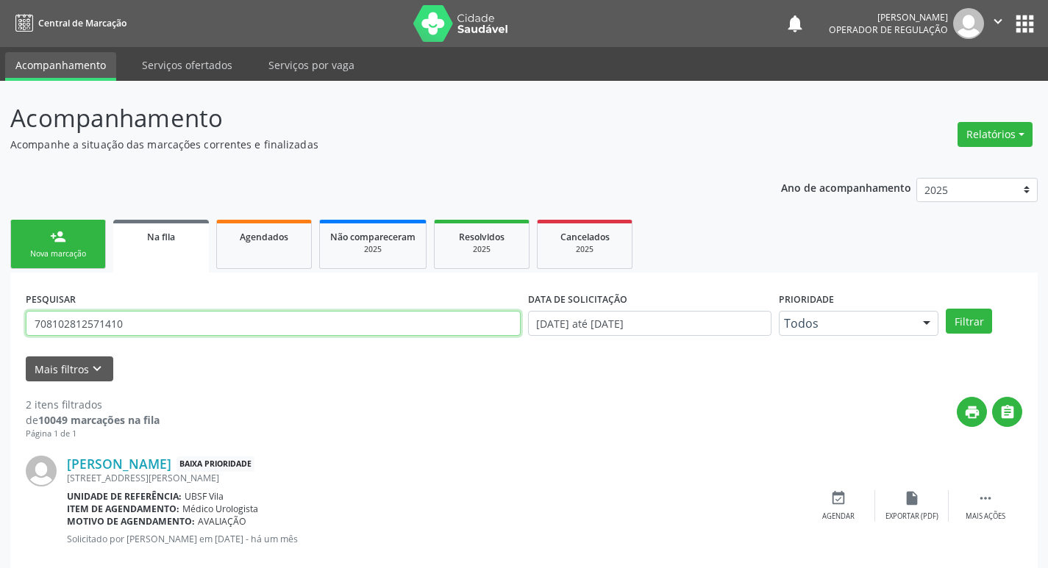
click at [167, 324] on input "708102812571410" at bounding box center [273, 323] width 495 height 25
type input "708600592202083"
click at [946, 309] on button "Filtrar" at bounding box center [969, 321] width 46 height 25
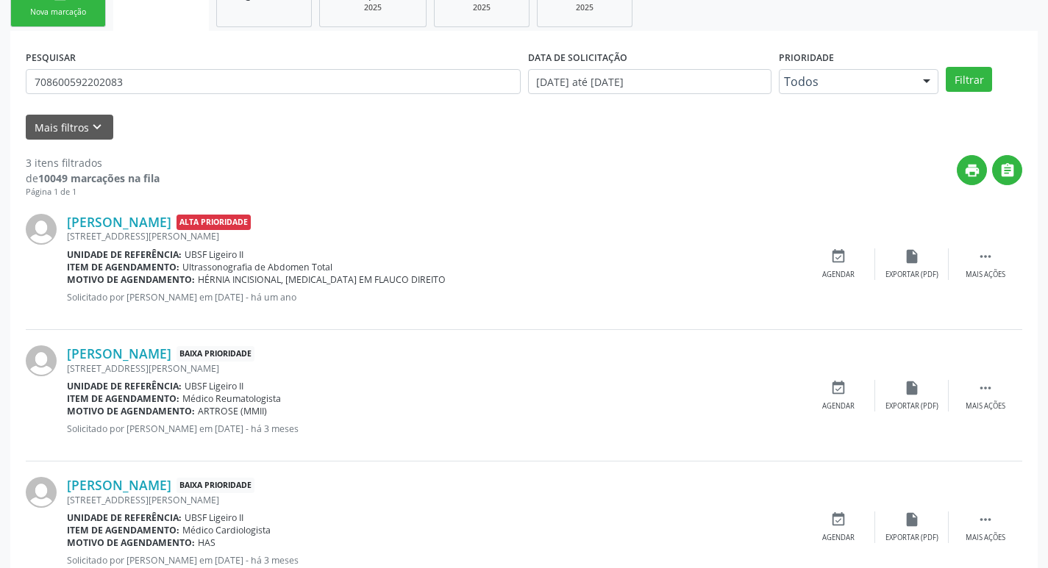
scroll to position [293, 0]
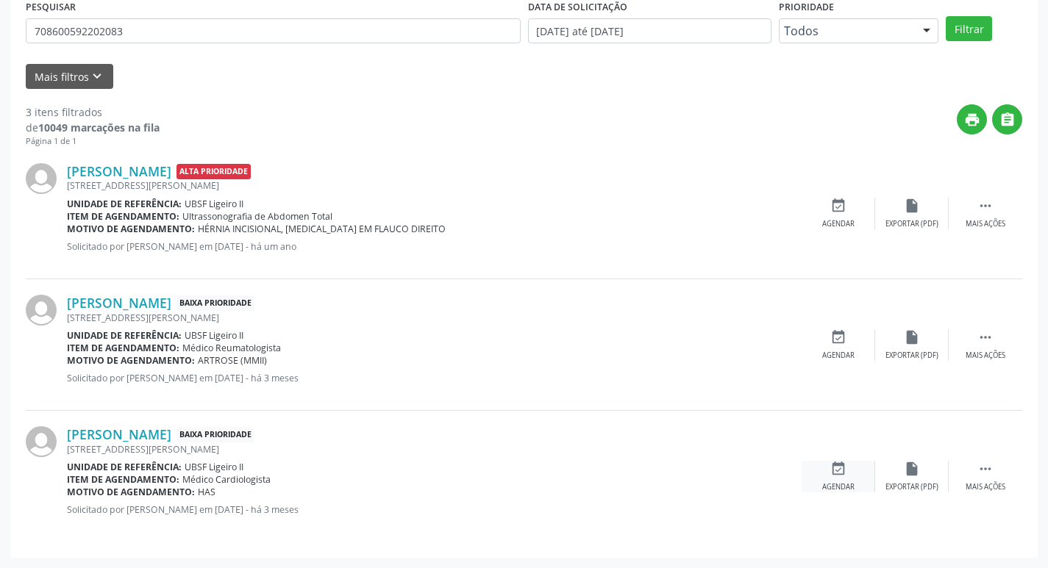
click at [832, 489] on div "Agendar" at bounding box center [838, 487] width 32 height 10
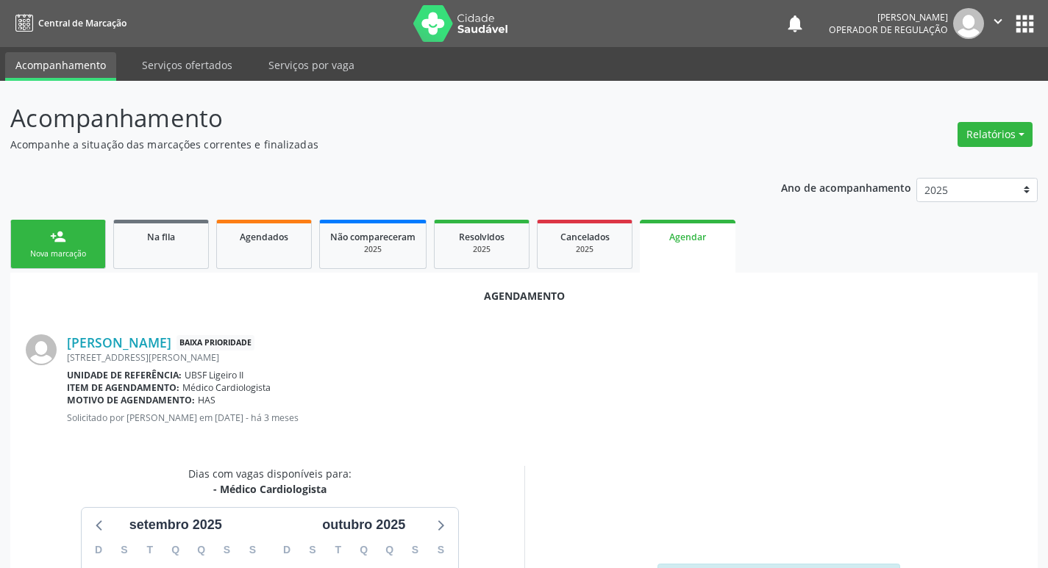
scroll to position [197, 0]
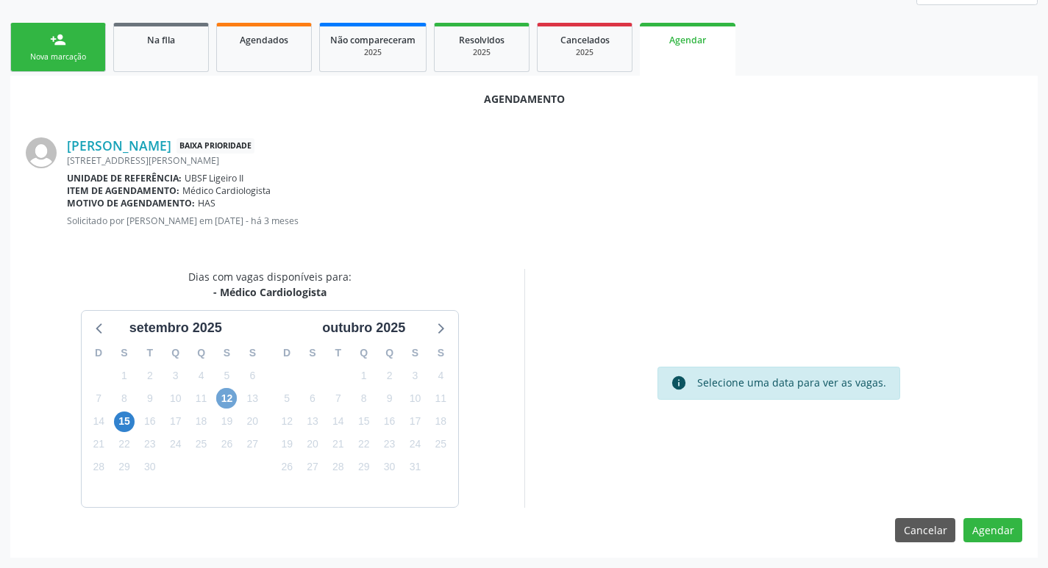
click at [230, 405] on span "12" at bounding box center [226, 398] width 21 height 21
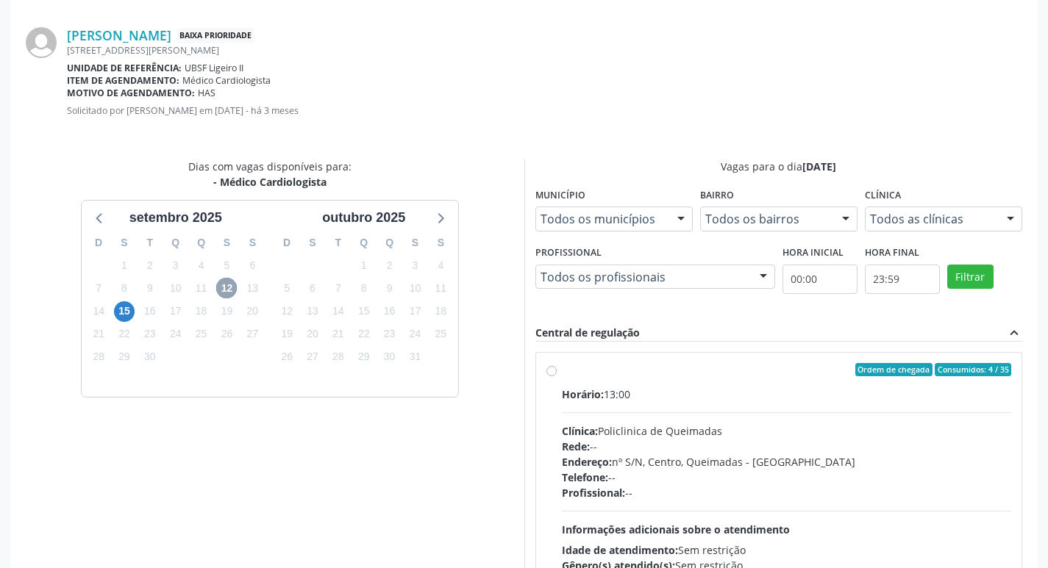
scroll to position [410, 0]
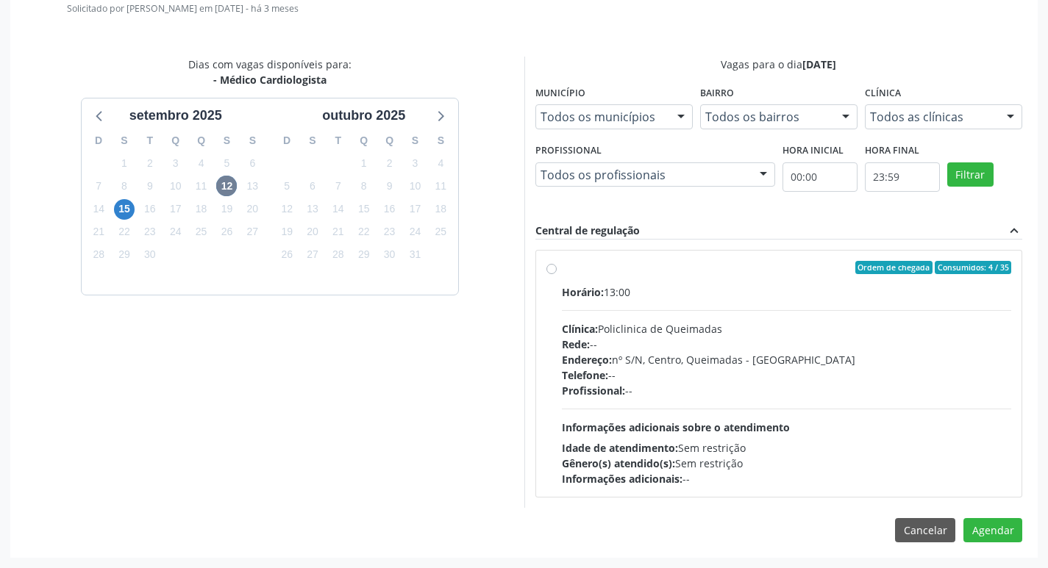
click at [750, 296] on div "Horário: 13:00" at bounding box center [787, 292] width 450 height 15
click at [557, 274] on input "Ordem de chegada Consumidos: 4 / 35 Horário: 13:00 Clínica: Policlinica de Quei…" at bounding box center [551, 267] width 10 height 13
radio input "true"
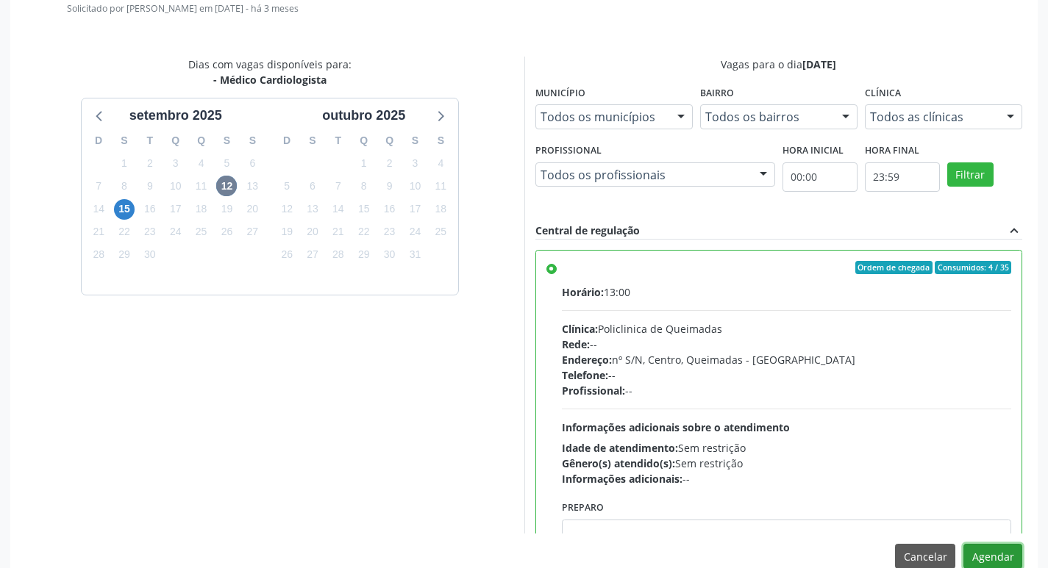
click at [980, 551] on button "Agendar" at bounding box center [992, 556] width 59 height 25
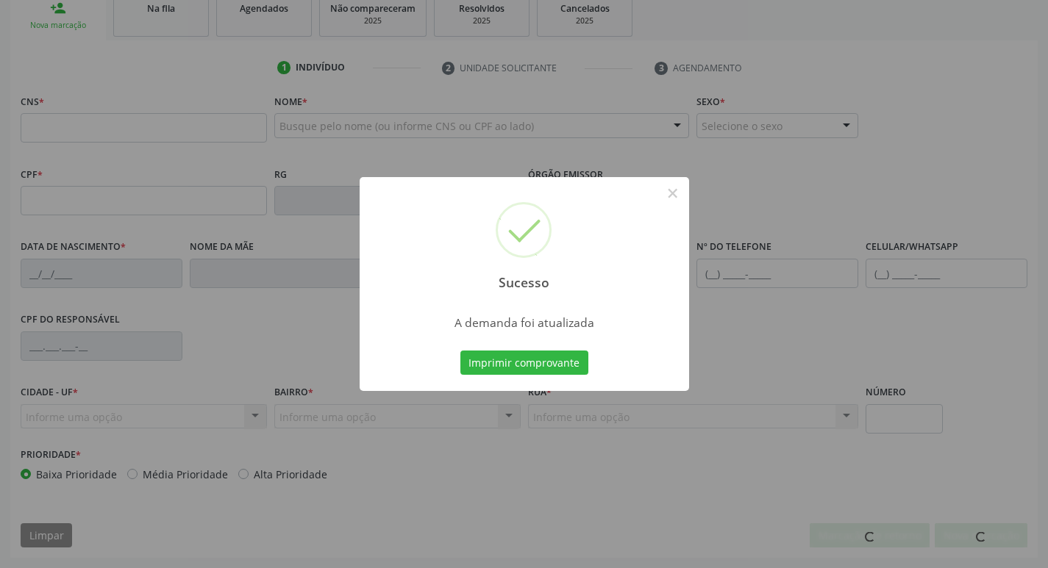
scroll to position [229, 0]
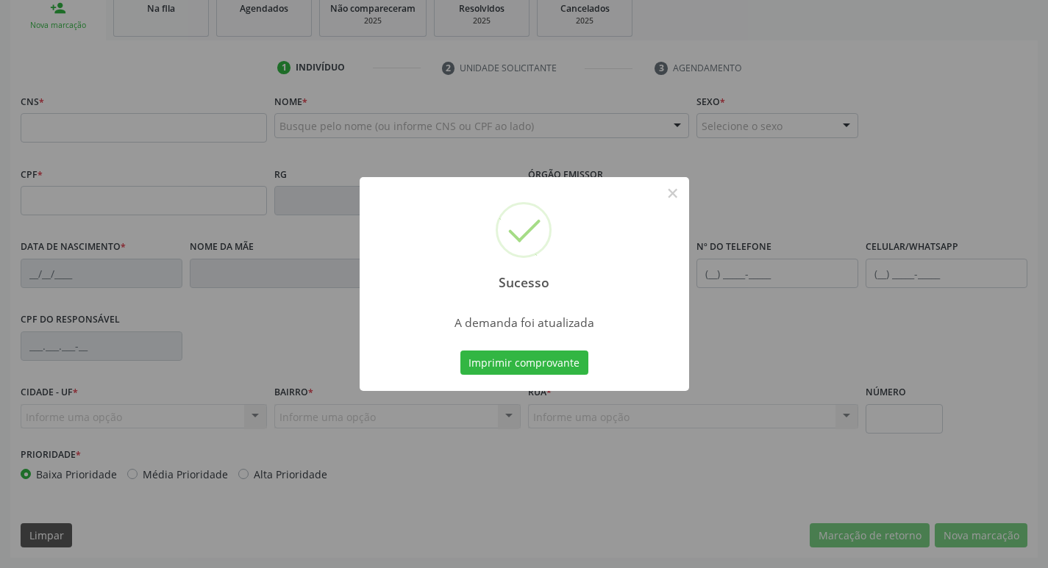
click at [550, 377] on div "Imprimir comprovante Cancel" at bounding box center [524, 363] width 135 height 31
click at [551, 366] on button "Imprimir comprovante" at bounding box center [524, 363] width 128 height 25
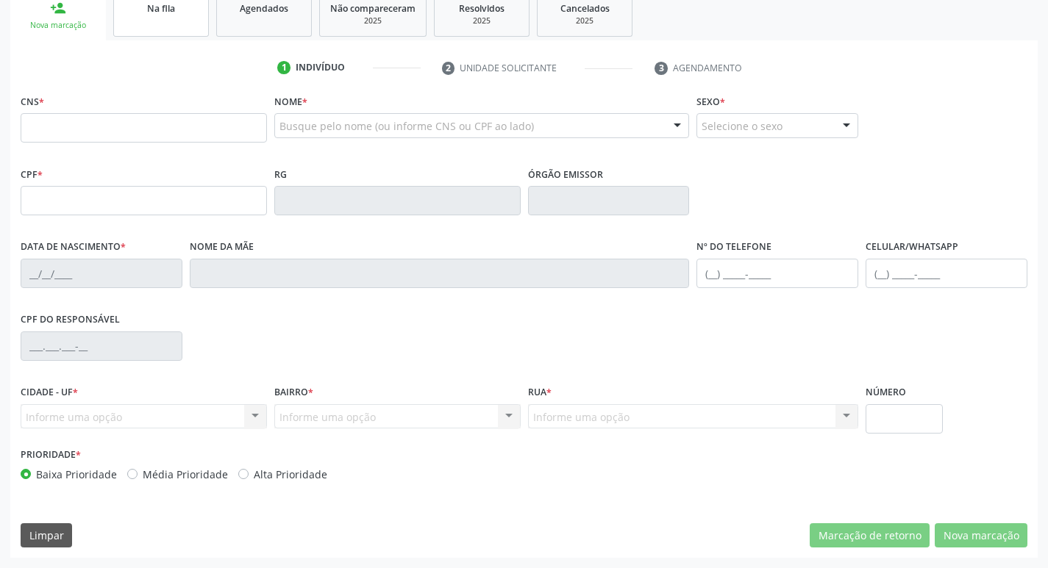
click at [176, 23] on link "Na fila" at bounding box center [161, 14] width 96 height 46
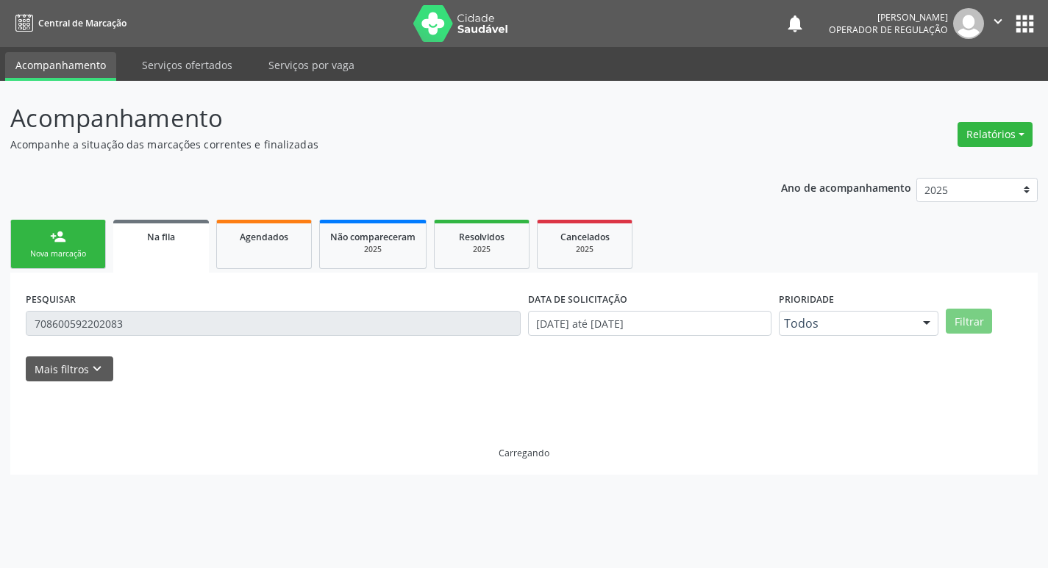
scroll to position [0, 0]
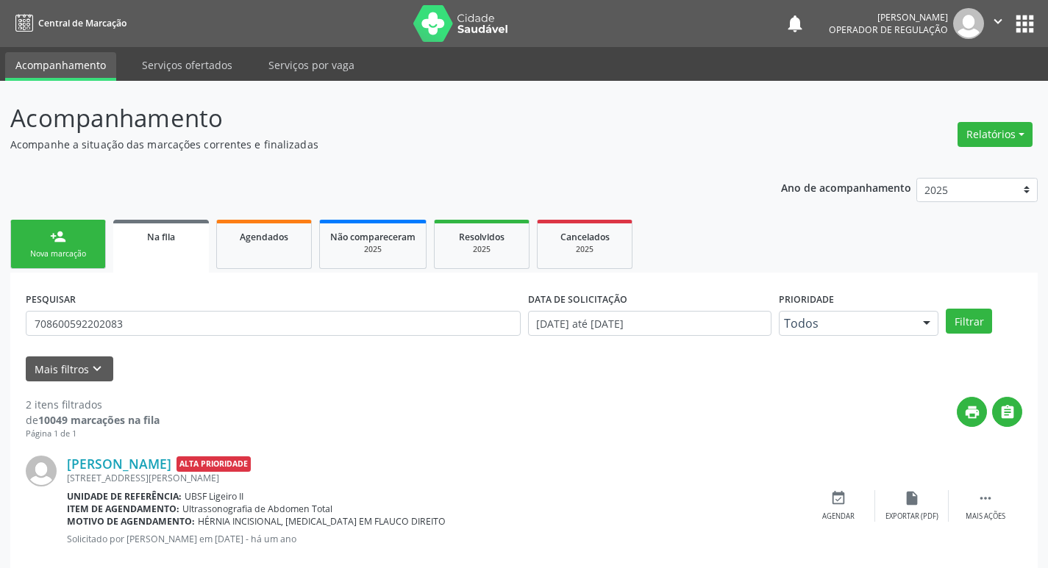
click at [163, 346] on form "PESQUISAR 708600592202083 DATA DE SOLICITAÇÃO 01/01/2021 até 01/09/2025 Priorid…" at bounding box center [524, 334] width 997 height 93
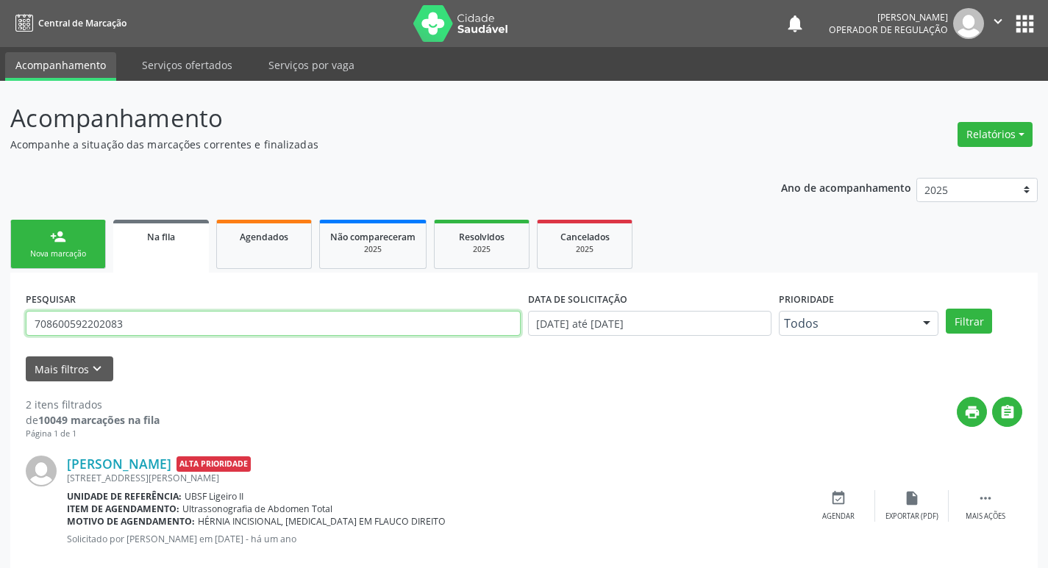
click at [163, 324] on input "708600592202083" at bounding box center [273, 323] width 495 height 25
type input "700003125081208"
click at [946, 309] on button "Filtrar" at bounding box center [969, 321] width 46 height 25
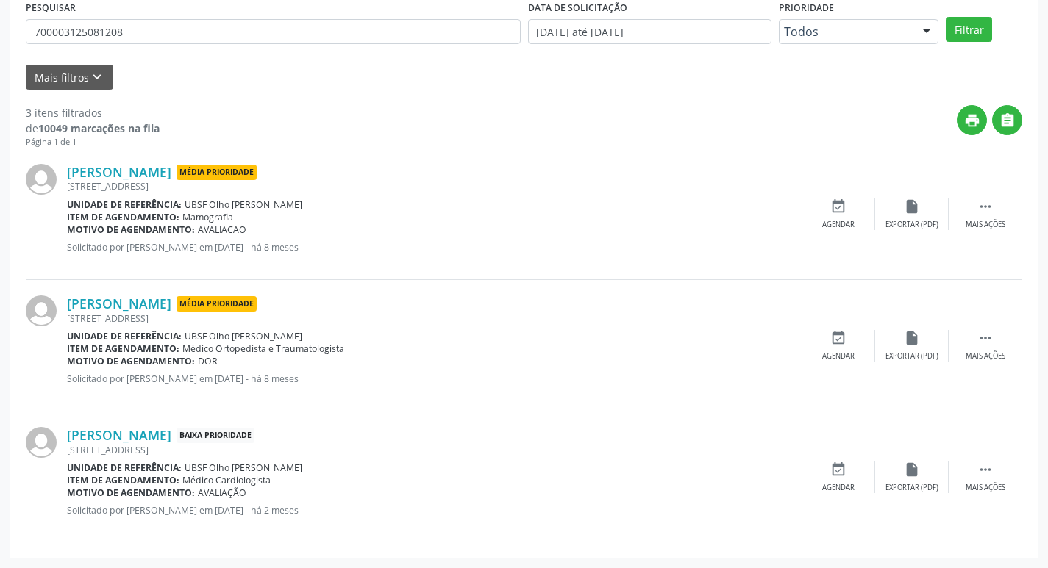
scroll to position [293, 0]
click at [838, 480] on div "event_available Agendar" at bounding box center [839, 477] width 74 height 32
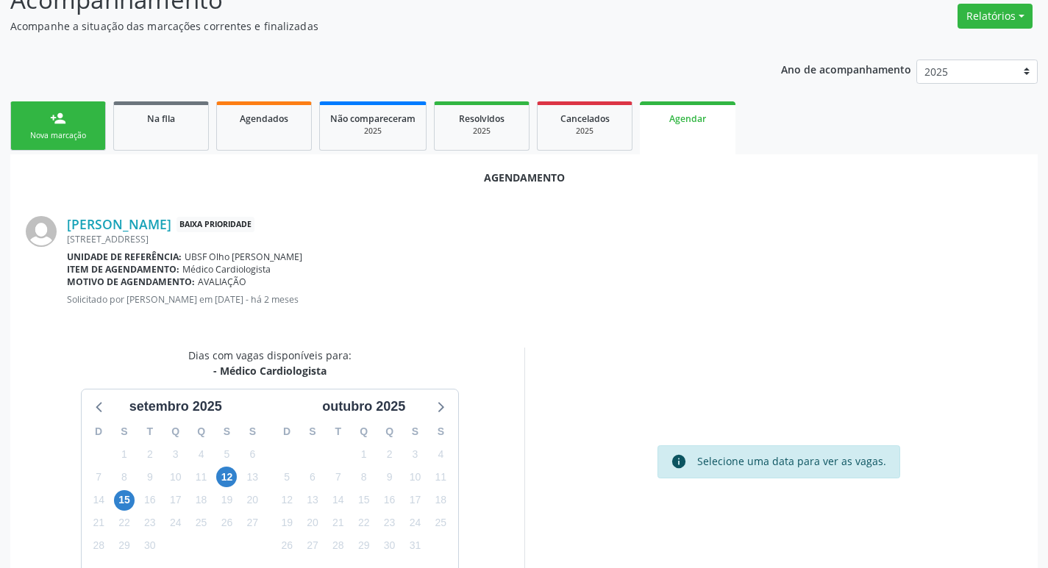
scroll to position [197, 0]
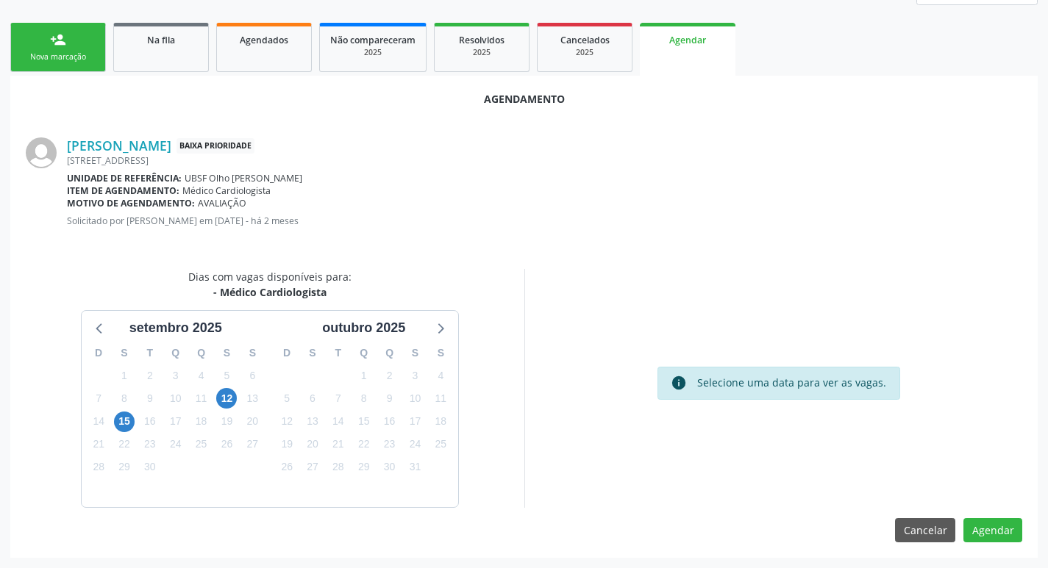
click at [237, 399] on div "12" at bounding box center [226, 399] width 21 height 23
click at [232, 398] on span "12" at bounding box center [226, 398] width 21 height 21
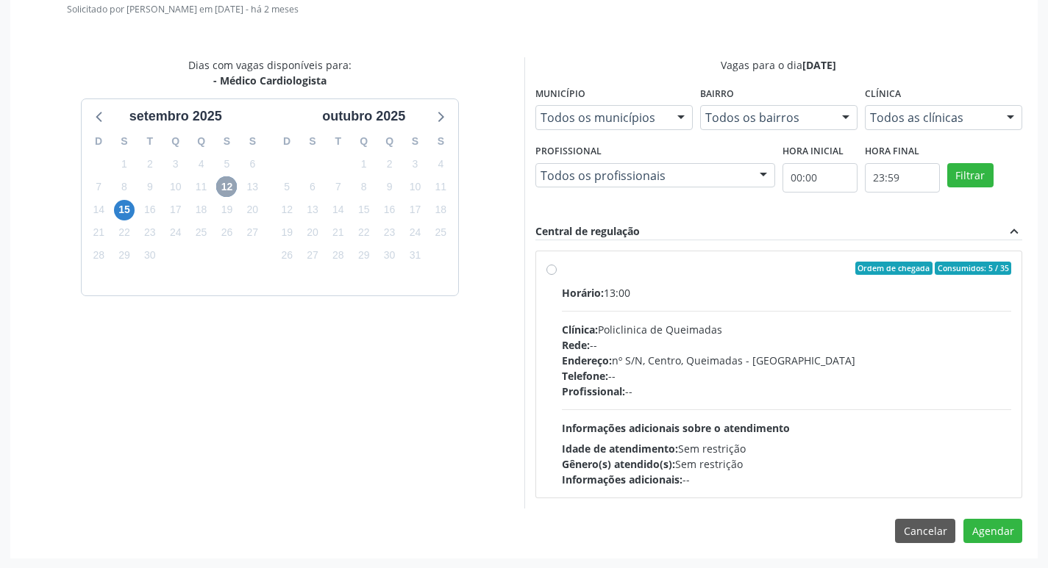
scroll to position [410, 0]
click at [663, 267] on div "Ordem de chegada Consumidos: 5 / 35" at bounding box center [787, 267] width 450 height 13
click at [557, 267] on input "Ordem de chegada Consumidos: 5 / 35 Horário: 13:00 Clínica: Policlinica de Quei…" at bounding box center [551, 267] width 10 height 13
radio input "true"
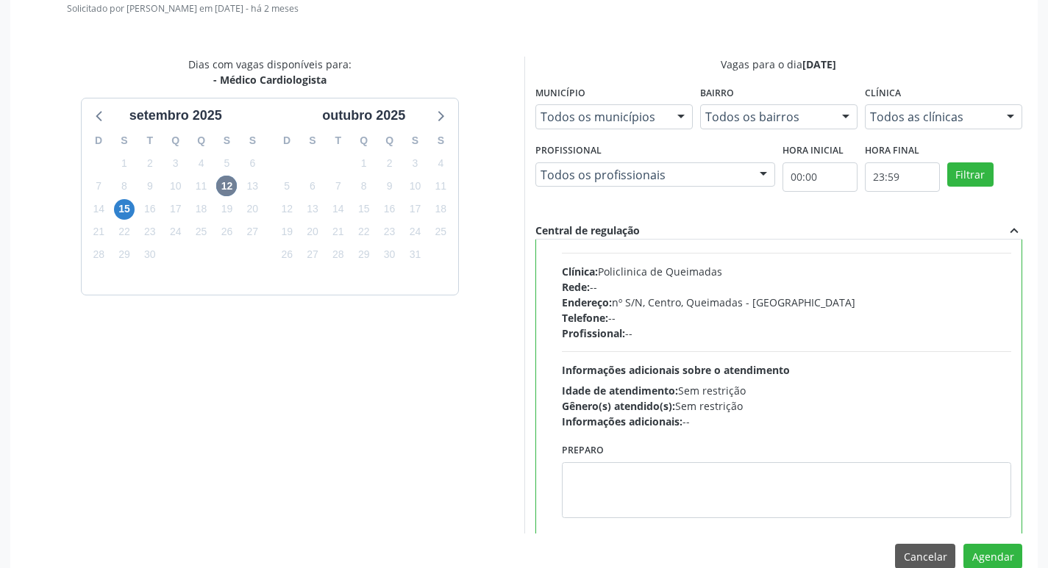
scroll to position [73, 0]
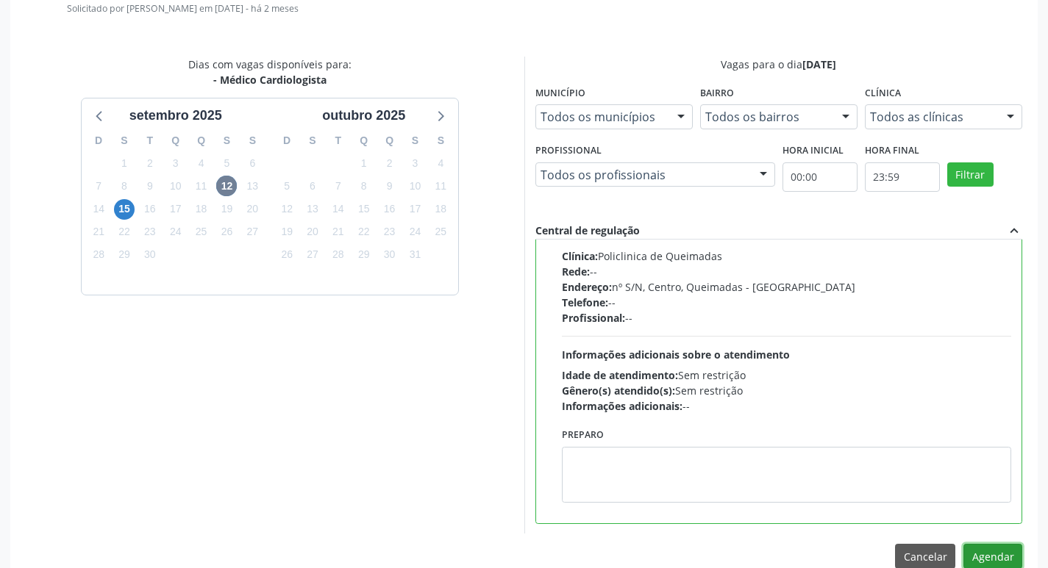
click at [989, 559] on button "Agendar" at bounding box center [992, 556] width 59 height 25
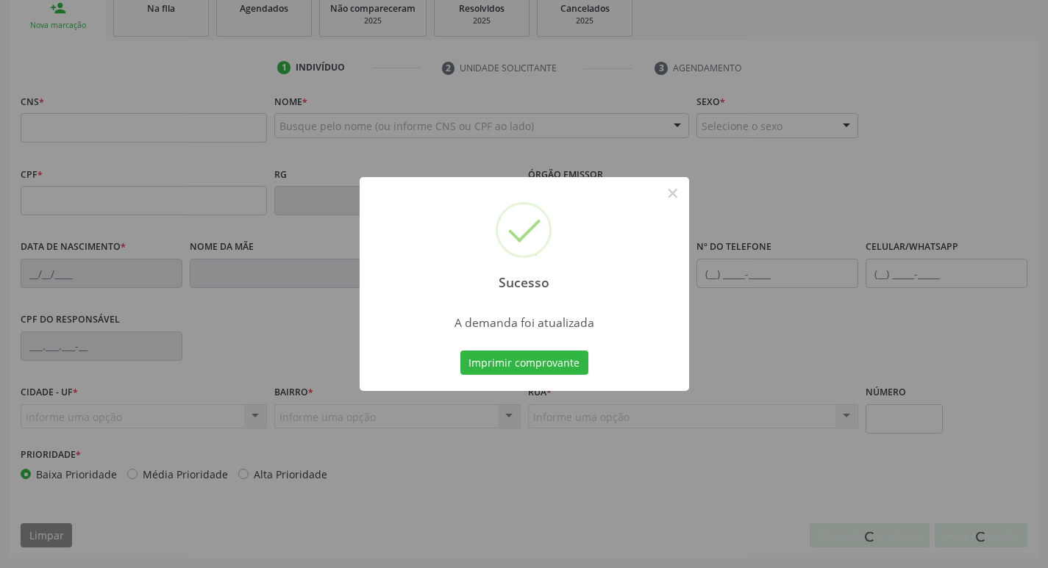
scroll to position [229, 0]
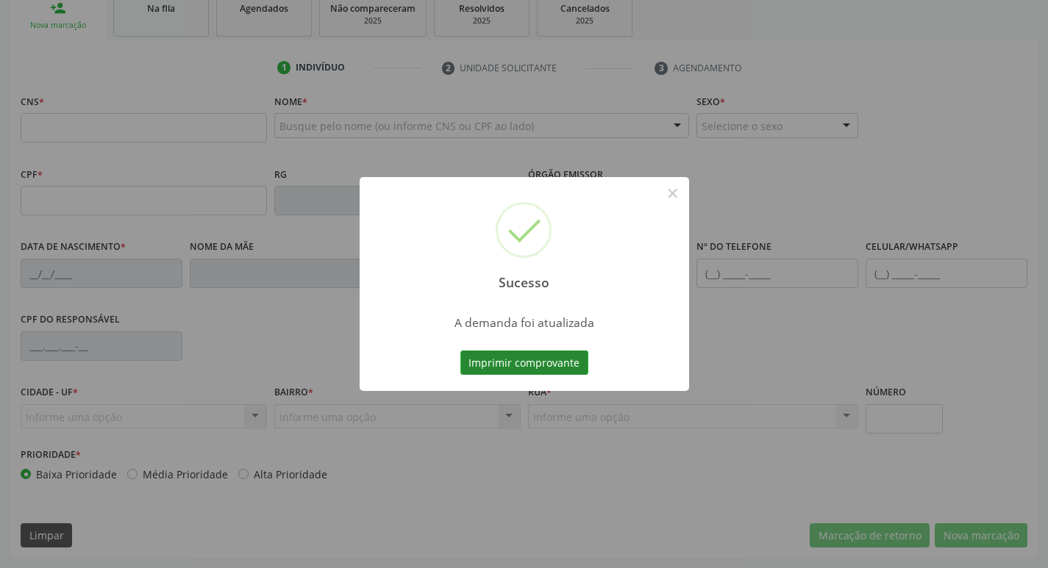
click at [487, 372] on button "Imprimir comprovante" at bounding box center [524, 363] width 128 height 25
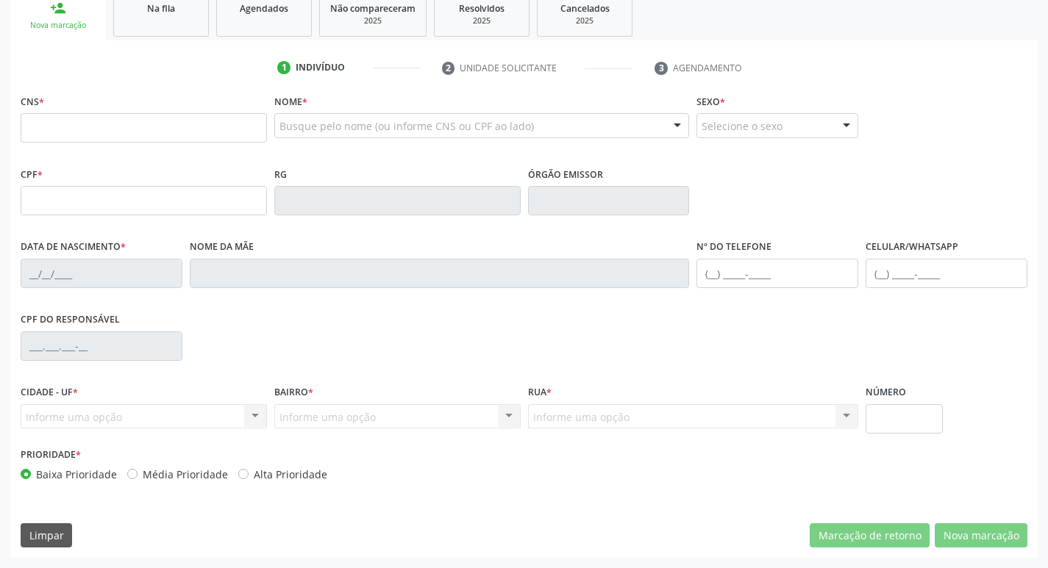
click at [127, 9] on div "Na fila" at bounding box center [161, 7] width 74 height 15
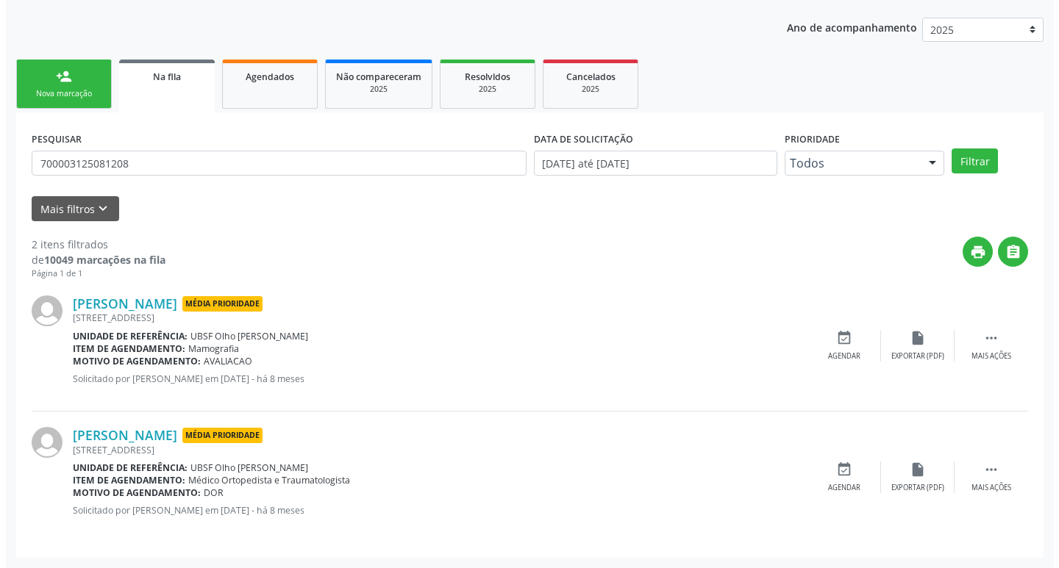
scroll to position [0, 0]
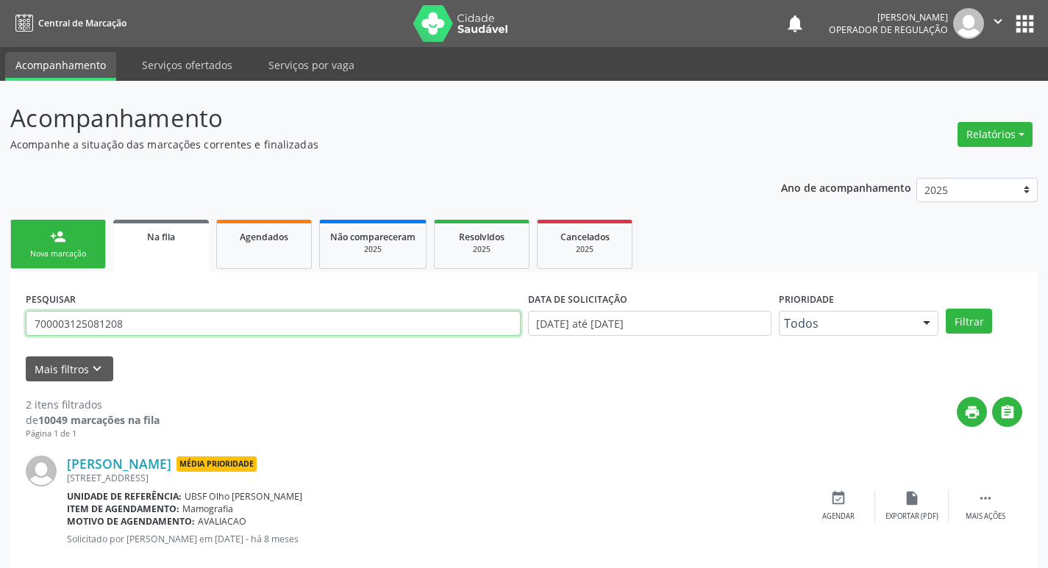
click at [166, 318] on input "700003125081208" at bounding box center [273, 323] width 495 height 25
type input "706206562404969"
click at [946, 309] on button "Filtrar" at bounding box center [969, 321] width 46 height 25
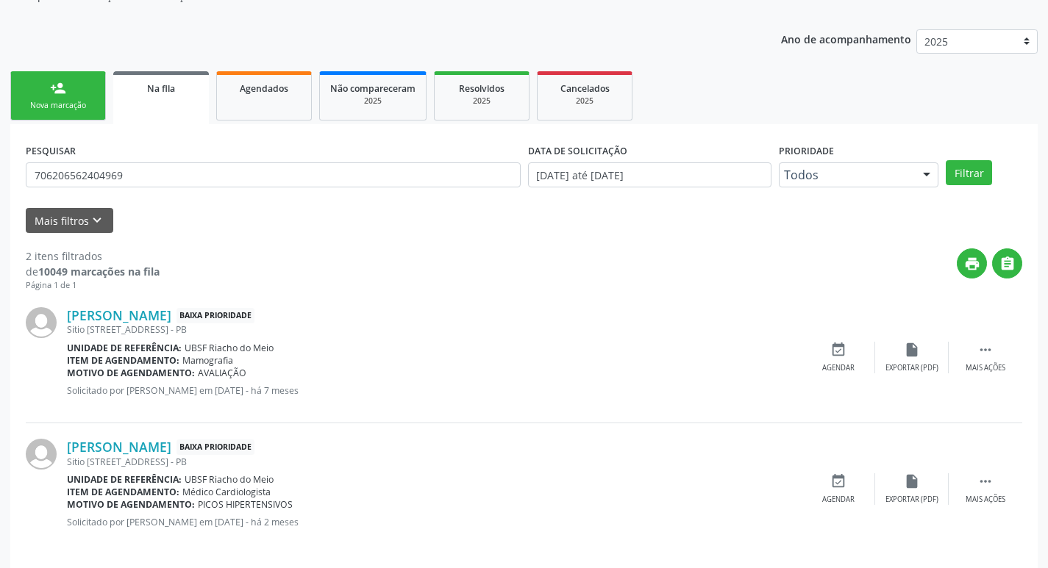
scroll to position [160, 0]
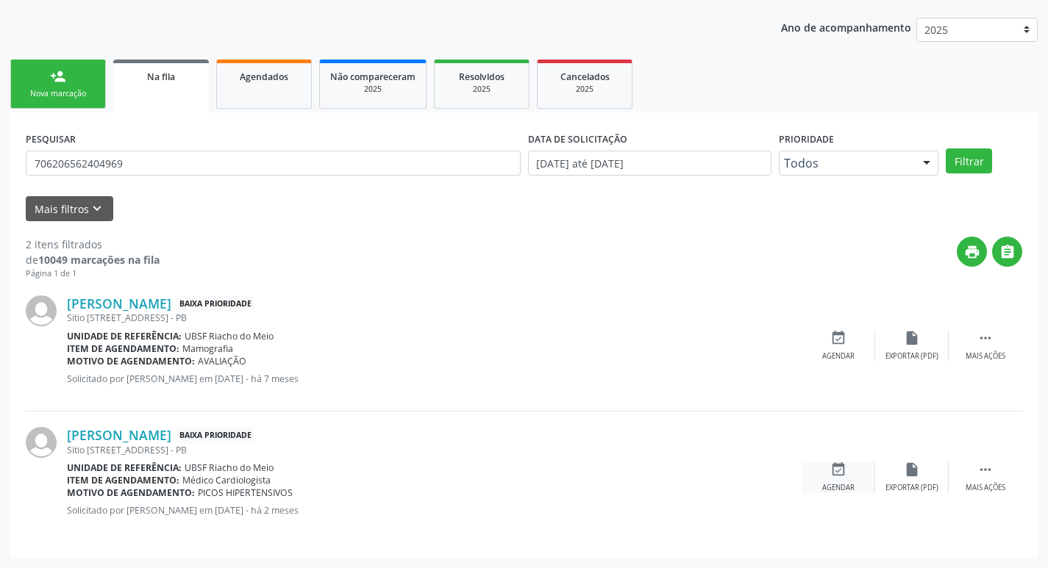
click at [838, 485] on div "Agendar" at bounding box center [838, 488] width 32 height 10
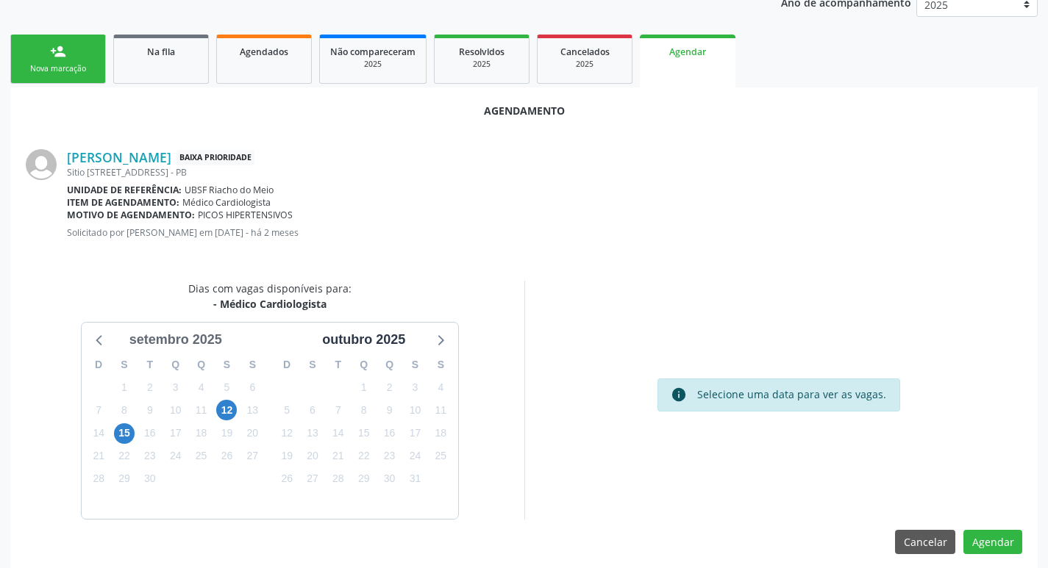
scroll to position [197, 0]
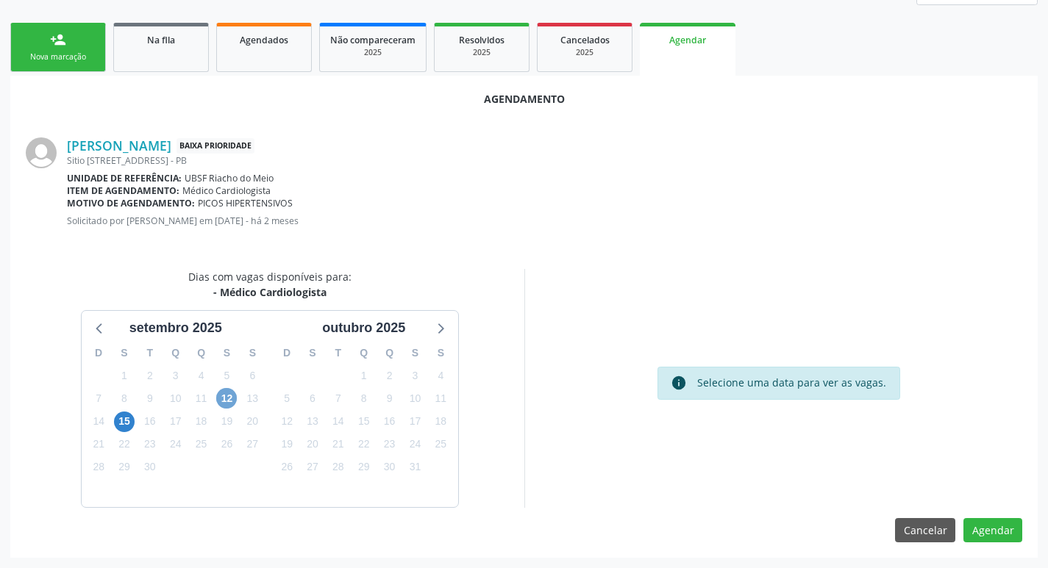
click at [227, 391] on span "12" at bounding box center [226, 398] width 21 height 21
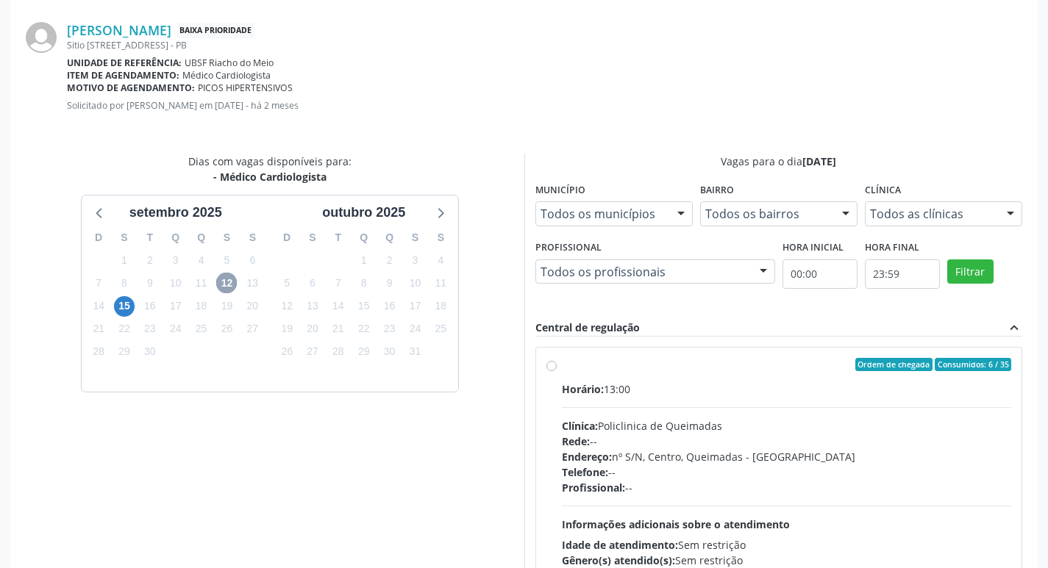
scroll to position [410, 0]
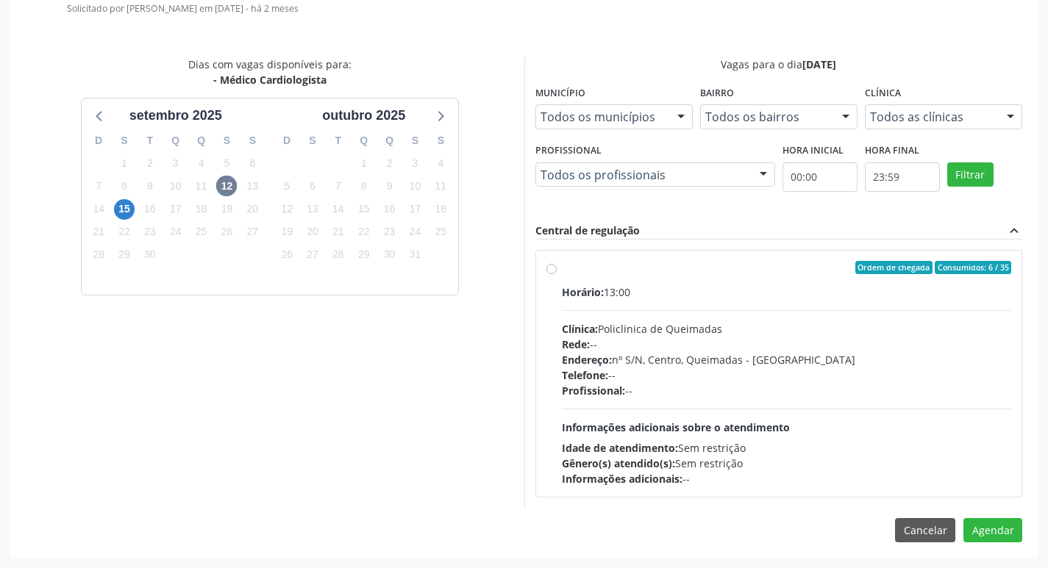
click at [805, 285] on div "Horário: 13:00" at bounding box center [787, 292] width 450 height 15
click at [557, 274] on input "Ordem de chegada Consumidos: 6 / 35 Horário: 13:00 Clínica: Policlinica de Quei…" at bounding box center [551, 267] width 10 height 13
radio input "true"
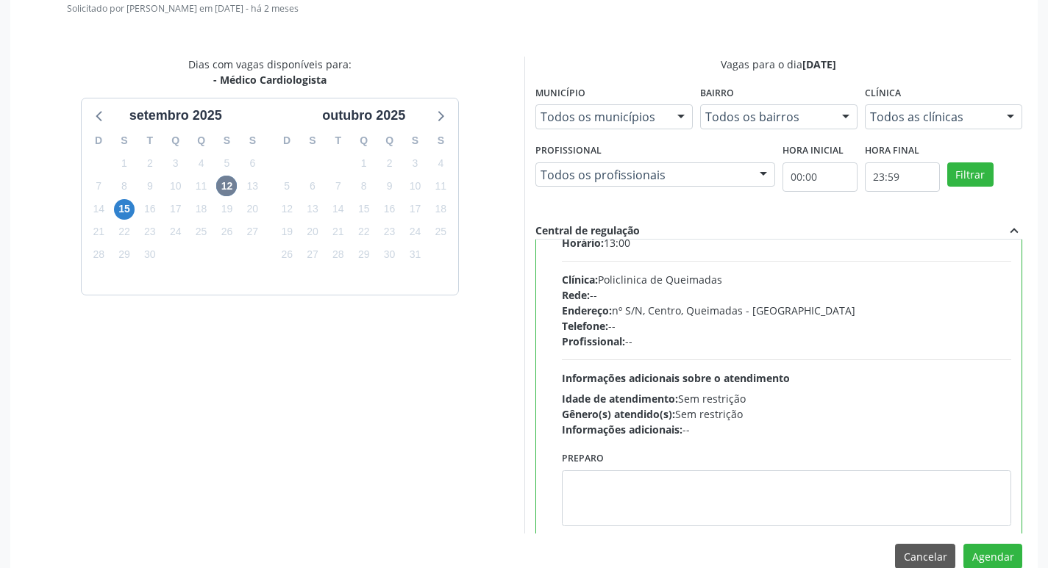
scroll to position [73, 0]
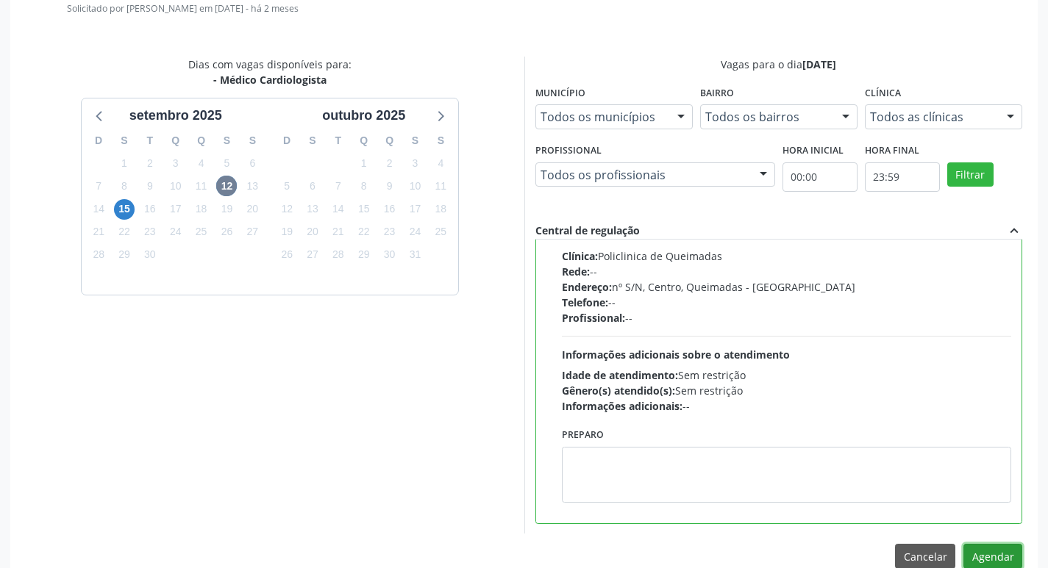
click at [991, 546] on button "Agendar" at bounding box center [992, 556] width 59 height 25
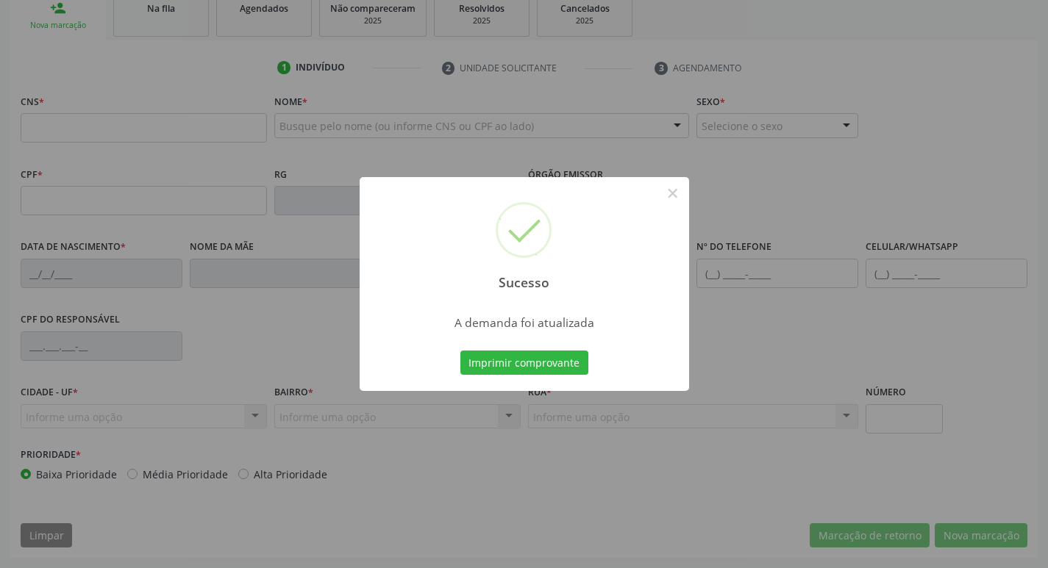
scroll to position [229, 0]
click at [547, 369] on button "Imprimir comprovante" at bounding box center [524, 363] width 128 height 25
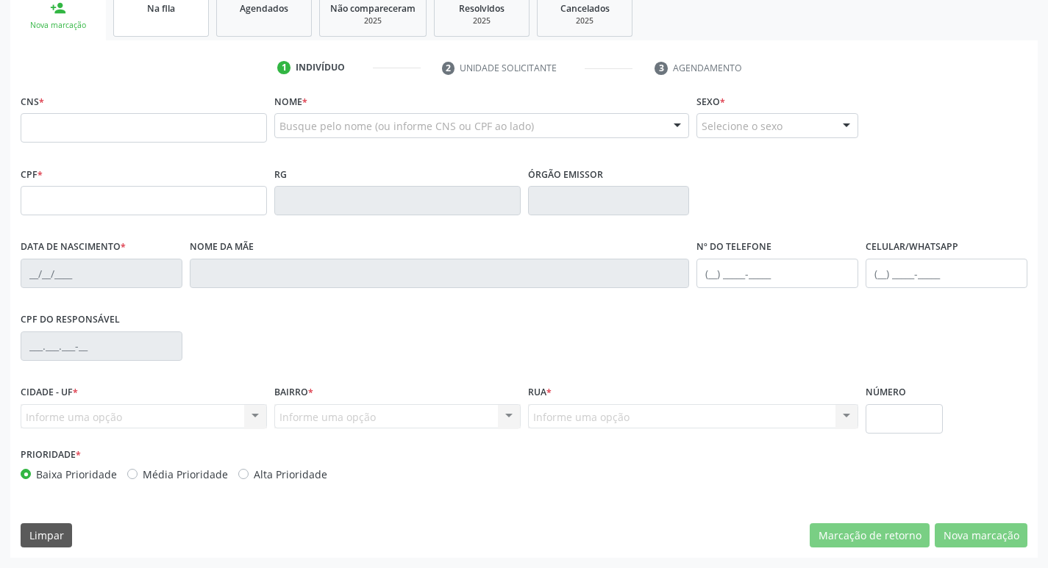
click at [125, 19] on link "Na fila" at bounding box center [161, 14] width 96 height 46
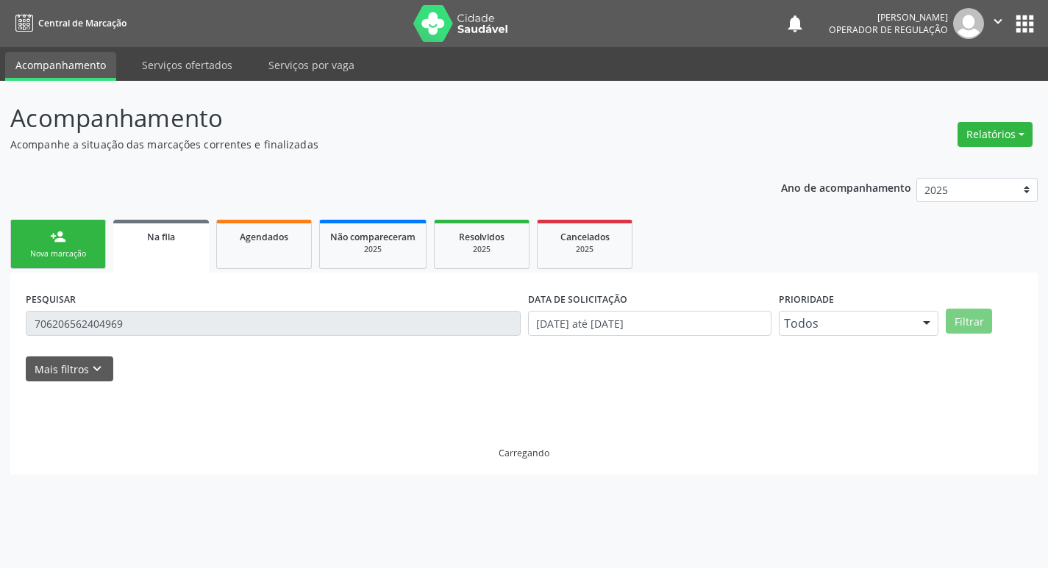
scroll to position [0, 0]
click at [263, 345] on div "PESQUISAR 706206562404969" at bounding box center [275, 316] width 507 height 57
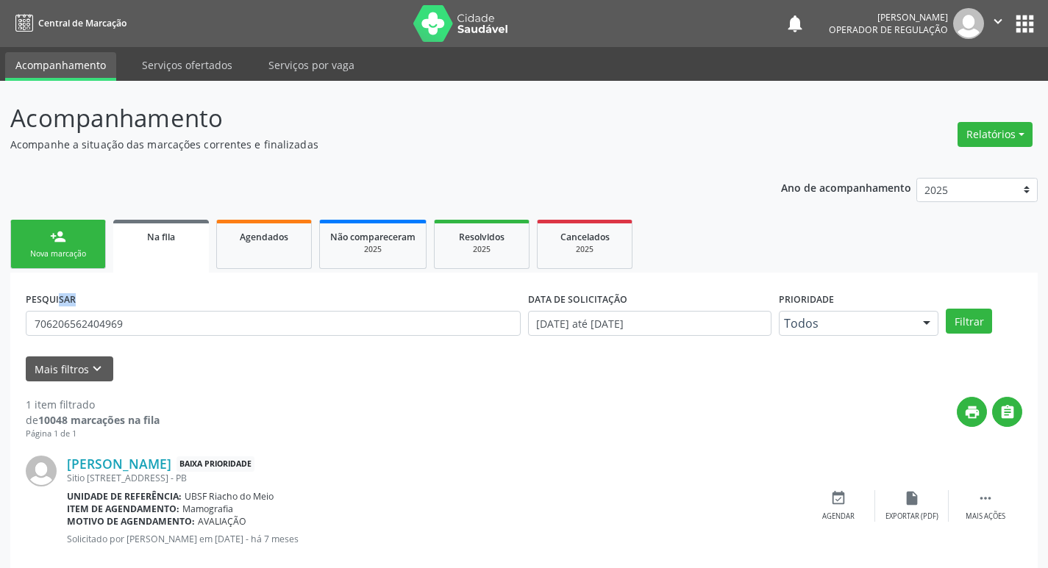
click at [263, 345] on div "PESQUISAR 706206562404969" at bounding box center [273, 316] width 502 height 57
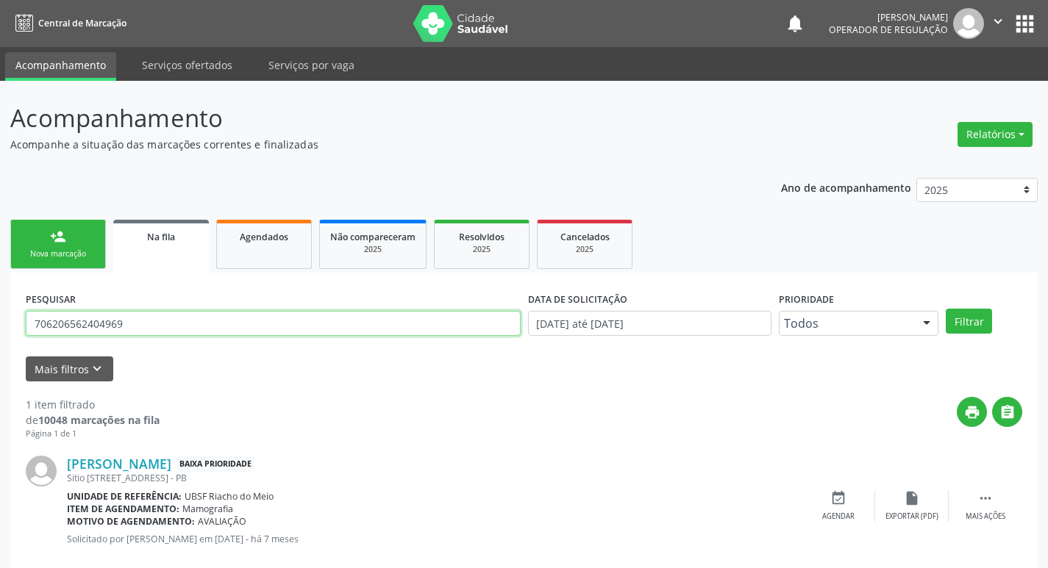
click at [253, 313] on input "706206562404969" at bounding box center [273, 323] width 495 height 25
type input "7"
type input "700003538800205"
click at [946, 309] on button "Filtrar" at bounding box center [969, 321] width 46 height 25
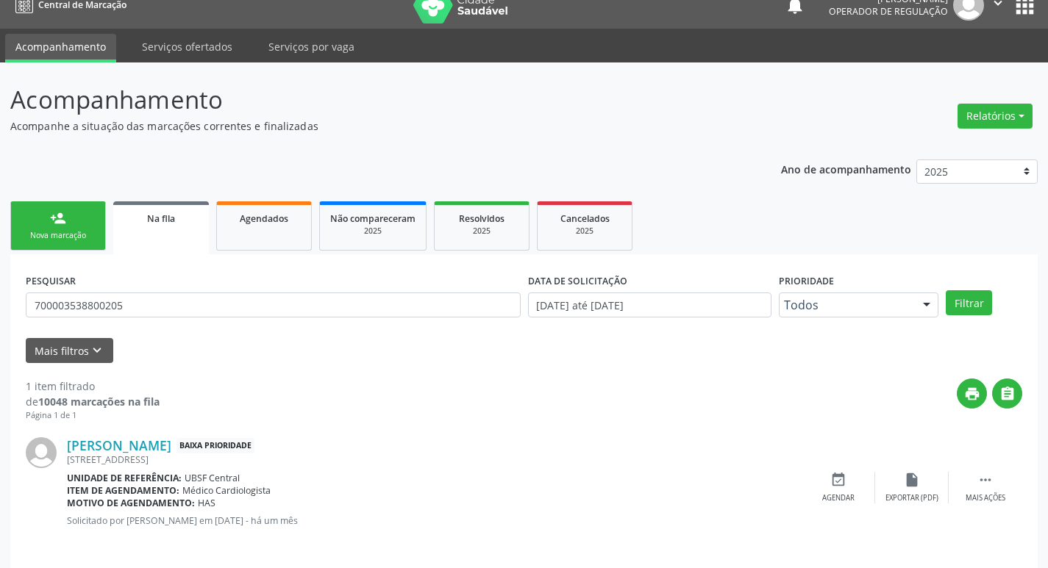
scroll to position [29, 0]
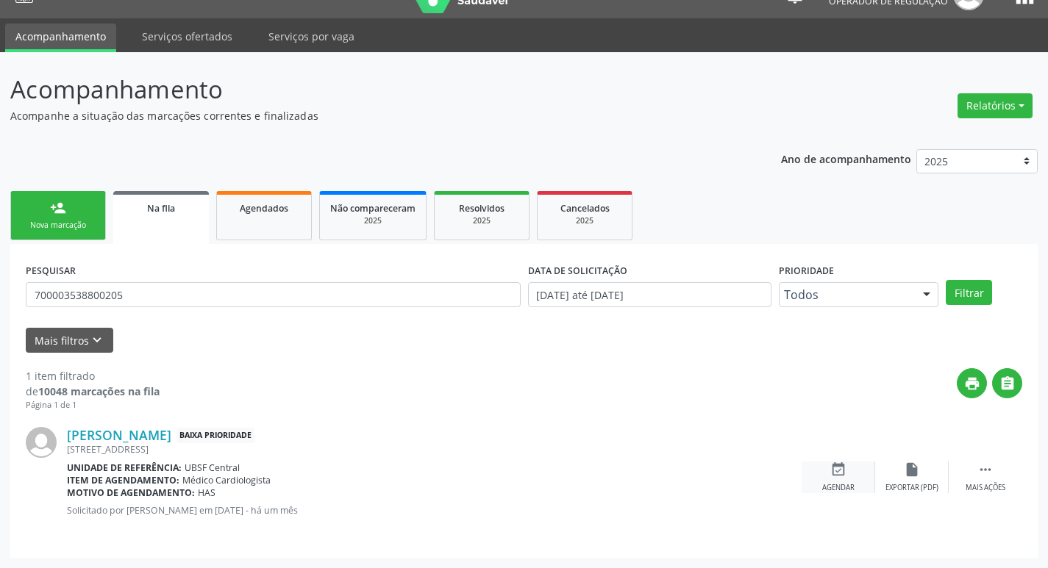
click at [842, 480] on div "event_available Agendar" at bounding box center [839, 478] width 74 height 32
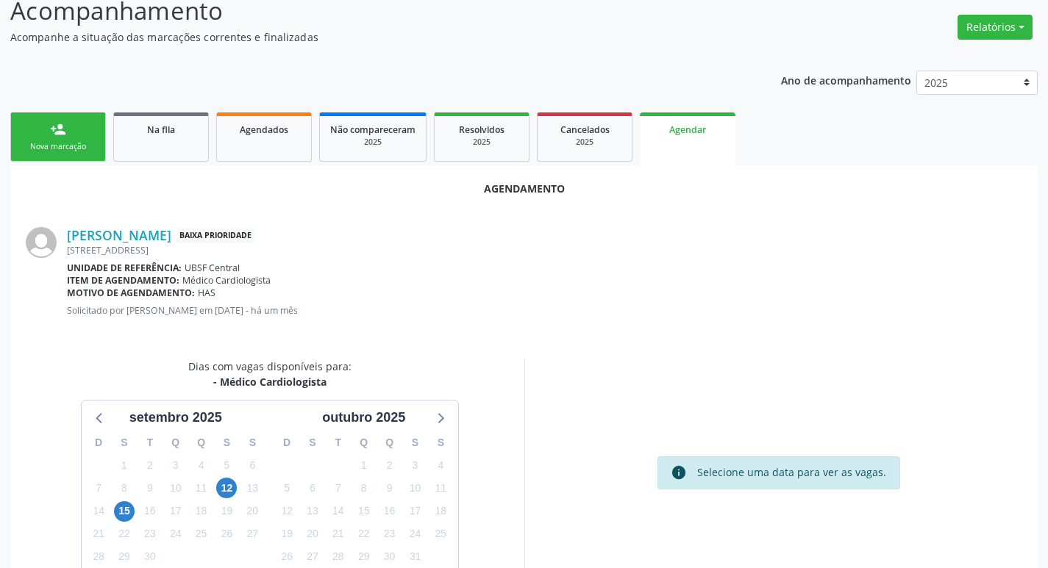
scroll to position [197, 0]
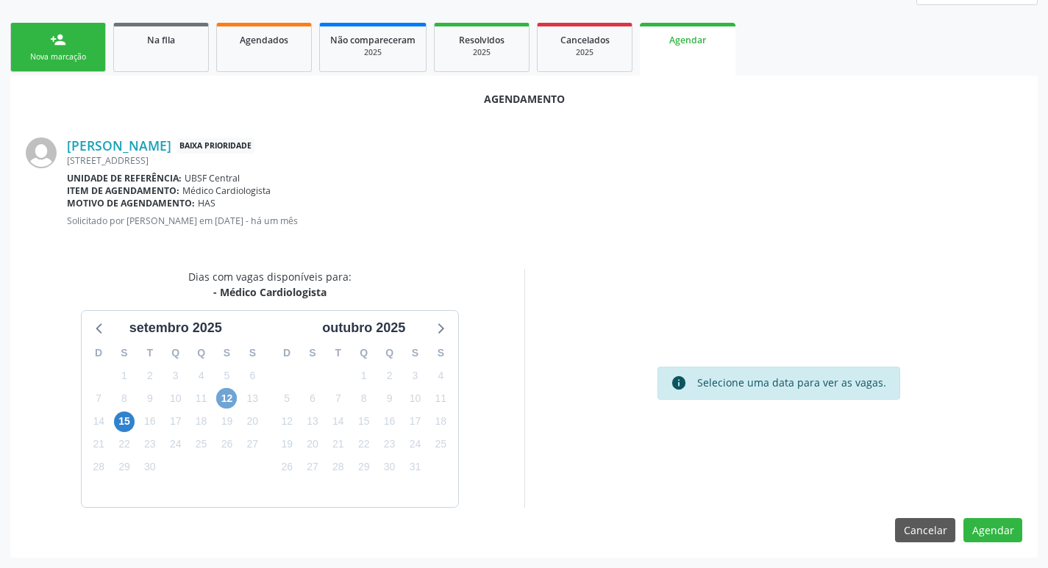
click at [229, 400] on span "12" at bounding box center [226, 398] width 21 height 21
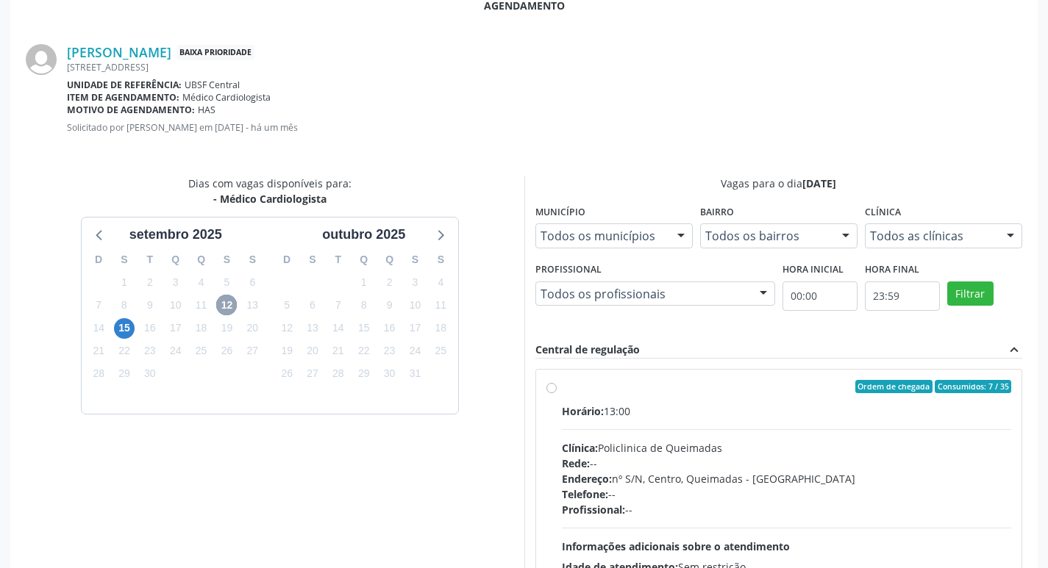
scroll to position [410, 0]
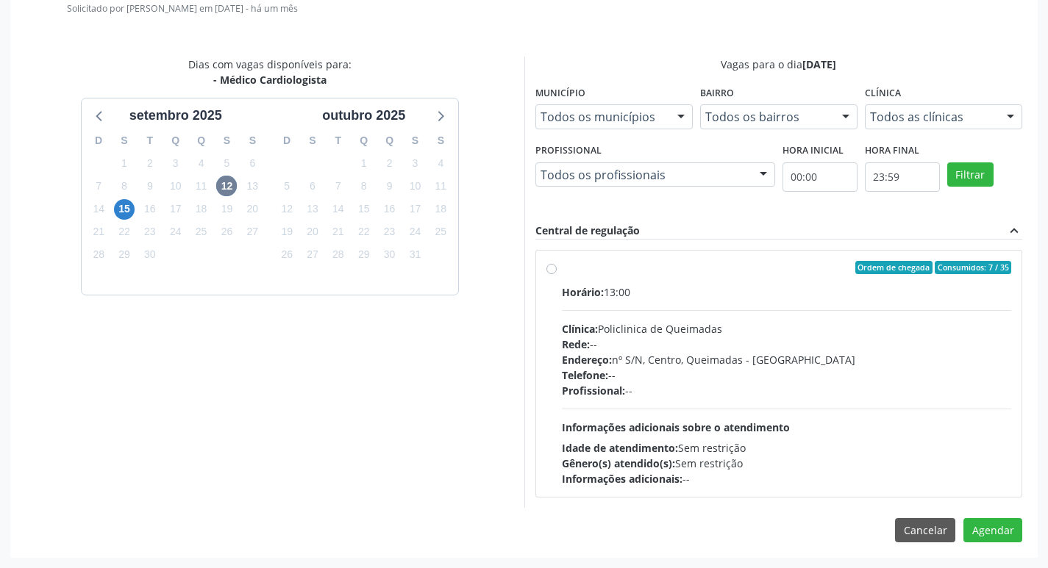
click at [593, 294] on span "Horário:" at bounding box center [583, 292] width 42 height 14
click at [557, 274] on input "Ordem de chegada Consumidos: 7 / 35 Horário: 13:00 Clínica: Policlinica de Quei…" at bounding box center [551, 267] width 10 height 13
radio input "true"
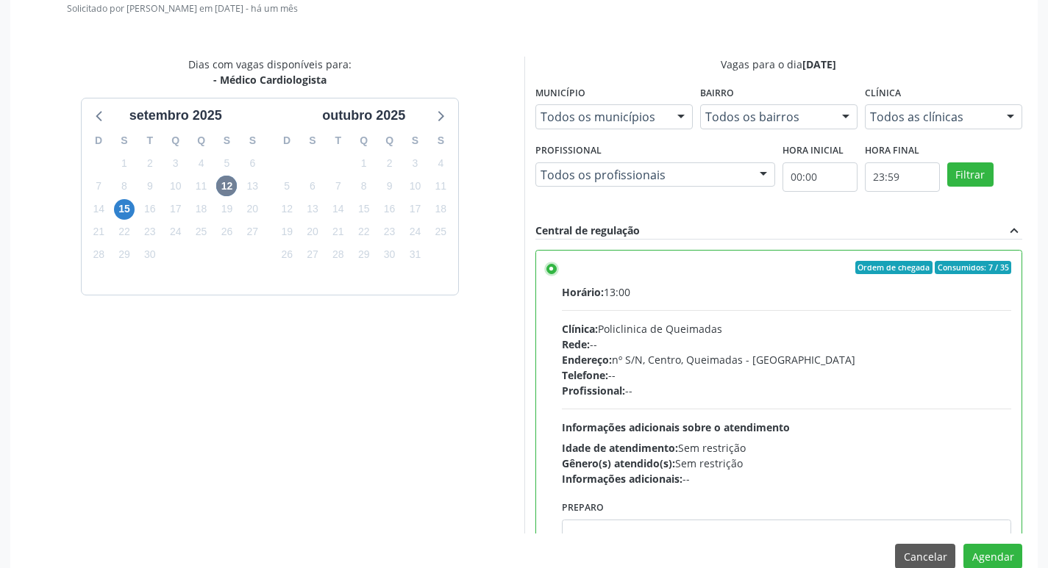
scroll to position [436, 0]
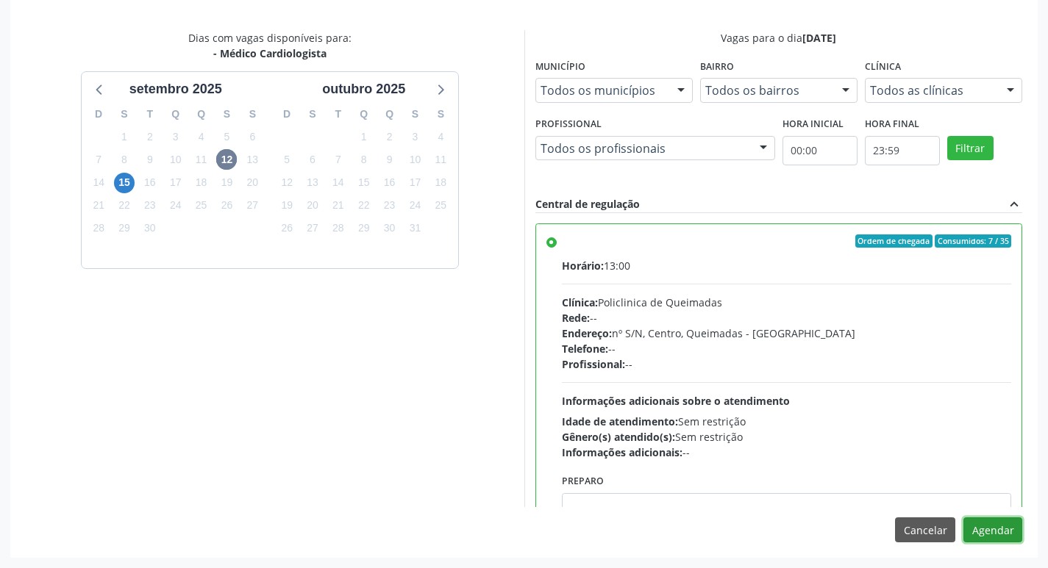
click at [982, 541] on button "Agendar" at bounding box center [992, 530] width 59 height 25
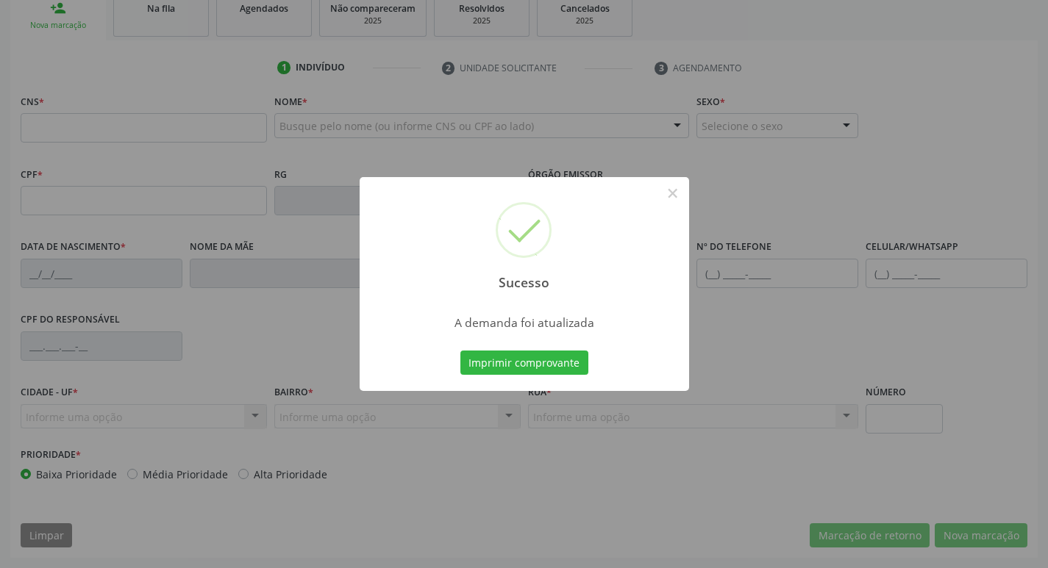
scroll to position [229, 0]
click at [569, 376] on div "Imprimir comprovante Cancel" at bounding box center [524, 363] width 135 height 31
click at [577, 362] on button "Imprimir comprovante" at bounding box center [524, 363] width 128 height 25
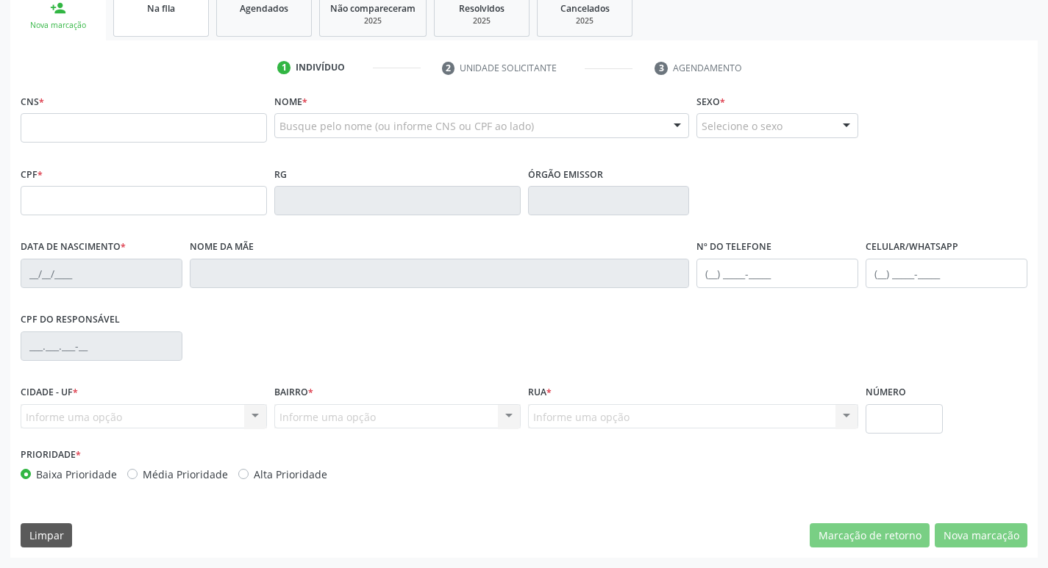
click at [182, 23] on link "Na fila" at bounding box center [161, 14] width 96 height 46
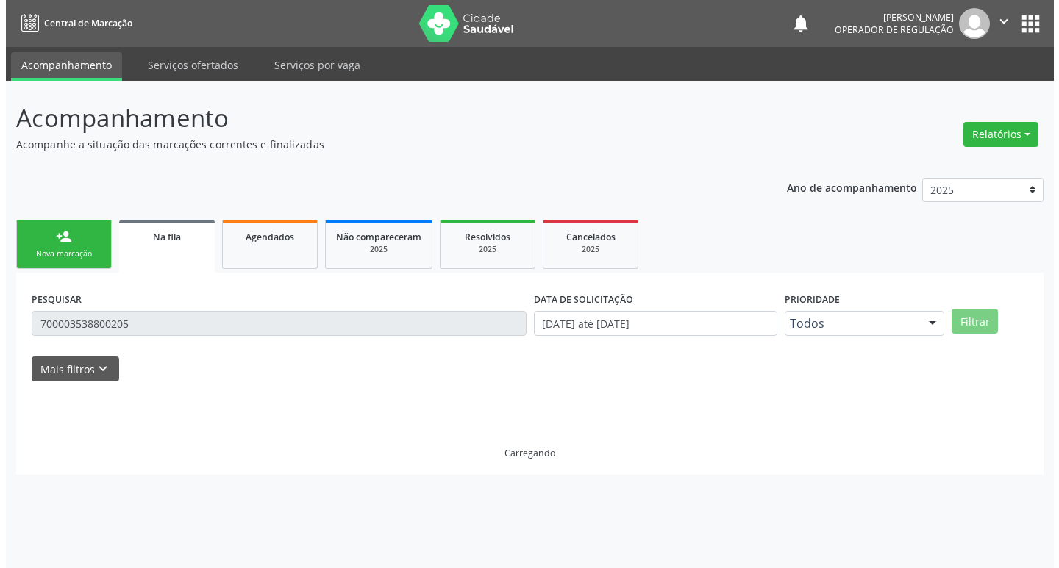
scroll to position [0, 0]
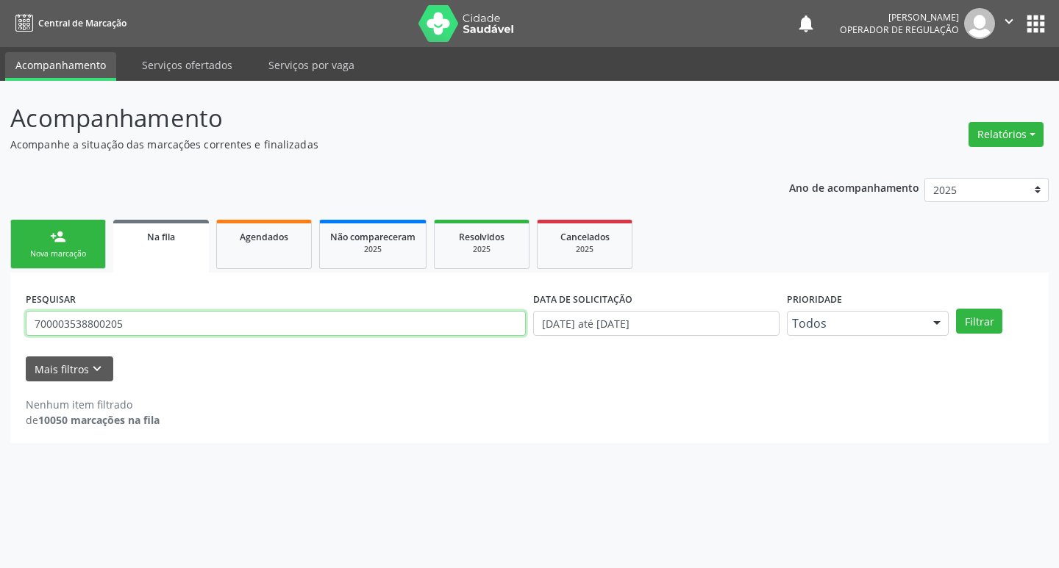
click at [180, 316] on input "700003538800205" at bounding box center [276, 323] width 500 height 25
type input "7"
type input "706807703533528"
click at [956, 309] on button "Filtrar" at bounding box center [979, 321] width 46 height 25
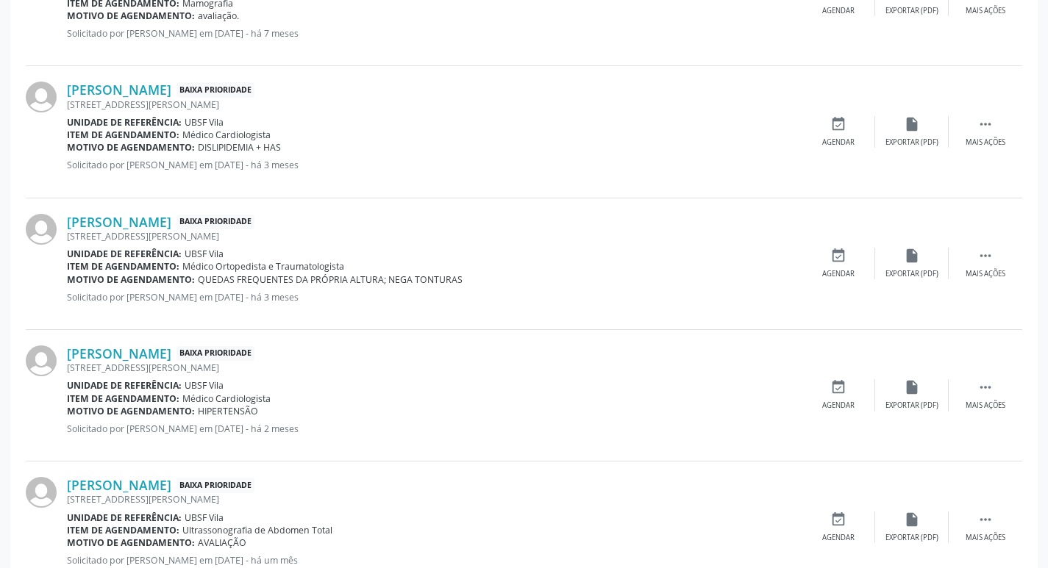
scroll to position [688, 0]
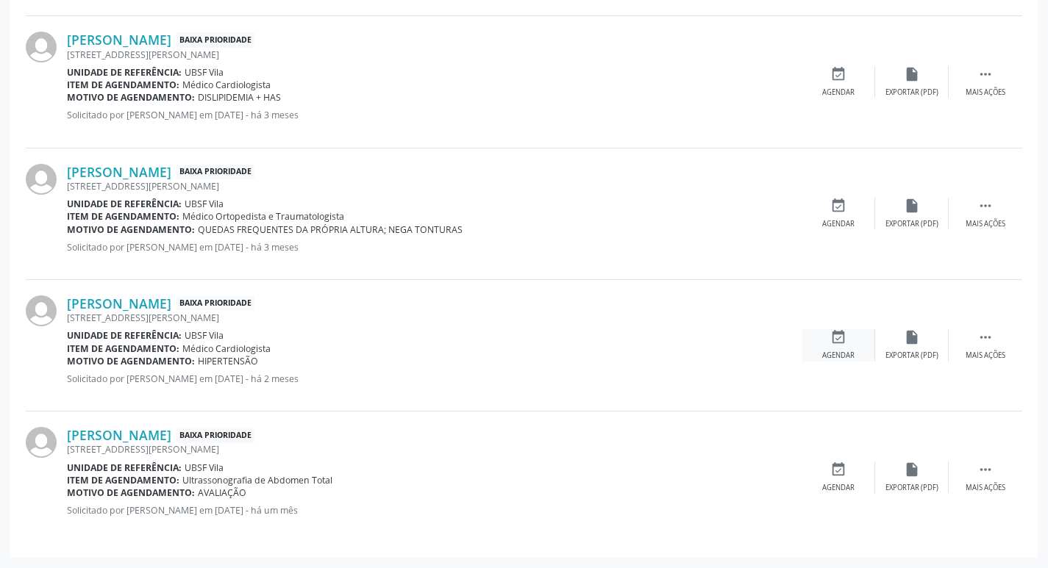
click at [836, 343] on icon "event_available" at bounding box center [838, 337] width 16 height 16
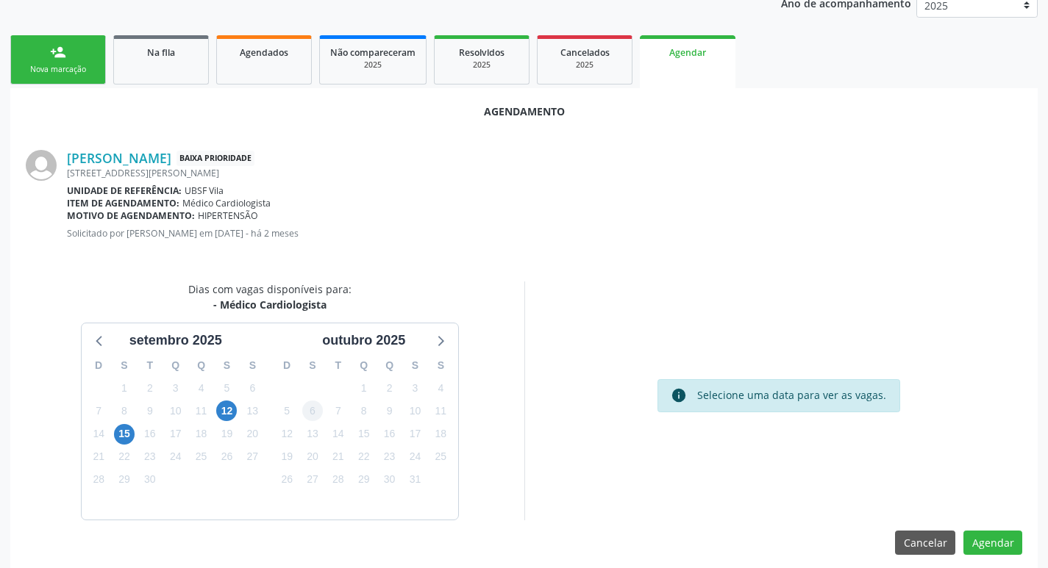
scroll to position [197, 0]
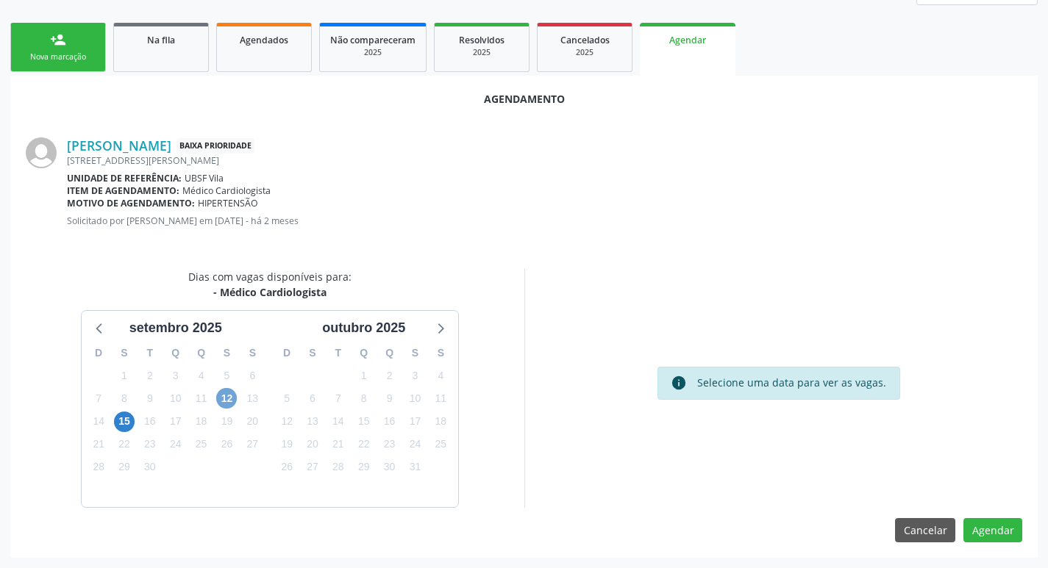
click at [232, 391] on span "12" at bounding box center [226, 398] width 21 height 21
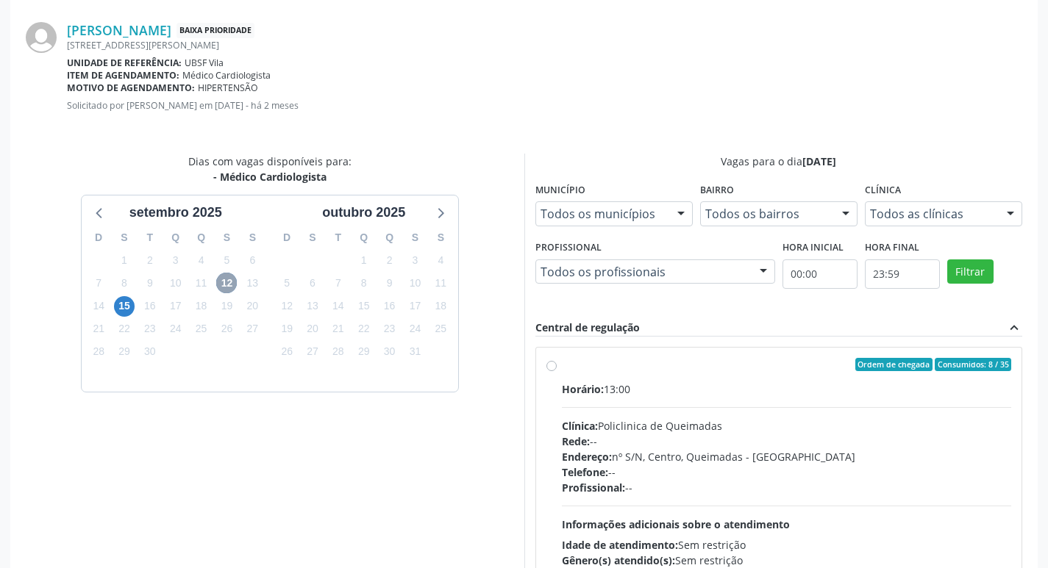
scroll to position [410, 0]
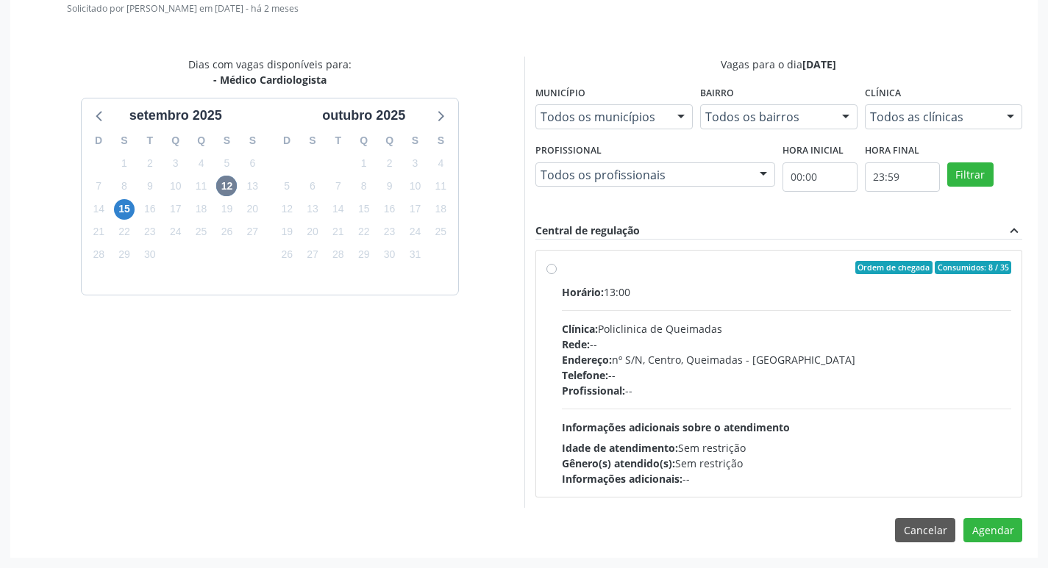
click at [665, 268] on div "Ordem de chegada Consumidos: 8 / 35" at bounding box center [787, 267] width 450 height 13
click at [557, 268] on input "Ordem de chegada Consumidos: 8 / 35 Horário: 13:00 Clínica: Policlinica de Quei…" at bounding box center [551, 267] width 10 height 13
radio input "true"
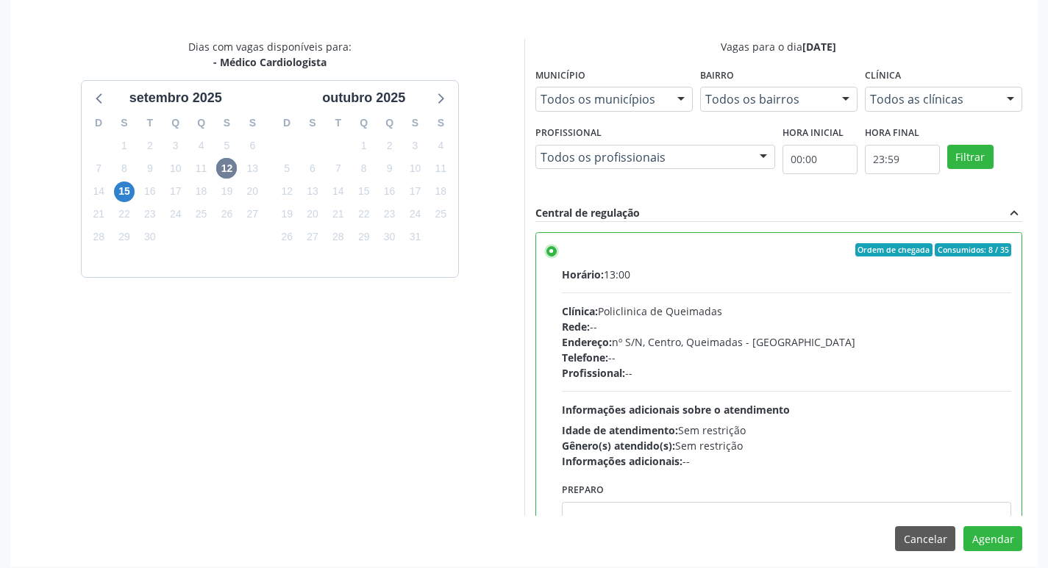
scroll to position [436, 0]
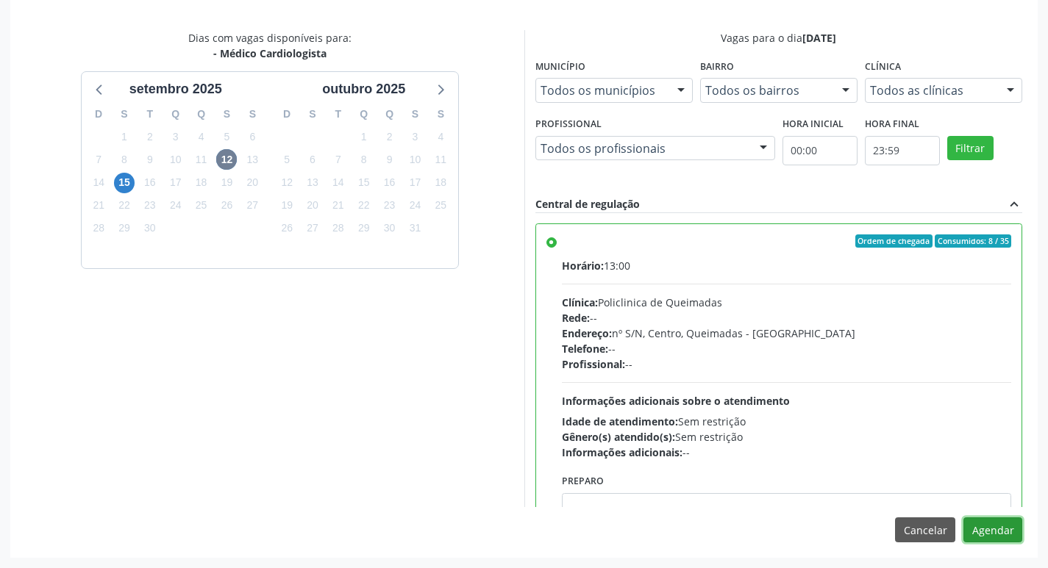
click at [989, 524] on button "Agendar" at bounding box center [992, 530] width 59 height 25
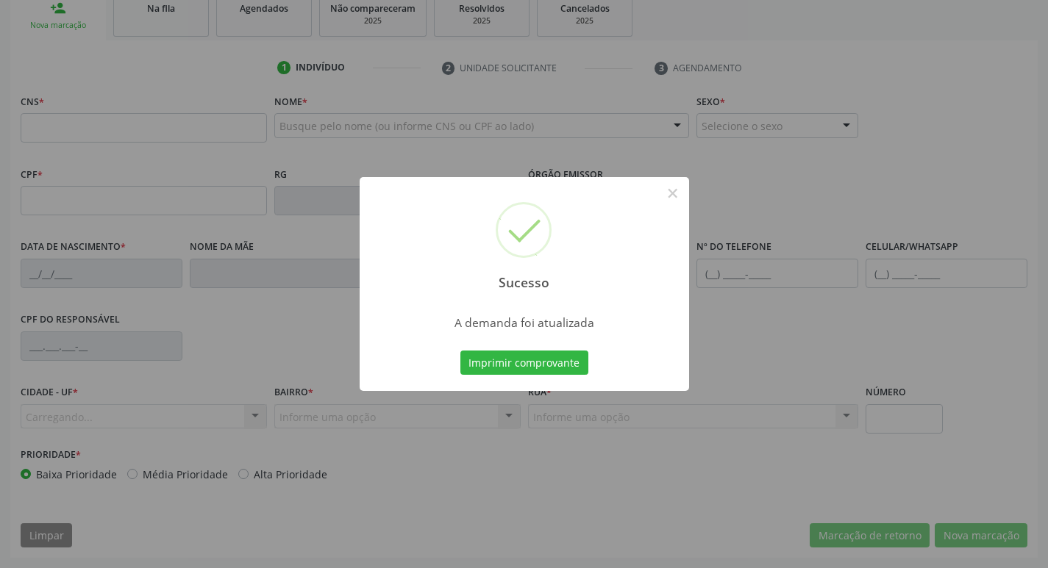
scroll to position [229, 0]
click at [480, 371] on button "Imprimir comprovante" at bounding box center [524, 363] width 128 height 25
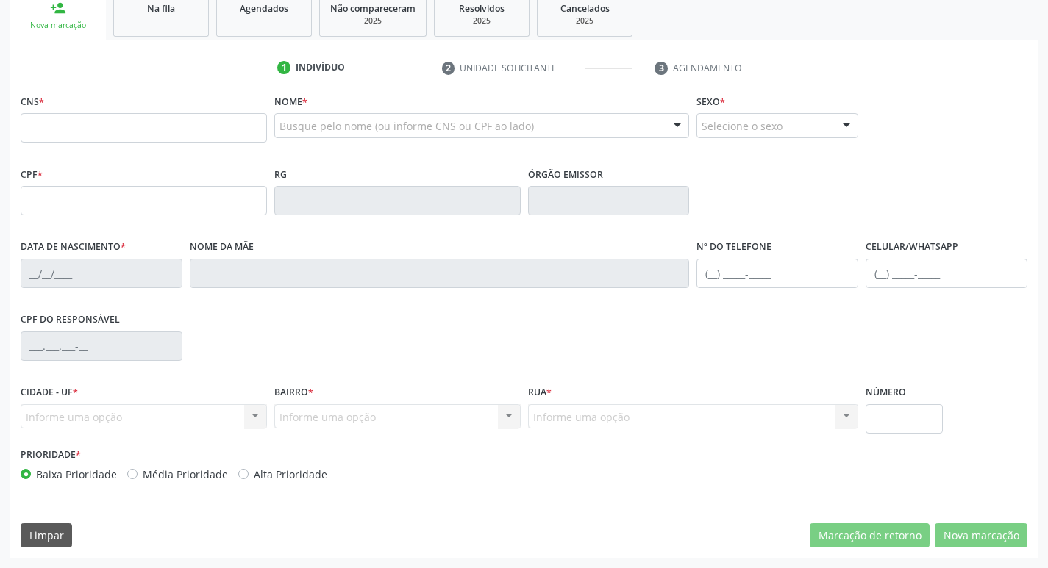
click at [168, 25] on link "Na fila" at bounding box center [161, 14] width 96 height 46
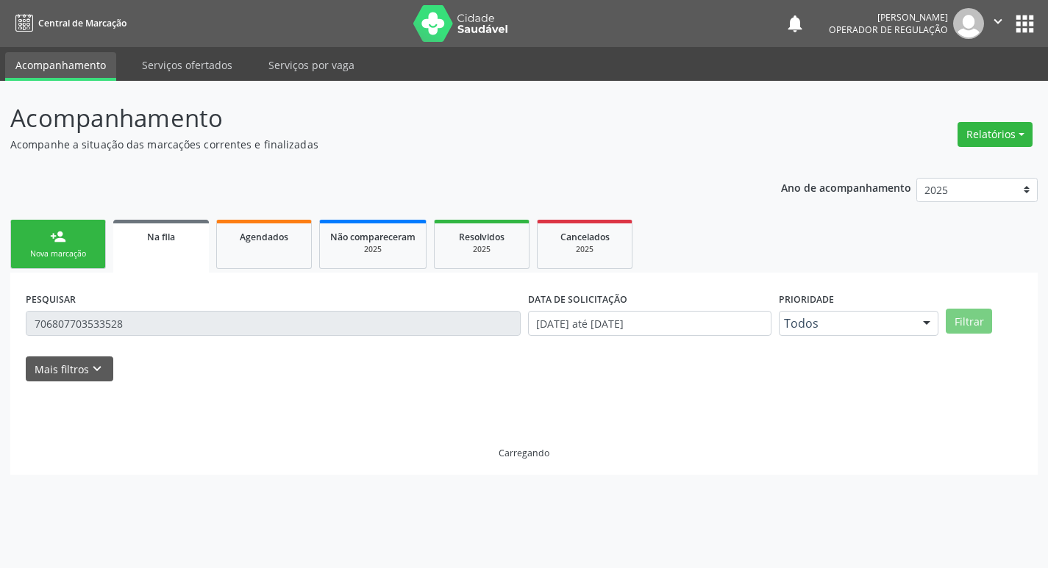
scroll to position [0, 0]
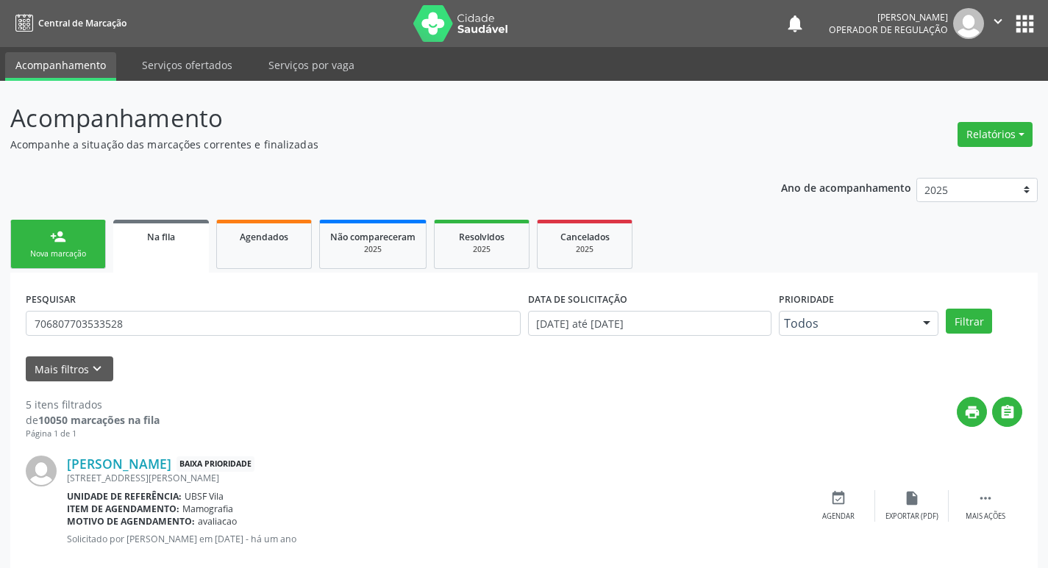
drag, startPoint x: 191, startPoint y: 338, endPoint x: 179, endPoint y: 332, distance: 13.2
click at [185, 335] on div "PESQUISAR 706807703533528" at bounding box center [273, 316] width 502 height 57
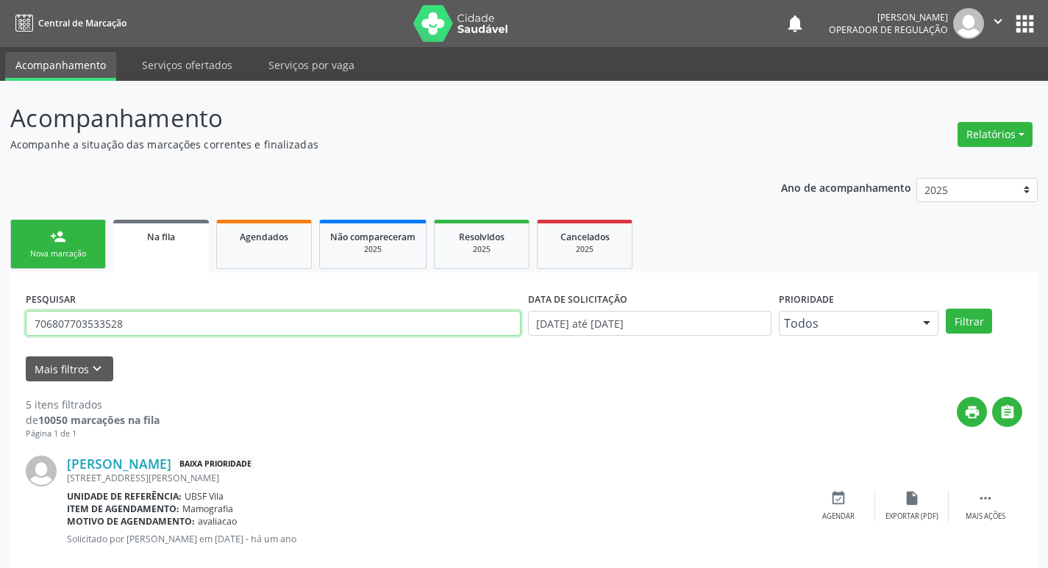
click at [179, 332] on input "706807703533528" at bounding box center [273, 323] width 495 height 25
type input "708604595763489"
click at [946, 309] on button "Filtrar" at bounding box center [969, 321] width 46 height 25
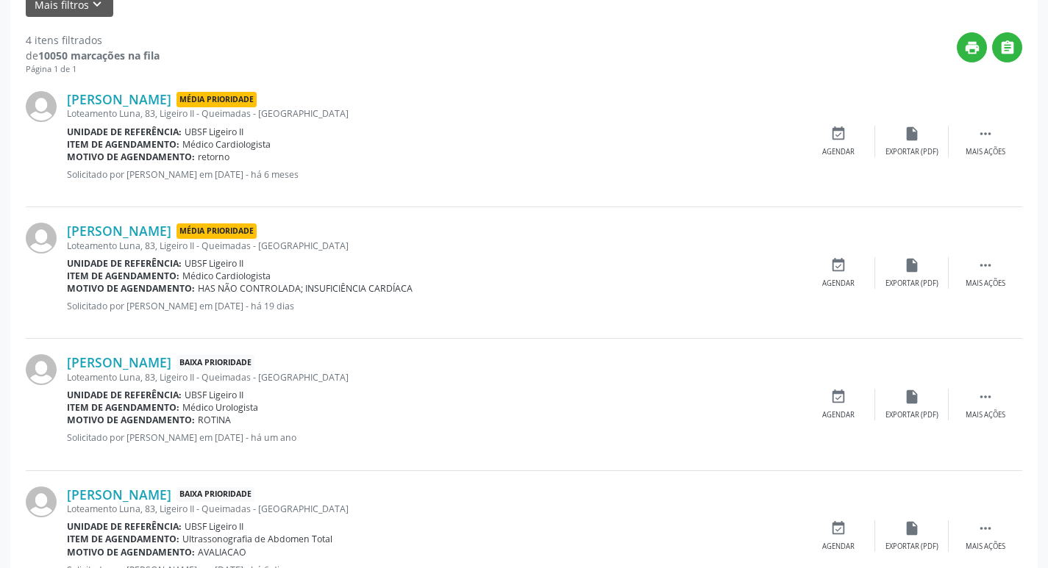
scroll to position [368, 0]
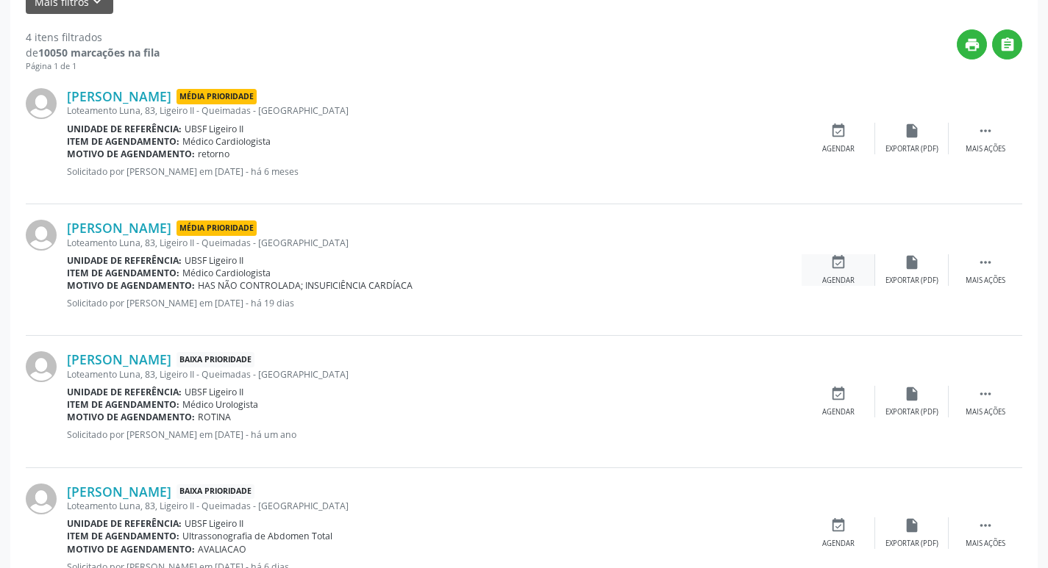
click at [837, 268] on icon "event_available" at bounding box center [838, 262] width 16 height 16
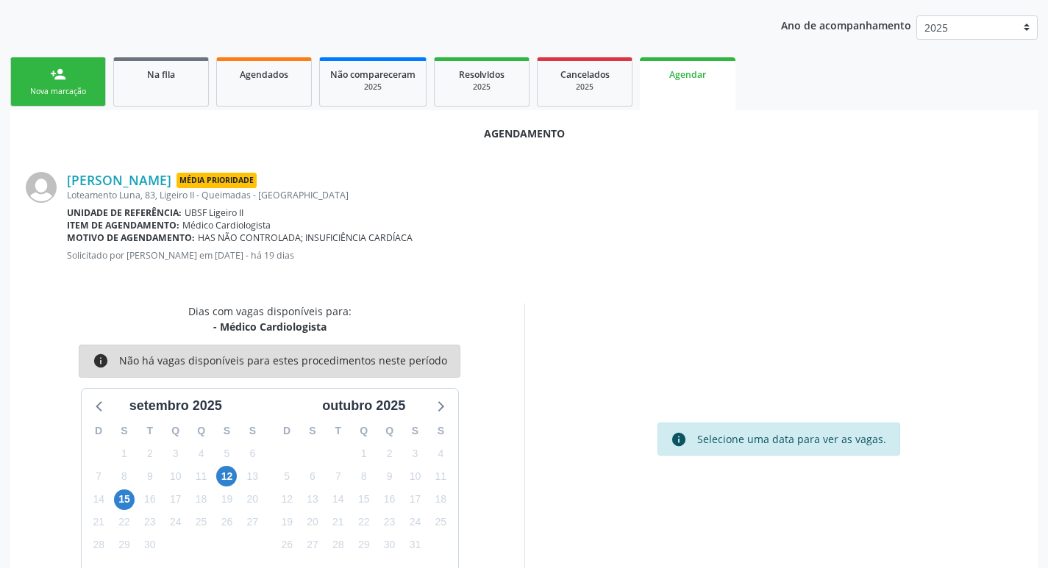
scroll to position [197, 0]
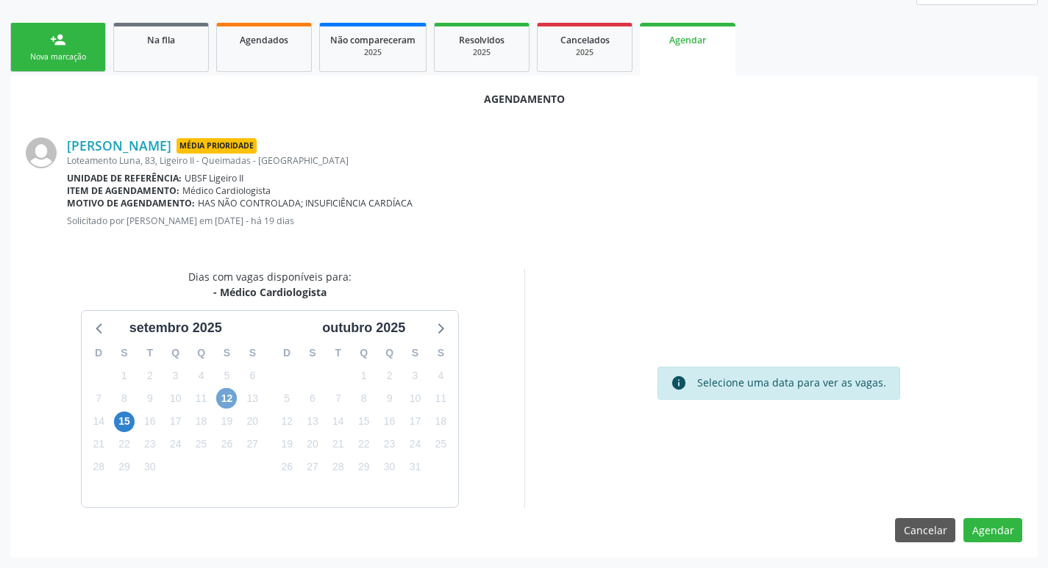
click at [219, 401] on span "12" at bounding box center [226, 398] width 21 height 21
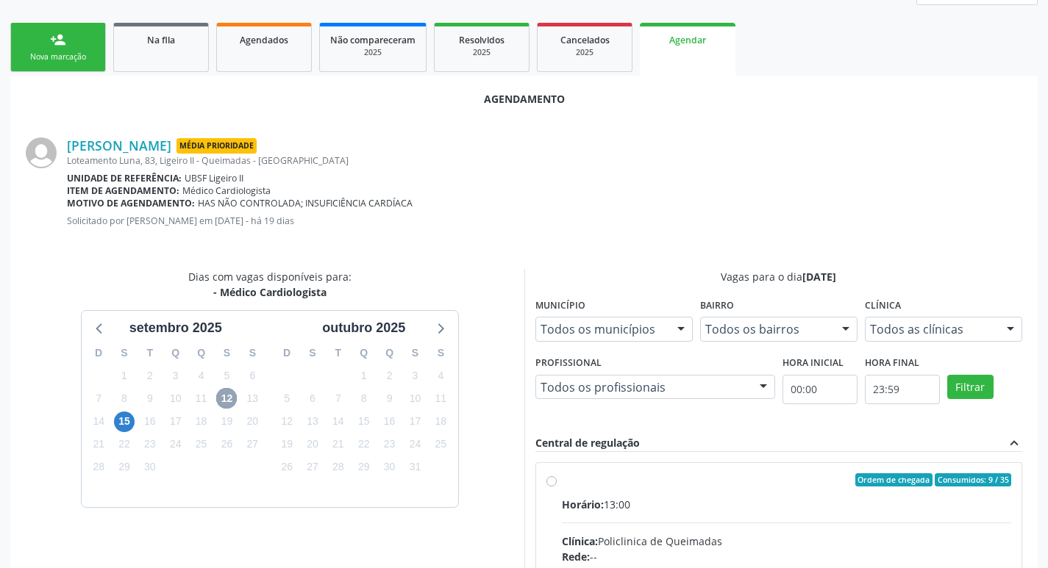
scroll to position [410, 0]
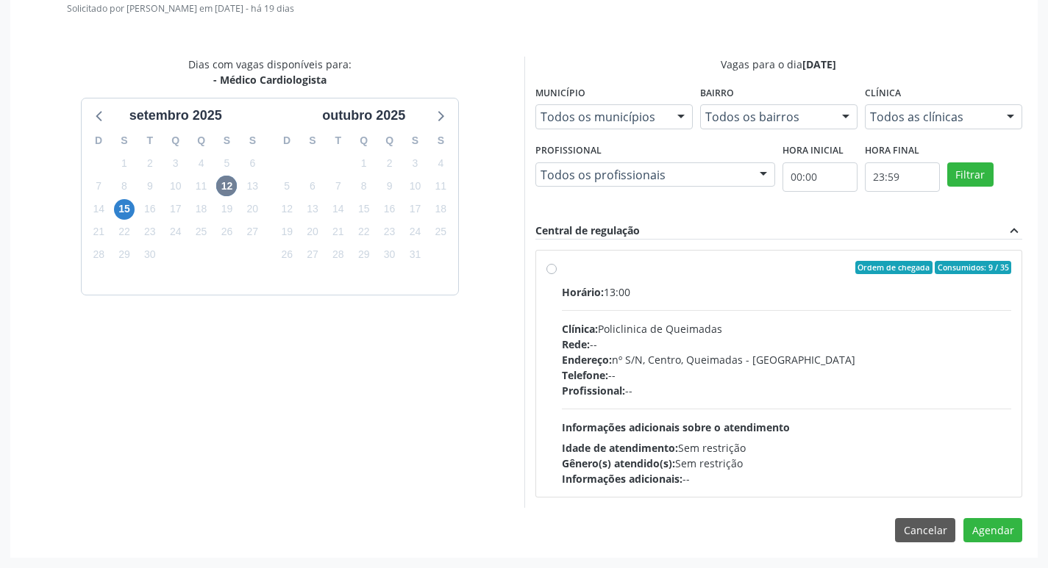
click at [809, 257] on div "Ordem de chegada Consumidos: 9 / 35 Horário: 13:00 Clínica: Policlinica de Quei…" at bounding box center [779, 374] width 486 height 246
radio input "true"
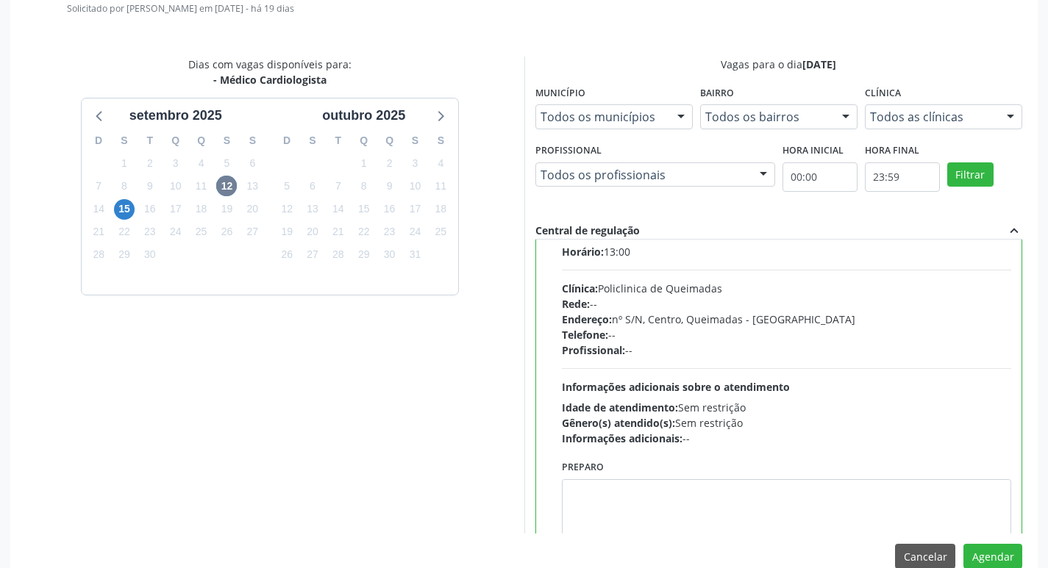
scroll to position [73, 0]
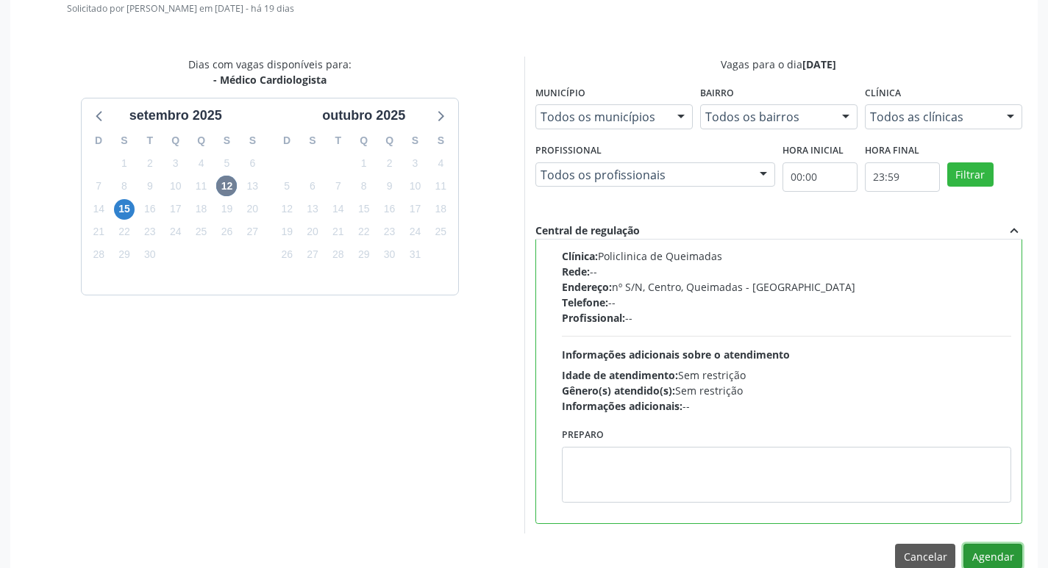
click at [977, 549] on button "Agendar" at bounding box center [992, 556] width 59 height 25
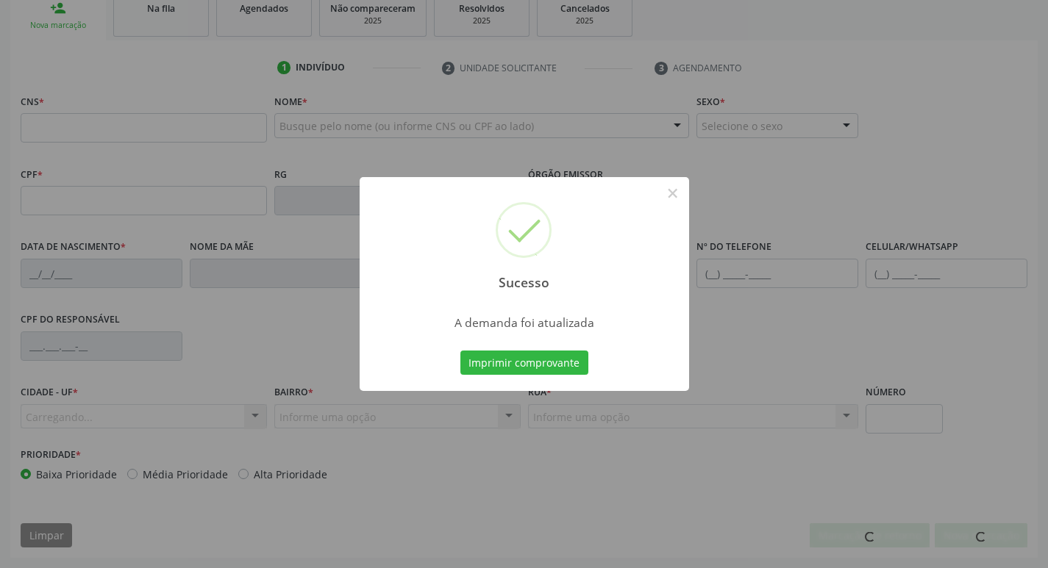
scroll to position [229, 0]
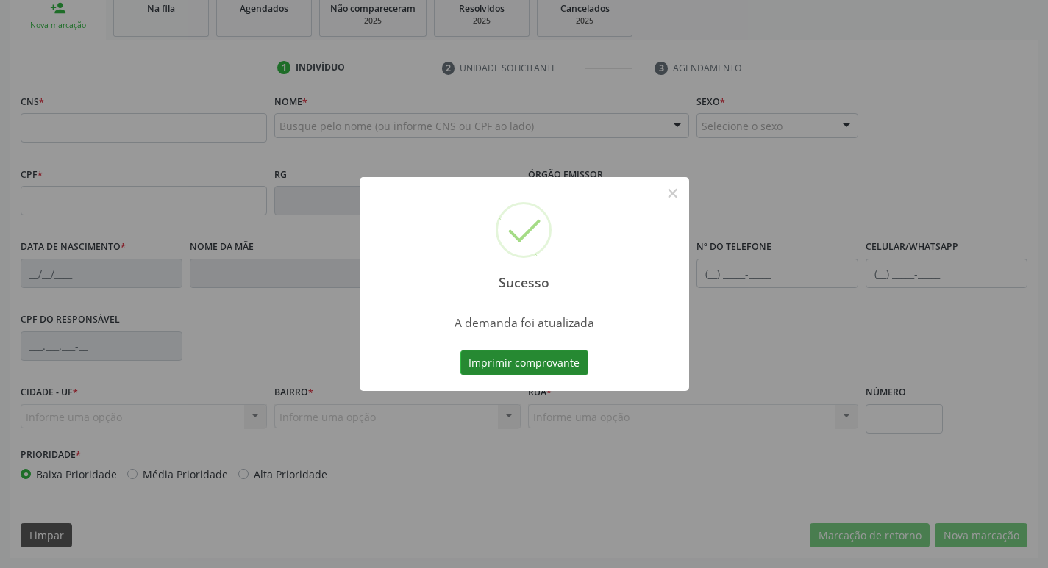
click at [519, 357] on button "Imprimir comprovante" at bounding box center [524, 363] width 128 height 25
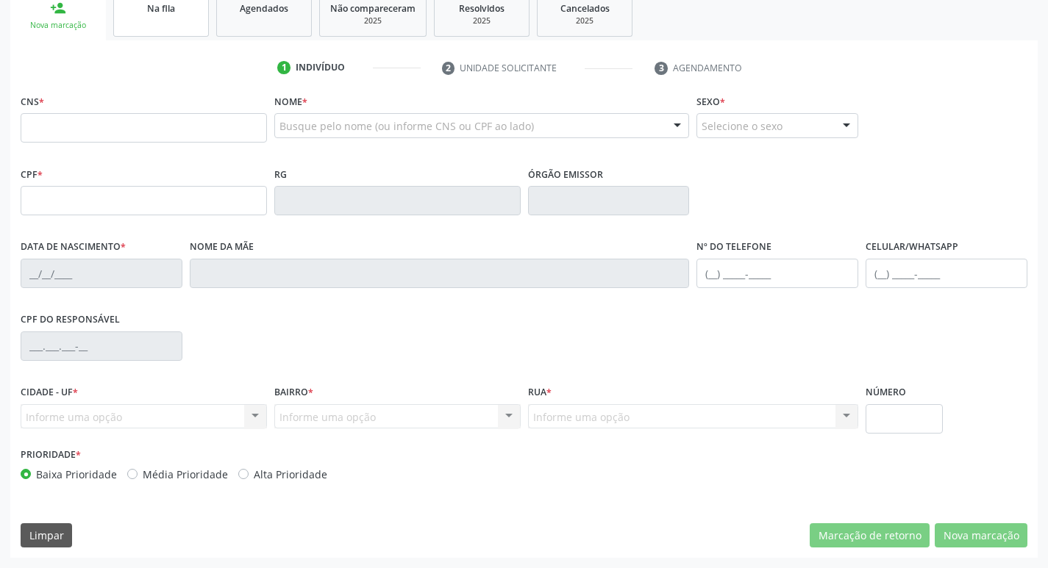
click at [190, 29] on link "Na fila" at bounding box center [161, 14] width 96 height 46
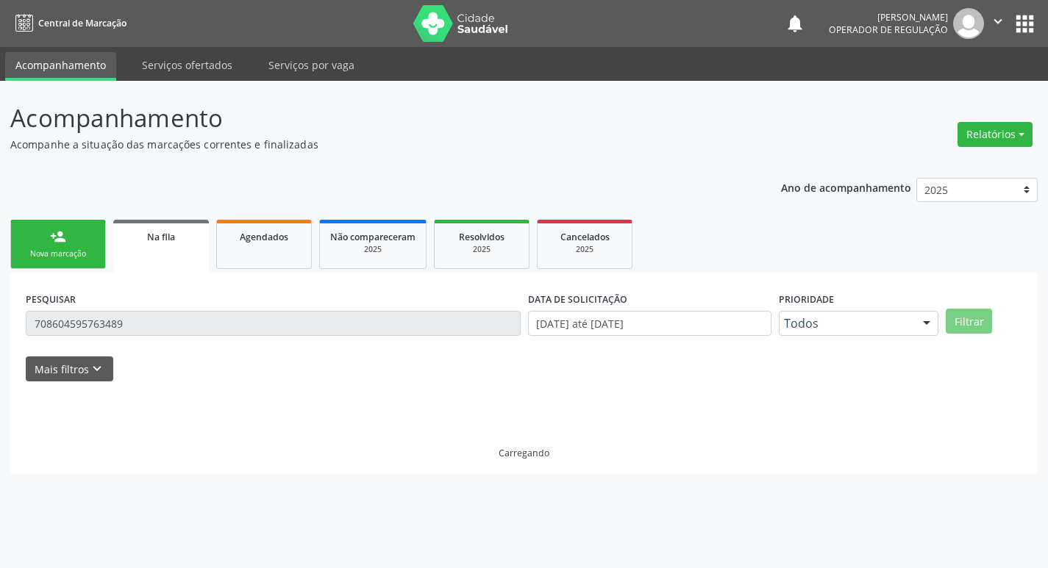
scroll to position [0, 0]
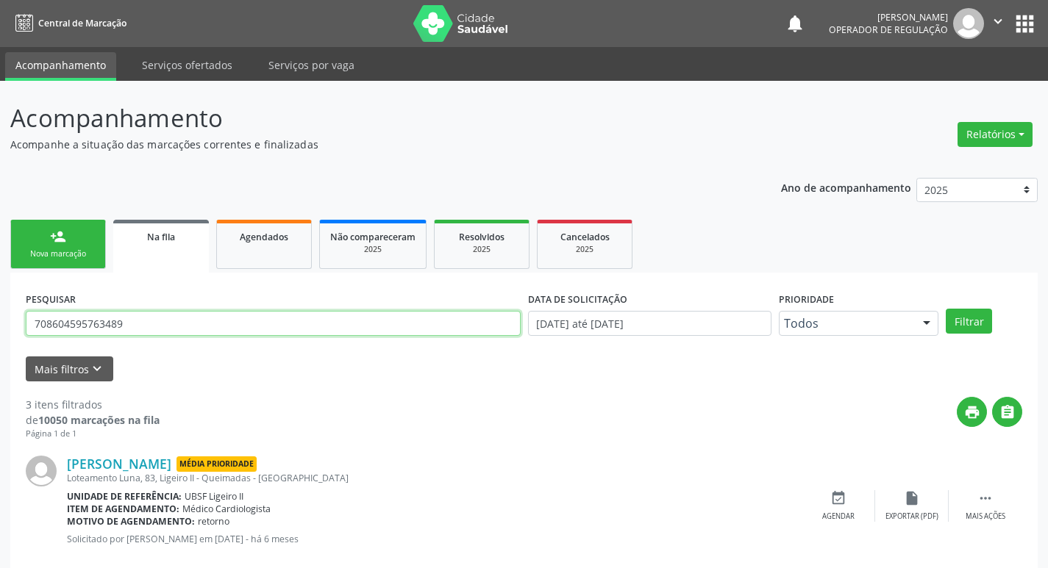
click at [132, 316] on input "708604595763489" at bounding box center [273, 323] width 495 height 25
type input "700105447823920"
click at [946, 309] on button "Filtrar" at bounding box center [969, 321] width 46 height 25
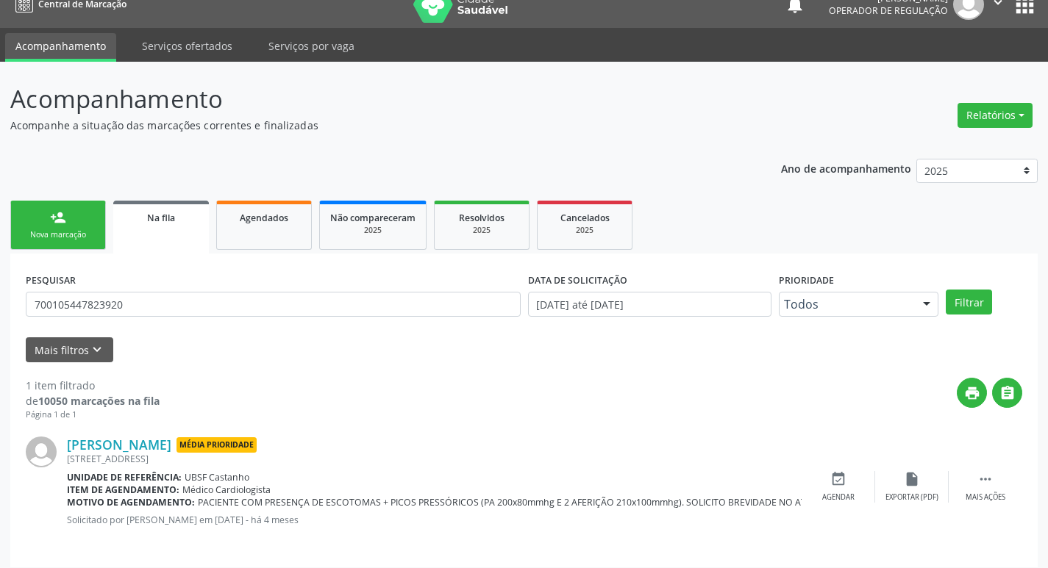
scroll to position [29, 0]
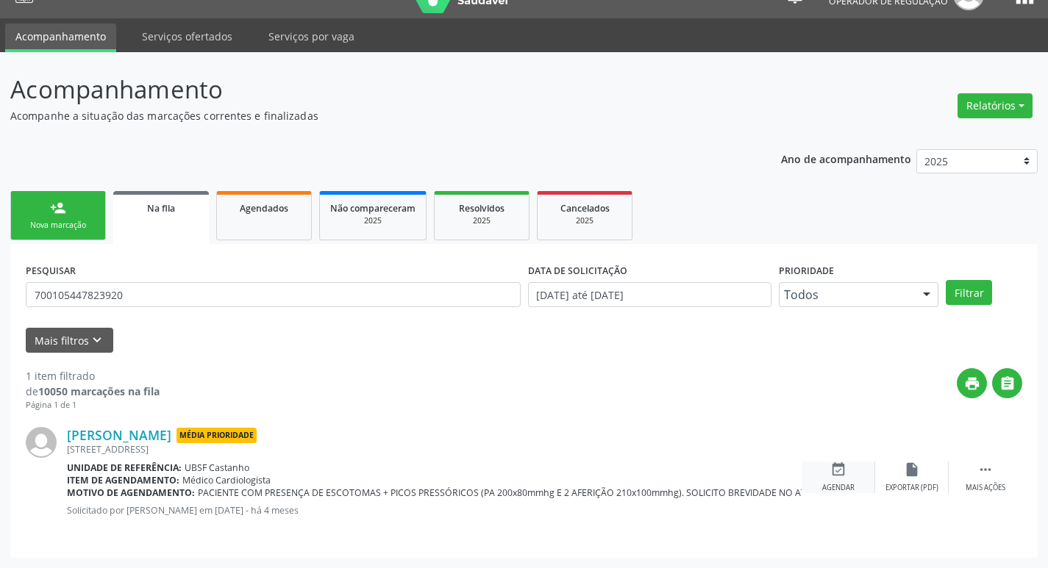
click at [848, 478] on div "event_available Agendar" at bounding box center [839, 478] width 74 height 32
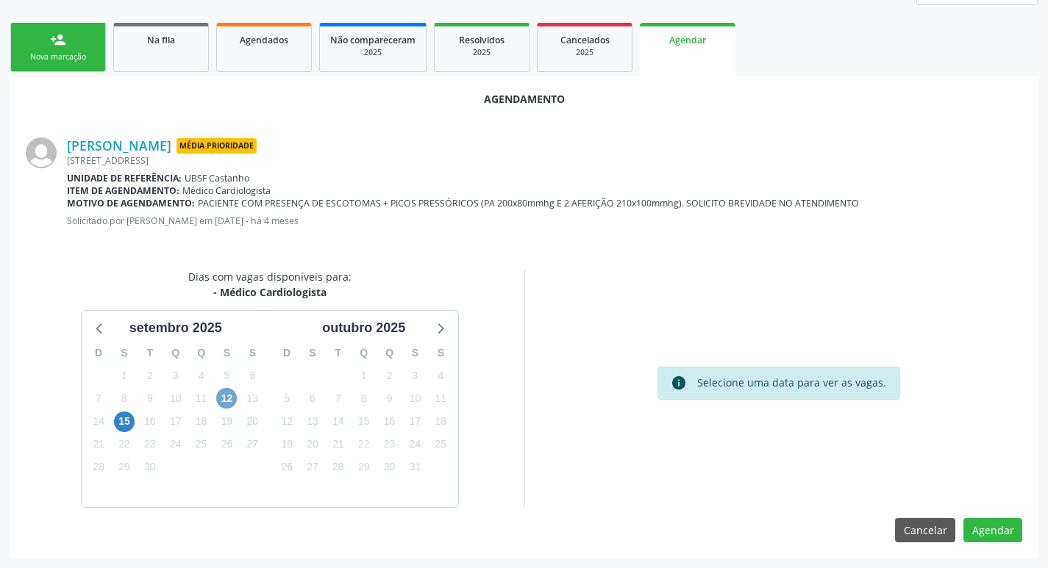
click at [228, 403] on span "12" at bounding box center [226, 398] width 21 height 21
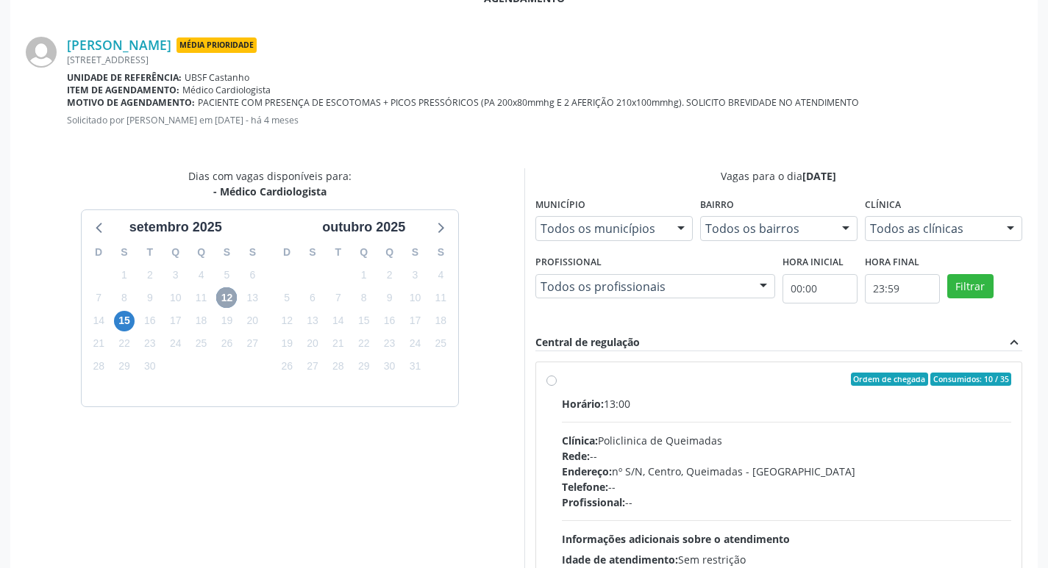
scroll to position [410, 0]
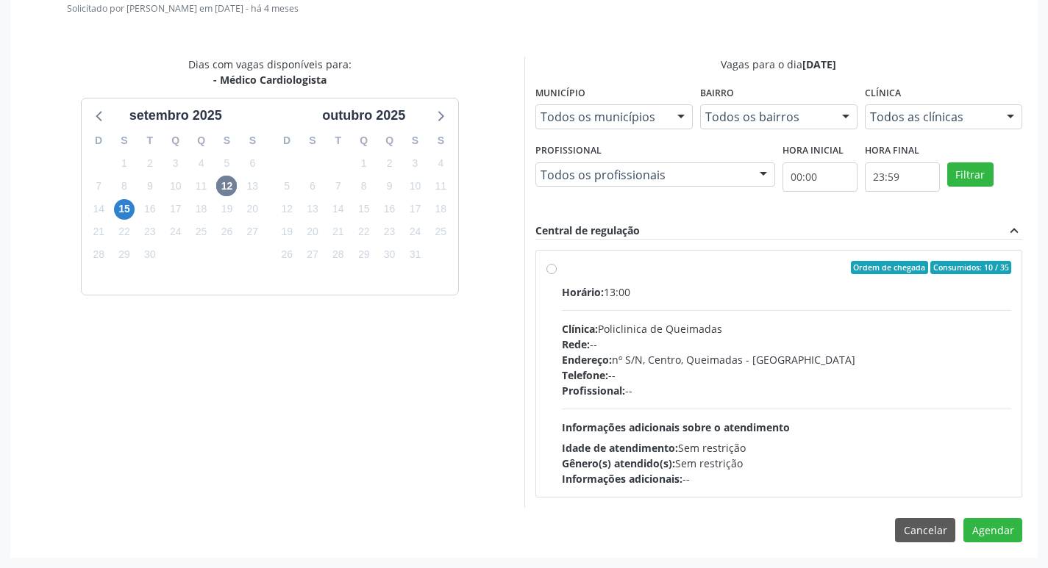
click at [769, 270] on div "Ordem de chegada Consumidos: 10 / 35" at bounding box center [787, 267] width 450 height 13
click at [557, 270] on input "Ordem de chegada Consumidos: 10 / 35 Horário: 13:00 Clínica: Policlinica de Que…" at bounding box center [551, 267] width 10 height 13
radio input "true"
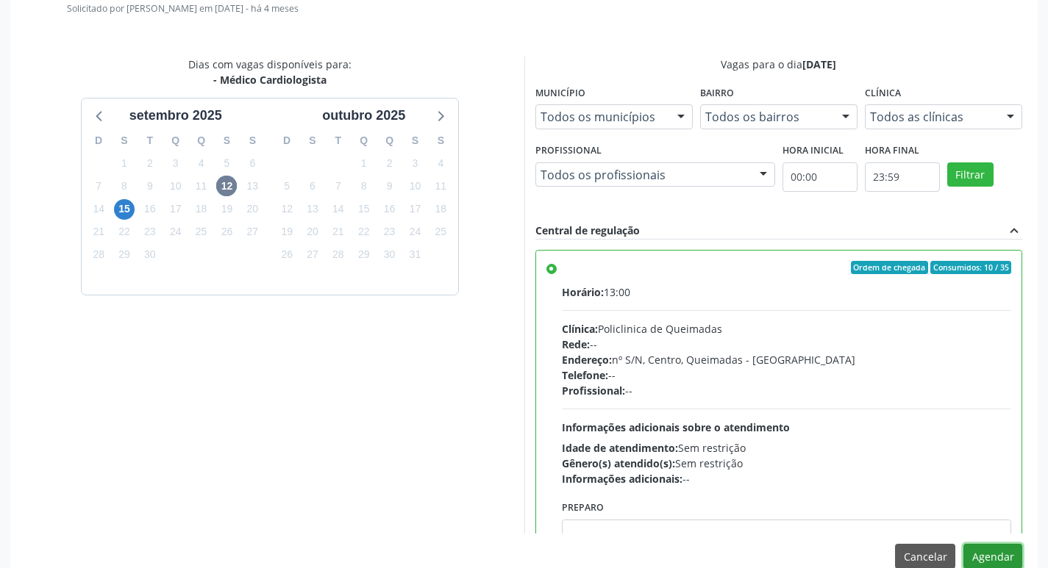
click at [985, 555] on button "Agendar" at bounding box center [992, 556] width 59 height 25
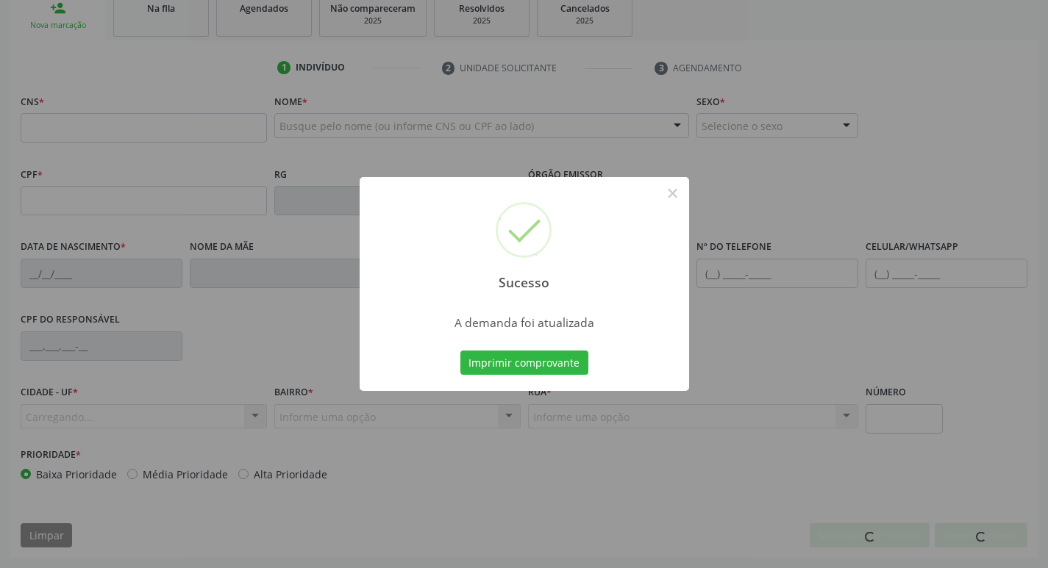
scroll to position [229, 0]
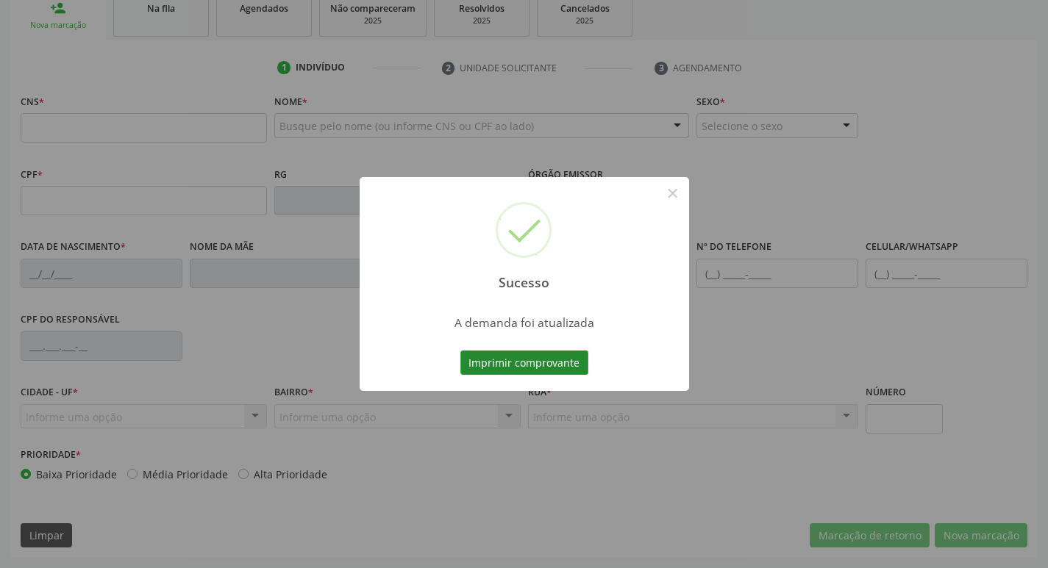
click at [532, 352] on button "Imprimir comprovante" at bounding box center [524, 363] width 128 height 25
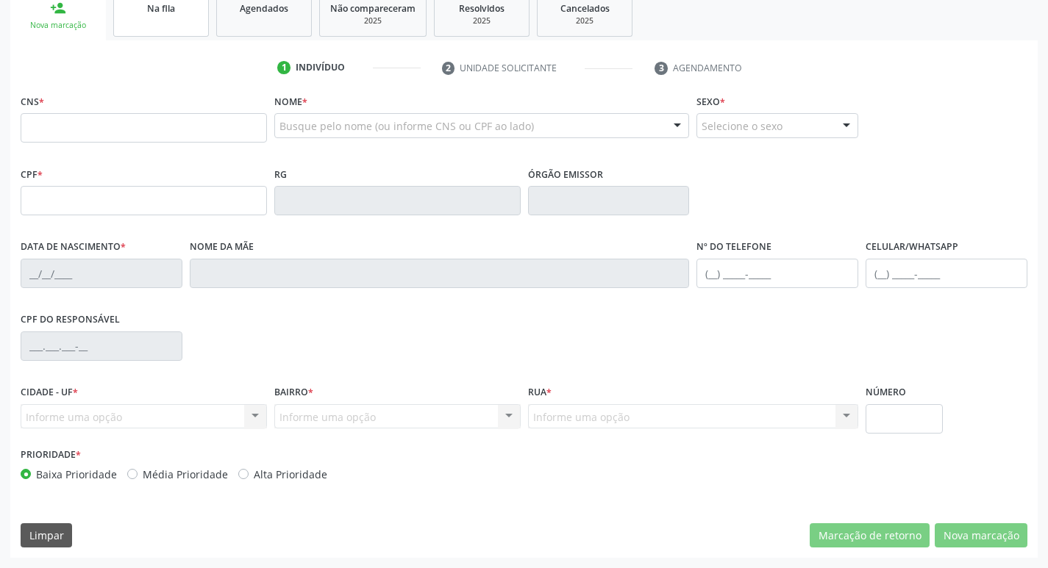
click at [160, 15] on link "Na fila" at bounding box center [161, 14] width 96 height 46
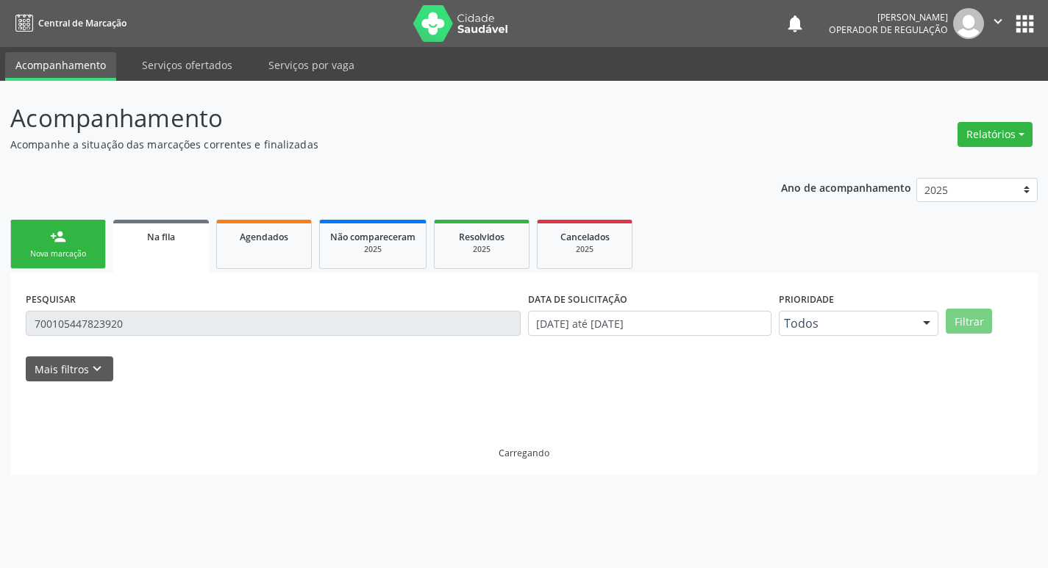
scroll to position [0, 0]
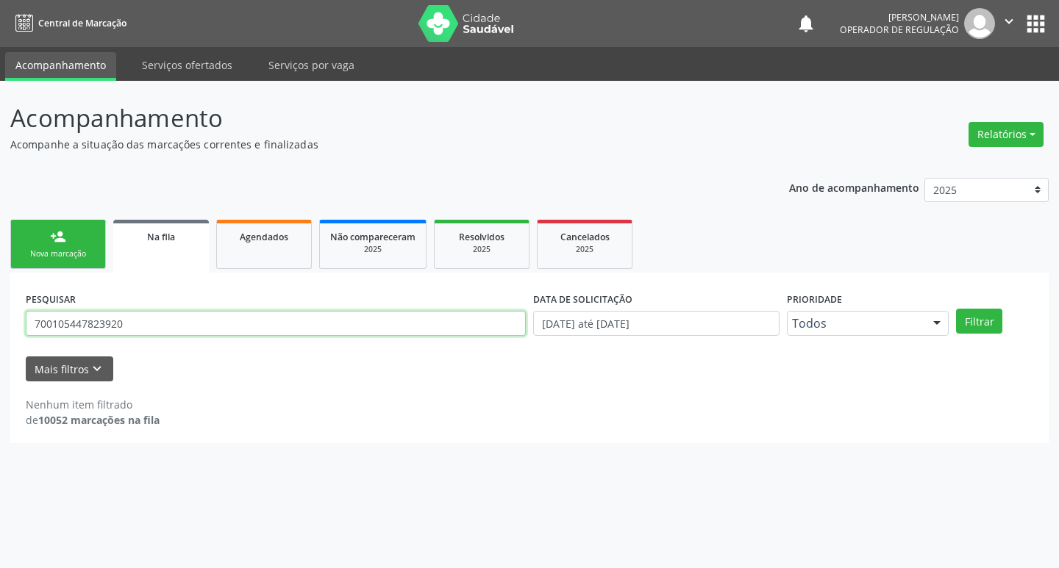
click at [157, 322] on input "700105447823920" at bounding box center [276, 323] width 500 height 25
type input "709204296767638"
click at [956, 309] on button "Filtrar" at bounding box center [979, 321] width 46 height 25
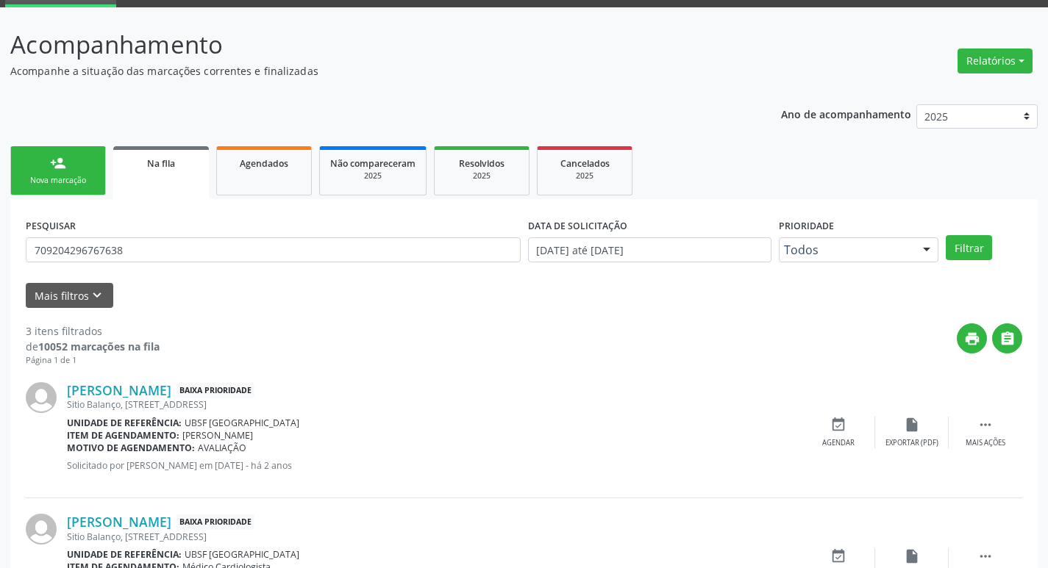
scroll to position [293, 0]
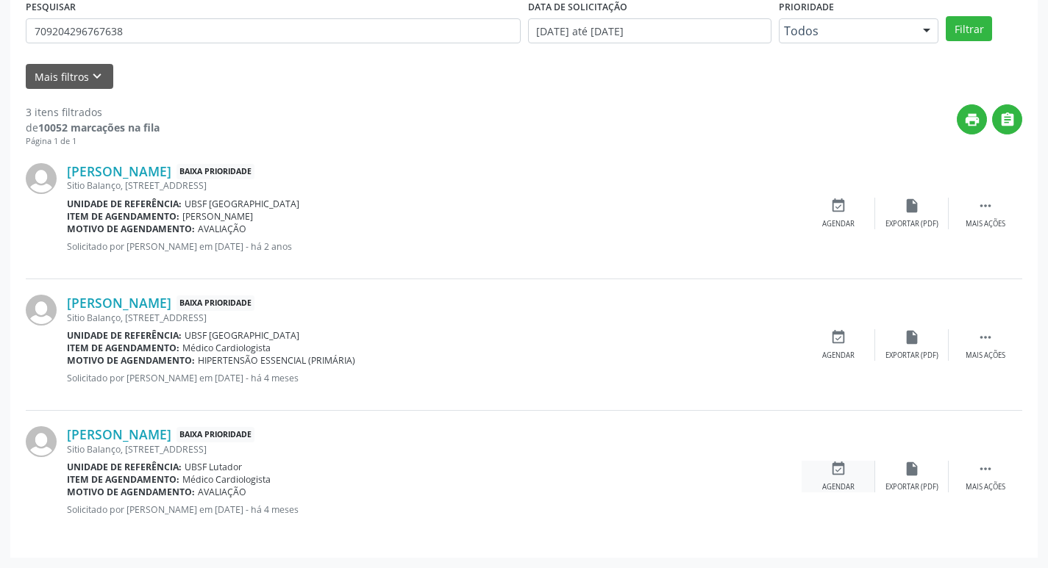
click at [847, 474] on div "event_available Agendar" at bounding box center [839, 477] width 74 height 32
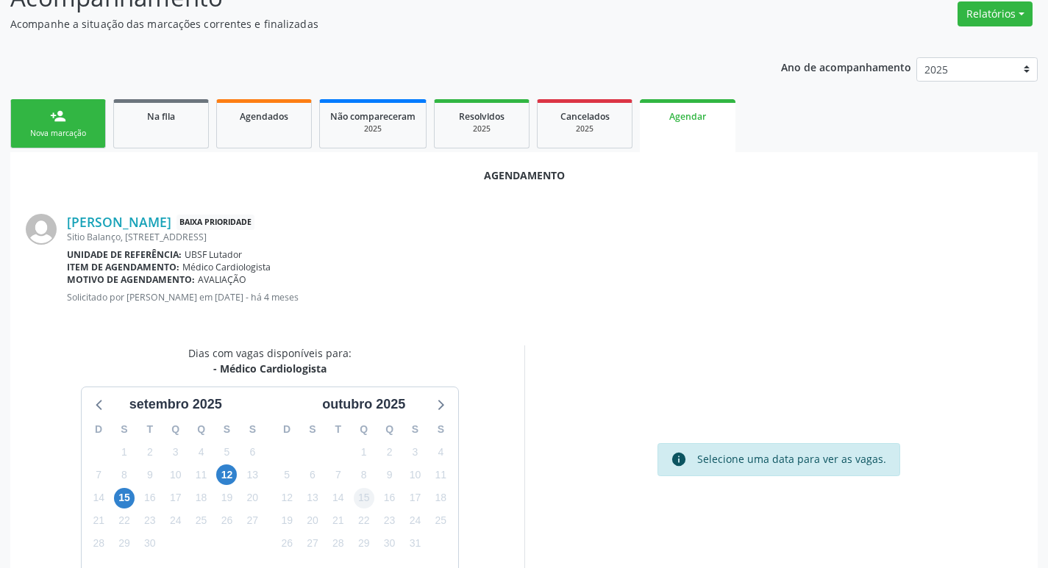
scroll to position [197, 0]
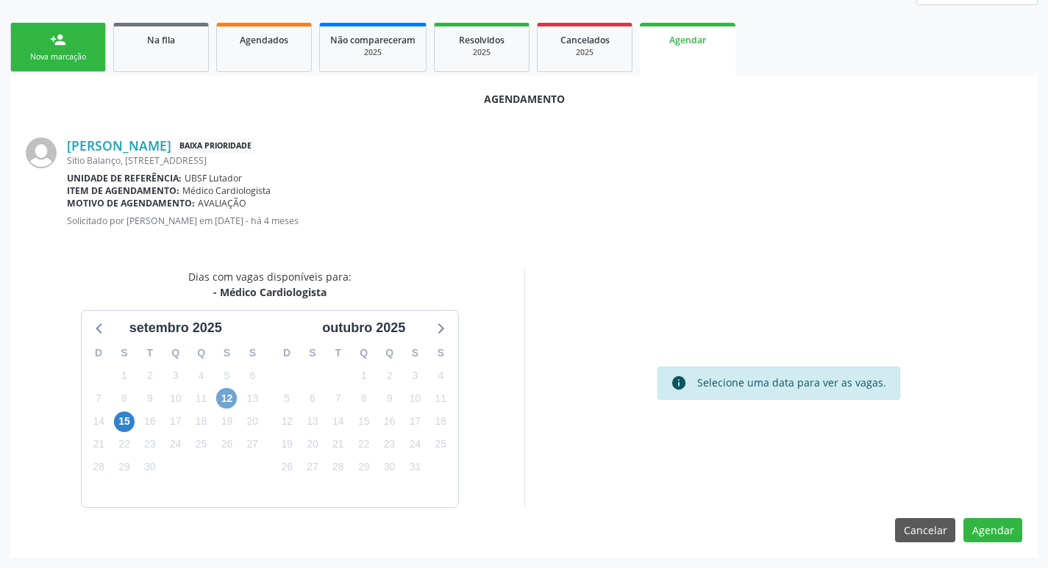
click at [235, 395] on span "12" at bounding box center [226, 398] width 21 height 21
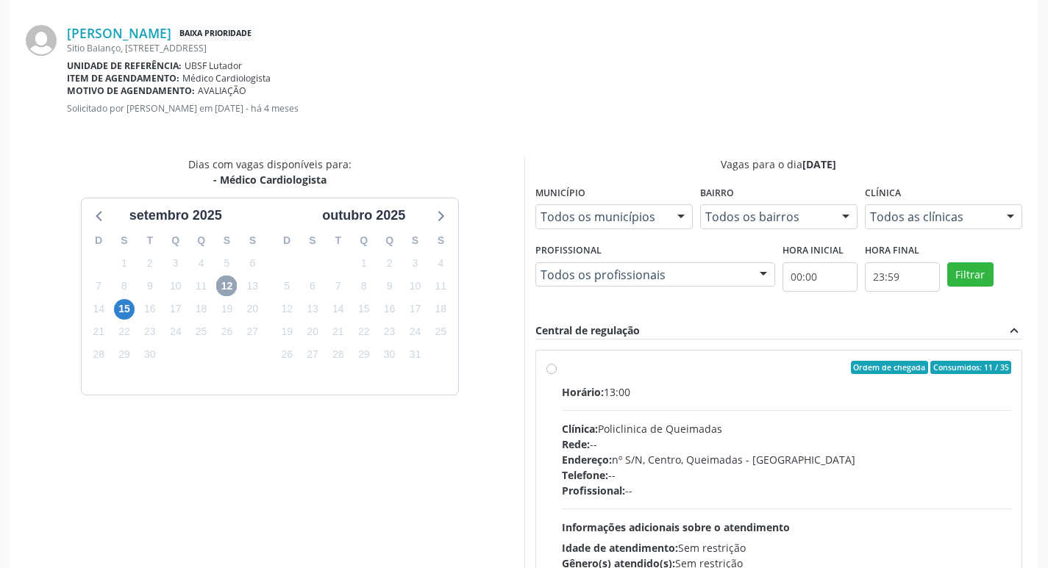
scroll to position [410, 0]
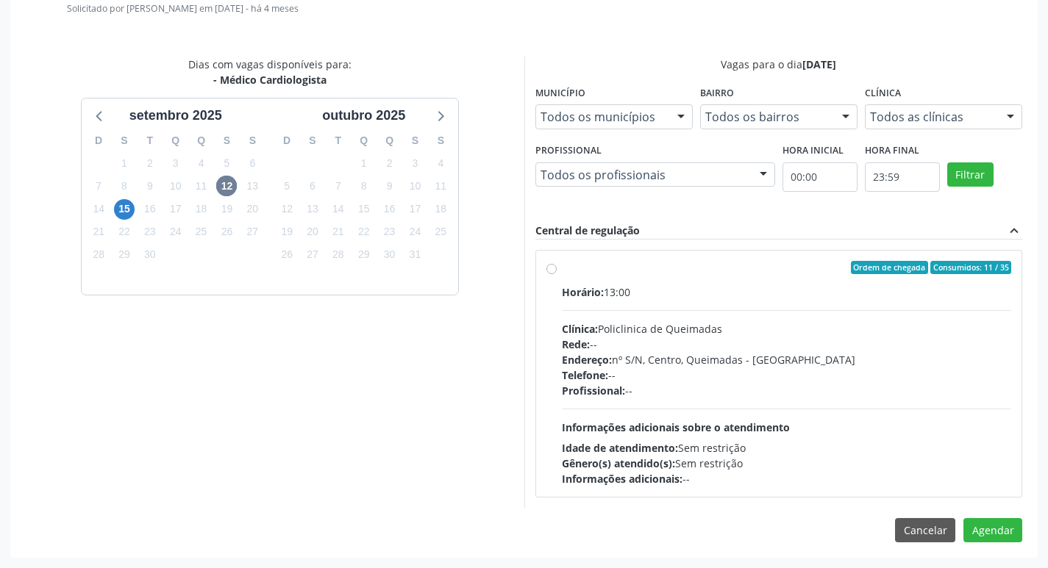
click at [657, 263] on div "Ordem de chegada Consumidos: 11 / 35" at bounding box center [787, 267] width 450 height 13
click at [557, 263] on input "Ordem de chegada Consumidos: 11 / 35 Horário: 13:00 Clínica: Policlinica de Que…" at bounding box center [551, 267] width 10 height 13
radio input "true"
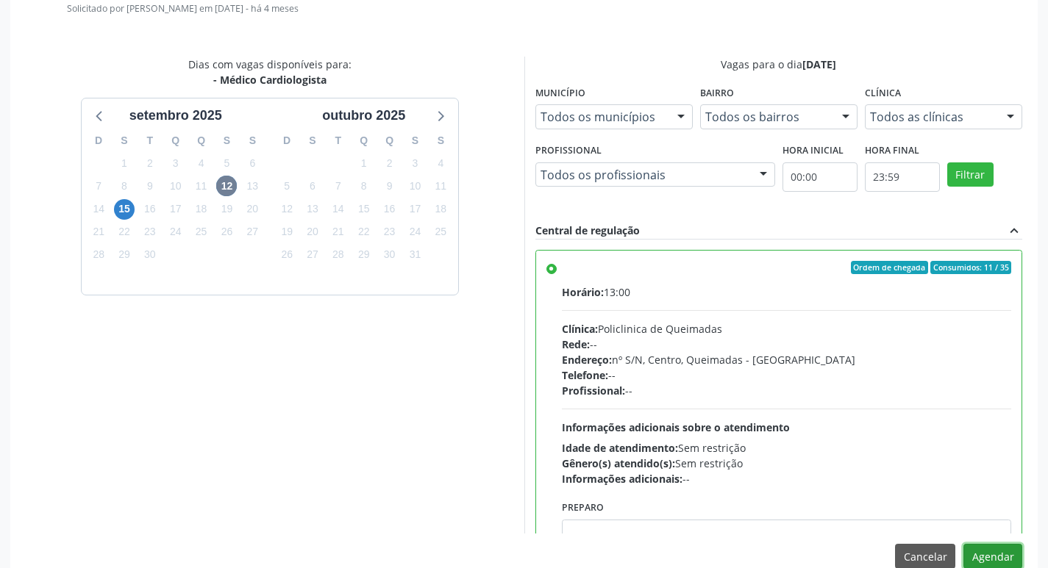
click at [1014, 557] on button "Agendar" at bounding box center [992, 556] width 59 height 25
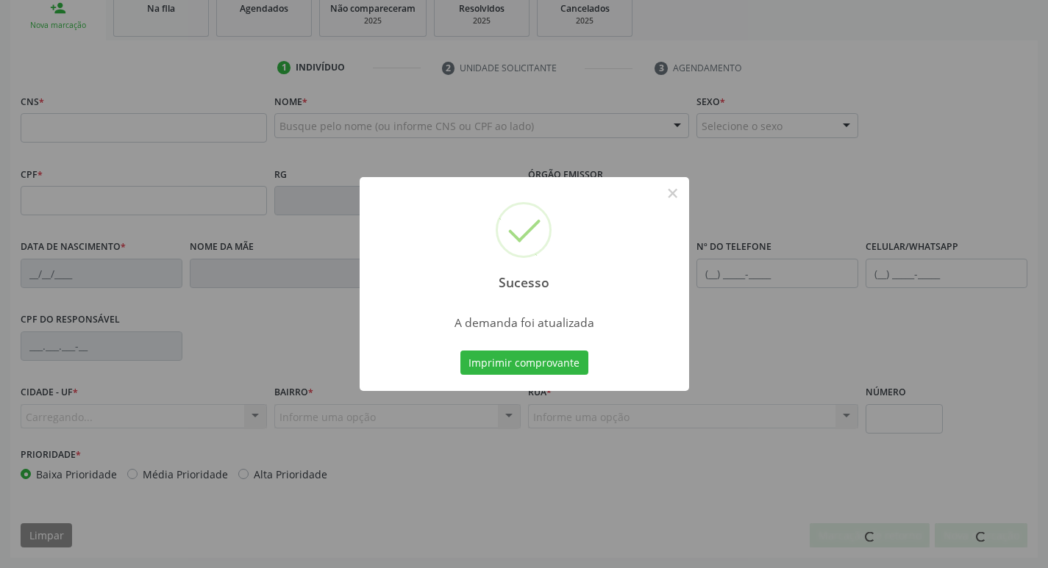
scroll to position [229, 0]
click at [568, 366] on button "Imprimir comprovante" at bounding box center [524, 363] width 128 height 25
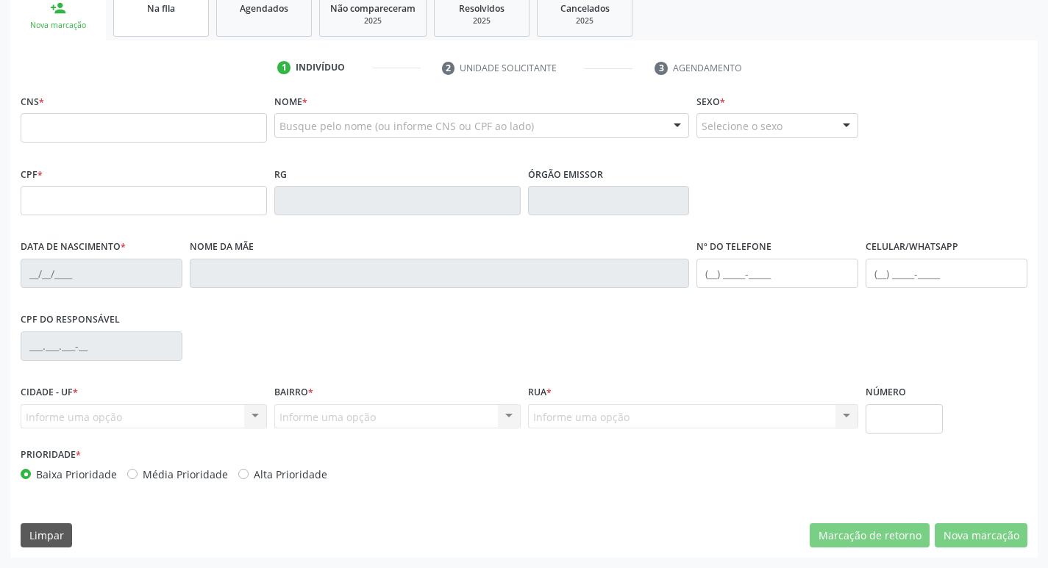
click at [149, 17] on link "Na fila" at bounding box center [161, 14] width 96 height 46
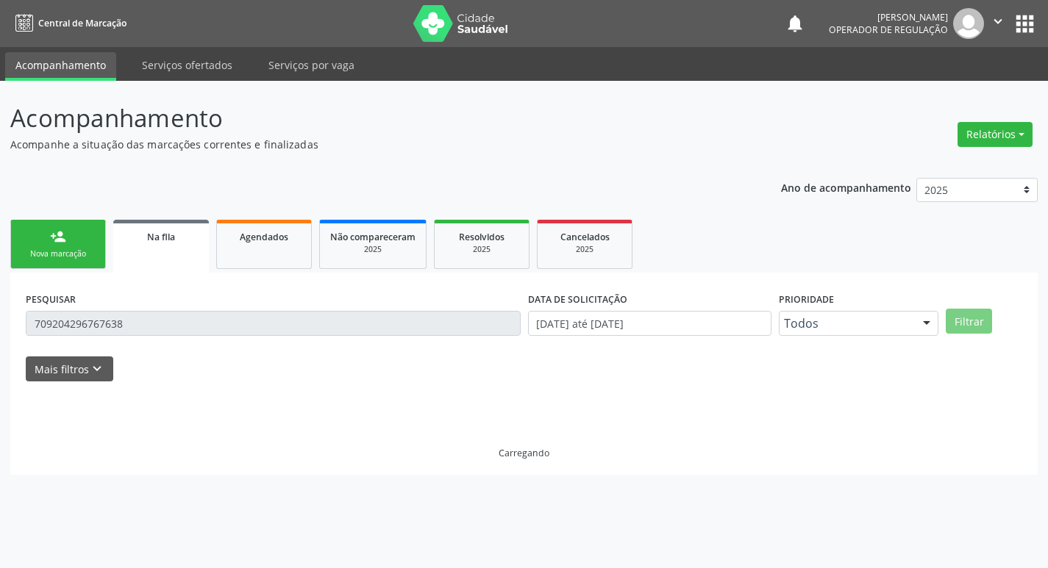
scroll to position [0, 0]
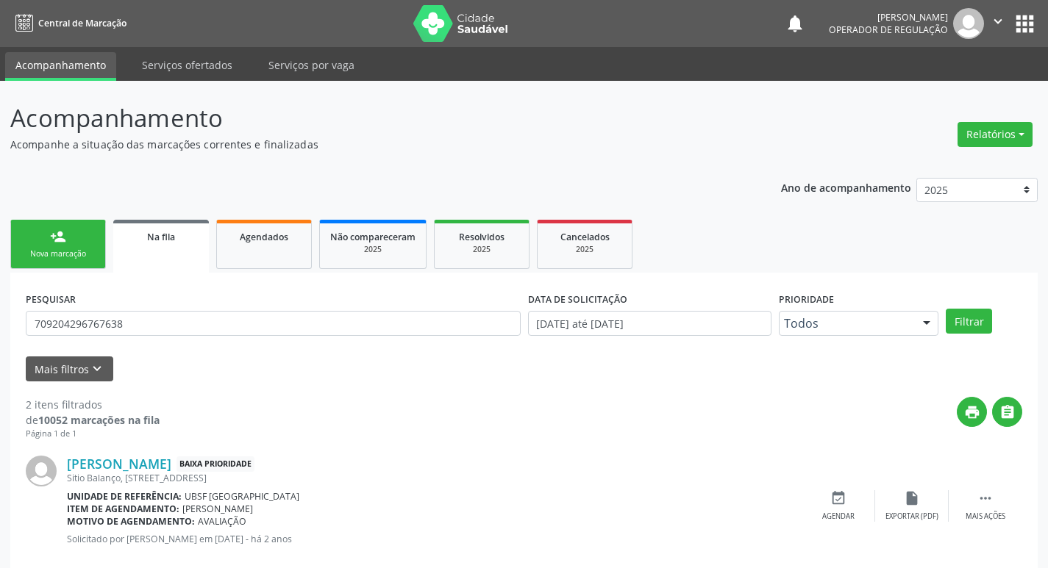
click at [165, 340] on div "PESQUISAR 709204296767638" at bounding box center [273, 316] width 502 height 57
click at [158, 308] on div "PESQUISAR 709204296767638" at bounding box center [273, 316] width 502 height 57
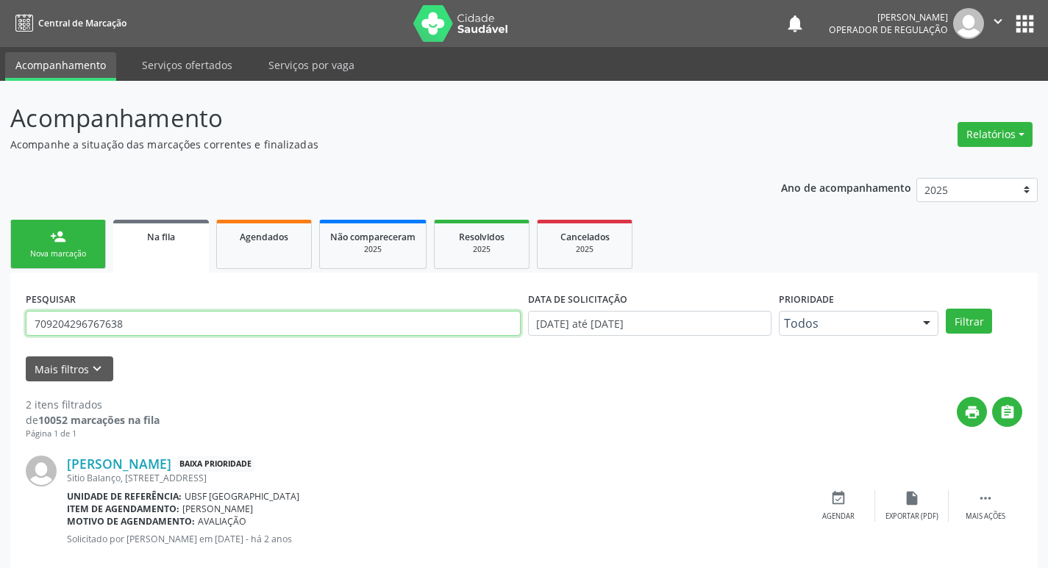
click at [158, 314] on input "709204296767638" at bounding box center [273, 323] width 495 height 25
type input "700007267894407"
click at [946, 309] on button "Filtrar" at bounding box center [969, 321] width 46 height 25
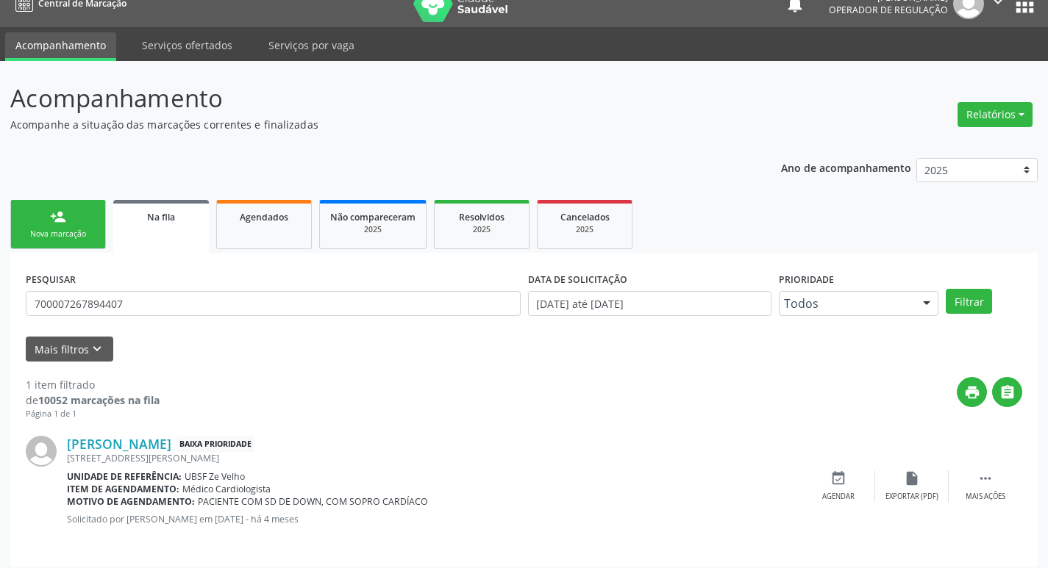
scroll to position [29, 0]
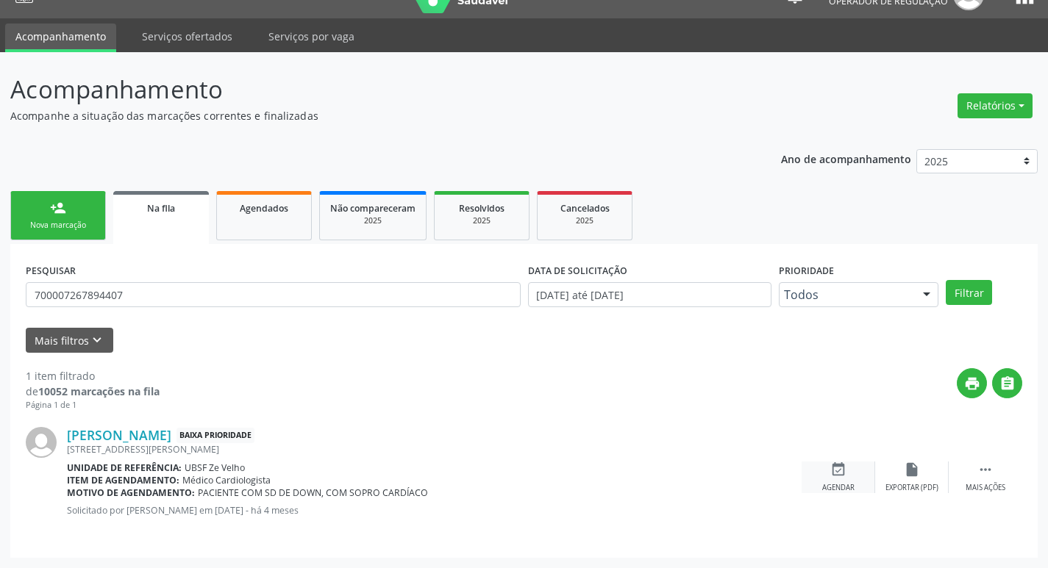
click at [846, 473] on div "event_available Agendar" at bounding box center [839, 478] width 74 height 32
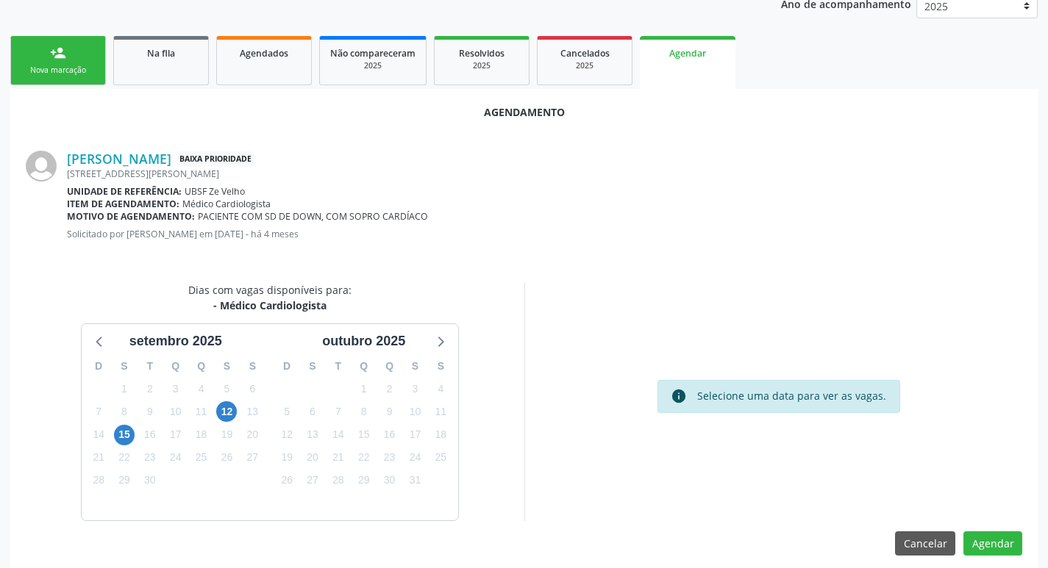
scroll to position [197, 0]
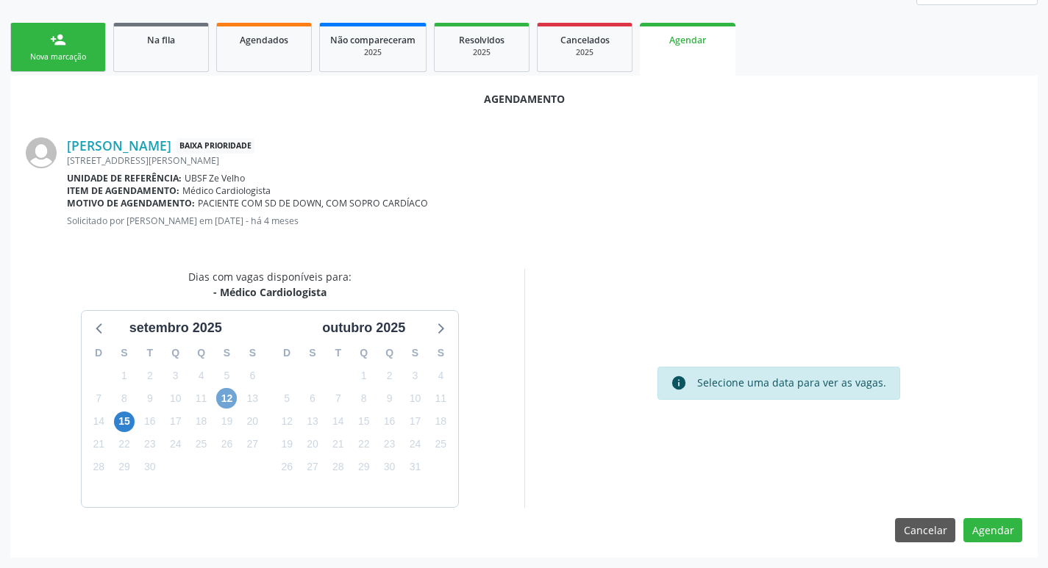
click at [227, 397] on span "12" at bounding box center [226, 398] width 21 height 21
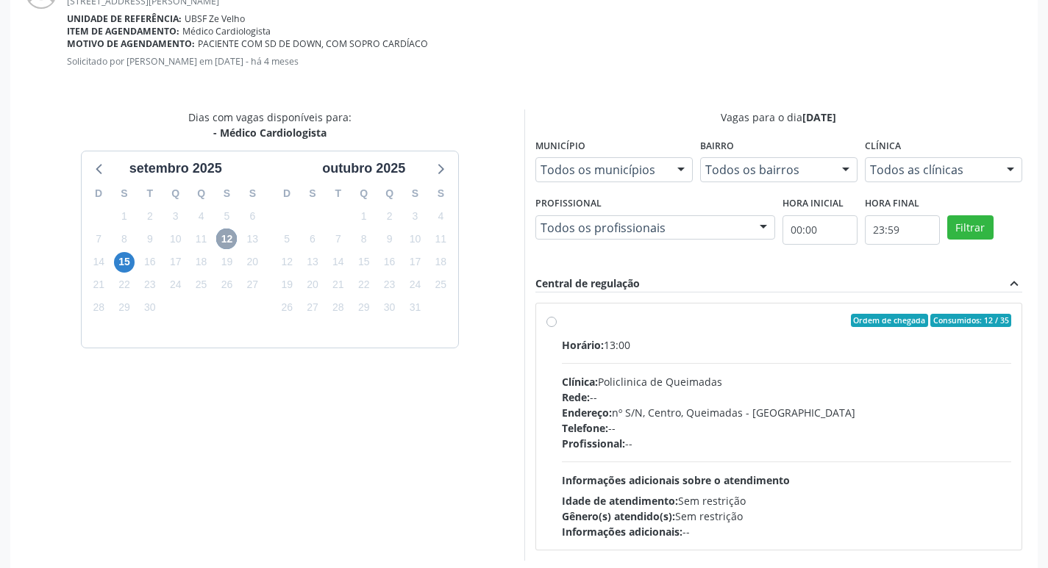
scroll to position [410, 0]
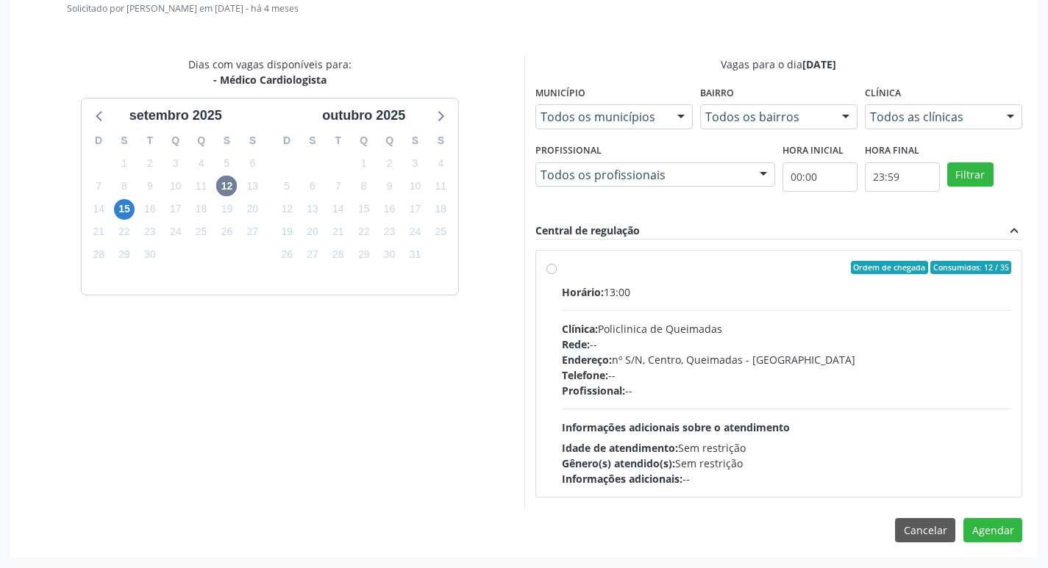
click at [698, 275] on label "Ordem de chegada Consumidos: 12 / 35 Horário: 13:00 Clínica: Policlinica de Que…" at bounding box center [787, 374] width 450 height 226
click at [557, 274] on input "Ordem de chegada Consumidos: 12 / 35 Horário: 13:00 Clínica: Policlinica de Que…" at bounding box center [551, 267] width 10 height 13
radio input "true"
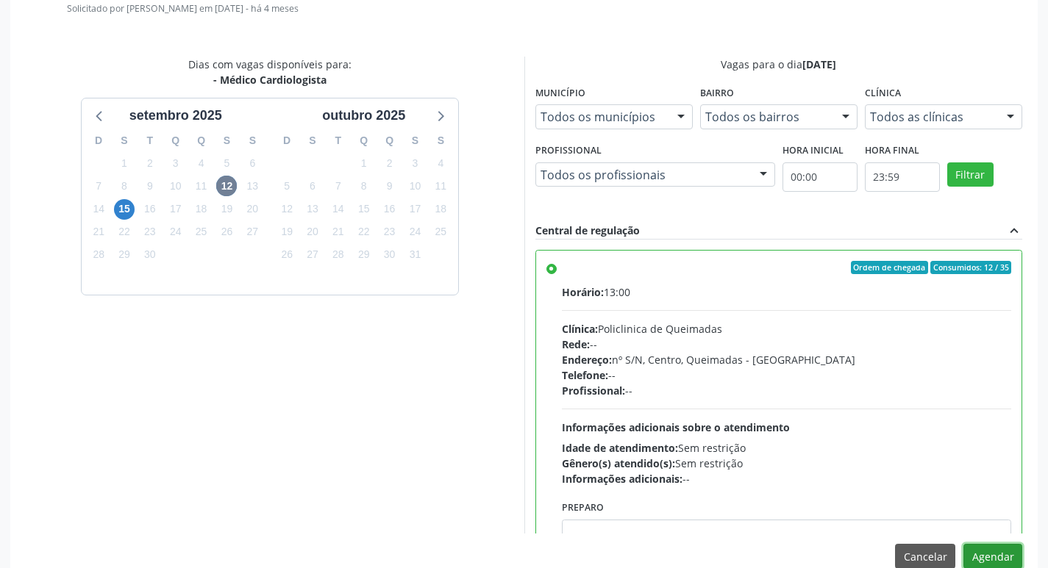
click at [1005, 554] on button "Agendar" at bounding box center [992, 556] width 59 height 25
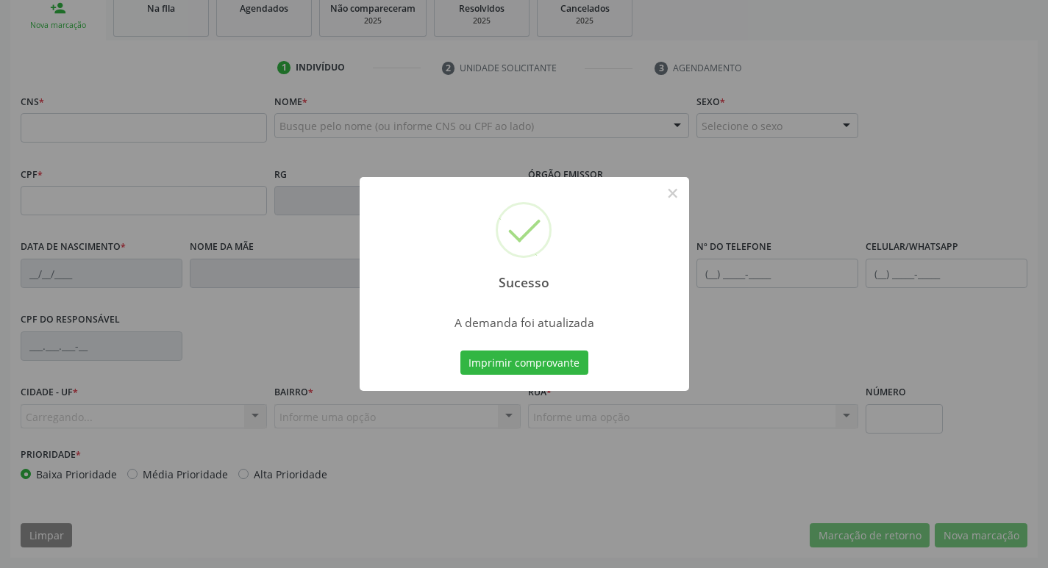
scroll to position [229, 0]
click at [481, 364] on button "Imprimir comprovante" at bounding box center [524, 363] width 128 height 25
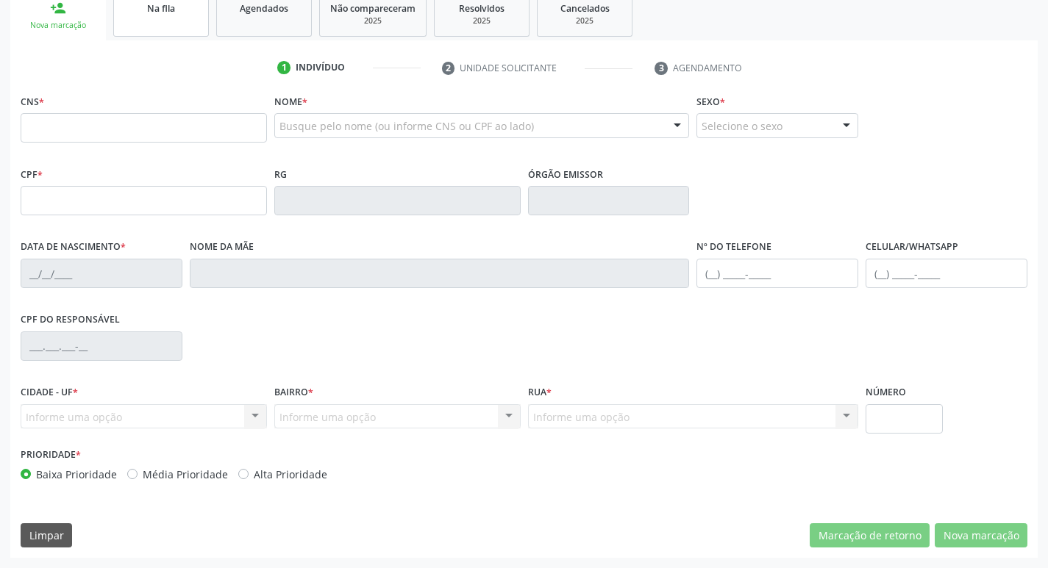
click at [190, 19] on link "Na fila" at bounding box center [161, 14] width 96 height 46
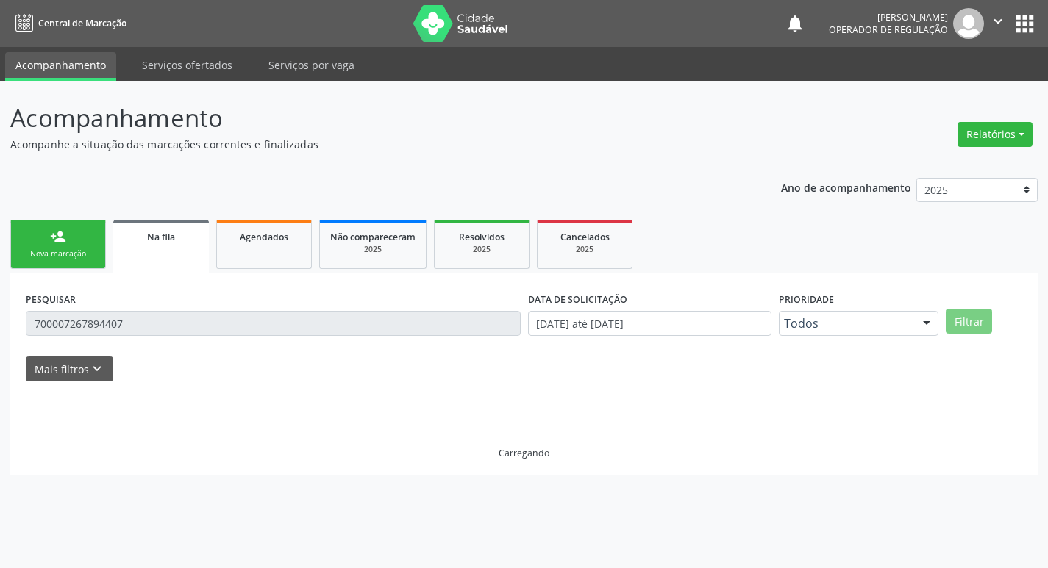
scroll to position [0, 0]
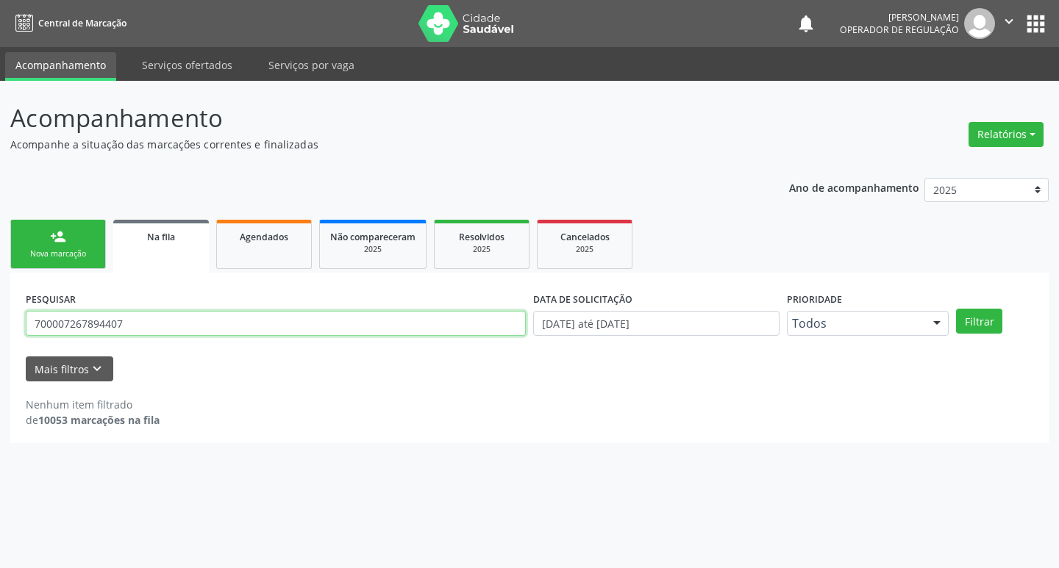
click at [158, 318] on input "700007267894407" at bounding box center [276, 323] width 500 height 25
type input "708202672154846"
click at [956, 309] on button "Filtrar" at bounding box center [979, 321] width 46 height 25
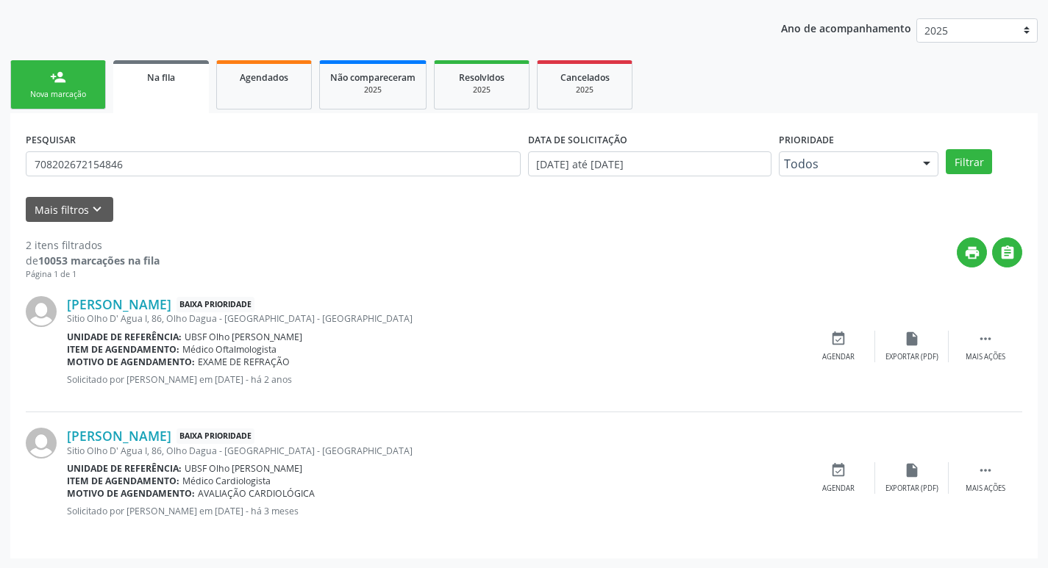
scroll to position [160, 0]
click at [837, 479] on div "event_available Agendar" at bounding box center [839, 478] width 74 height 32
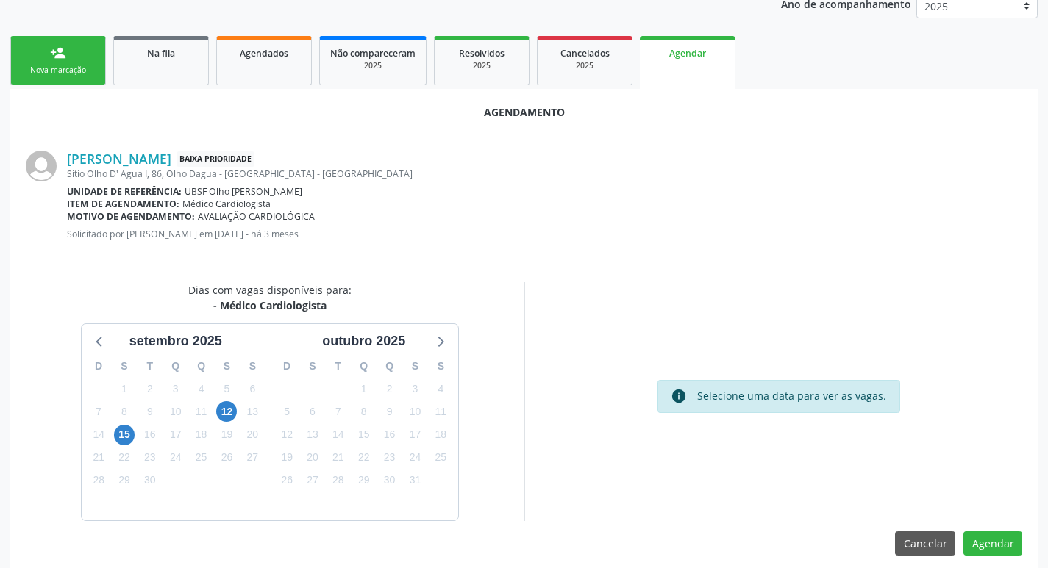
scroll to position [197, 0]
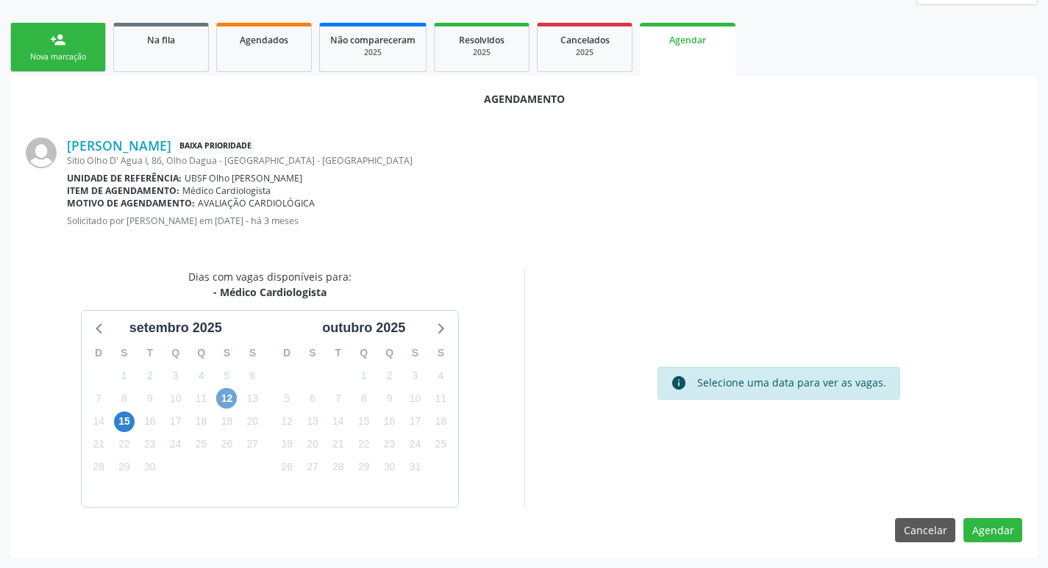
click at [227, 393] on span "12" at bounding box center [226, 398] width 21 height 21
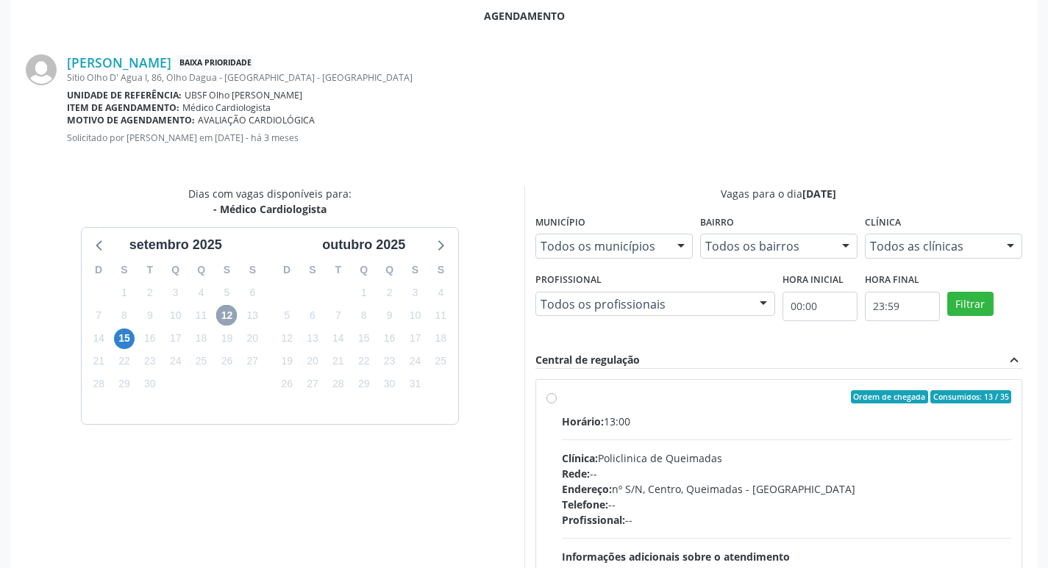
scroll to position [410, 0]
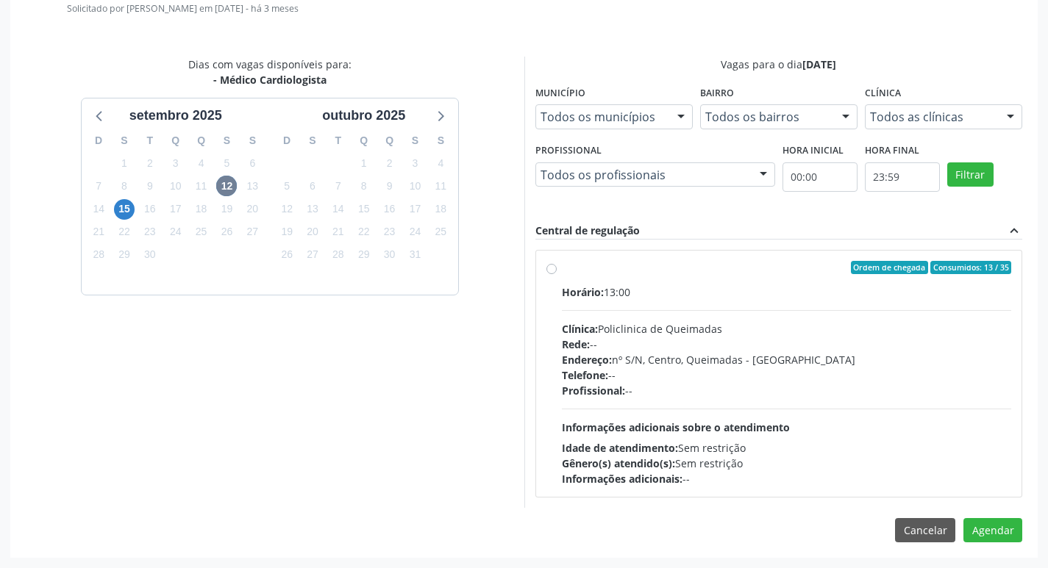
click at [710, 264] on div "Ordem de chegada Consumidos: 13 / 35" at bounding box center [787, 267] width 450 height 13
click at [557, 264] on input "Ordem de chegada Consumidos: 13 / 35 Horário: 13:00 Clínica: Policlinica de Que…" at bounding box center [551, 267] width 10 height 13
radio input "true"
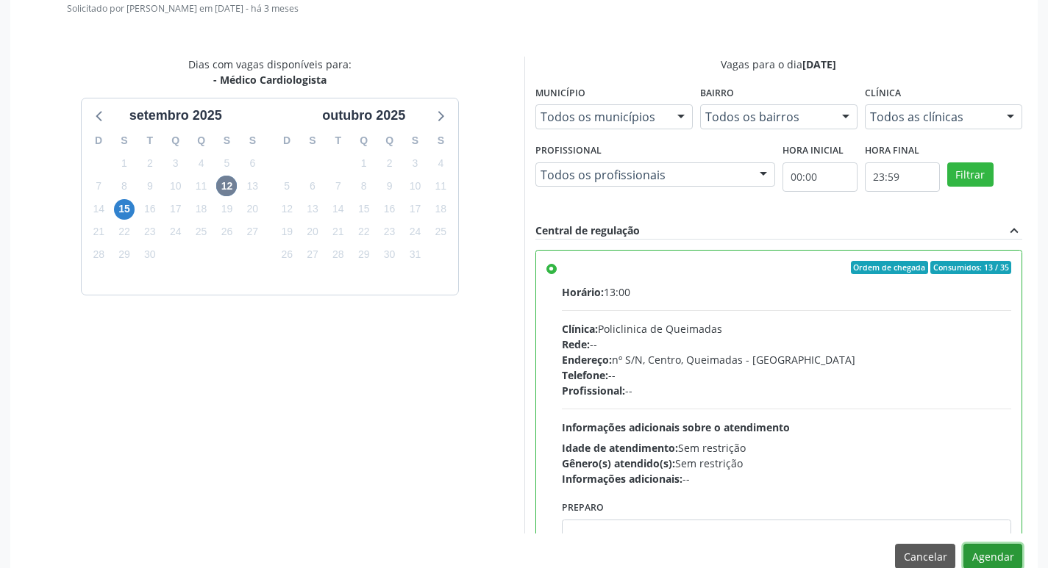
click at [989, 553] on button "Agendar" at bounding box center [992, 556] width 59 height 25
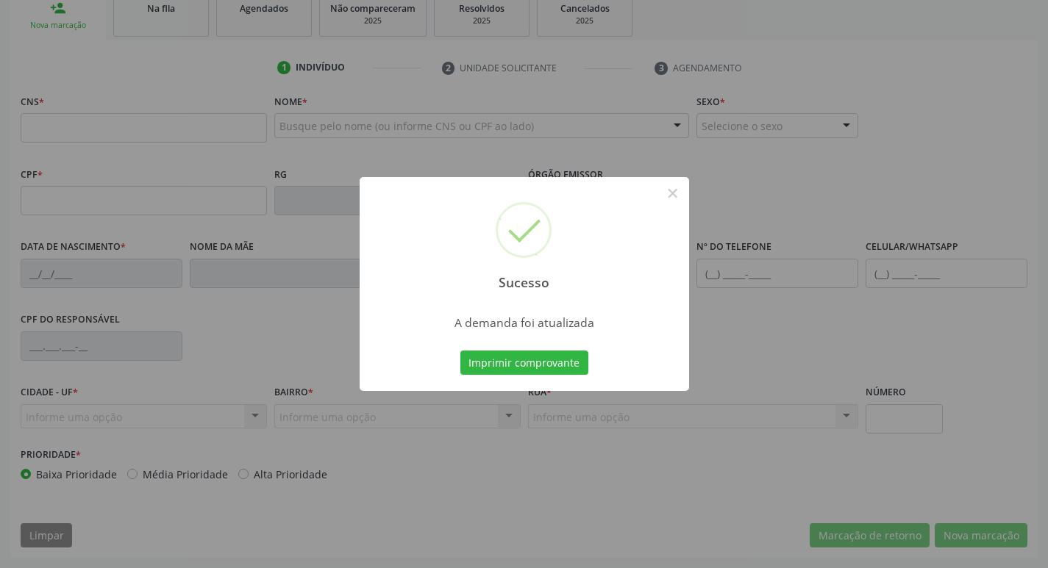
scroll to position [202, 0]
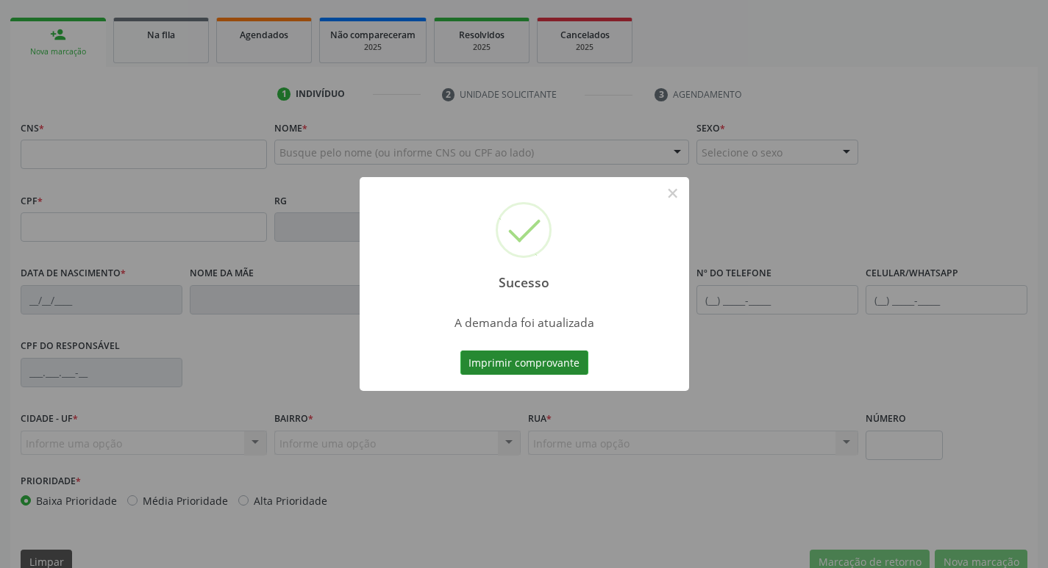
click at [525, 354] on button "Imprimir comprovante" at bounding box center [524, 363] width 128 height 25
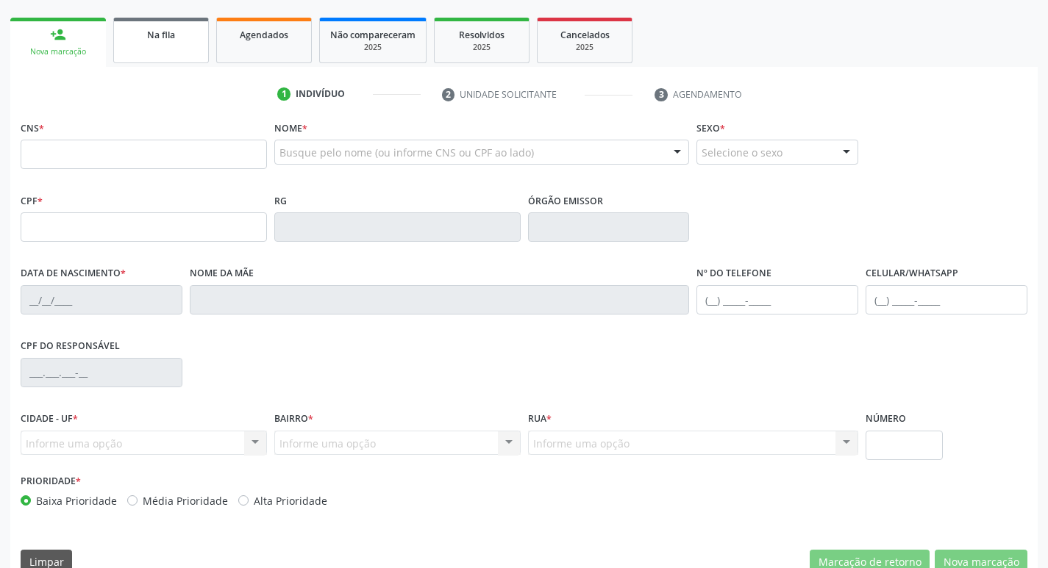
click at [192, 46] on link "Na fila" at bounding box center [161, 41] width 96 height 46
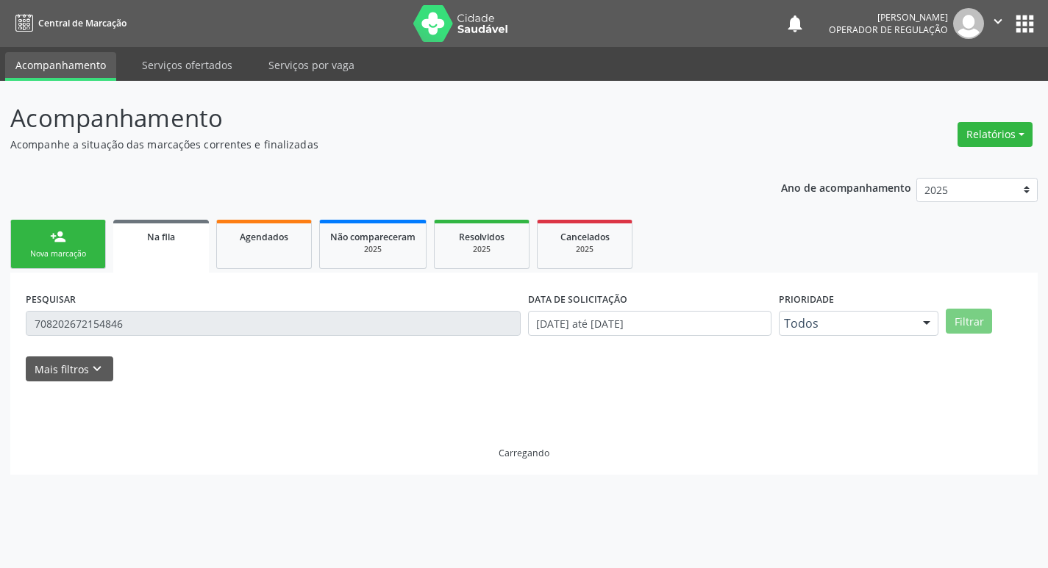
scroll to position [0, 0]
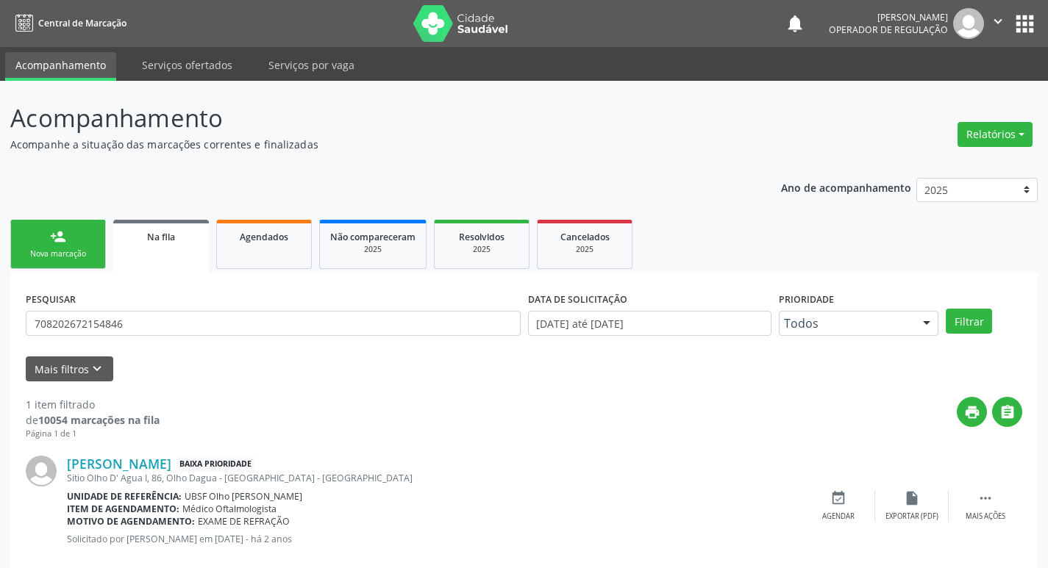
click at [66, 238] on link "person_add Nova marcação" at bounding box center [58, 244] width 96 height 49
click at [156, 234] on span "Na fila" at bounding box center [161, 237] width 28 height 13
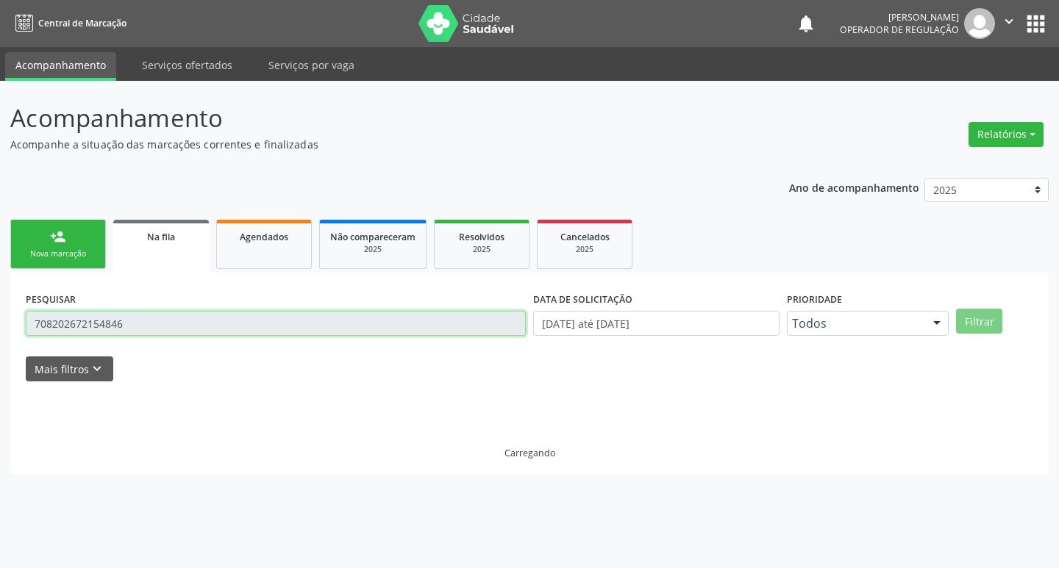
click at [164, 317] on input "708202672154846" at bounding box center [276, 323] width 500 height 25
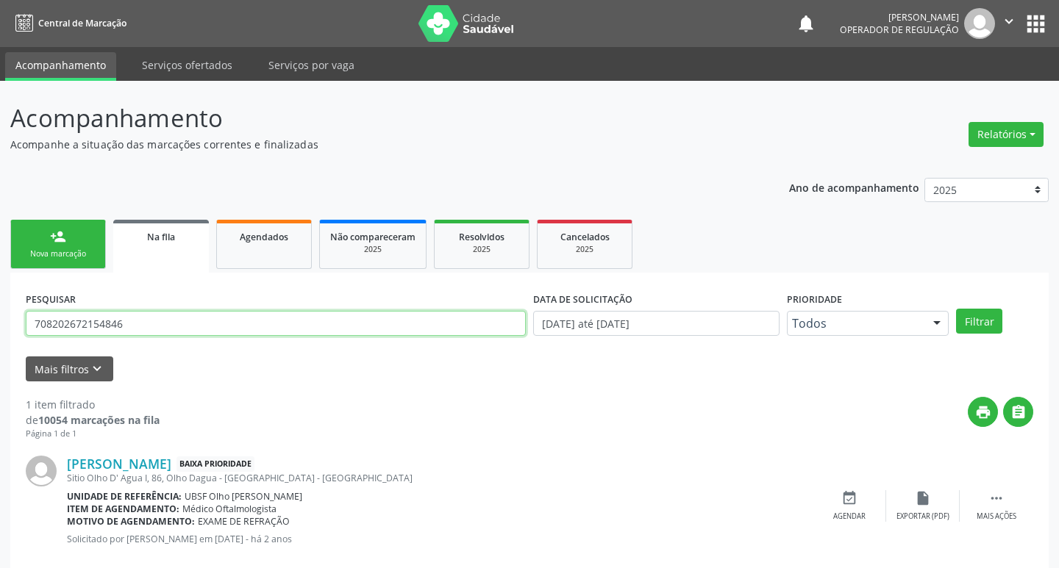
click at [164, 317] on input "708202672154846" at bounding box center [276, 323] width 500 height 25
click at [156, 323] on input "708202672154846" at bounding box center [273, 323] width 495 height 25
type input "7"
type input "706809760096923"
click at [946, 309] on button "Filtrar" at bounding box center [969, 321] width 46 height 25
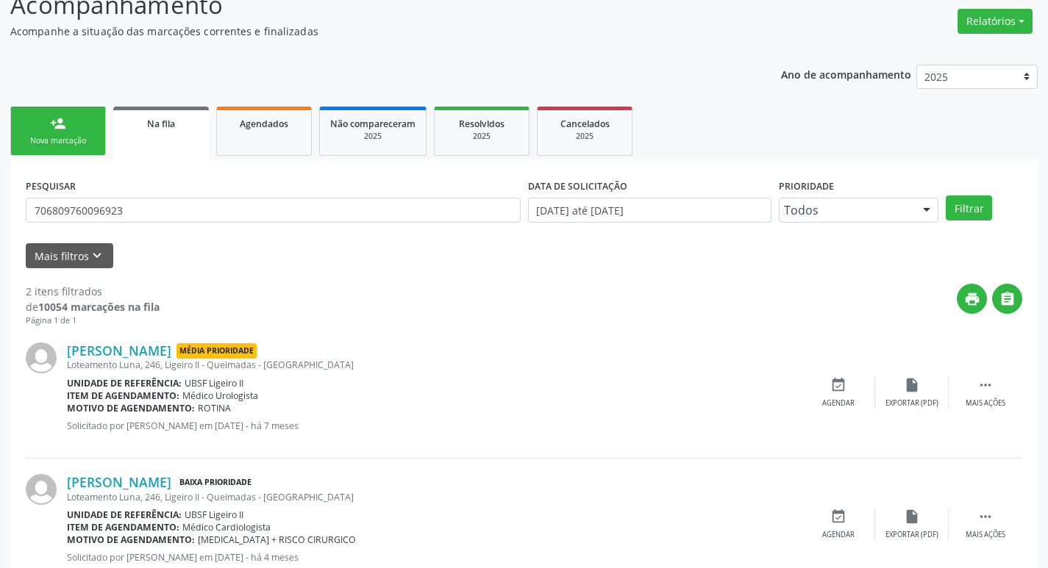
scroll to position [160, 0]
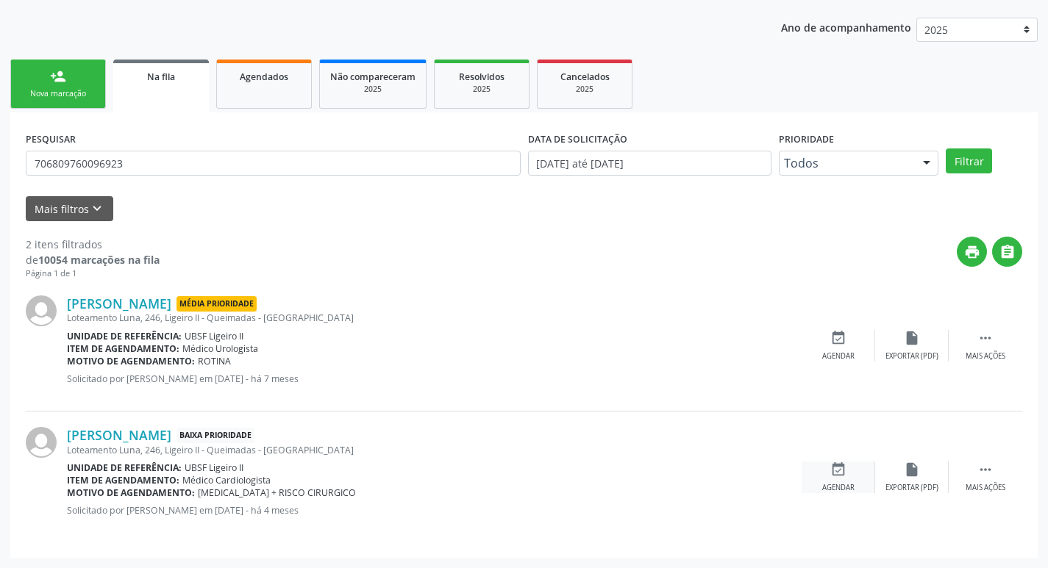
click at [847, 474] on div "event_available Agendar" at bounding box center [839, 478] width 74 height 32
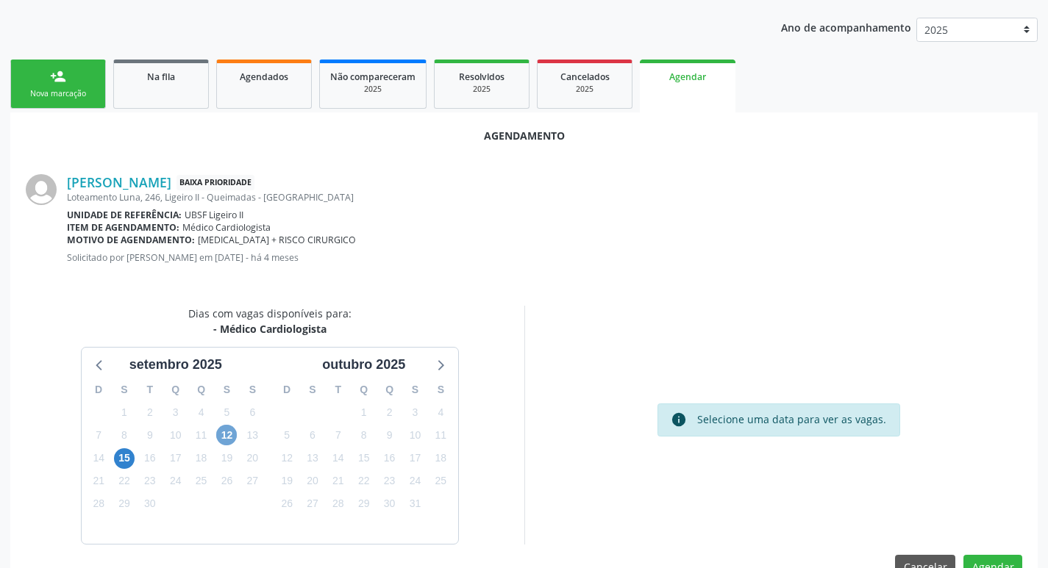
click at [230, 427] on span "12" at bounding box center [226, 435] width 21 height 21
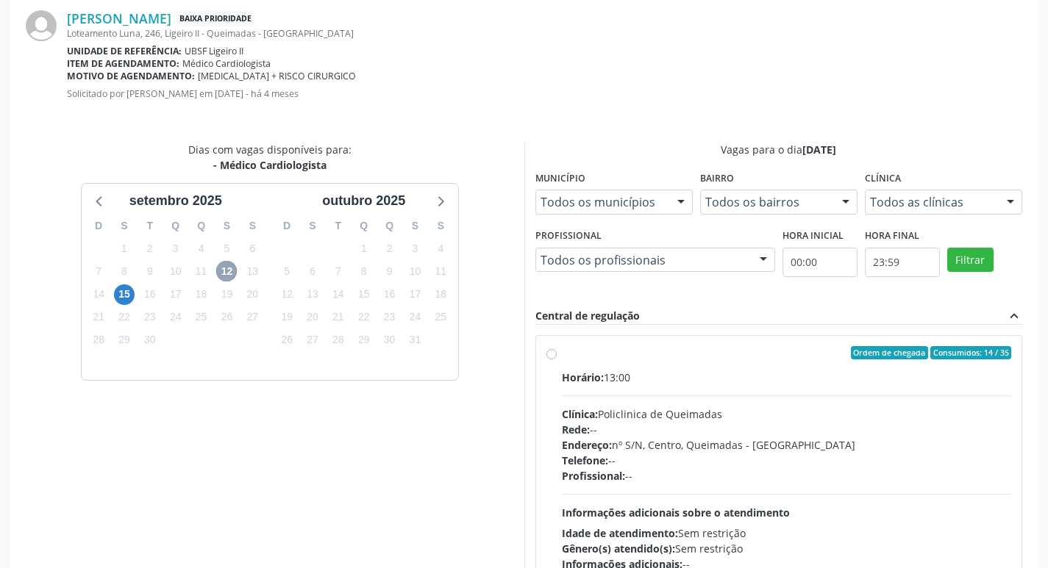
scroll to position [410, 0]
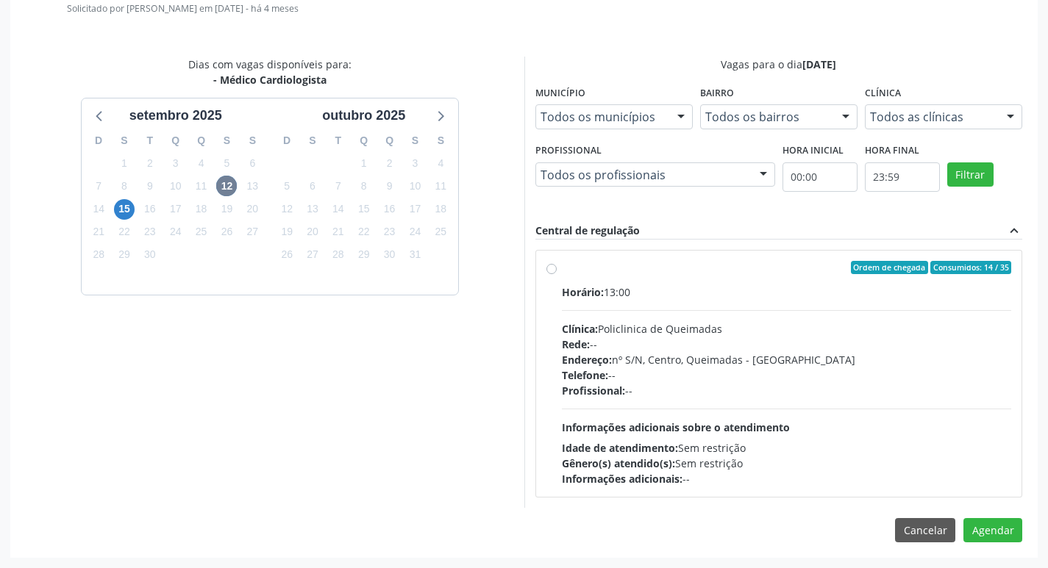
click at [774, 270] on div "Ordem de chegada Consumidos: 14 / 35" at bounding box center [787, 267] width 450 height 13
click at [557, 270] on input "Ordem de chegada Consumidos: 14 / 35 Horário: 13:00 Clínica: Policlinica de Que…" at bounding box center [551, 267] width 10 height 13
radio input "true"
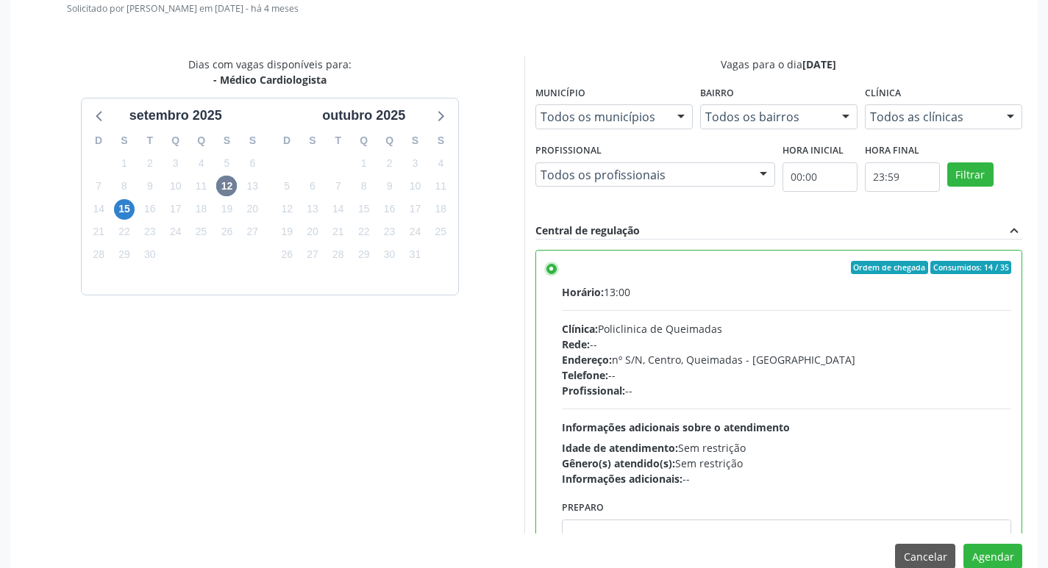
scroll to position [73, 0]
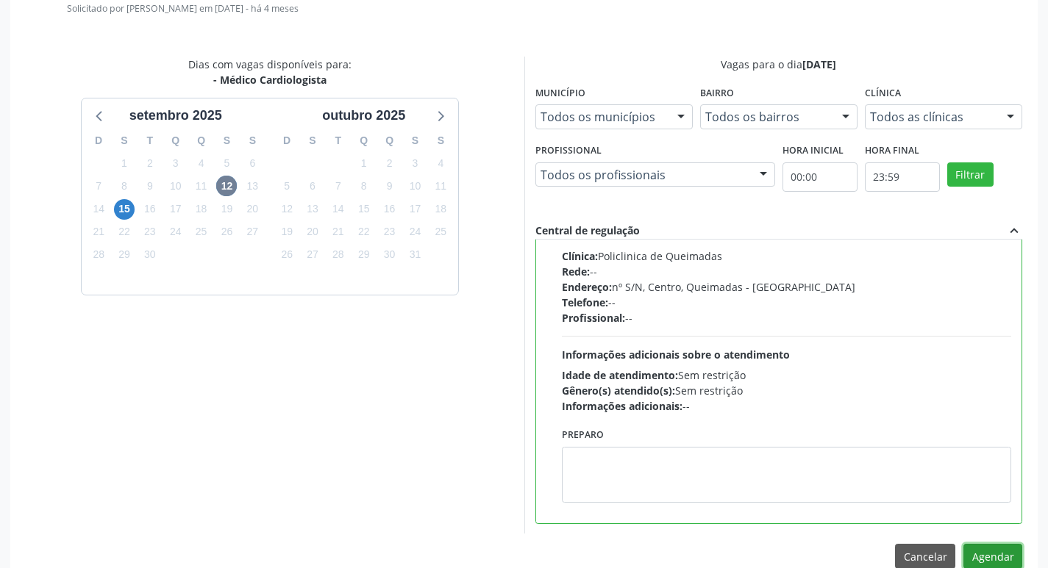
click at [1007, 551] on button "Agendar" at bounding box center [992, 556] width 59 height 25
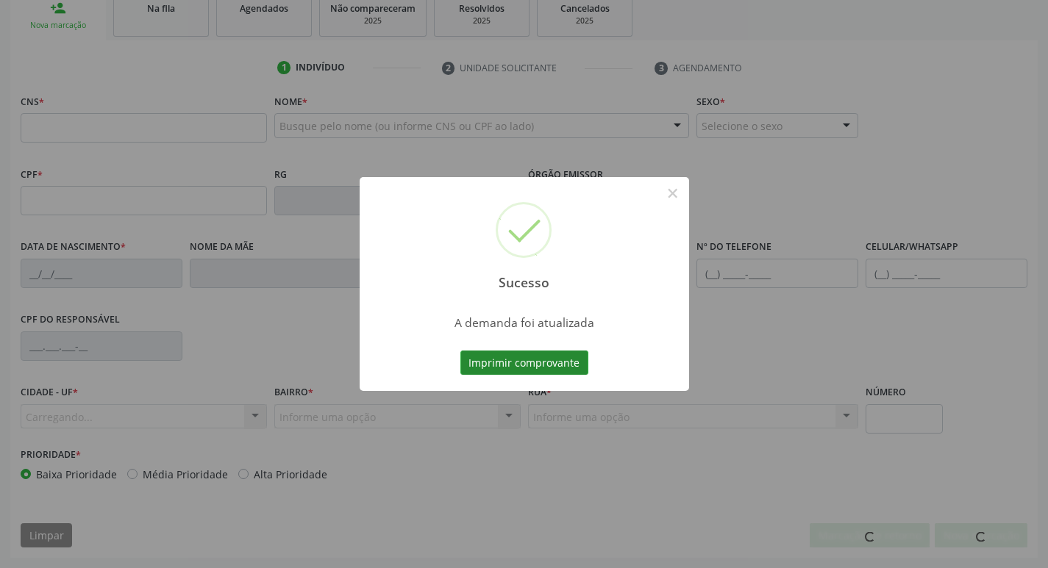
click at [492, 355] on button "Imprimir comprovante" at bounding box center [524, 363] width 128 height 25
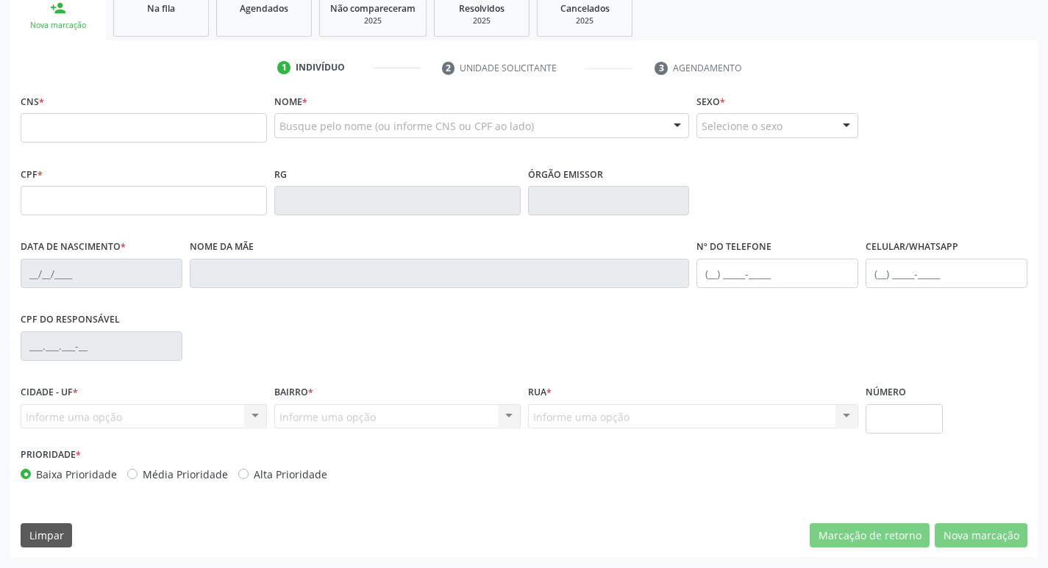
scroll to position [229, 0]
drag, startPoint x: 153, startPoint y: 19, endPoint x: 159, endPoint y: 8, distance: 12.5
click at [154, 19] on link "Na fila" at bounding box center [161, 14] width 96 height 46
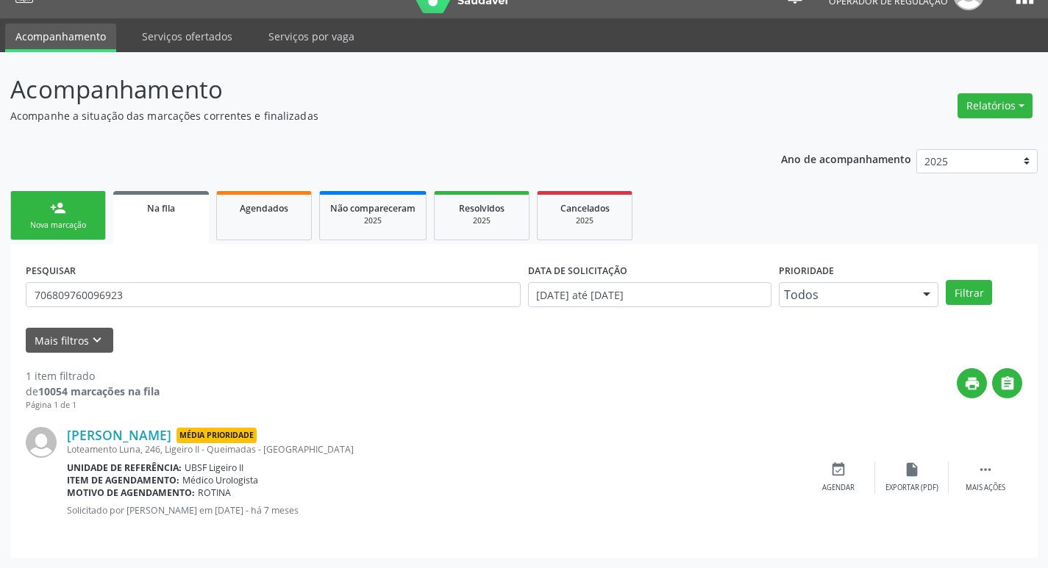
scroll to position [0, 0]
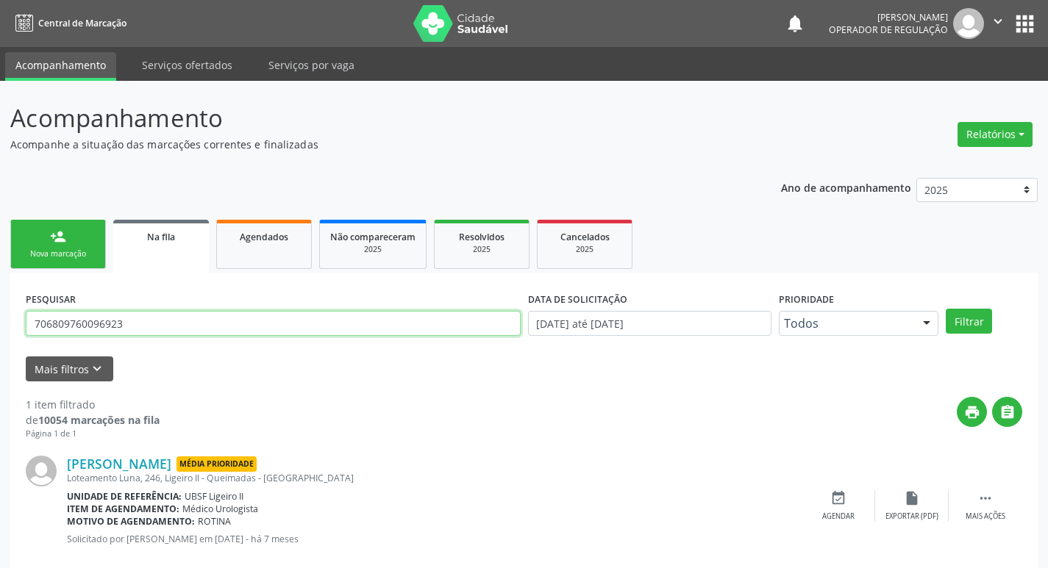
click at [177, 313] on input "706809760096923" at bounding box center [273, 323] width 495 height 25
type input "7"
type input "704701779374136"
click at [946, 309] on button "Filtrar" at bounding box center [969, 321] width 46 height 25
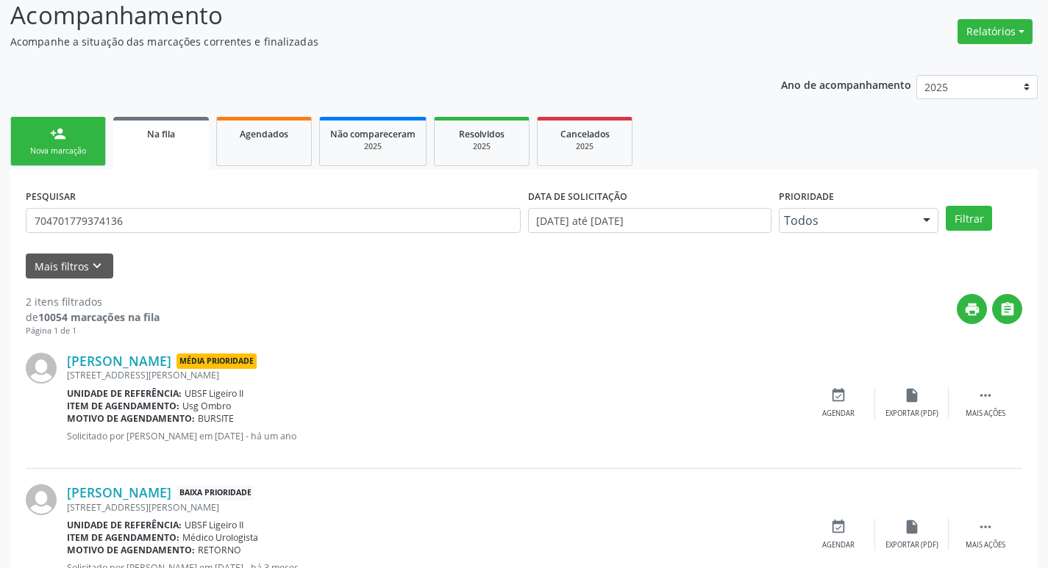
scroll to position [160, 0]
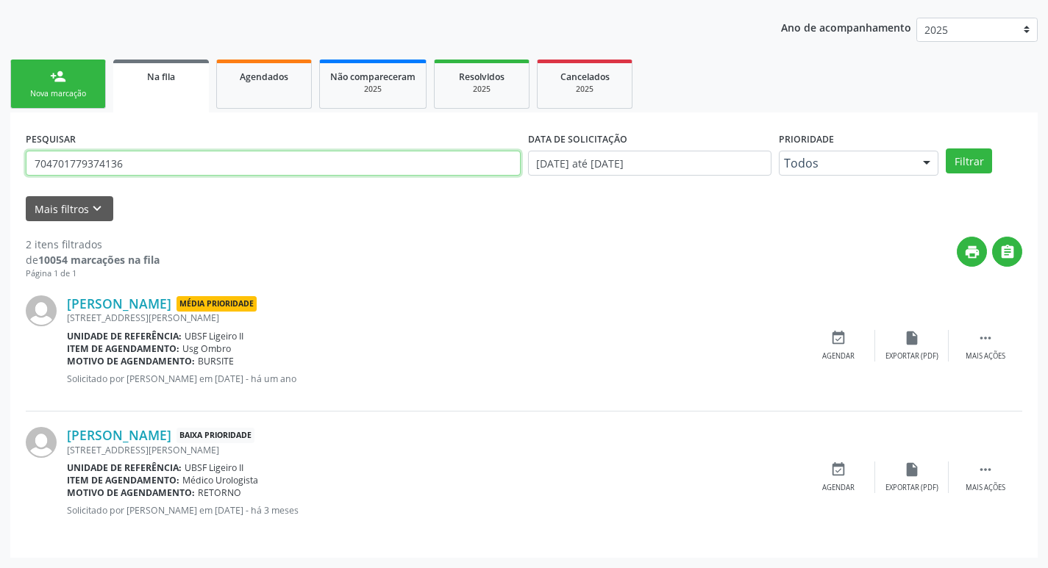
click at [148, 157] on input "704701779374136" at bounding box center [273, 163] width 495 height 25
